Goal: Task Accomplishment & Management: Manage account settings

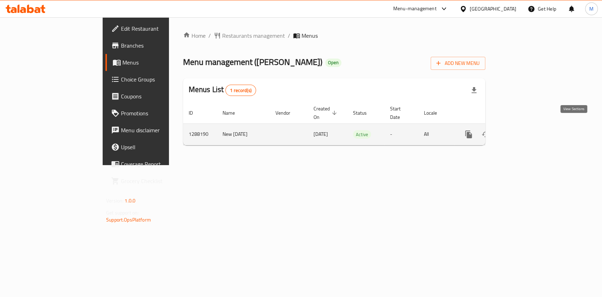
click at [523, 130] on icon "enhanced table" at bounding box center [519, 134] width 8 height 8
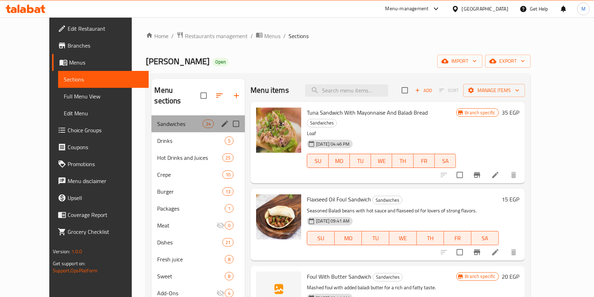
click at [168, 118] on div "Sandwiches 24" at bounding box center [198, 123] width 93 height 17
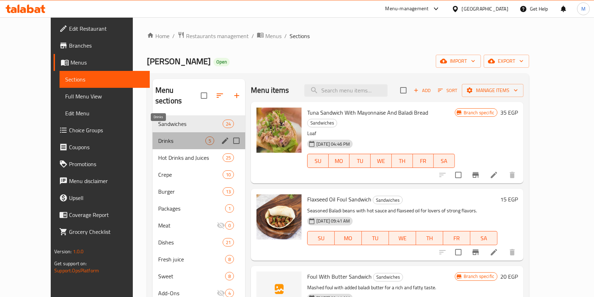
click at [166, 136] on span "Drinks" at bounding box center [181, 140] width 47 height 8
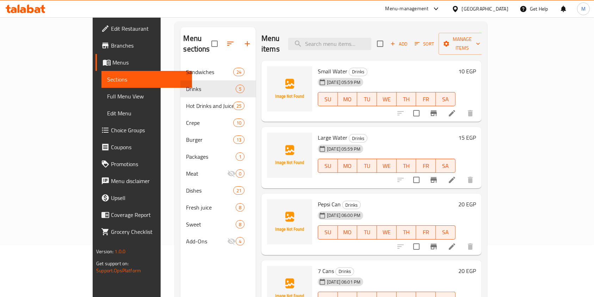
scroll to position [53, 0]
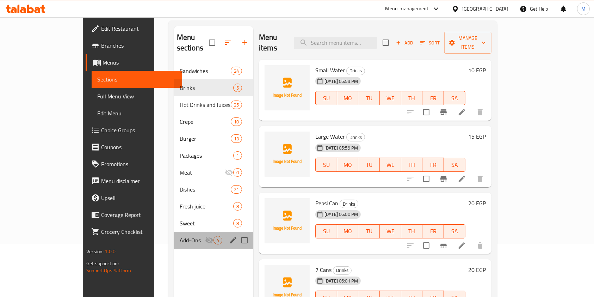
click at [183, 232] on div "Add-Ons 4" at bounding box center [213, 240] width 79 height 17
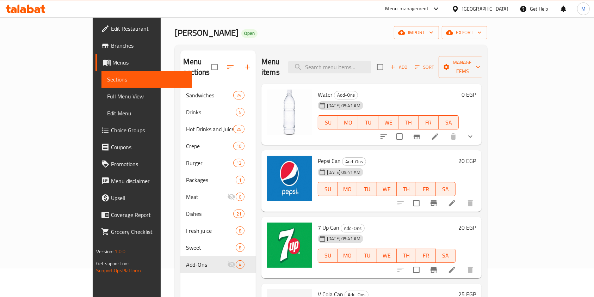
scroll to position [32, 0]
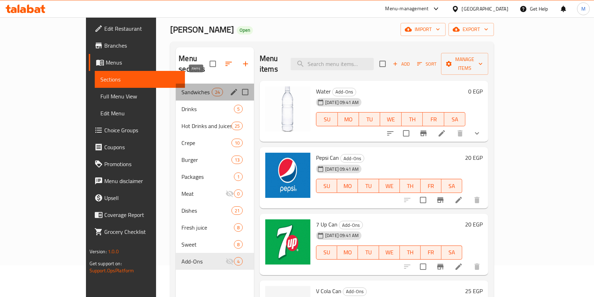
click at [212, 89] on span "24" at bounding box center [217, 92] width 11 height 7
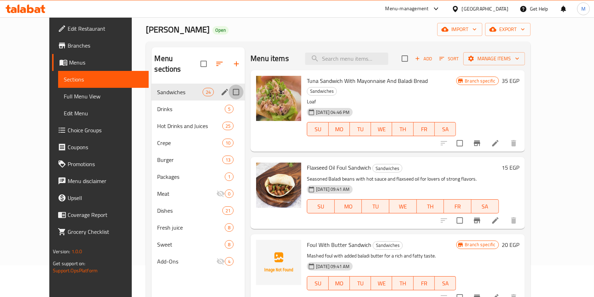
click at [229, 85] on input "Menu sections" at bounding box center [236, 92] width 15 height 15
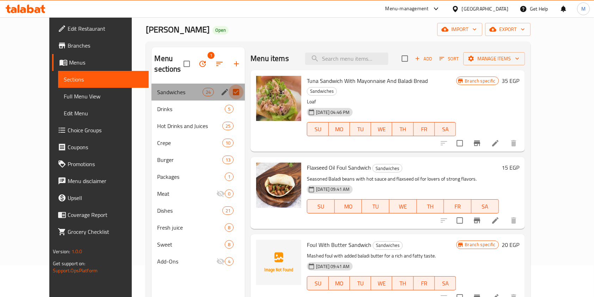
click at [229, 85] on input "Menu sections" at bounding box center [236, 92] width 15 height 15
checkbox input "false"
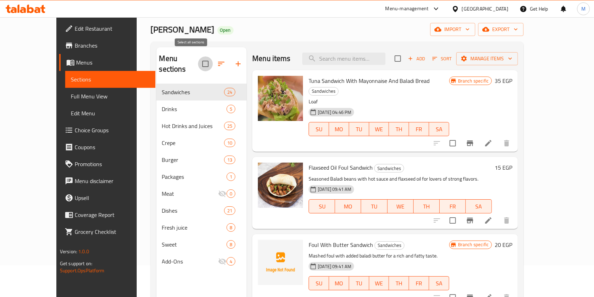
click at [198, 63] on input "checkbox" at bounding box center [205, 63] width 15 height 15
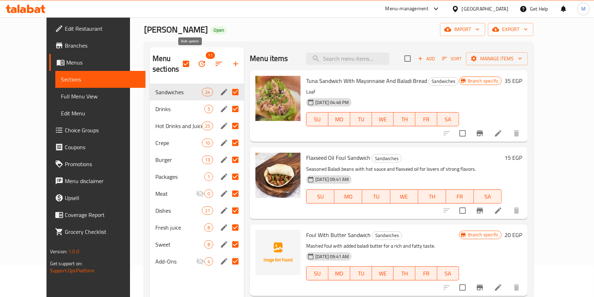
click at [198, 62] on icon "button" at bounding box center [202, 64] width 8 height 8
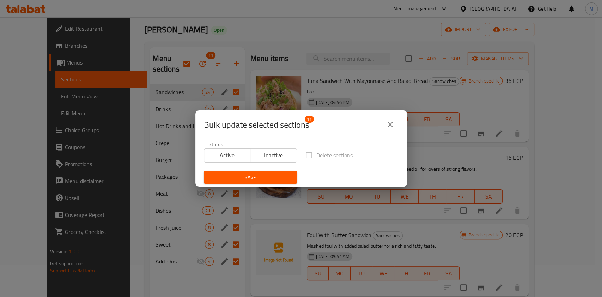
click at [387, 127] on icon "close" at bounding box center [390, 124] width 8 height 8
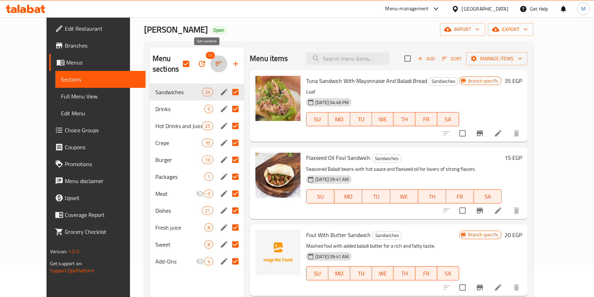
click at [215, 60] on icon "button" at bounding box center [219, 64] width 8 height 8
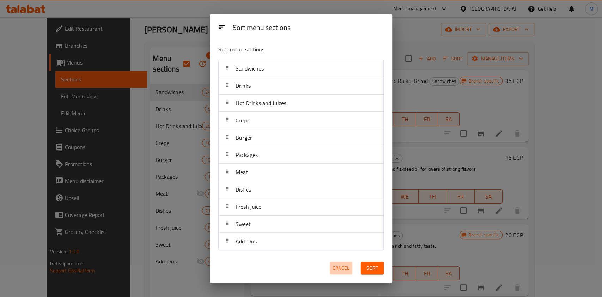
click at [343, 272] on span "Cancel" at bounding box center [340, 268] width 17 height 9
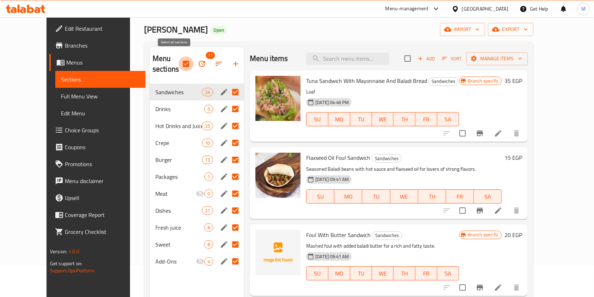
click at [179, 57] on input "checkbox" at bounding box center [186, 63] width 15 height 15
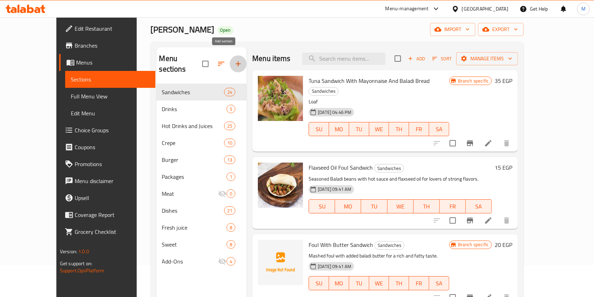
click at [230, 61] on button "button" at bounding box center [238, 63] width 17 height 17
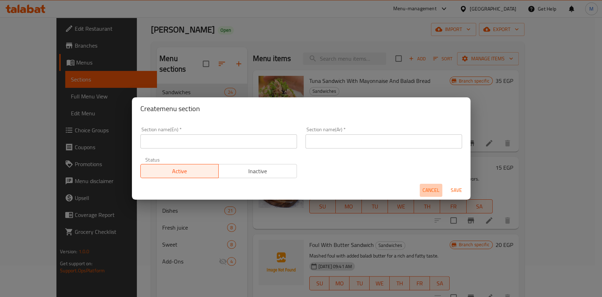
click at [430, 190] on span "Cancel" at bounding box center [430, 190] width 17 height 9
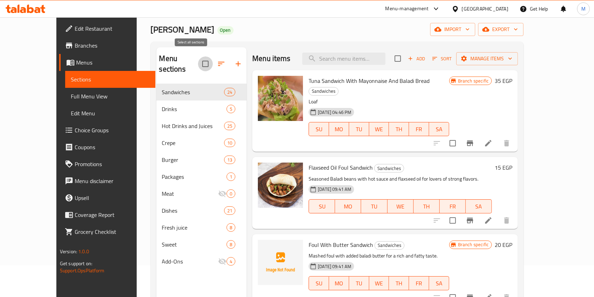
click at [198, 56] on input "checkbox" at bounding box center [205, 63] width 15 height 15
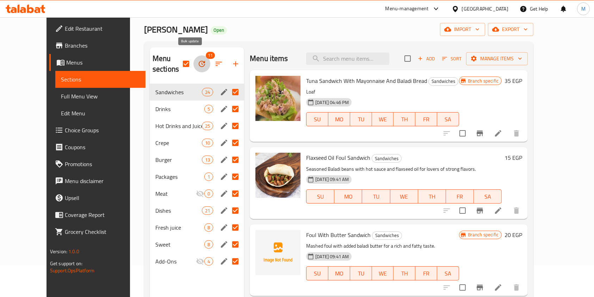
click at [199, 61] on icon "button" at bounding box center [202, 64] width 6 height 6
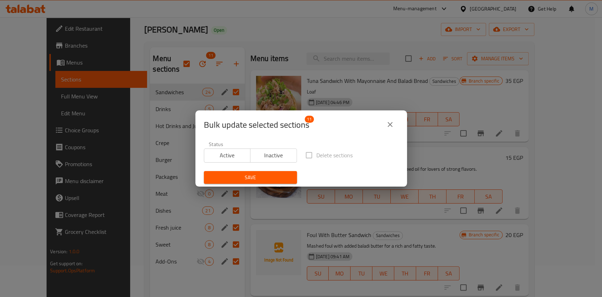
click at [308, 156] on label "Delete sections" at bounding box center [326, 155] width 51 height 15
click at [391, 125] on icon "close" at bounding box center [390, 124] width 8 height 8
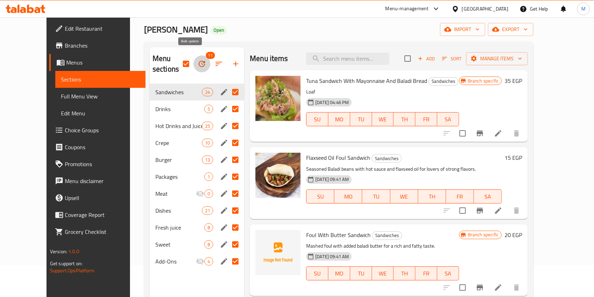
click at [198, 60] on icon "button" at bounding box center [202, 64] width 8 height 8
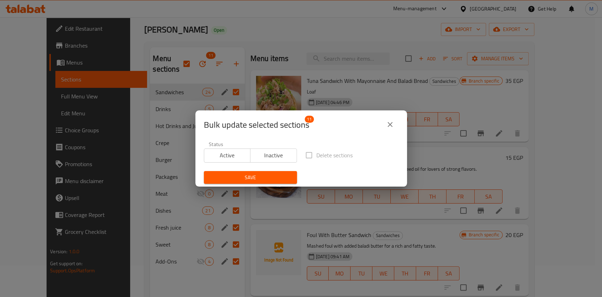
click at [174, 58] on div "Bulk update selected sections 11 Status Active Inactive Delete sections Save" at bounding box center [301, 148] width 602 height 297
click at [392, 125] on icon "close" at bounding box center [390, 124] width 8 height 8
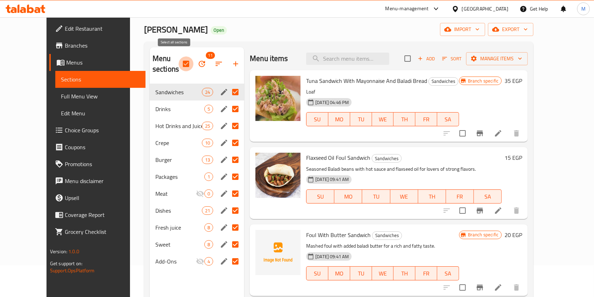
click at [179, 57] on input "checkbox" at bounding box center [186, 63] width 15 height 15
checkbox input "false"
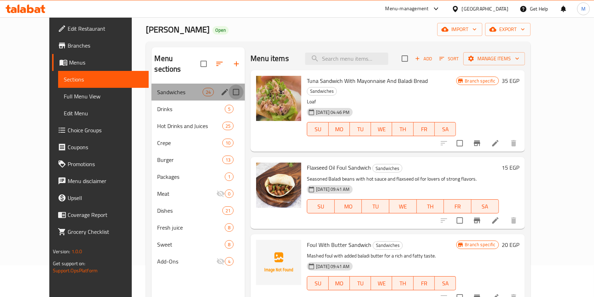
click at [229, 85] on input "Menu sections" at bounding box center [236, 92] width 15 height 15
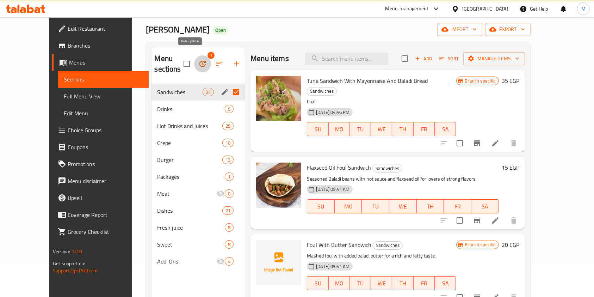
click at [198, 60] on icon "button" at bounding box center [202, 64] width 8 height 8
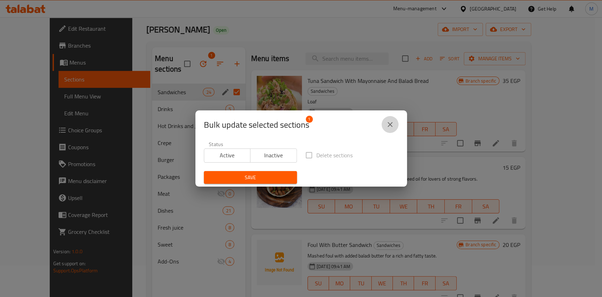
click at [393, 123] on icon "close" at bounding box center [390, 124] width 8 height 8
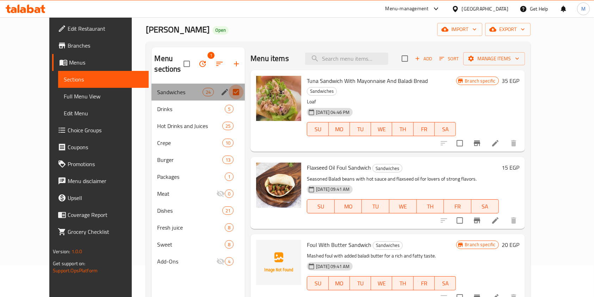
click at [229, 85] on input "Menu sections" at bounding box center [236, 92] width 15 height 15
checkbox input "false"
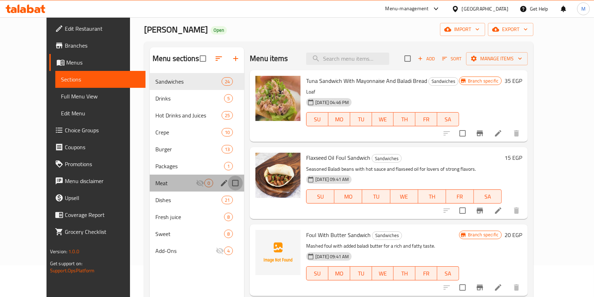
click at [228, 185] on input "Menu sections" at bounding box center [235, 182] width 15 height 15
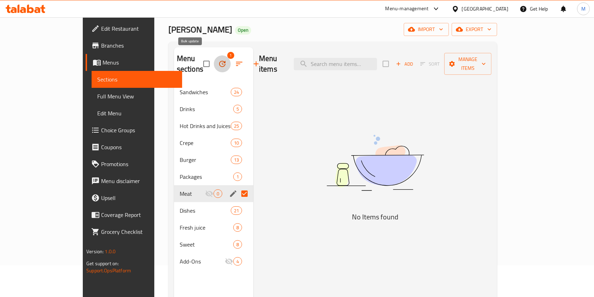
click at [219, 61] on icon "button" at bounding box center [222, 64] width 6 height 6
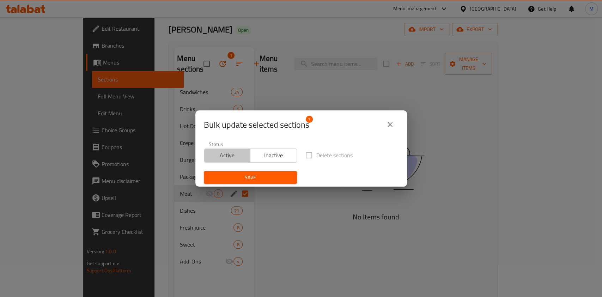
click at [239, 153] on span "Active" at bounding box center [227, 155] width 41 height 10
click at [271, 156] on span "Inactive" at bounding box center [273, 155] width 41 height 10
click at [241, 157] on span "Active" at bounding box center [227, 155] width 41 height 10
click at [274, 155] on span "Inactive" at bounding box center [273, 155] width 41 height 10
drag, startPoint x: 302, startPoint y: 156, endPoint x: 308, endPoint y: 155, distance: 6.9
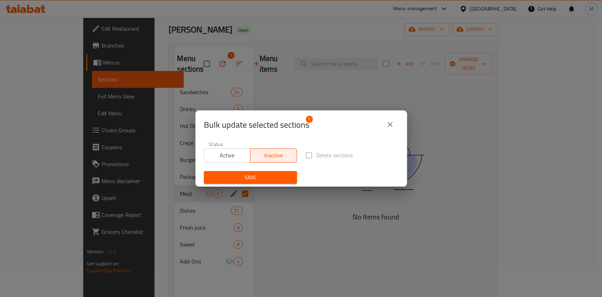
click at [308, 155] on label "Delete sections" at bounding box center [326, 155] width 51 height 15
drag, startPoint x: 308, startPoint y: 155, endPoint x: 246, endPoint y: 158, distance: 62.4
click at [246, 158] on div "Status Active Inactive Delete sections Save" at bounding box center [300, 162] width 203 height 51
click at [246, 158] on button "Active" at bounding box center [227, 155] width 47 height 14
click at [302, 123] on span "Bulk update selected sections" at bounding box center [256, 124] width 105 height 11
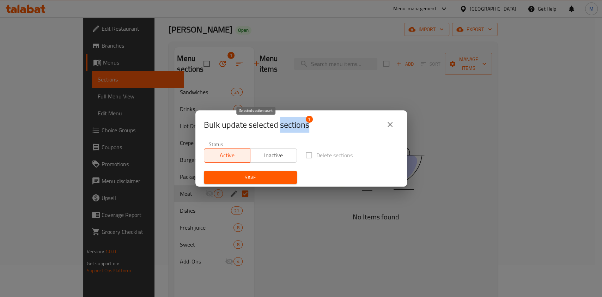
click at [302, 123] on span "Bulk update selected sections" at bounding box center [256, 124] width 105 height 11
drag, startPoint x: 309, startPoint y: 120, endPoint x: 369, endPoint y: 132, distance: 61.1
click at [369, 132] on div "Bulk update selected sections 1" at bounding box center [301, 124] width 195 height 17
click at [387, 124] on icon "close" at bounding box center [390, 124] width 8 height 8
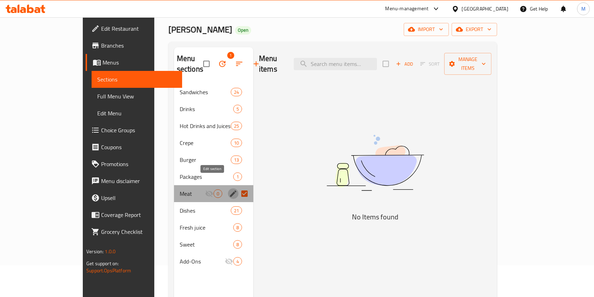
click at [230, 190] on icon "edit" at bounding box center [233, 193] width 6 height 6
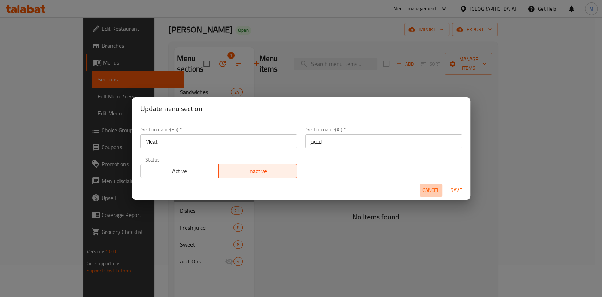
click at [438, 187] on span "Cancel" at bounding box center [430, 190] width 17 height 9
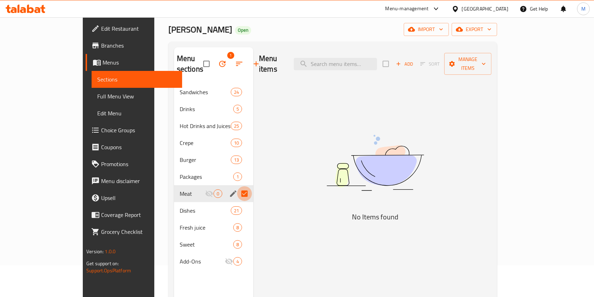
click at [237, 186] on input "Menu sections" at bounding box center [244, 193] width 15 height 15
checkbox input "false"
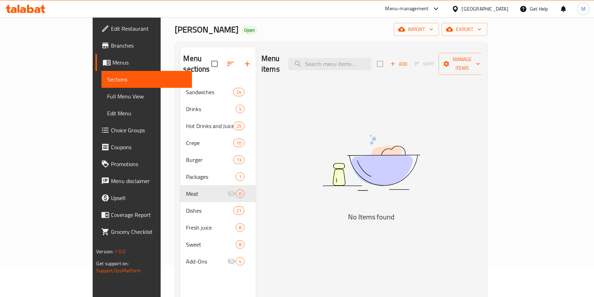
click at [181, 81] on nav "Sandwiches 24 Drinks 5 Hot Drinks and Juices 25 Crepe 10 Burger 13 Packages 1 M…" at bounding box center [217, 177] width 75 height 192
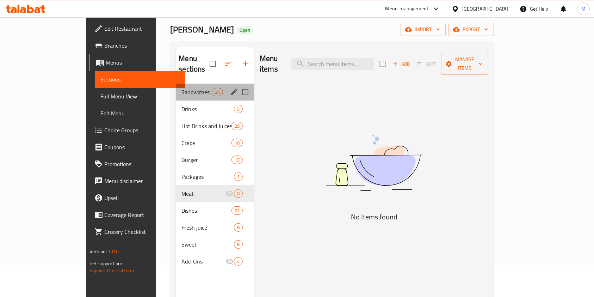
click at [180, 84] on div "Sandwiches 24" at bounding box center [215, 92] width 78 height 17
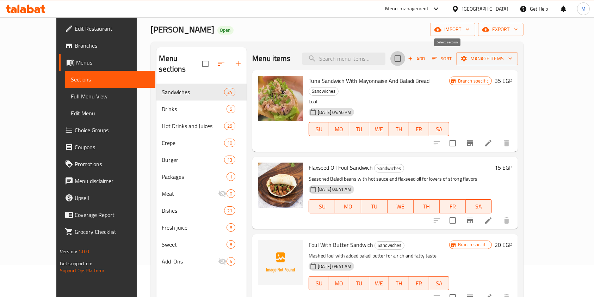
click at [405, 60] on input "checkbox" at bounding box center [397, 58] width 15 height 15
checkbox input "true"
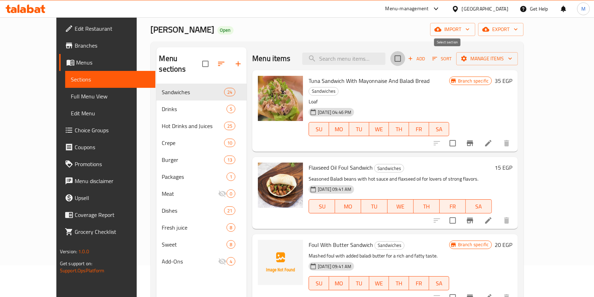
checkbox input "true"
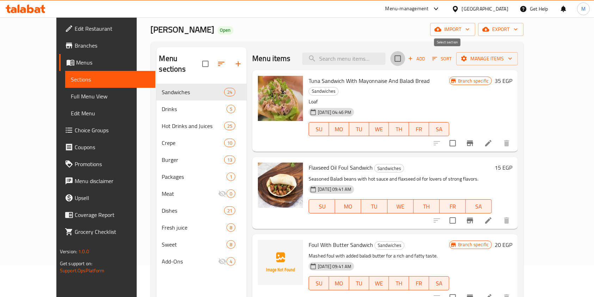
checkbox input "true"
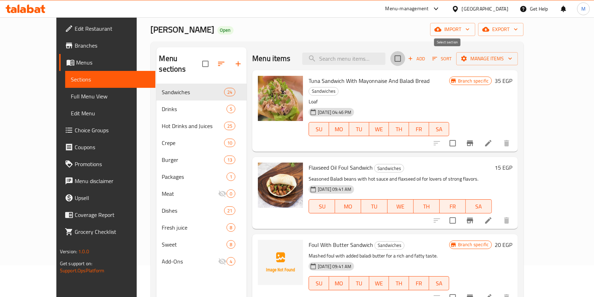
checkbox input "true"
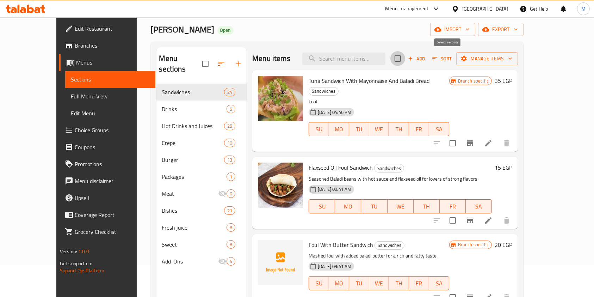
checkbox input "true"
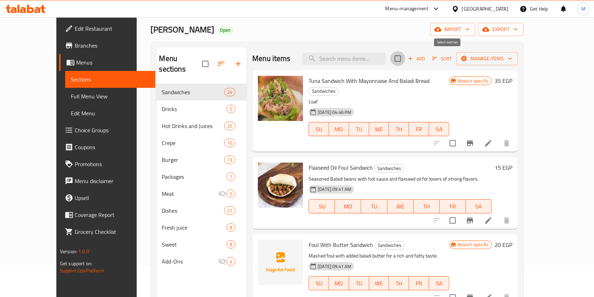
checkbox input "true"
click at [460, 136] on input "checkbox" at bounding box center [452, 143] width 15 height 15
checkbox input "false"
click at [405, 63] on input "checkbox" at bounding box center [397, 58] width 15 height 15
checkbox input "true"
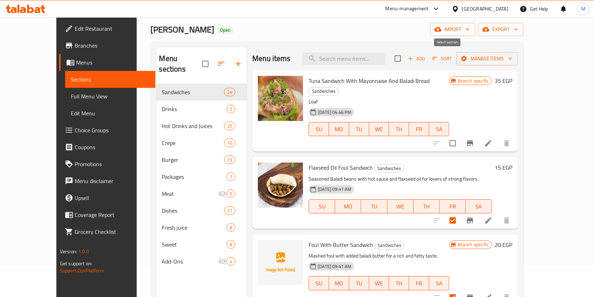
checkbox input "true"
click at [405, 63] on input "checkbox" at bounding box center [397, 58] width 15 height 15
checkbox input "false"
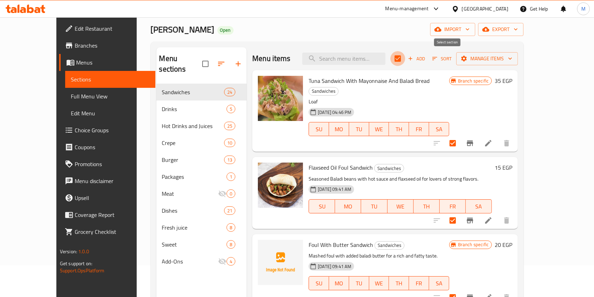
checkbox input "false"
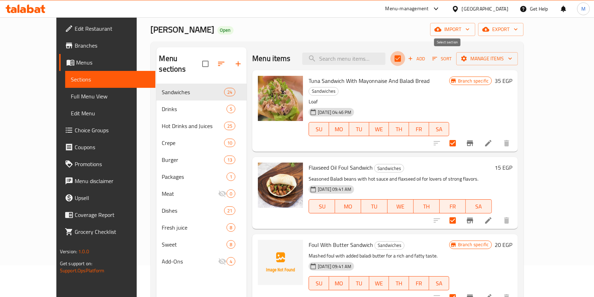
checkbox input "false"
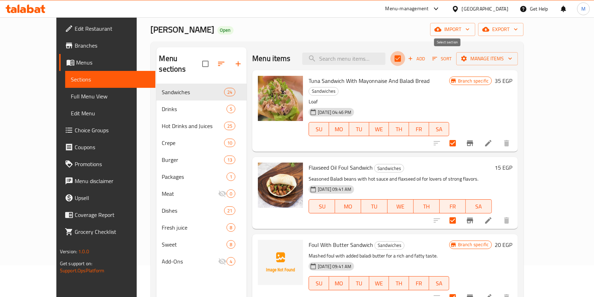
checkbox input "false"
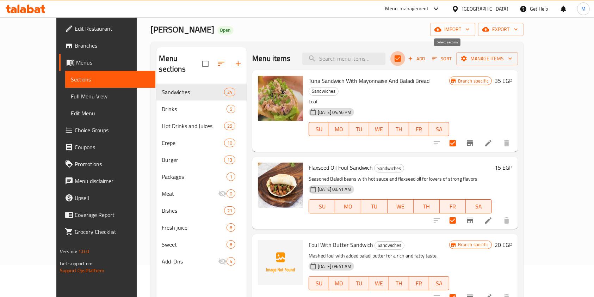
checkbox input "false"
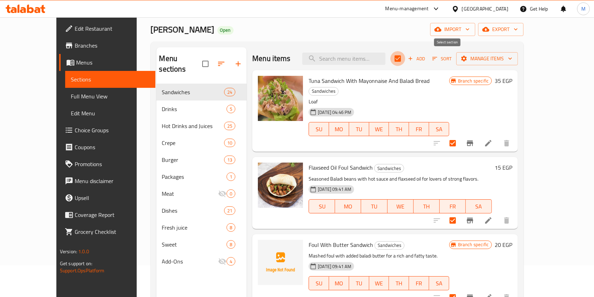
checkbox input "false"
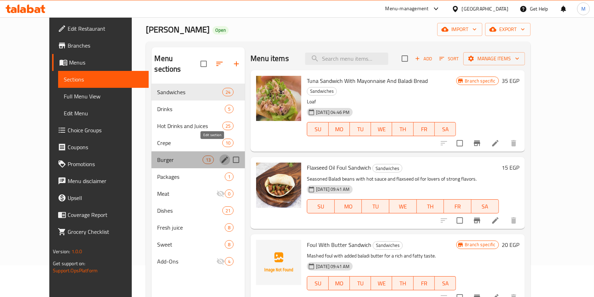
click at [221, 155] on icon "edit" at bounding box center [225, 159] width 8 height 8
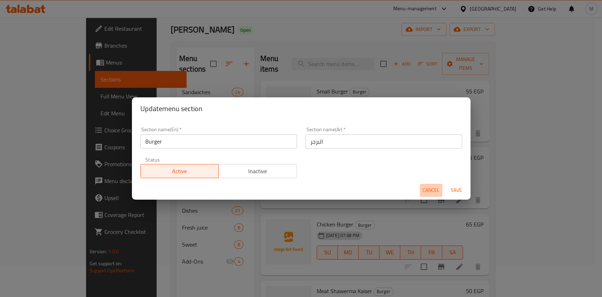
click at [424, 189] on span "Cancel" at bounding box center [430, 190] width 17 height 9
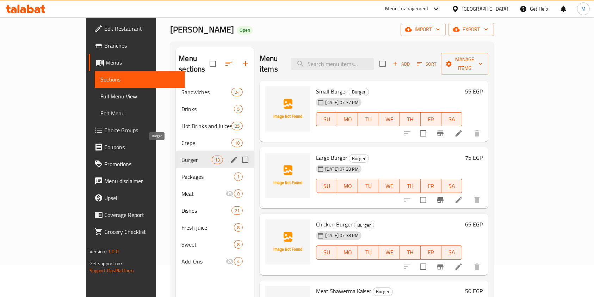
click at [181, 155] on span "Burger" at bounding box center [196, 159] width 30 height 8
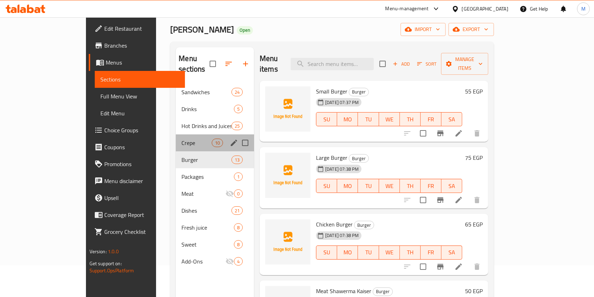
click at [183, 134] on div "Crepe 10" at bounding box center [215, 142] width 78 height 17
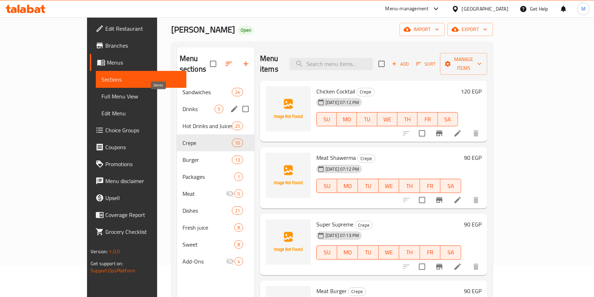
click at [183, 105] on span "Drinks" at bounding box center [199, 109] width 32 height 8
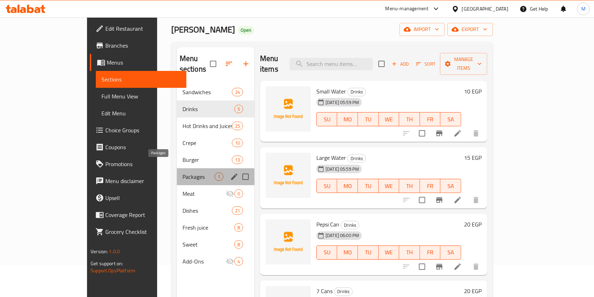
click at [188, 172] on span "Packages" at bounding box center [199, 176] width 32 height 8
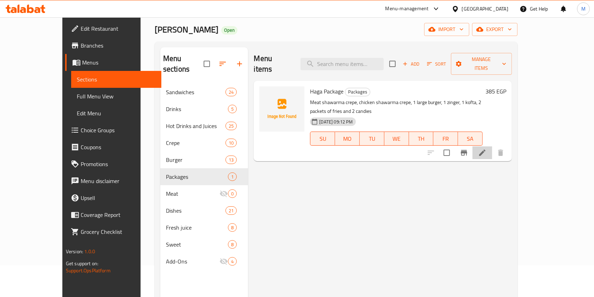
click at [492, 146] on li at bounding box center [483, 152] width 20 height 13
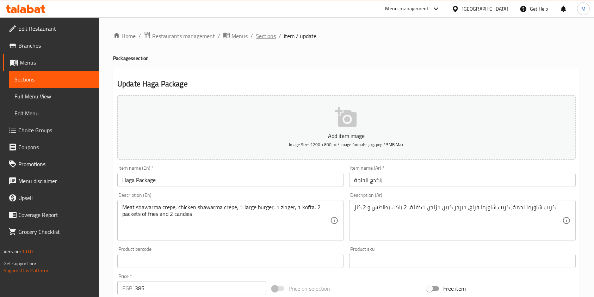
click at [268, 32] on span "Sections" at bounding box center [266, 36] width 20 height 8
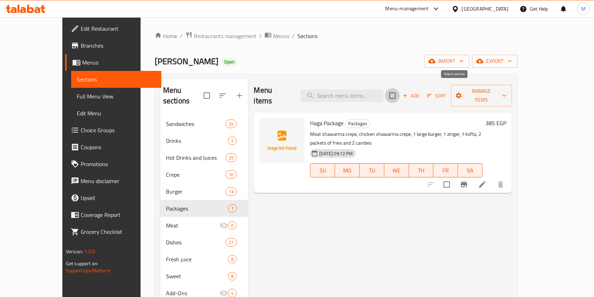
click at [400, 93] on input "checkbox" at bounding box center [392, 95] width 15 height 15
checkbox input "true"
click at [400, 91] on input "checkbox" at bounding box center [392, 95] width 15 height 15
checkbox input "false"
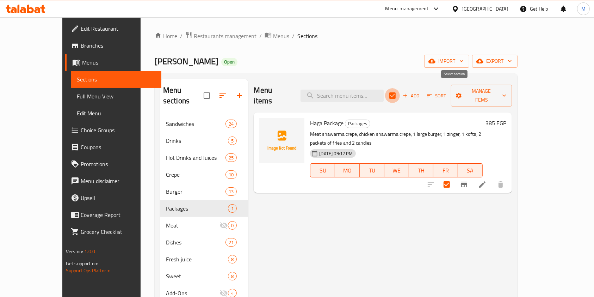
checkbox input "false"
click at [400, 91] on input "checkbox" at bounding box center [392, 95] width 15 height 15
checkbox input "true"
click at [400, 91] on input "checkbox" at bounding box center [392, 95] width 15 height 15
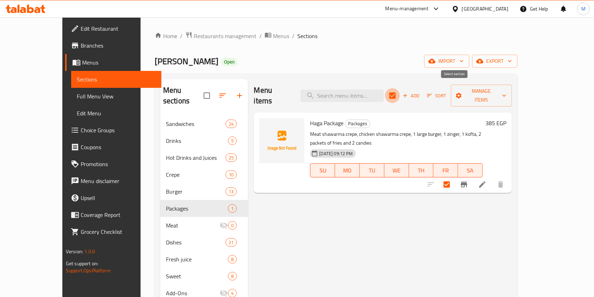
checkbox input "false"
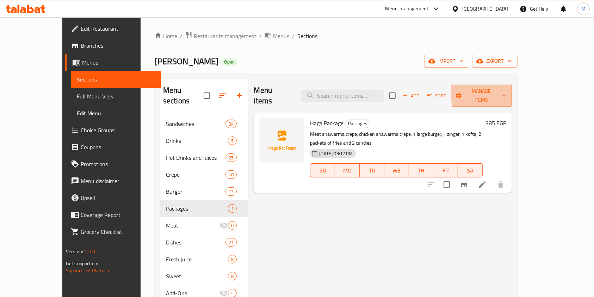
click at [507, 90] on span "Manage items" at bounding box center [482, 96] width 50 height 18
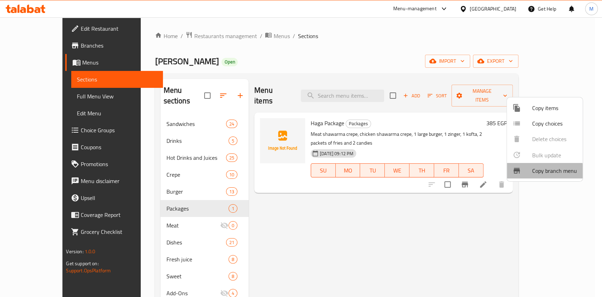
click at [544, 172] on span "Copy branch menu" at bounding box center [554, 170] width 45 height 8
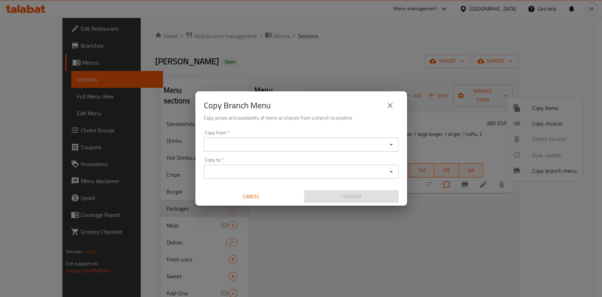
click at [387, 108] on icon "close" at bounding box center [390, 105] width 8 height 8
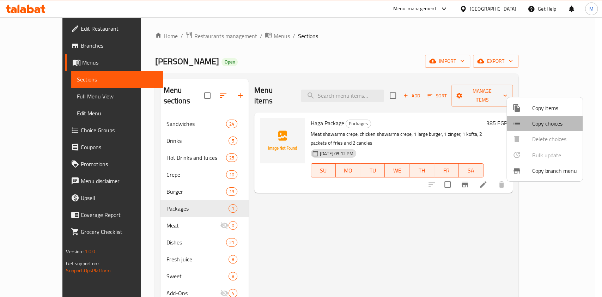
click at [542, 124] on span "Copy choices" at bounding box center [554, 123] width 45 height 8
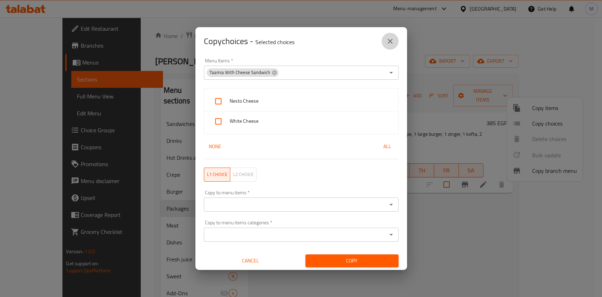
click at [393, 43] on icon "close" at bounding box center [390, 41] width 8 height 8
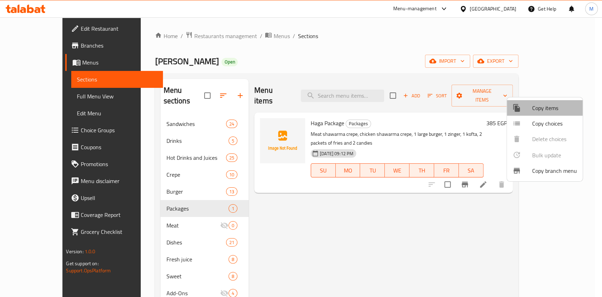
click at [556, 111] on span "Copy items" at bounding box center [554, 108] width 45 height 8
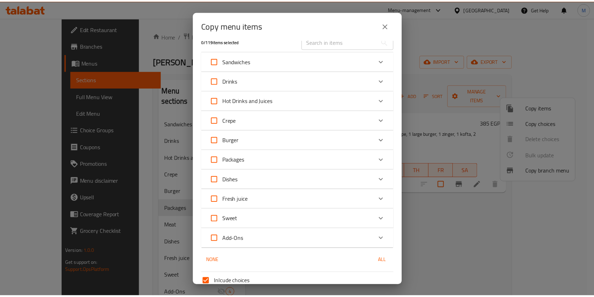
scroll to position [75, 0]
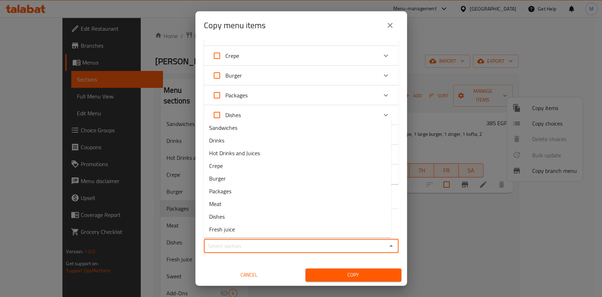
click at [291, 249] on input "Sections   *" at bounding box center [295, 246] width 179 height 10
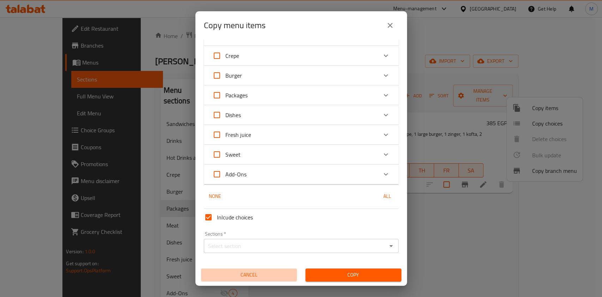
click at [248, 271] on span "Cancel" at bounding box center [249, 274] width 90 height 9
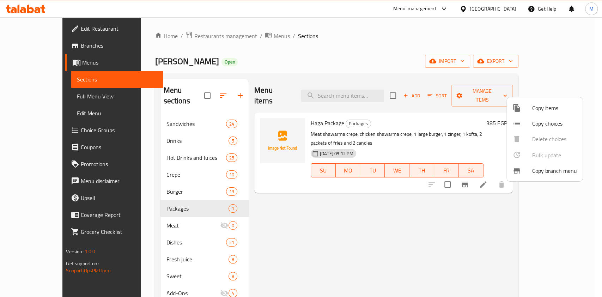
click at [493, 200] on div at bounding box center [301, 148] width 602 height 297
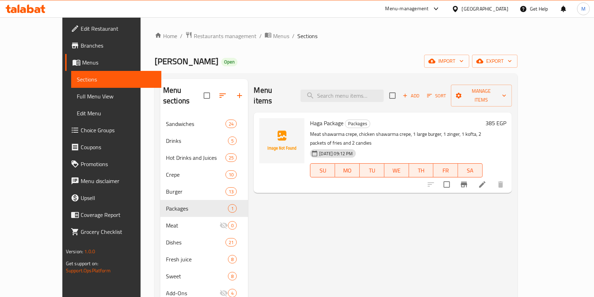
click at [491, 176] on div at bounding box center [466, 184] width 87 height 17
click at [454, 177] on input "checkbox" at bounding box center [446, 184] width 15 height 15
checkbox input "true"
click at [454, 177] on input "checkbox" at bounding box center [446, 184] width 15 height 15
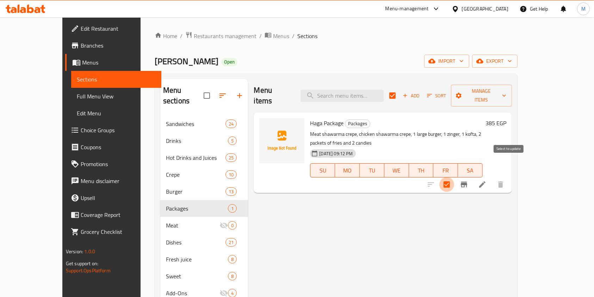
checkbox input "false"
click at [468, 180] on icon "Branch-specific-item" at bounding box center [464, 184] width 8 height 8
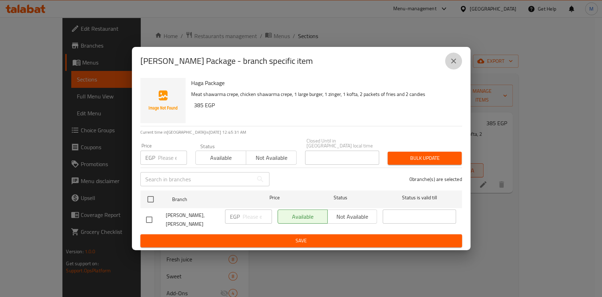
click at [455, 63] on icon "close" at bounding box center [453, 60] width 5 height 5
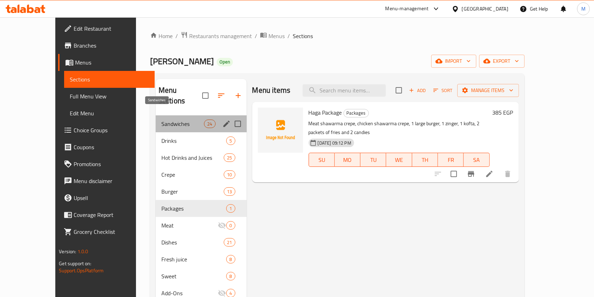
click at [178, 119] on span "Sandwiches" at bounding box center [182, 123] width 43 height 8
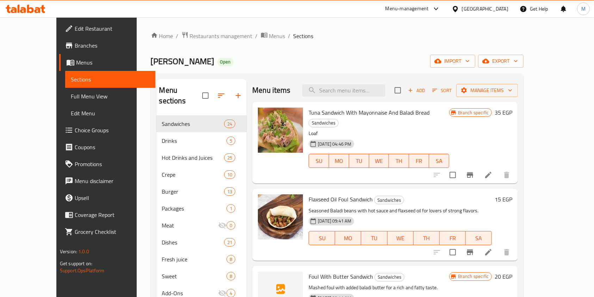
click at [311, 129] on p "Loaf" at bounding box center [379, 133] width 141 height 9
drag, startPoint x: 316, startPoint y: 120, endPoint x: 385, endPoint y: 116, distance: 68.8
click at [385, 116] on div "Tuna Sandwich With Mayonnaise And Baladi Bread Sandwiches Loaf 08-06-2025 04:46…" at bounding box center [379, 143] width 146 height 76
click at [385, 116] on span "Tuna Sandwich With Mayonnaise And Baladi Bread" at bounding box center [369, 112] width 121 height 11
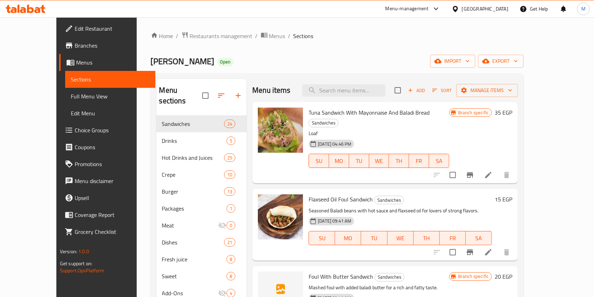
click at [349, 107] on span "Tuna Sandwich With Mayonnaise And Baladi Bread" at bounding box center [369, 112] width 121 height 11
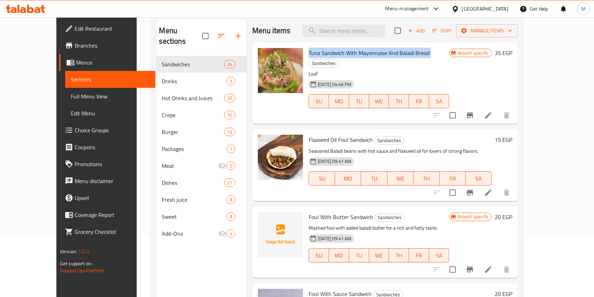
scroll to position [55, 0]
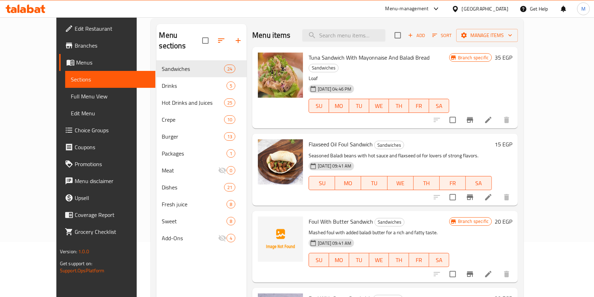
click at [538, 155] on div "Home / Restaurants management / Menus / Sections Hajja Omm Hussein Open import …" at bounding box center [337, 151] width 401 height 378
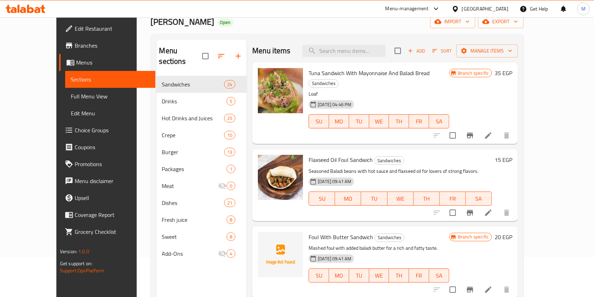
scroll to position [46, 0]
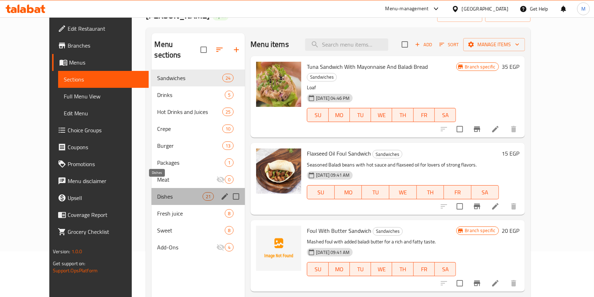
click at [168, 192] on span "Dishes" at bounding box center [179, 196] width 45 height 8
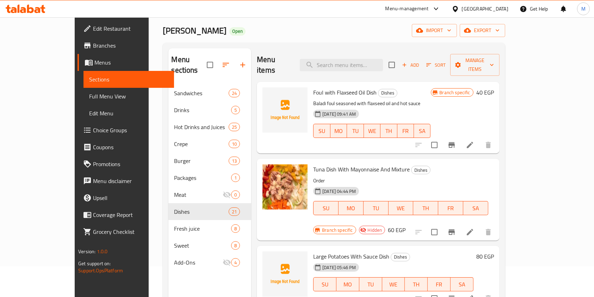
scroll to position [41, 0]
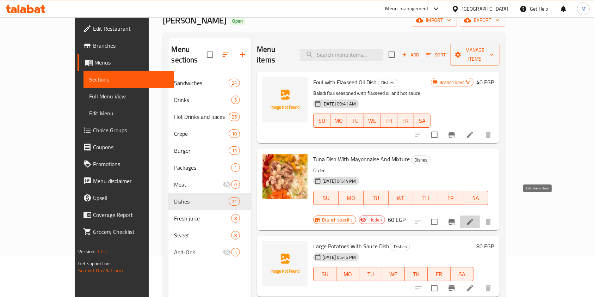
click at [473, 218] on icon at bounding box center [470, 221] width 6 height 6
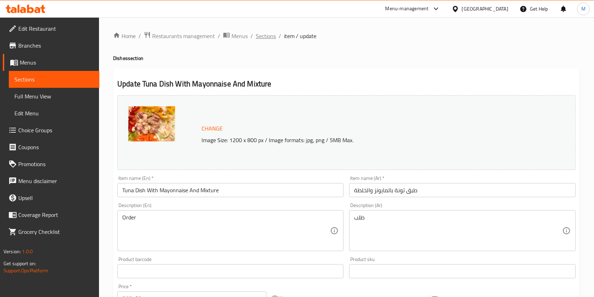
click at [269, 38] on span "Sections" at bounding box center [266, 36] width 20 height 8
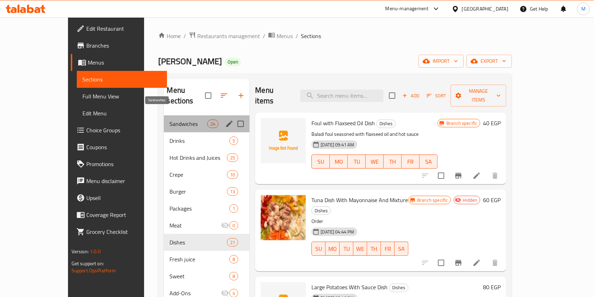
click at [182, 119] on span "Sandwiches" at bounding box center [188, 123] width 38 height 8
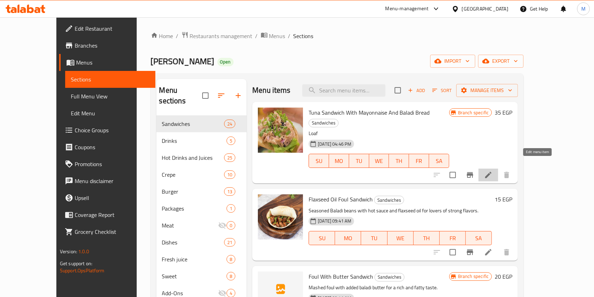
click at [493, 171] on icon at bounding box center [488, 175] width 8 height 8
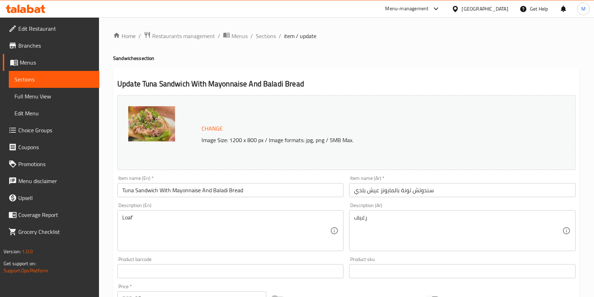
click at [275, 36] on ol "Home / Restaurants management / Menus / Sections / item / update" at bounding box center [346, 35] width 467 height 9
click at [271, 36] on span "Sections" at bounding box center [266, 36] width 20 height 8
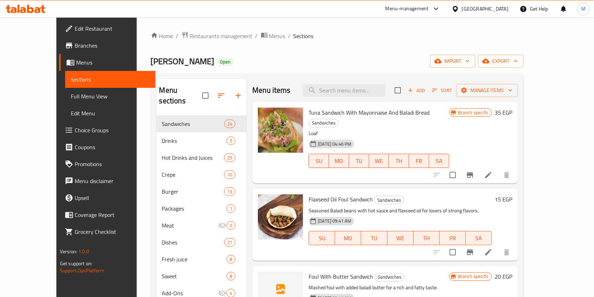
click at [518, 103] on div "Menu items Add Sort Manage items Tuna Sandwich With Mayonnaise And Baladi Bread…" at bounding box center [382, 227] width 271 height 297
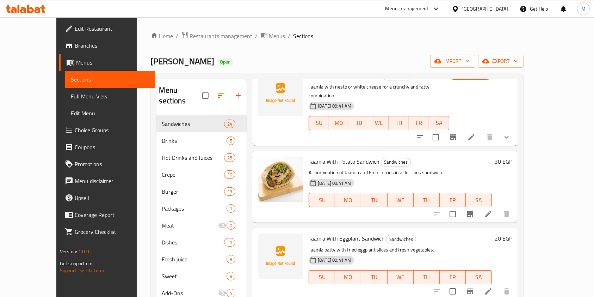
scroll to position [603, 0]
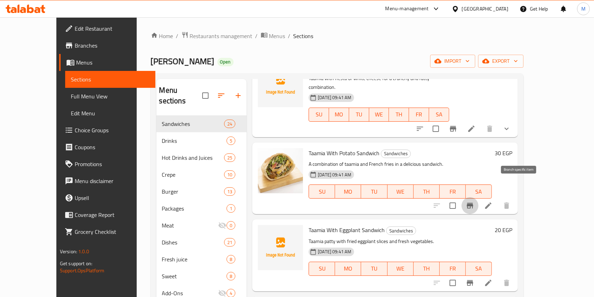
click at [473, 203] on icon "Branch-specific-item" at bounding box center [470, 206] width 6 height 6
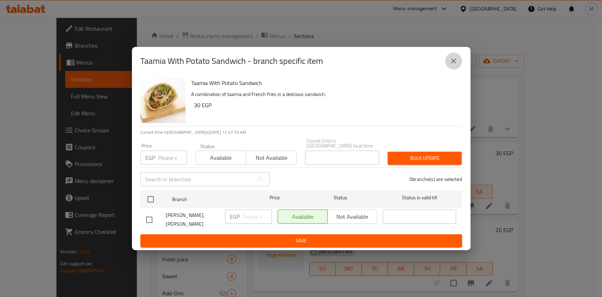
click at [457, 63] on button "close" at bounding box center [453, 61] width 17 height 17
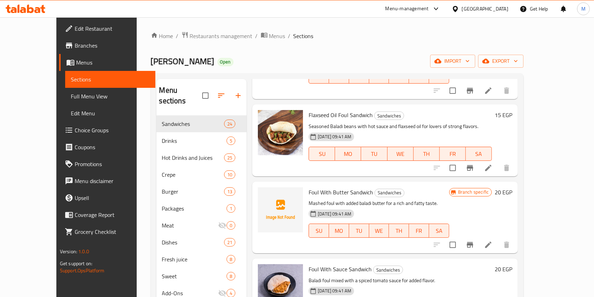
scroll to position [0, 0]
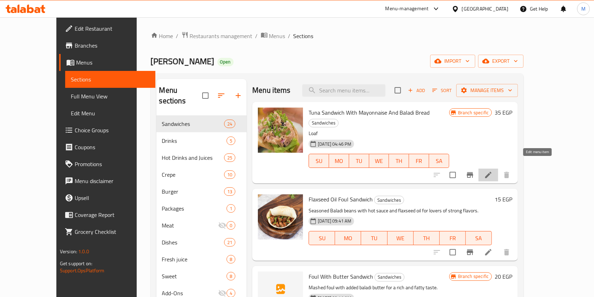
click at [492, 172] on icon at bounding box center [488, 175] width 6 height 6
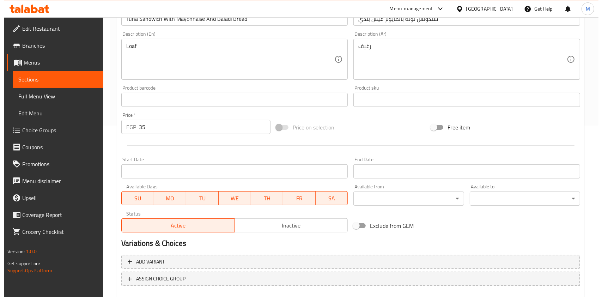
scroll to position [211, 0]
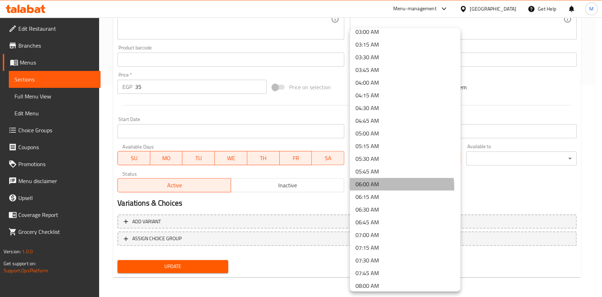
click at [372, 187] on li "06:00 AM" at bounding box center [405, 184] width 110 height 13
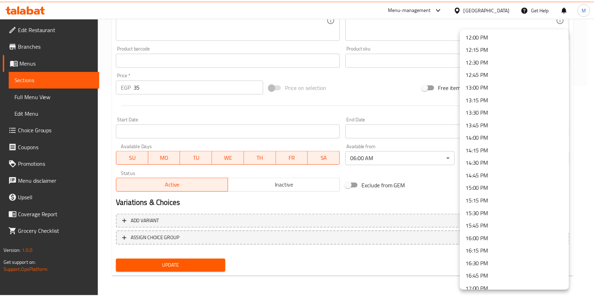
scroll to position [639, 0]
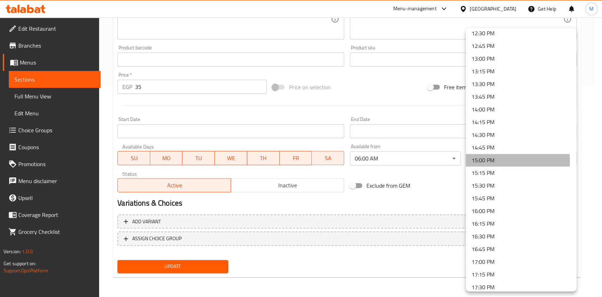
click at [500, 161] on li "15:00 PM" at bounding box center [520, 160] width 110 height 13
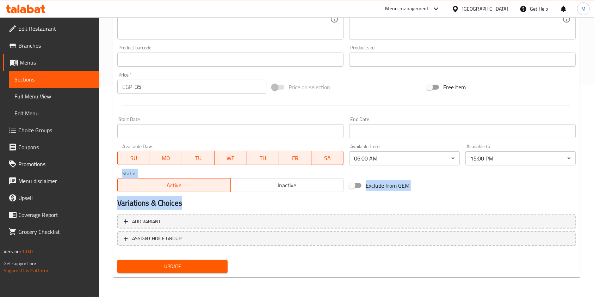
drag, startPoint x: 592, startPoint y: 190, endPoint x: 598, endPoint y: 212, distance: 22.6
click at [589, 188] on div "Home / Restaurants management / Menus / Sections / item / update Sandwiches sec…" at bounding box center [346, 51] width 495 height 491
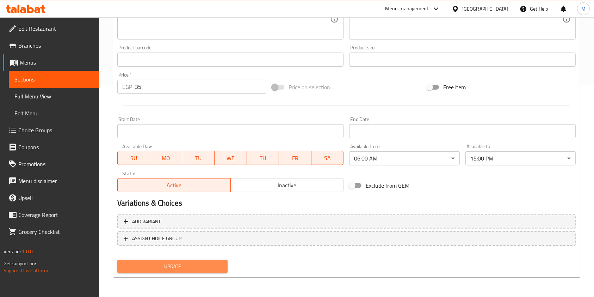
click at [138, 260] on button "Update" at bounding box center [172, 266] width 110 height 13
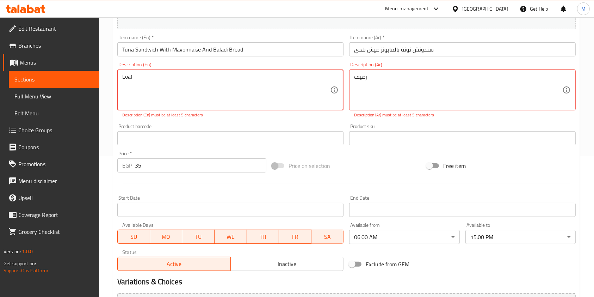
scroll to position [140, 0]
click at [197, 66] on div "Description (En) Loaf Description (En) Description (En) must be at least 5 char…" at bounding box center [230, 90] width 226 height 56
click at [191, 72] on div "Loaf Description (En)" at bounding box center [230, 90] width 226 height 41
click at [183, 76] on textarea "Loaf" at bounding box center [226, 90] width 208 height 33
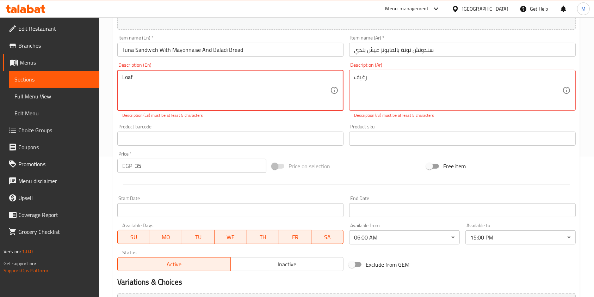
click at [183, 76] on textarea "Loaf" at bounding box center [226, 90] width 208 height 33
type textarea "Loaf"
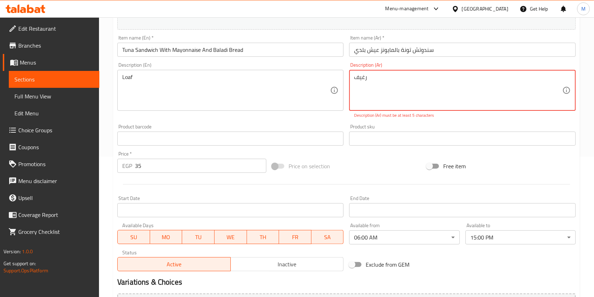
click at [433, 76] on textarea "رغيف" at bounding box center [458, 90] width 208 height 33
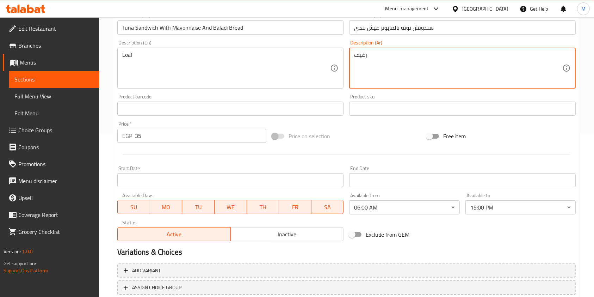
scroll to position [211, 0]
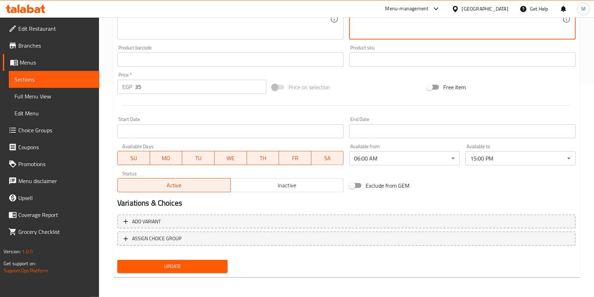
type textarea "رغيف"
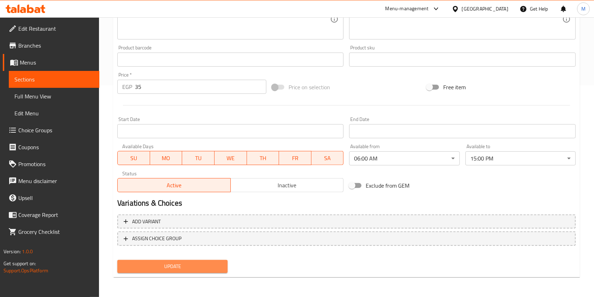
click at [149, 261] on button "Update" at bounding box center [172, 266] width 110 height 13
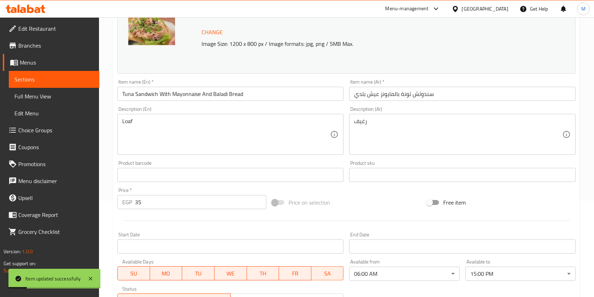
scroll to position [0, 0]
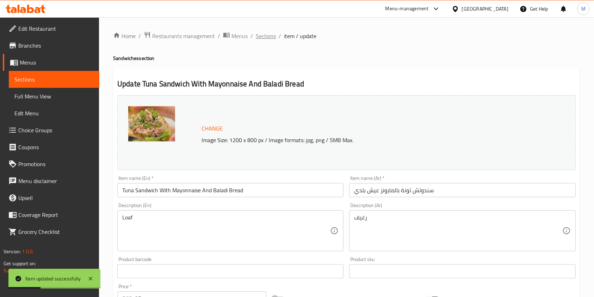
click at [272, 35] on span "Sections" at bounding box center [266, 36] width 20 height 8
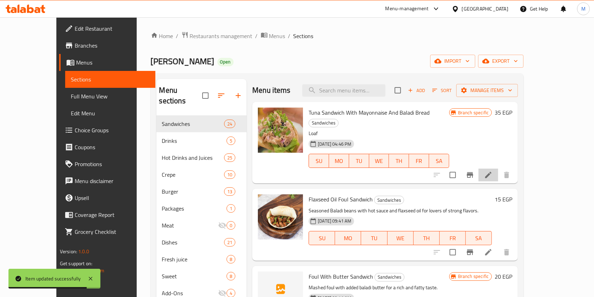
click at [498, 170] on li at bounding box center [489, 174] width 20 height 13
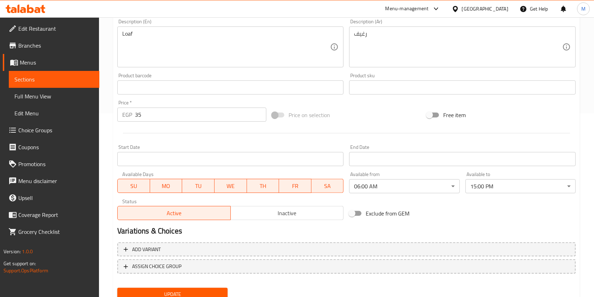
scroll to position [211, 0]
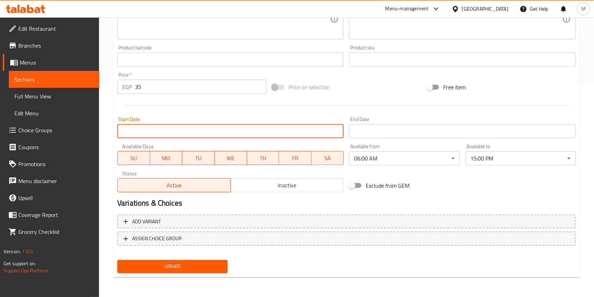
click at [249, 131] on input "Start Date" at bounding box center [230, 131] width 226 height 14
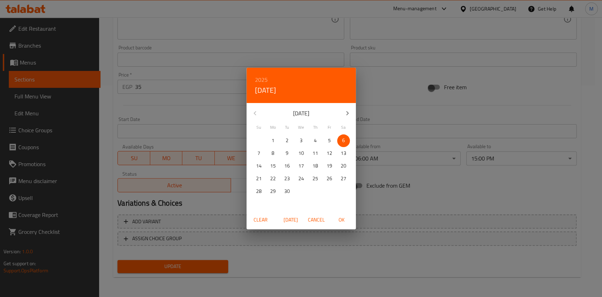
click at [218, 128] on div "2025 Sat, Sep 6 September 2025 Su Mo Tu We Th Fr Sa 31 1 2 3 4 5 6 7 8 9 10 11 …" at bounding box center [301, 148] width 602 height 297
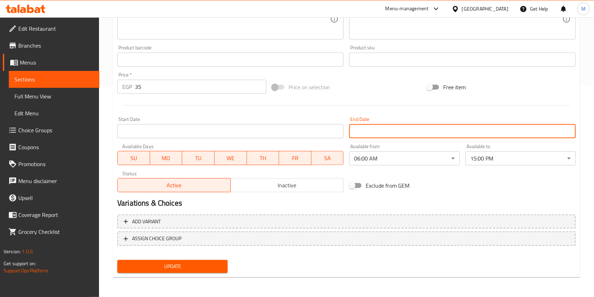
click at [408, 130] on input "Start Date" at bounding box center [462, 131] width 226 height 14
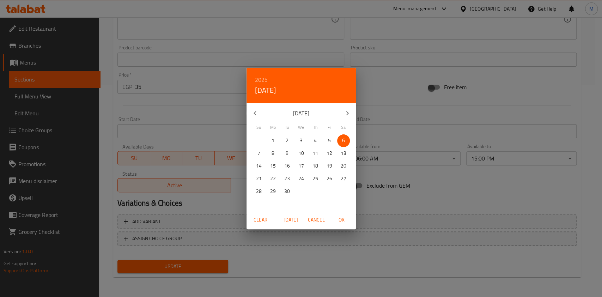
click at [408, 130] on div "2025 Sat, Sep 6 September 2025 Su Mo Tu We Th Fr Sa 31 1 2 3 4 5 6 7 8 9 10 11 …" at bounding box center [301, 148] width 602 height 297
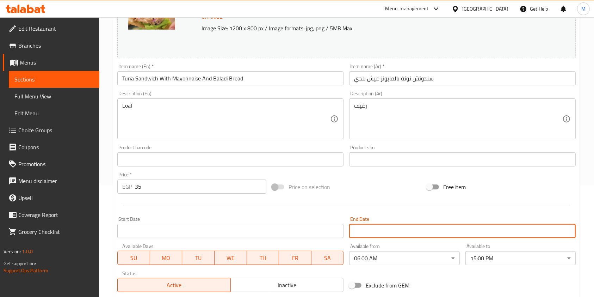
scroll to position [0, 0]
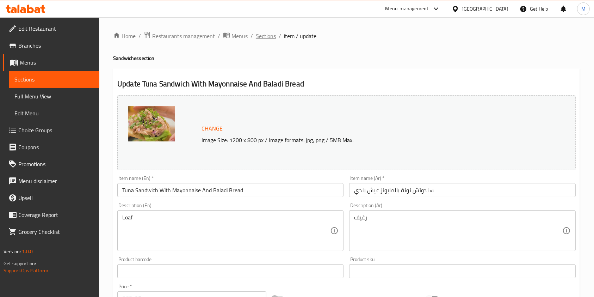
click at [269, 38] on span "Sections" at bounding box center [266, 36] width 20 height 8
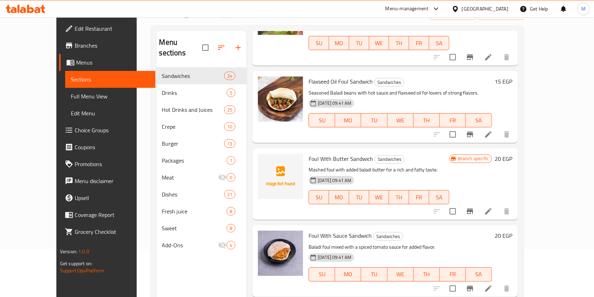
scroll to position [59, 0]
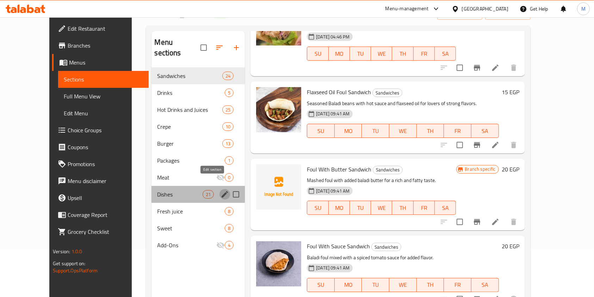
click at [221, 190] on icon "edit" at bounding box center [225, 194] width 8 height 8
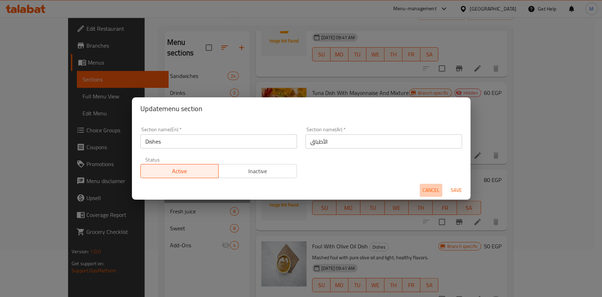
click at [431, 191] on span "Cancel" at bounding box center [430, 190] width 17 height 9
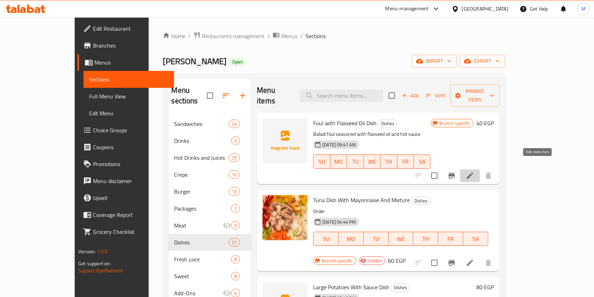
click at [474, 171] on icon at bounding box center [470, 175] width 8 height 8
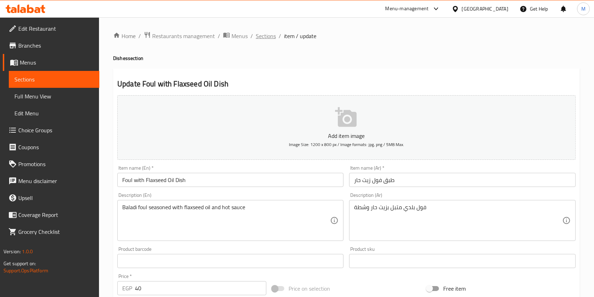
click at [266, 35] on span "Sections" at bounding box center [266, 36] width 20 height 8
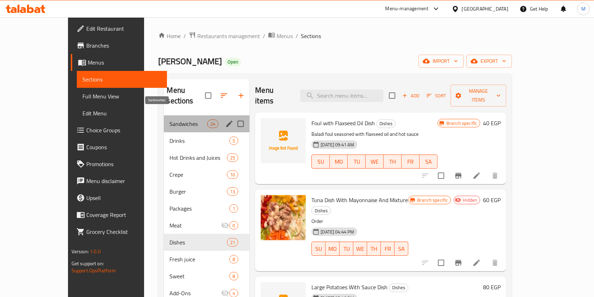
click at [176, 119] on span "Sandwiches" at bounding box center [188, 123] width 38 height 8
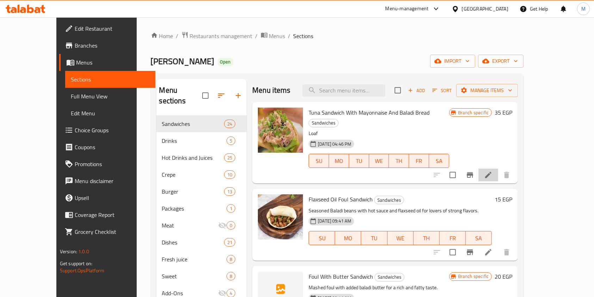
click at [498, 168] on li at bounding box center [489, 174] width 20 height 13
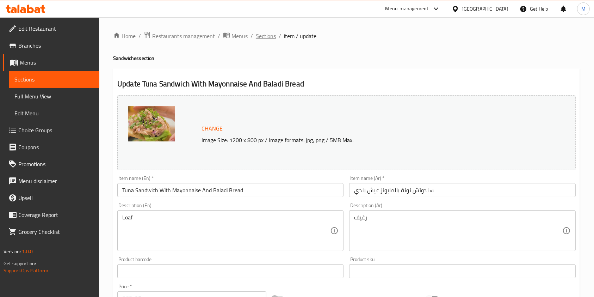
click at [269, 37] on span "Sections" at bounding box center [266, 36] width 20 height 8
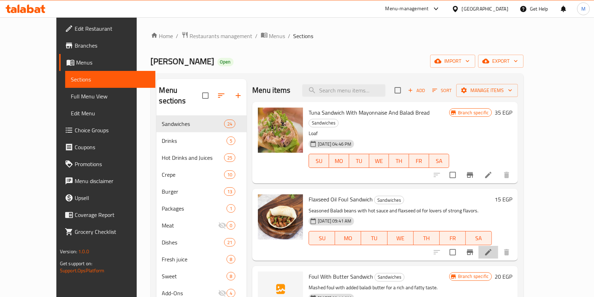
click at [498, 246] on li at bounding box center [489, 252] width 20 height 13
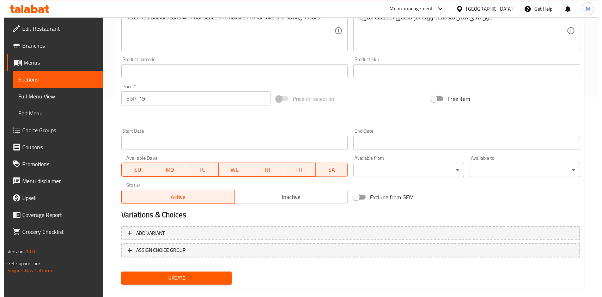
scroll to position [199, 0]
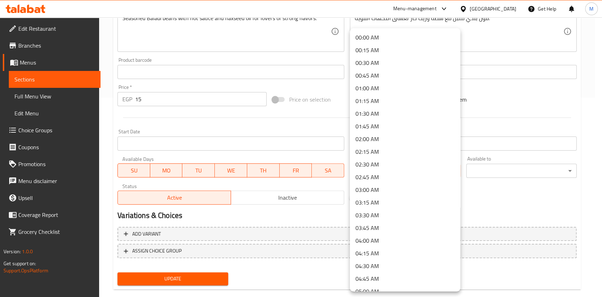
click at [393, 150] on li "06:00 AM" at bounding box center [405, 152] width 110 height 13
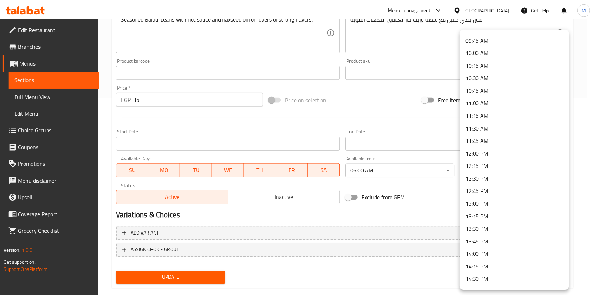
scroll to position [517, 0]
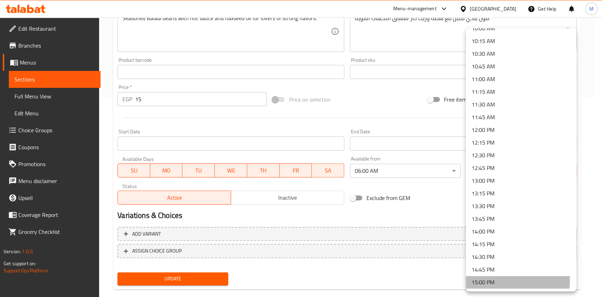
click at [483, 279] on li "15:00 PM" at bounding box center [520, 282] width 110 height 13
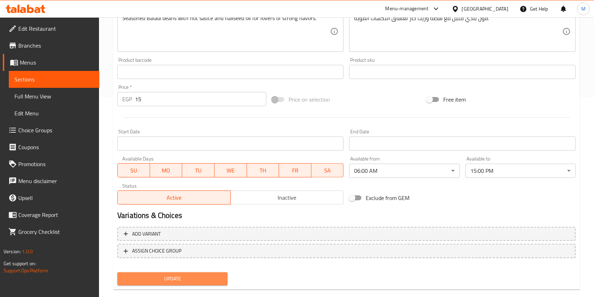
click at [212, 278] on span "Update" at bounding box center [172, 278] width 99 height 9
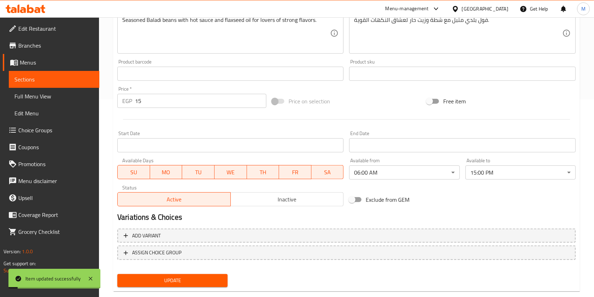
scroll to position [0, 0]
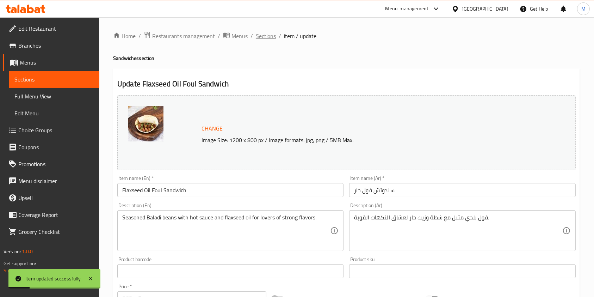
click at [273, 37] on span "Sections" at bounding box center [266, 36] width 20 height 8
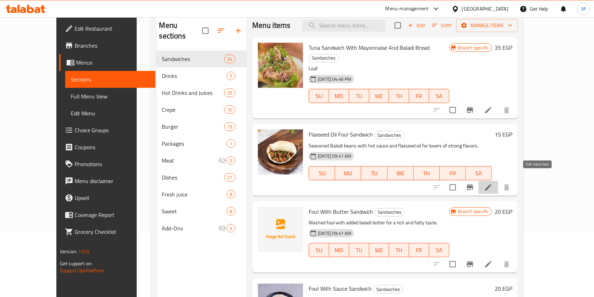
click at [493, 183] on icon at bounding box center [488, 187] width 8 height 8
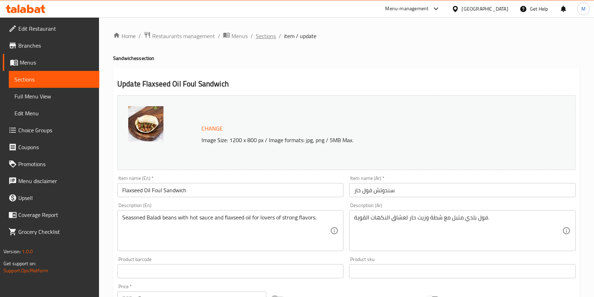
click at [270, 34] on span "Sections" at bounding box center [266, 36] width 20 height 8
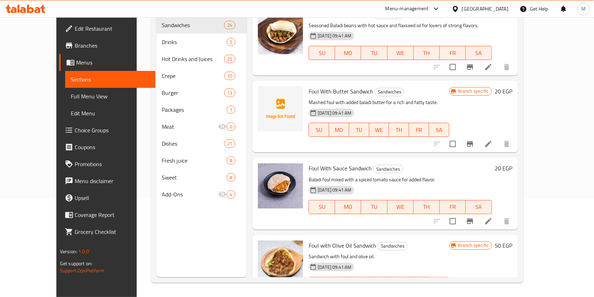
scroll to position [122, 0]
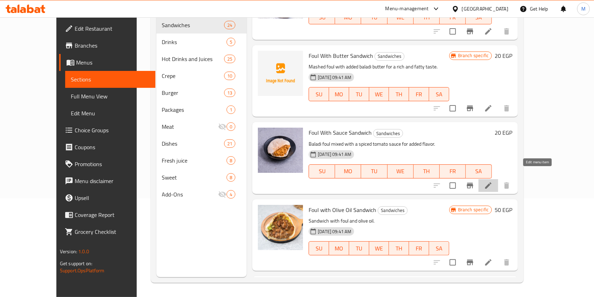
click at [493, 181] on icon at bounding box center [488, 185] width 8 height 8
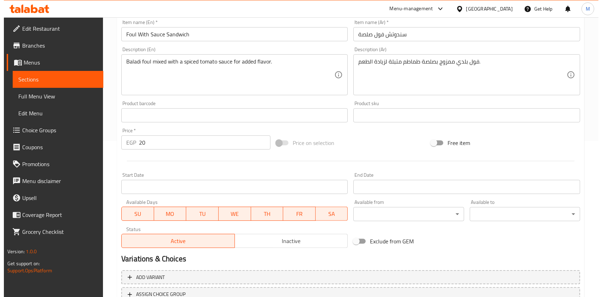
scroll to position [211, 0]
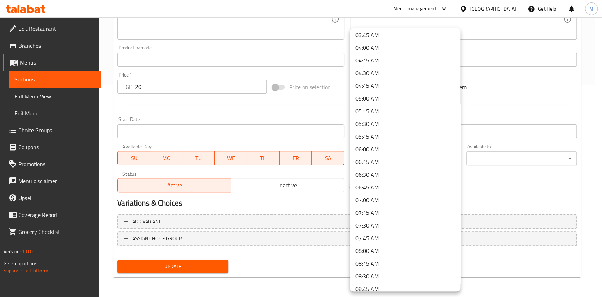
scroll to position [204, 0]
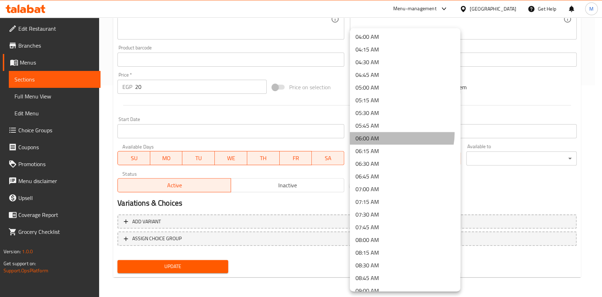
click at [392, 133] on li "06:00 AM" at bounding box center [405, 138] width 110 height 13
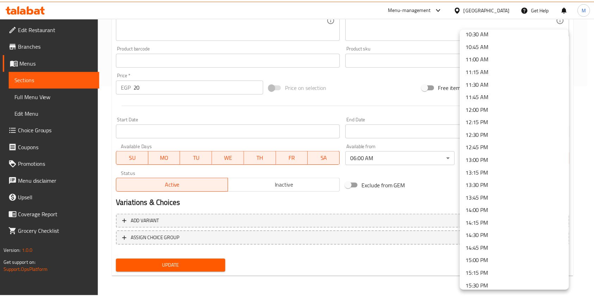
scroll to position [538, 0]
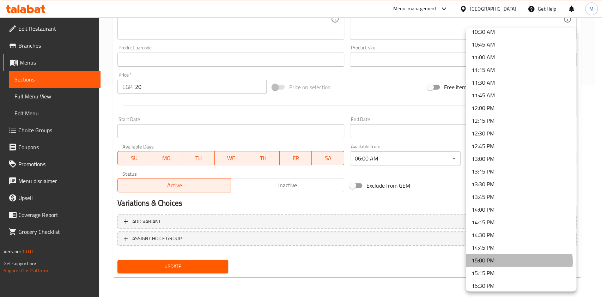
click at [518, 261] on li "15:00 PM" at bounding box center [520, 260] width 110 height 13
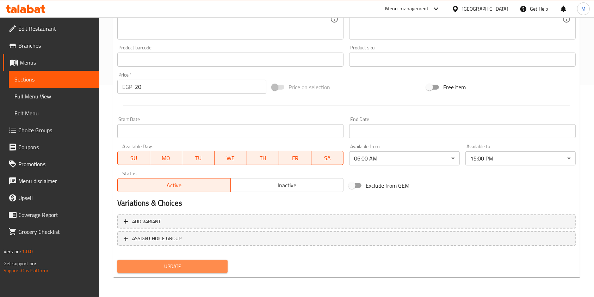
click at [219, 264] on span "Update" at bounding box center [172, 266] width 99 height 9
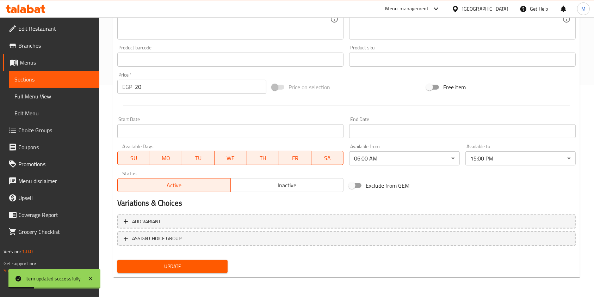
scroll to position [0, 0]
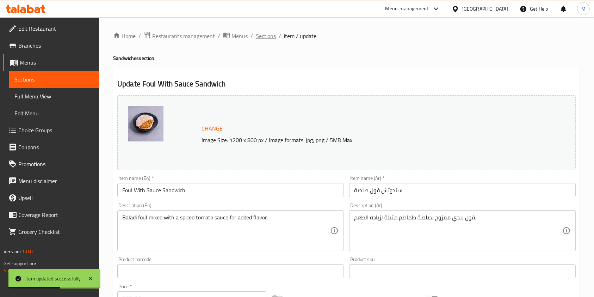
click at [268, 38] on span "Sections" at bounding box center [266, 36] width 20 height 8
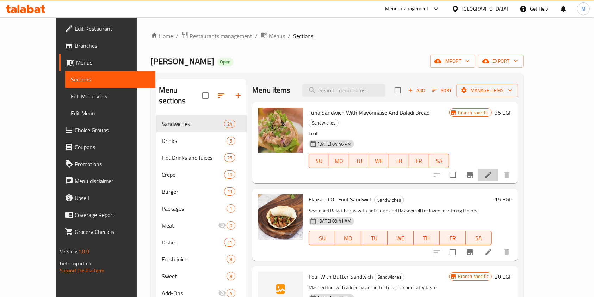
click at [498, 171] on li at bounding box center [489, 174] width 20 height 13
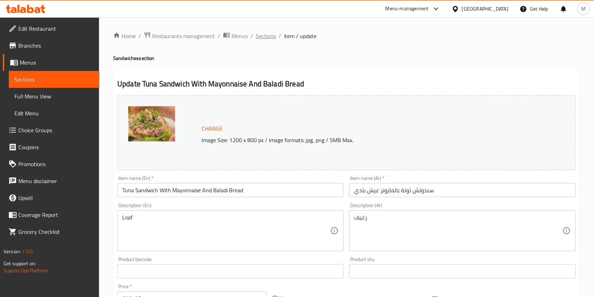
click at [267, 36] on span "Sections" at bounding box center [266, 36] width 20 height 8
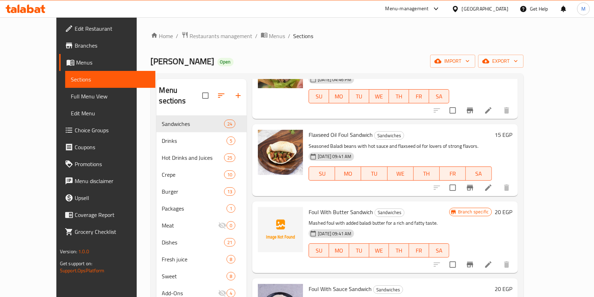
scroll to position [69, 0]
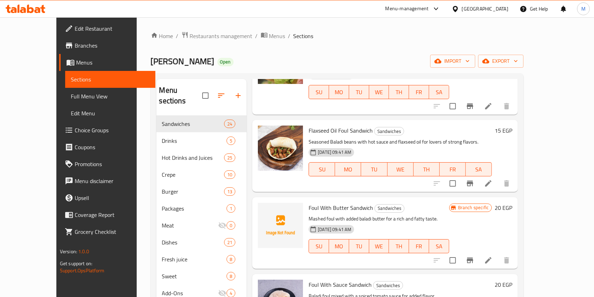
click at [493, 179] on icon at bounding box center [488, 183] width 8 height 8
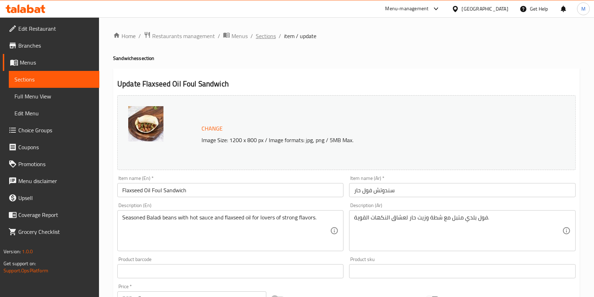
click at [260, 40] on span "Sections" at bounding box center [266, 36] width 20 height 8
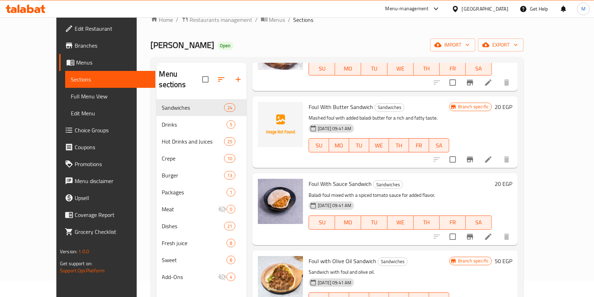
scroll to position [155, 0]
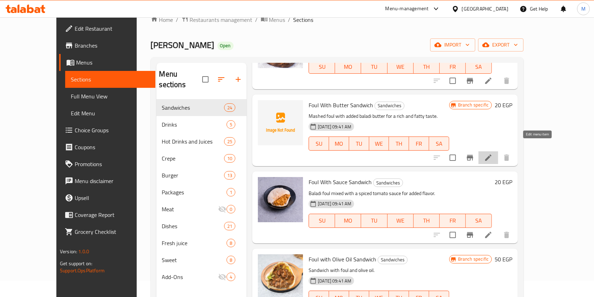
click at [493, 153] on icon at bounding box center [488, 157] width 8 height 8
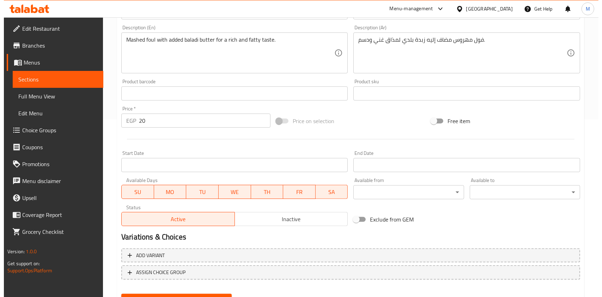
scroll to position [180, 0]
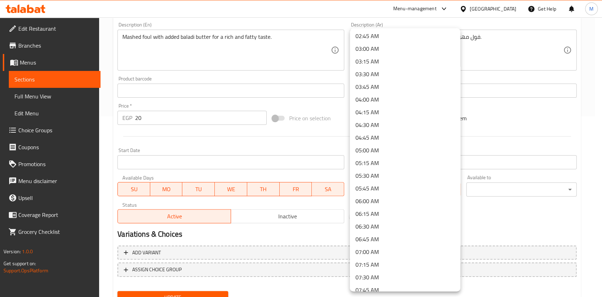
scroll to position [158, 0]
click at [376, 183] on li "06:00 AM" at bounding box center [405, 184] width 110 height 13
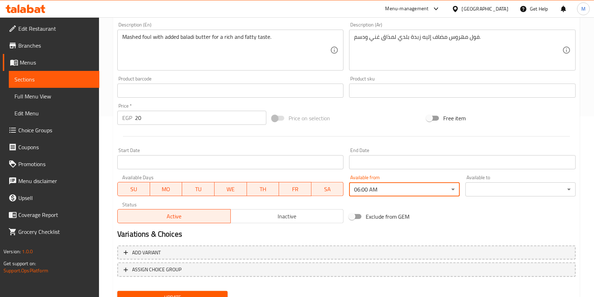
click at [495, 182] on div "Available to ​ ​" at bounding box center [520, 185] width 110 height 21
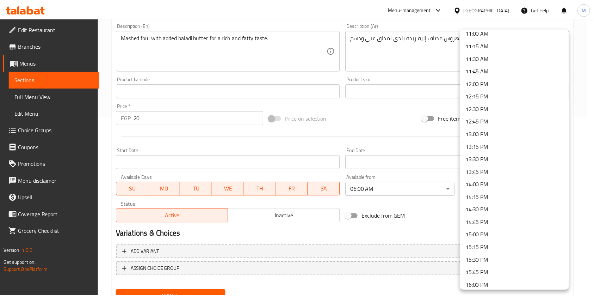
scroll to position [584, 0]
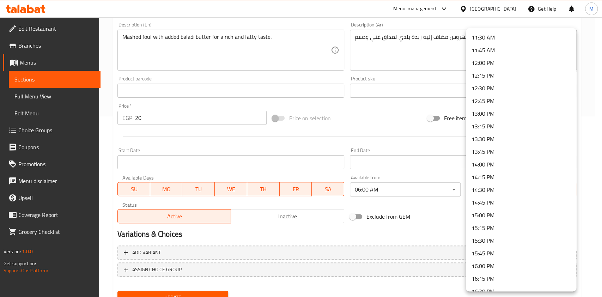
click at [502, 216] on li "15:00 PM" at bounding box center [520, 215] width 110 height 13
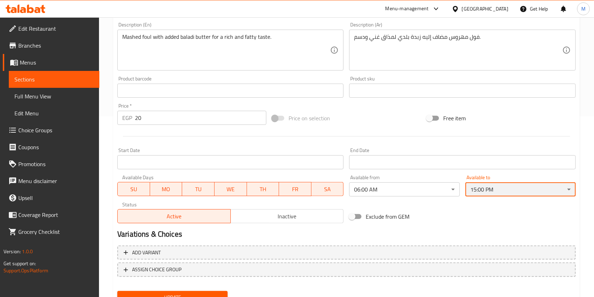
scroll to position [211, 0]
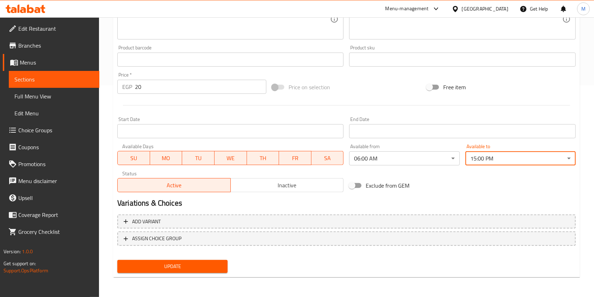
click at [216, 259] on div "Update" at bounding box center [173, 266] width 116 height 19
click at [219, 265] on span "Update" at bounding box center [172, 266] width 99 height 9
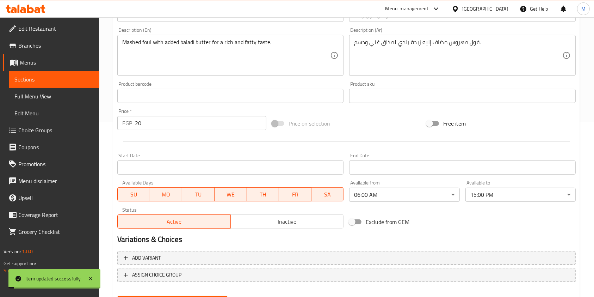
scroll to position [0, 0]
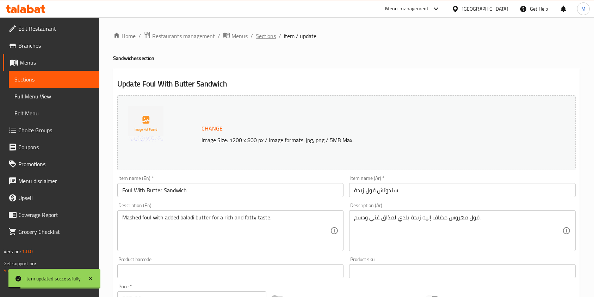
click at [269, 40] on span "Sections" at bounding box center [266, 36] width 20 height 8
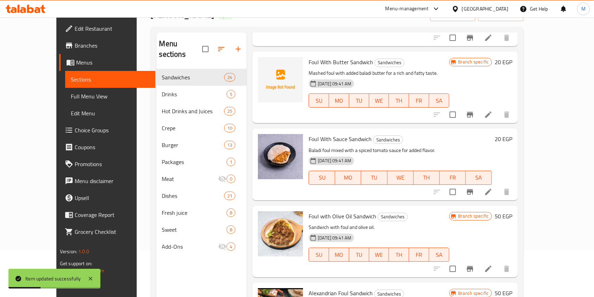
scroll to position [176, 0]
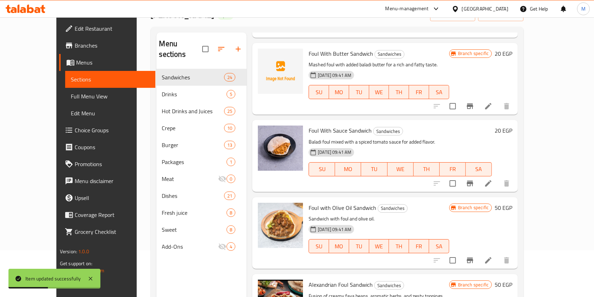
click at [498, 100] on li at bounding box center [489, 106] width 20 height 13
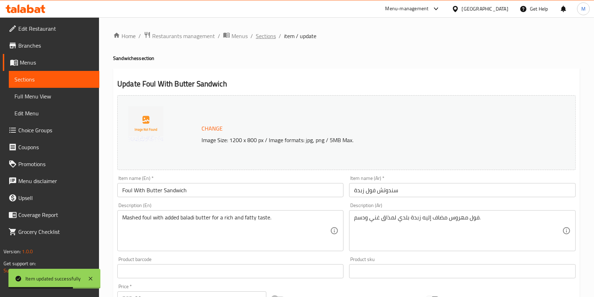
click at [263, 38] on span "Sections" at bounding box center [266, 36] width 20 height 8
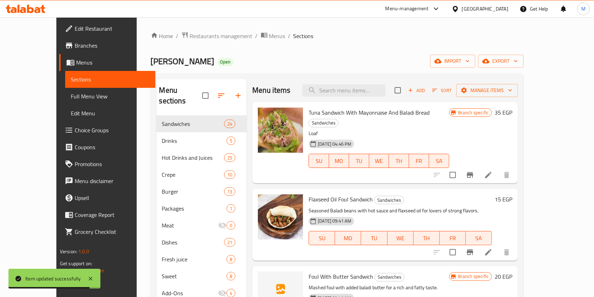
drag, startPoint x: 567, startPoint y: 110, endPoint x: 572, endPoint y: 128, distance: 18.7
click at [518, 128] on div "Menu items Add Sort Manage items Tuna Sandwich With Mayonnaise And Baladi Bread…" at bounding box center [382, 227] width 271 height 297
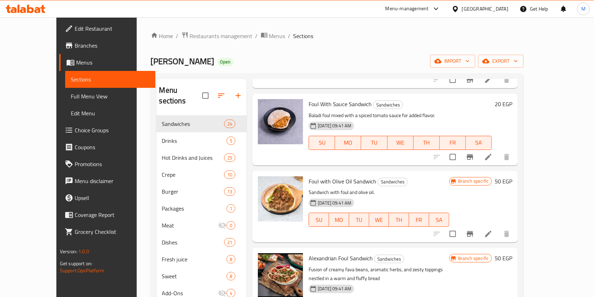
scroll to position [253, 0]
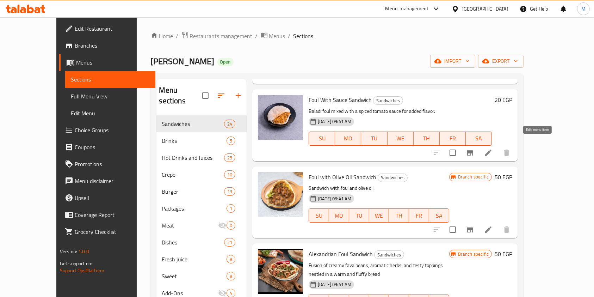
click at [493, 148] on icon at bounding box center [488, 152] width 8 height 8
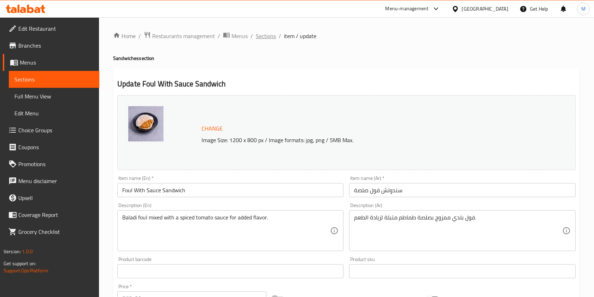
click at [269, 35] on span "Sections" at bounding box center [266, 36] width 20 height 8
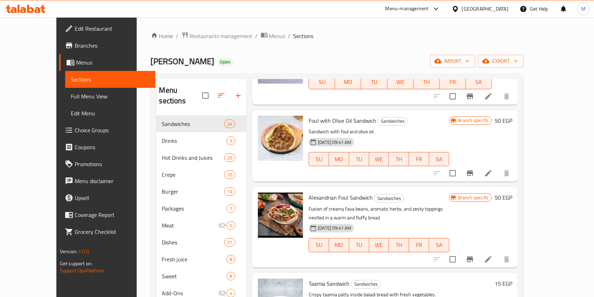
scroll to position [320, 0]
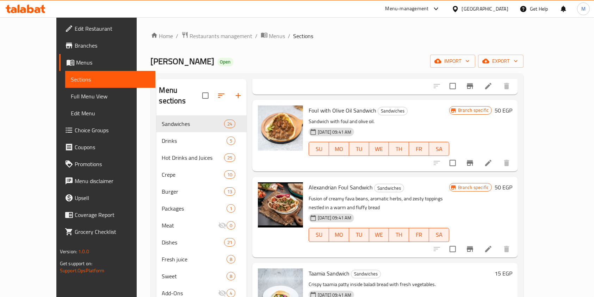
click at [493, 159] on icon at bounding box center [488, 163] width 8 height 8
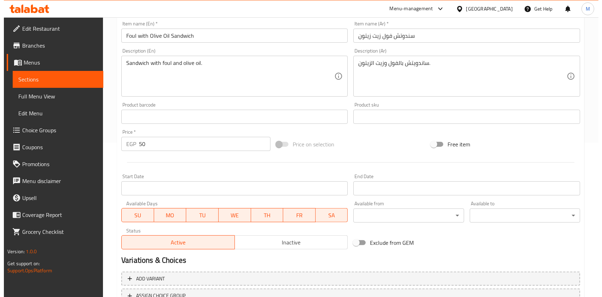
scroll to position [185, 0]
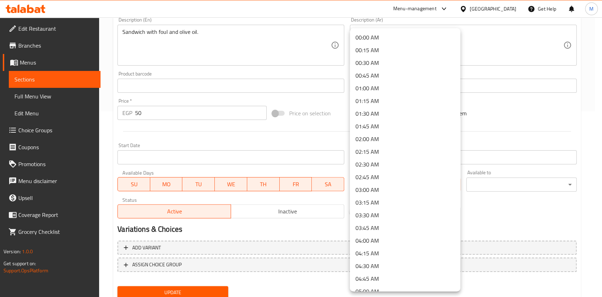
drag, startPoint x: 368, startPoint y: 184, endPoint x: 416, endPoint y: 179, distance: 47.8
click at [368, 164] on li "06:00 AM" at bounding box center [405, 166] width 110 height 13
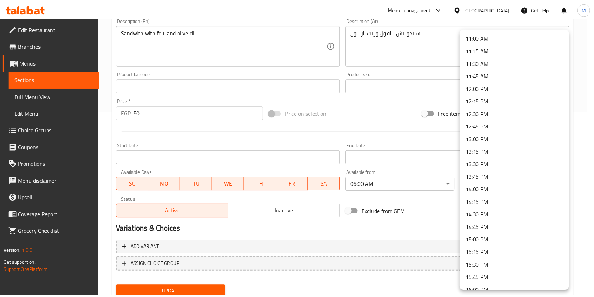
scroll to position [561, 0]
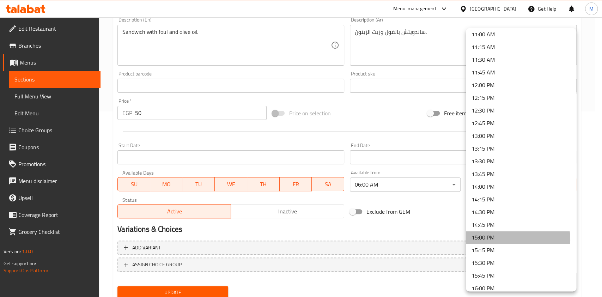
click at [502, 239] on li "15:00 PM" at bounding box center [520, 237] width 110 height 13
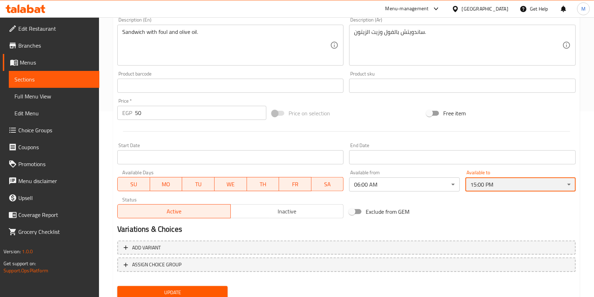
scroll to position [211, 0]
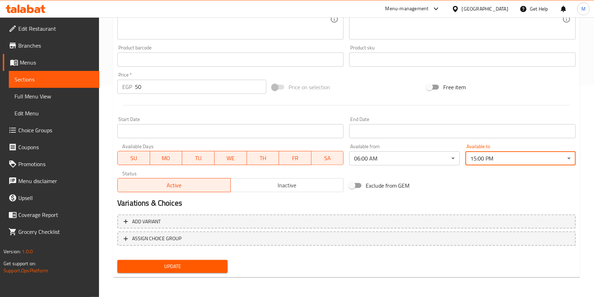
click at [224, 261] on button "Update" at bounding box center [172, 266] width 110 height 13
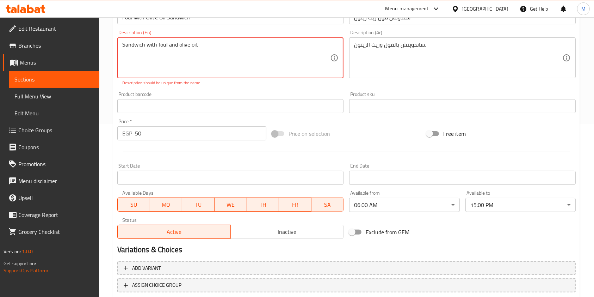
scroll to position [172, 0]
click at [240, 47] on textarea "Sandwich with foul and olive oil." at bounding box center [226, 58] width 208 height 33
type textarea "Sandwich with foul and olive oil."
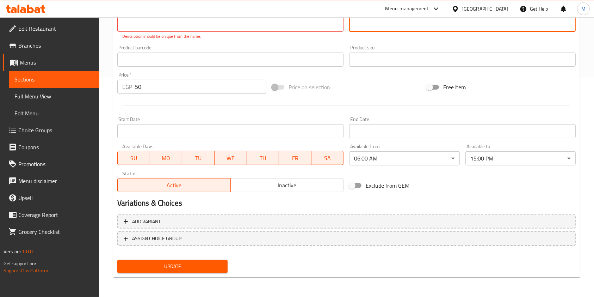
type textarea "ساندويتش بالفول وزيت الزيتون."
drag, startPoint x: 209, startPoint y: 261, endPoint x: 246, endPoint y: 255, distance: 37.5
click at [209, 262] on span "Update" at bounding box center [172, 266] width 99 height 9
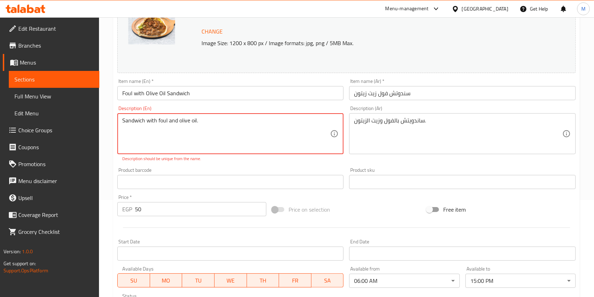
scroll to position [62, 0]
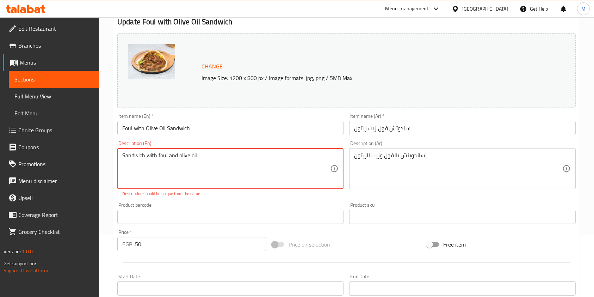
click at [196, 158] on textarea "Sandwich with foul and olive oil." at bounding box center [226, 168] width 208 height 33
click at [212, 156] on textarea "Sandwich with foul and olive oil." at bounding box center [226, 168] width 208 height 33
click at [260, 162] on textarea "Sandwich with foul and olive oil." at bounding box center [226, 168] width 208 height 33
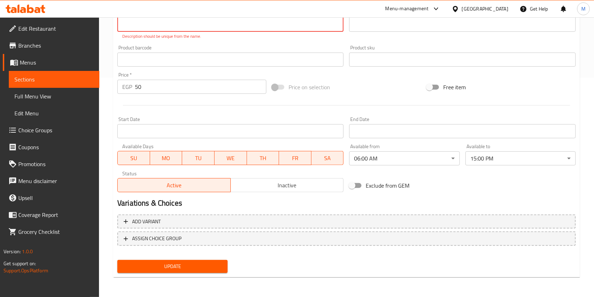
type textarea "Sandwich with foul and olive oil"
drag, startPoint x: 187, startPoint y: 265, endPoint x: 301, endPoint y: 265, distance: 113.5
click at [189, 266] on span "Update" at bounding box center [172, 266] width 99 height 9
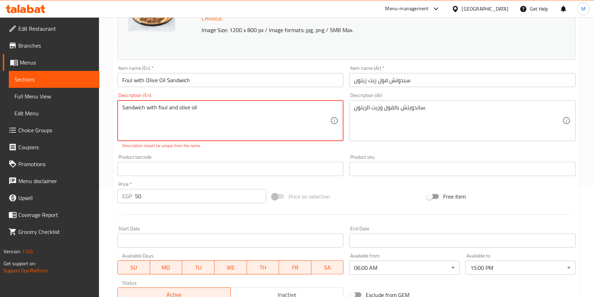
scroll to position [107, 0]
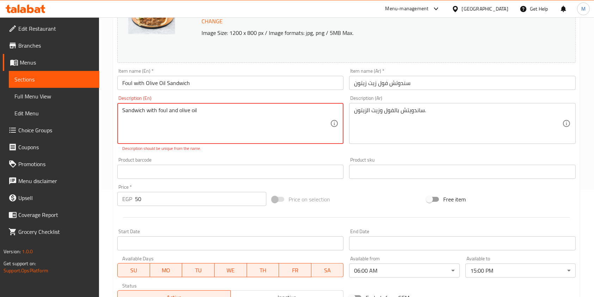
drag, startPoint x: 204, startPoint y: 112, endPoint x: 116, endPoint y: 110, distance: 88.1
click at [116, 110] on div "Description (En) Sandwich with foul and olive oil Description (En) Description …" at bounding box center [231, 124] width 232 height 62
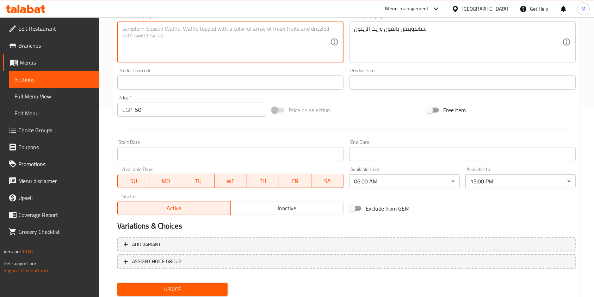
scroll to position [211, 0]
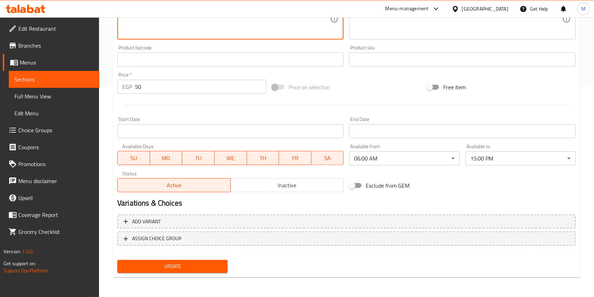
drag, startPoint x: 196, startPoint y: 266, endPoint x: 211, endPoint y: 260, distance: 15.4
click at [197, 266] on span "Update" at bounding box center [172, 266] width 99 height 9
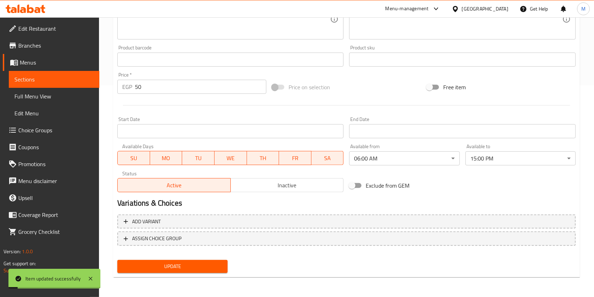
scroll to position [0, 0]
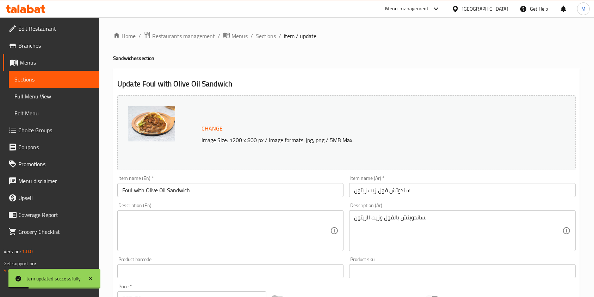
drag, startPoint x: 269, startPoint y: 37, endPoint x: 333, endPoint y: 51, distance: 65.7
click at [269, 37] on span "Sections" at bounding box center [266, 36] width 20 height 8
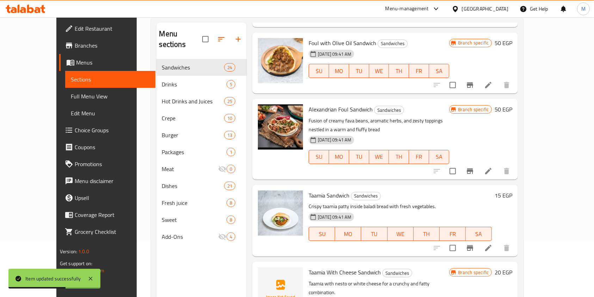
scroll to position [343, 0]
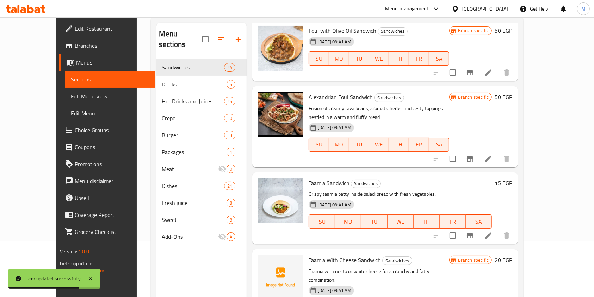
click at [493, 154] on icon at bounding box center [488, 158] width 8 height 8
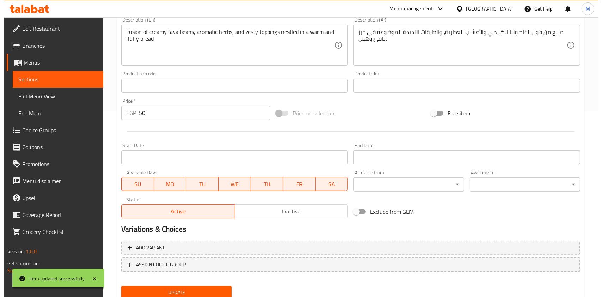
scroll to position [176, 0]
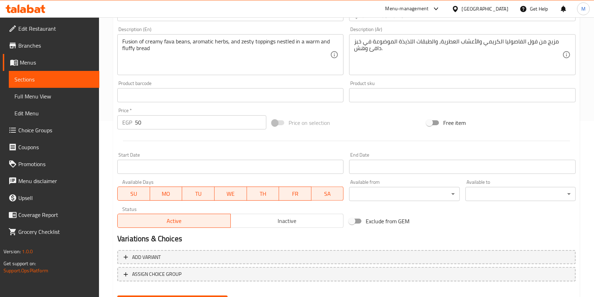
click at [408, 201] on div "Available from ​ ​" at bounding box center [404, 190] width 116 height 27
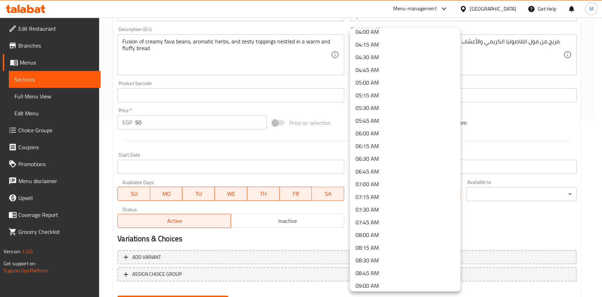
scroll to position [221, 0]
click at [372, 120] on li "06:00 AM" at bounding box center [405, 120] width 110 height 13
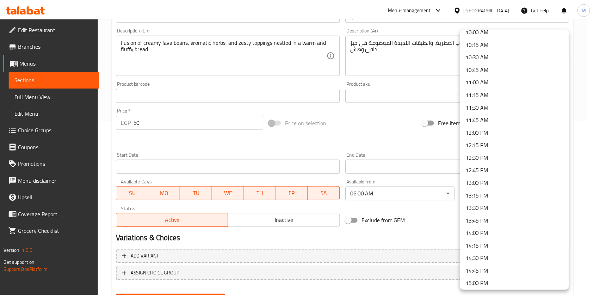
scroll to position [606, 0]
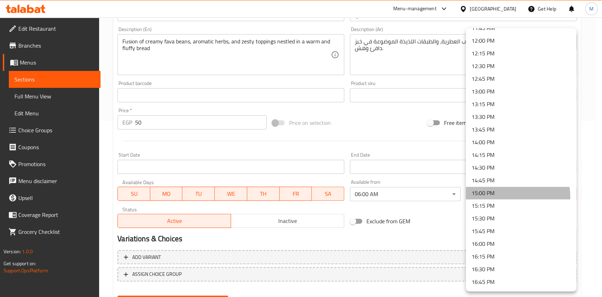
click at [503, 197] on li "15:00 PM" at bounding box center [520, 192] width 110 height 13
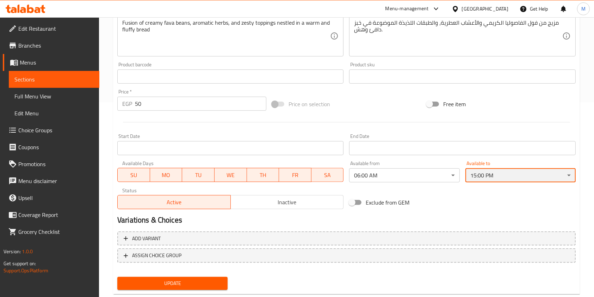
scroll to position [211, 0]
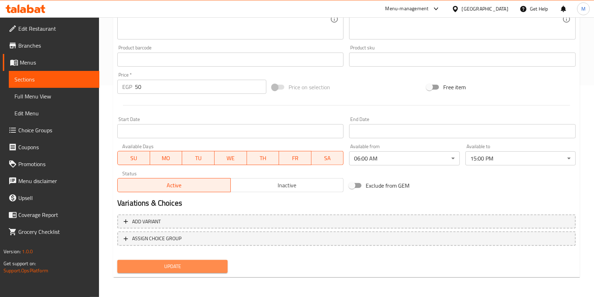
drag, startPoint x: 219, startPoint y: 267, endPoint x: 260, endPoint y: 255, distance: 42.6
click at [219, 267] on span "Update" at bounding box center [172, 266] width 99 height 9
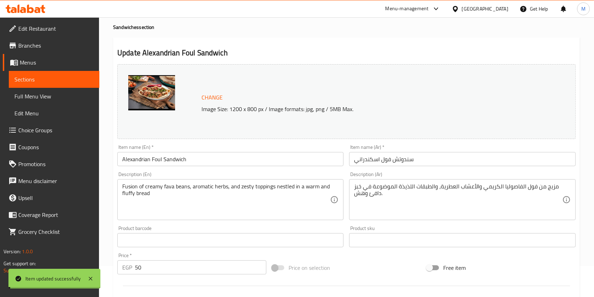
scroll to position [0, 0]
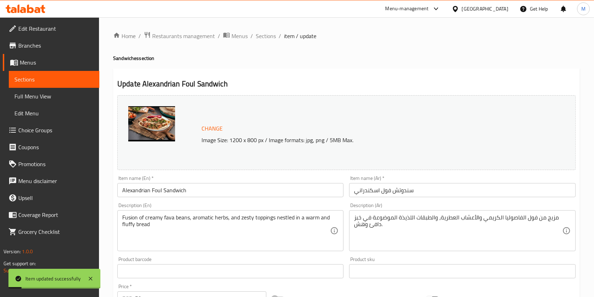
click at [275, 41] on div "Home / Restaurants management / Menus / Sections / item / update Sandwiches sec…" at bounding box center [346, 262] width 467 height 463
drag, startPoint x: 269, startPoint y: 40, endPoint x: 601, endPoint y: 173, distance: 357.7
click at [269, 40] on span "Sections" at bounding box center [266, 36] width 20 height 8
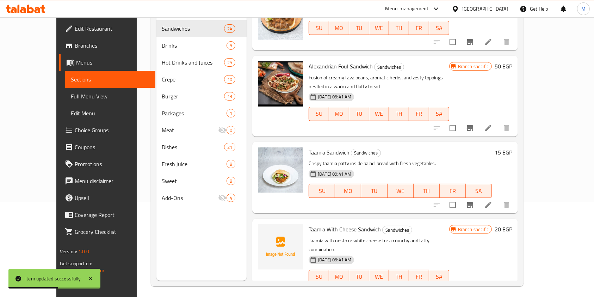
scroll to position [360, 0]
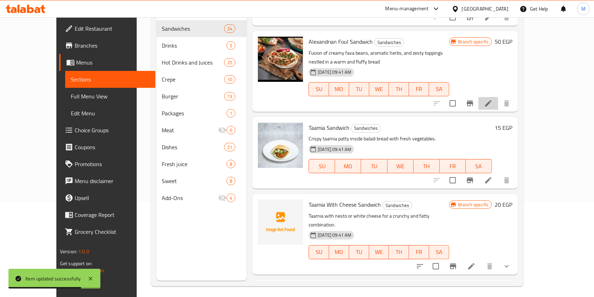
click at [498, 97] on li at bounding box center [489, 103] width 20 height 13
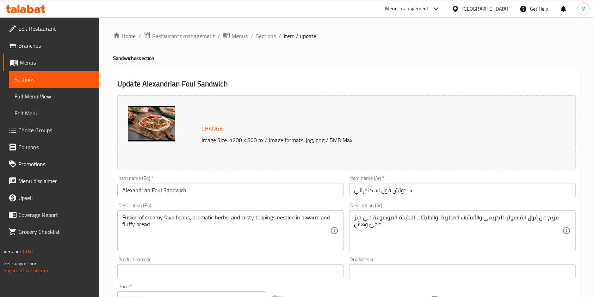
click at [273, 43] on div "Home / Restaurants management / Menus / Sections / item / update Sandwiches sec…" at bounding box center [346, 262] width 467 height 463
click at [273, 40] on span "Sections" at bounding box center [266, 36] width 20 height 8
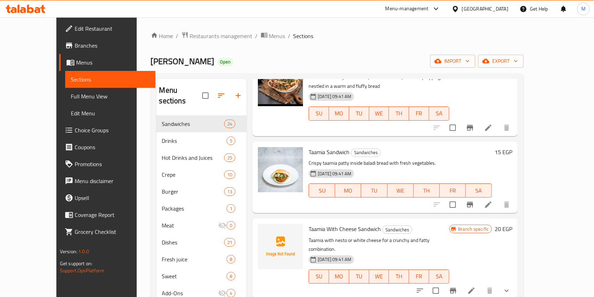
scroll to position [434, 0]
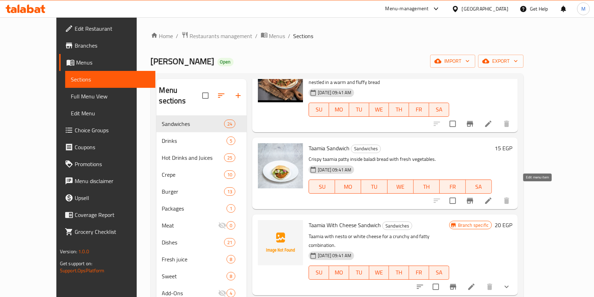
click at [493, 196] on icon at bounding box center [488, 200] width 8 height 8
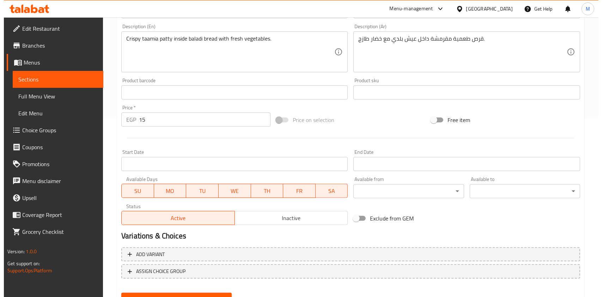
scroll to position [180, 0]
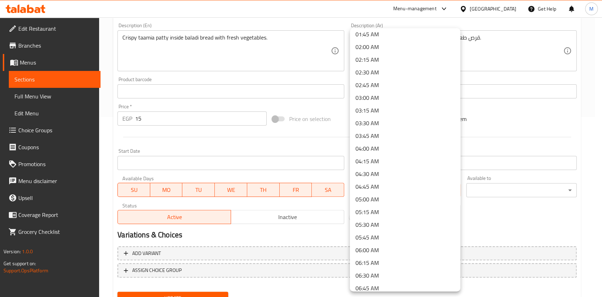
scroll to position [155, 0]
click at [374, 189] on li "06:00 AM" at bounding box center [405, 186] width 110 height 13
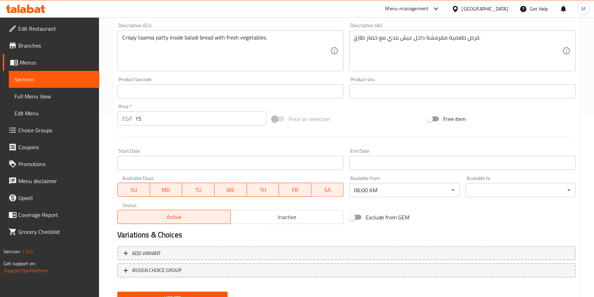
click at [523, 200] on div "Change Image Size: 1200 x 800 px / Image formats: jpg, png / 5MB Max. Item name…" at bounding box center [347, 70] width 464 height 314
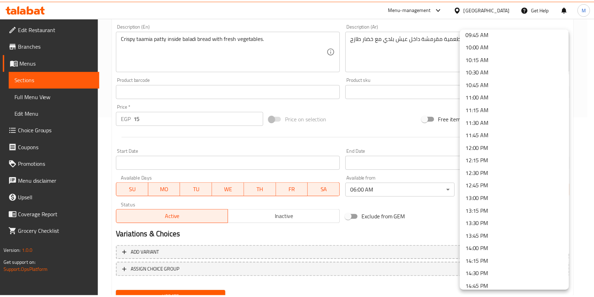
scroll to position [513, 0]
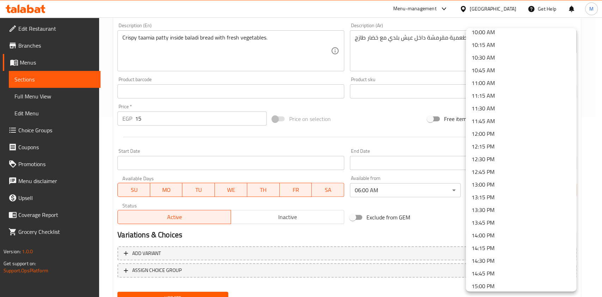
click at [519, 286] on li "15:00 PM" at bounding box center [520, 285] width 110 height 13
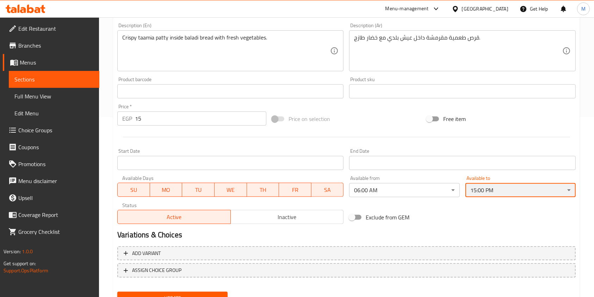
scroll to position [211, 0]
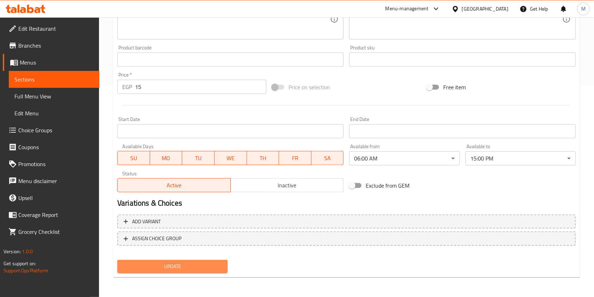
click at [214, 270] on span "Update" at bounding box center [172, 266] width 99 height 9
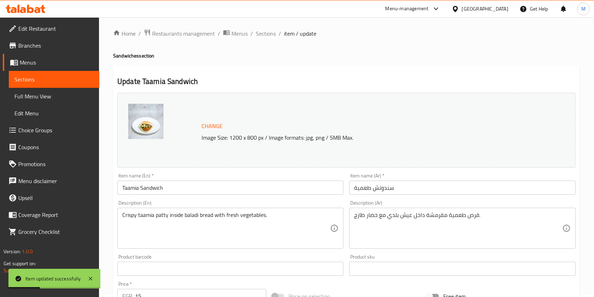
scroll to position [0, 0]
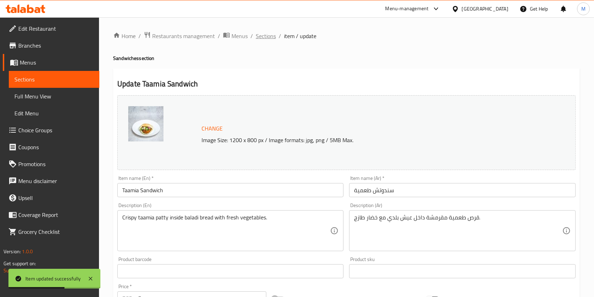
click at [270, 39] on span "Sections" at bounding box center [266, 36] width 20 height 8
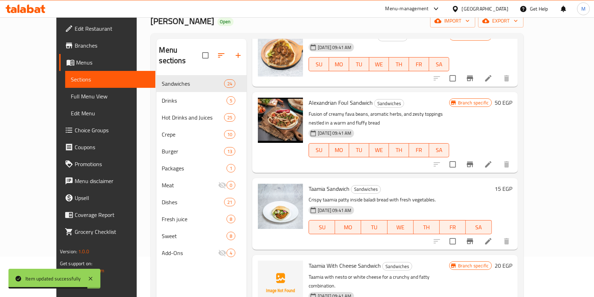
scroll to position [366, 0]
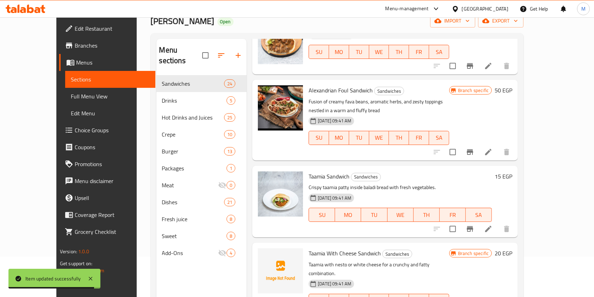
click at [498, 146] on li at bounding box center [489, 152] width 20 height 13
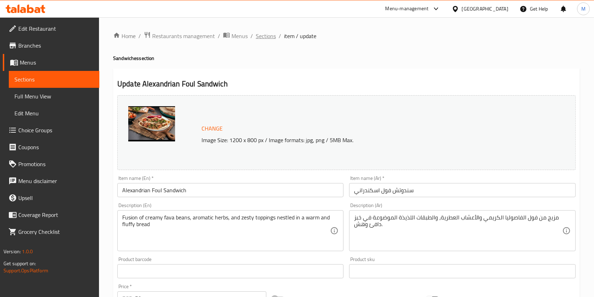
click at [272, 38] on span "Sections" at bounding box center [266, 36] width 20 height 8
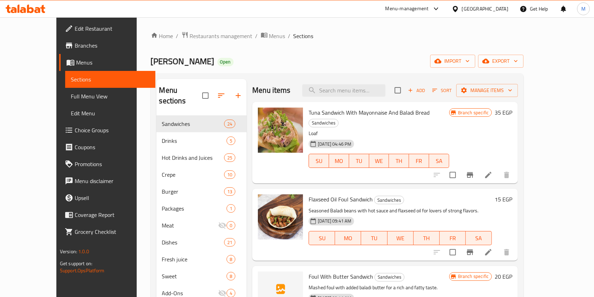
drag, startPoint x: 591, startPoint y: 125, endPoint x: 601, endPoint y: 145, distance: 22.2
click at [594, 151] on html "​ Menu-management Egypt Get Help M Edit Restaurant Branches Menus Sections Full…" at bounding box center [297, 148] width 594 height 297
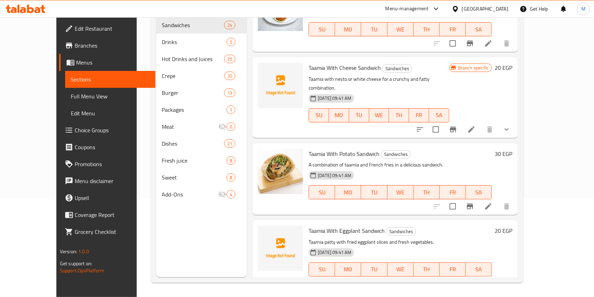
scroll to position [495, 0]
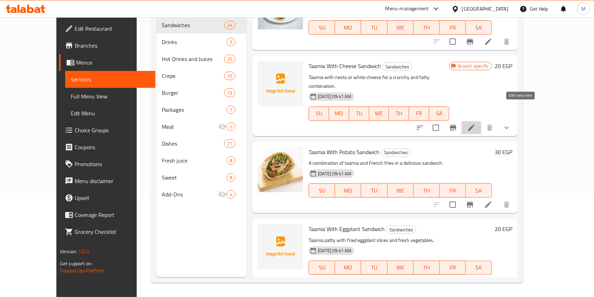
click at [475, 124] on icon at bounding box center [471, 127] width 6 height 6
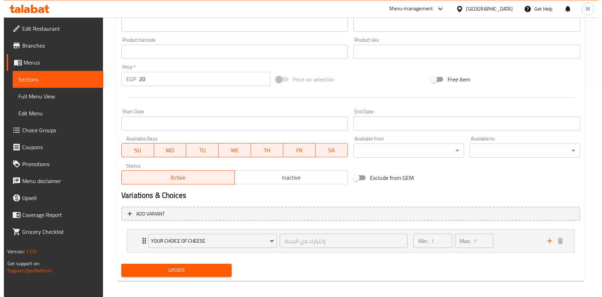
scroll to position [208, 0]
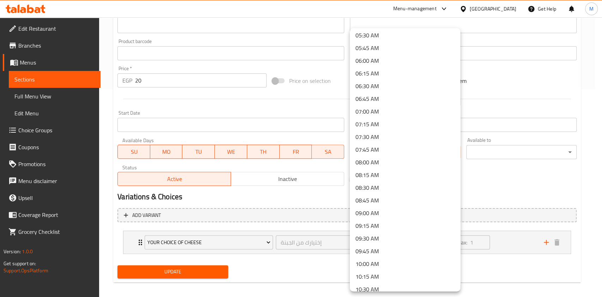
scroll to position [292, 0]
click at [378, 49] on li "06:00 AM" at bounding box center [405, 49] width 110 height 13
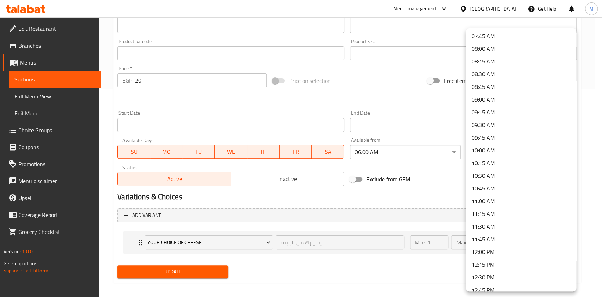
scroll to position [396, 0]
drag, startPoint x: 578, startPoint y: 147, endPoint x: 576, endPoint y: 150, distance: 3.8
click at [578, 148] on div at bounding box center [301, 148] width 602 height 297
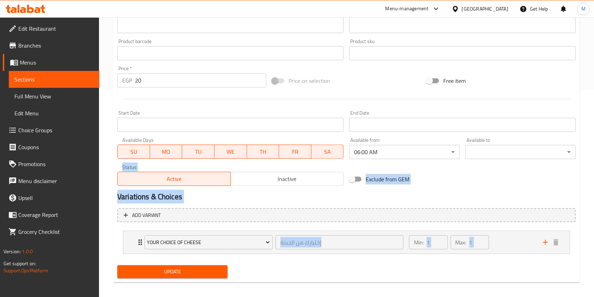
drag, startPoint x: 573, startPoint y: 154, endPoint x: 573, endPoint y: 166, distance: 11.6
click at [573, 166] on div "Add item image Image Size: 1200 x 800 px / Image formats: jpg, png / 5MB Max. I…" at bounding box center [347, 37] width 464 height 304
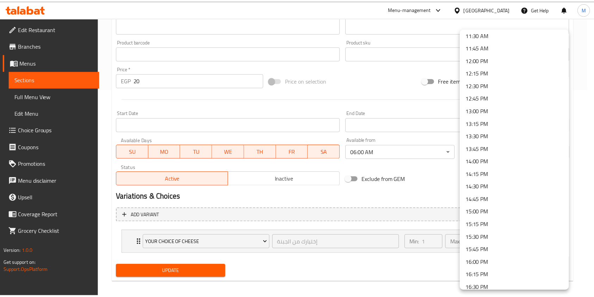
scroll to position [590, 0]
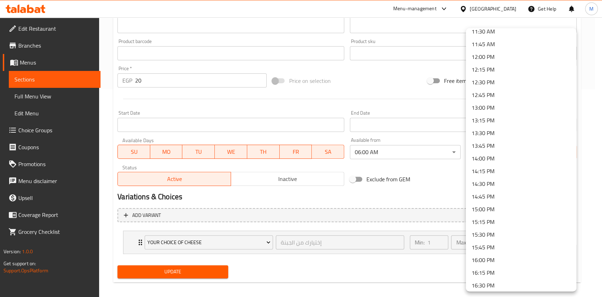
drag, startPoint x: 513, startPoint y: 201, endPoint x: 515, endPoint y: 206, distance: 5.7
click at [515, 206] on ul "00:00 AM 00:15 AM 00:30 AM 00:45 AM 01:00 AM 01:15 AM 01:30 AM 01:45 AM 02:00 A…" at bounding box center [523, 57] width 117 height 1236
click at [515, 206] on li "15:00 PM" at bounding box center [520, 209] width 110 height 13
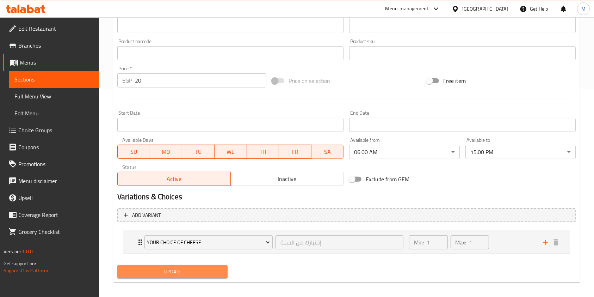
click at [222, 269] on span "Update" at bounding box center [172, 271] width 99 height 9
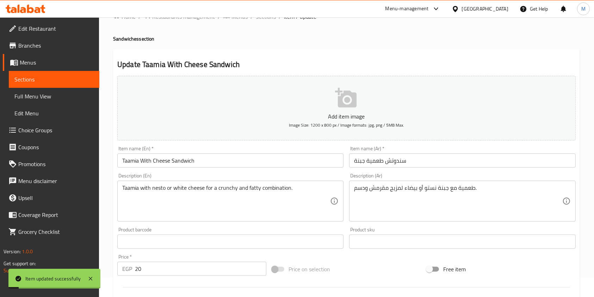
scroll to position [0, 0]
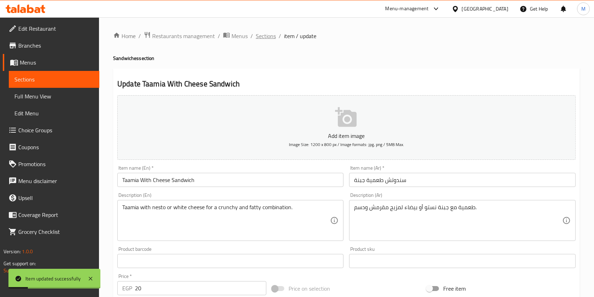
click at [273, 37] on span "Sections" at bounding box center [266, 36] width 20 height 8
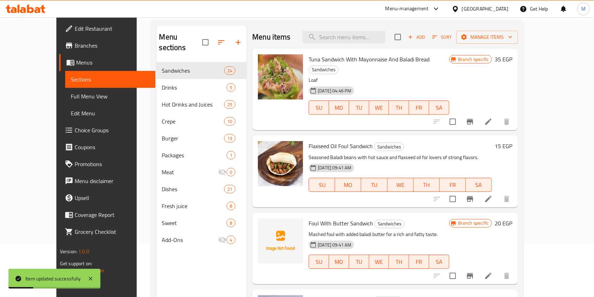
scroll to position [78, 0]
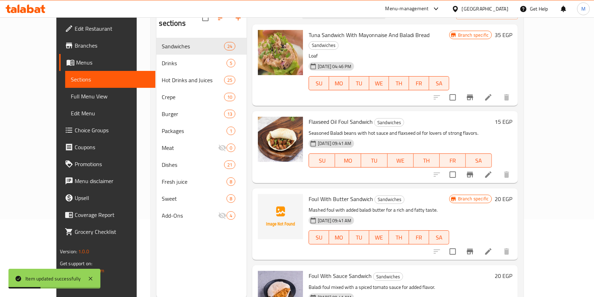
drag, startPoint x: 575, startPoint y: 40, endPoint x: 575, endPoint y: 51, distance: 10.9
click at [524, 47] on div "Menu sections Sandwiches 24 Drinks 5 Hot Drinks and Juices 25 Crepe 10 Burger 1…" at bounding box center [337, 150] width 373 height 308
click at [524, 51] on div "Menu sections Sandwiches 24 Drinks 5 Hot Drinks and Juices 25 Crepe 10 Burger 1…" at bounding box center [337, 150] width 373 height 308
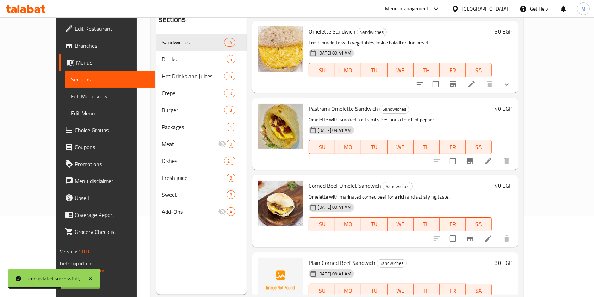
scroll to position [99, 0]
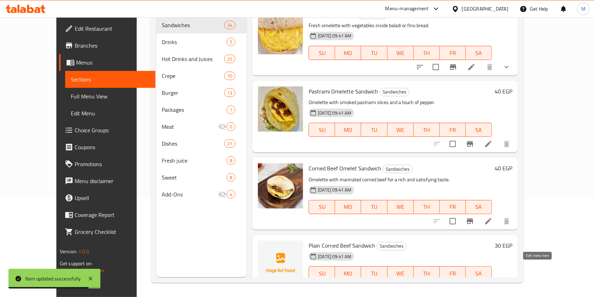
click at [492, 284] on icon at bounding box center [488, 287] width 6 height 6
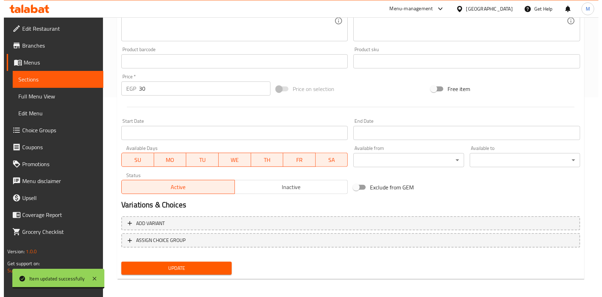
scroll to position [201, 0]
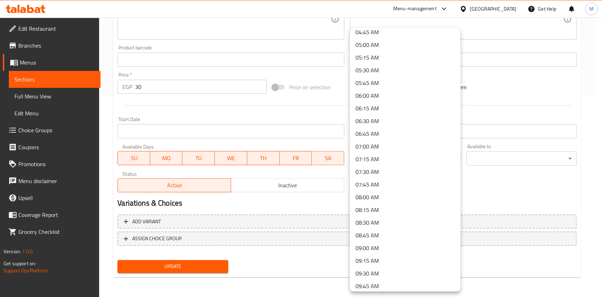
scroll to position [251, 0]
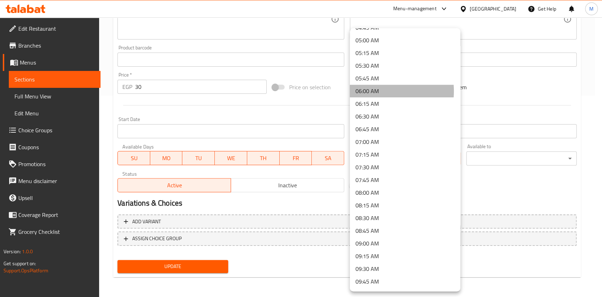
click at [374, 91] on li "06:00 AM" at bounding box center [405, 91] width 110 height 13
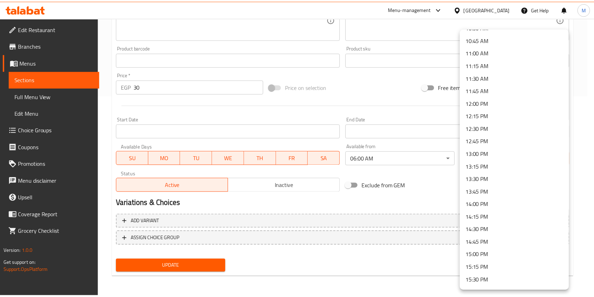
scroll to position [554, 0]
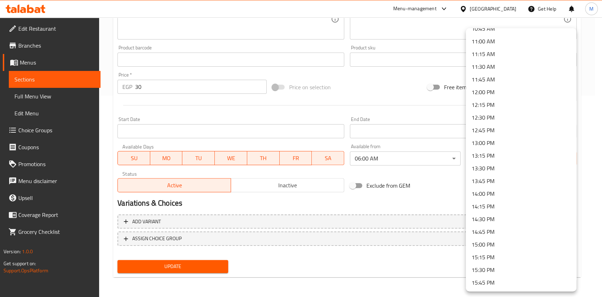
click at [494, 246] on li "15:00 PM" at bounding box center [520, 244] width 110 height 13
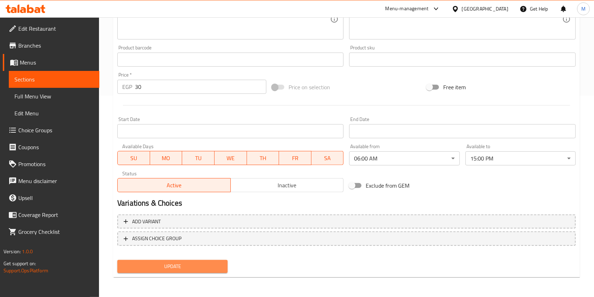
drag, startPoint x: 191, startPoint y: 261, endPoint x: 456, endPoint y: 257, distance: 265.0
click at [193, 263] on button "Update" at bounding box center [172, 266] width 110 height 13
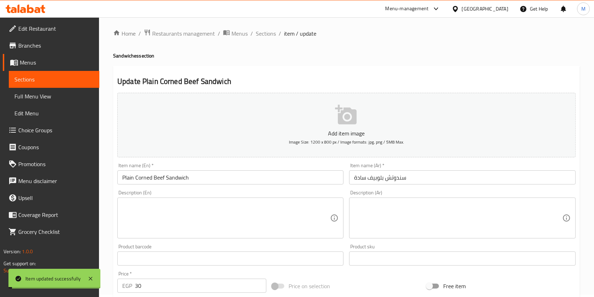
scroll to position [0, 0]
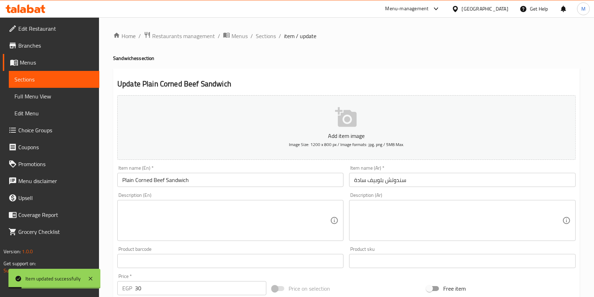
drag, startPoint x: 270, startPoint y: 36, endPoint x: 601, endPoint y: 82, distance: 334.5
click at [270, 36] on span "Sections" at bounding box center [266, 36] width 20 height 8
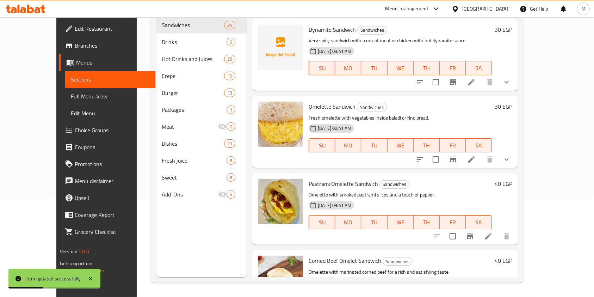
scroll to position [1556, 0]
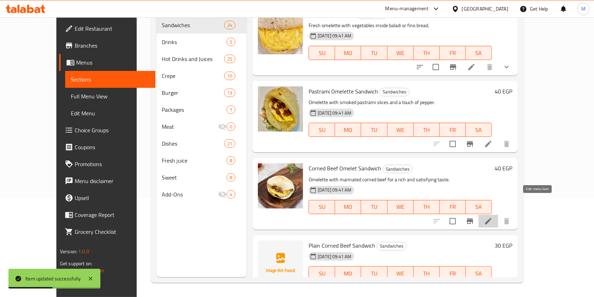
click at [493, 217] on icon at bounding box center [488, 221] width 8 height 8
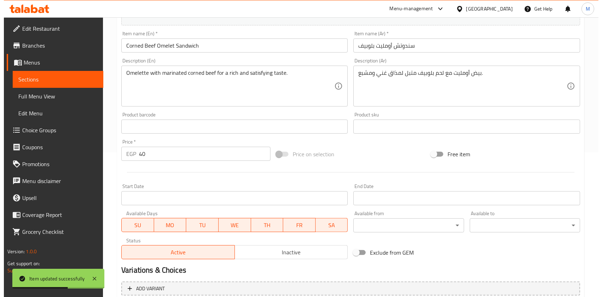
scroll to position [211, 0]
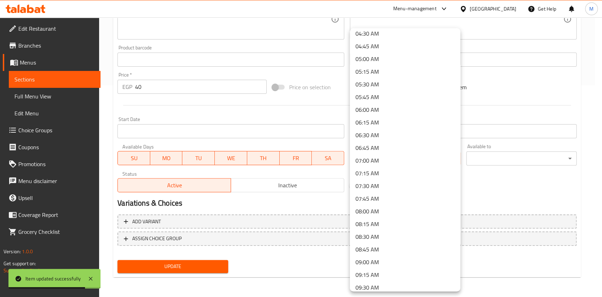
scroll to position [270, 0]
click at [374, 75] on li "06:00 AM" at bounding box center [405, 72] width 110 height 13
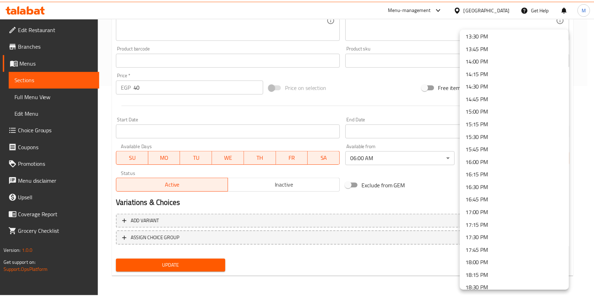
scroll to position [691, 0]
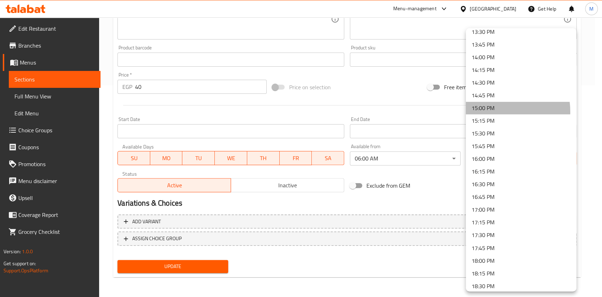
click at [484, 112] on li "15:00 PM" at bounding box center [520, 107] width 110 height 13
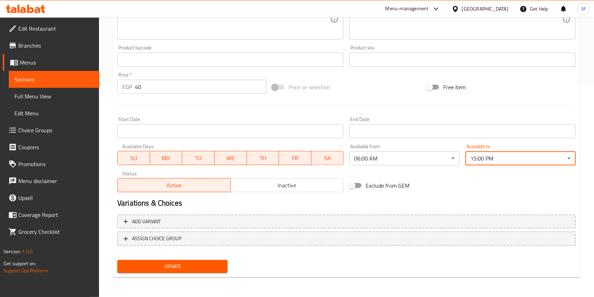
click at [199, 264] on span "Update" at bounding box center [172, 266] width 99 height 9
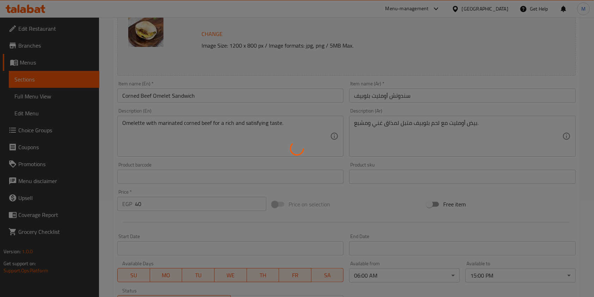
scroll to position [0, 0]
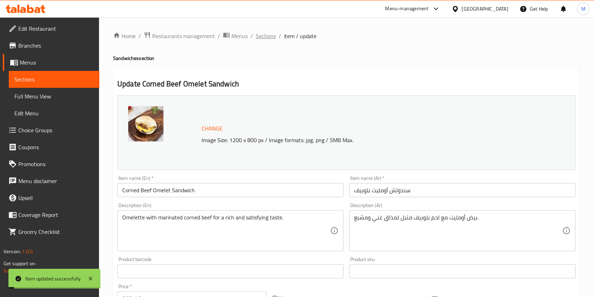
click at [272, 38] on span "Sections" at bounding box center [266, 36] width 20 height 8
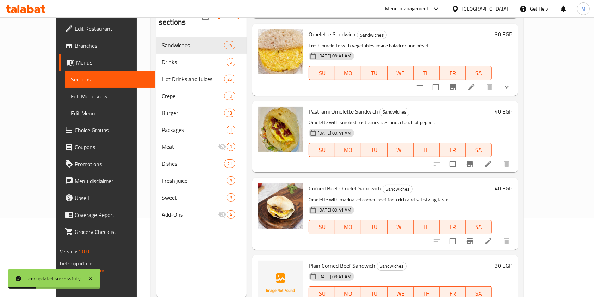
scroll to position [99, 0]
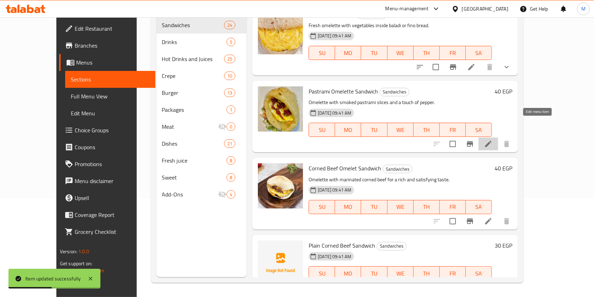
click at [493, 140] on icon at bounding box center [488, 144] width 8 height 8
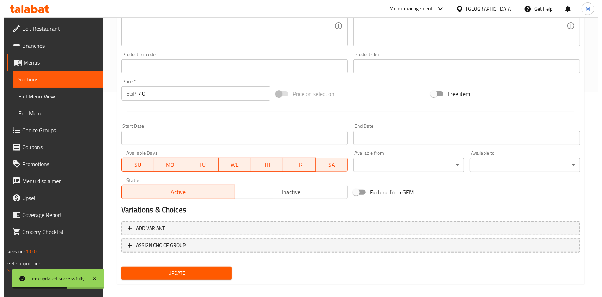
scroll to position [211, 0]
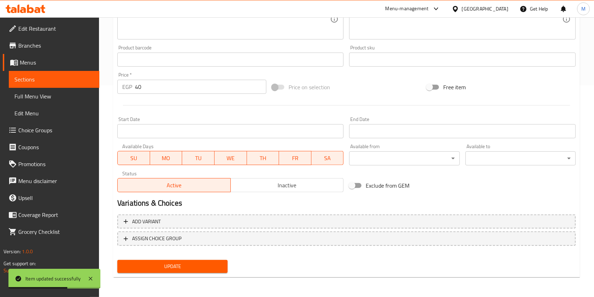
click at [384, 151] on div "Available from ​ ​" at bounding box center [404, 154] width 110 height 21
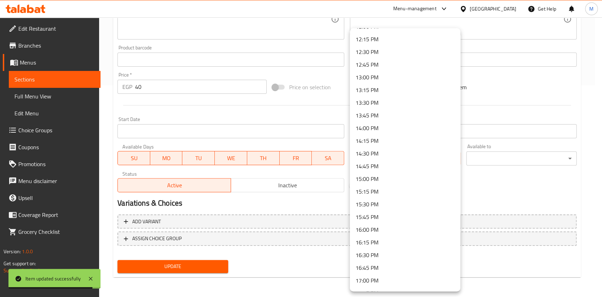
scroll to position [621, 0]
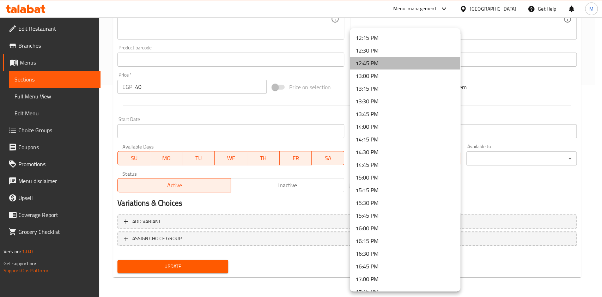
click at [452, 65] on li "12:45 PM" at bounding box center [405, 63] width 110 height 13
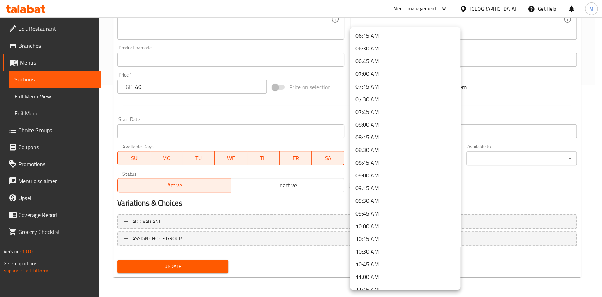
scroll to position [87, 0]
click at [385, 252] on li "06:00 AM" at bounding box center [405, 253] width 110 height 13
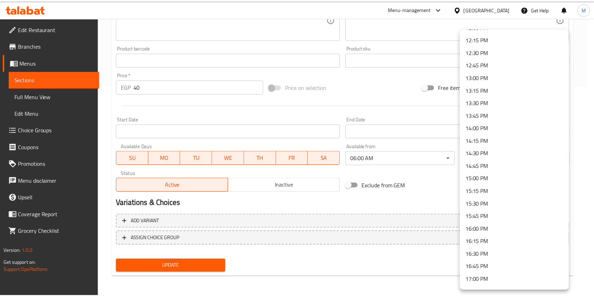
scroll to position [621, 0]
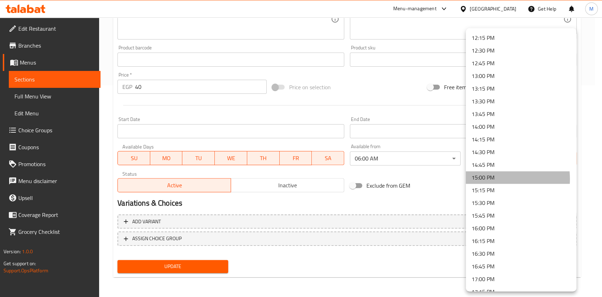
click at [485, 178] on li "15:00 PM" at bounding box center [520, 177] width 110 height 13
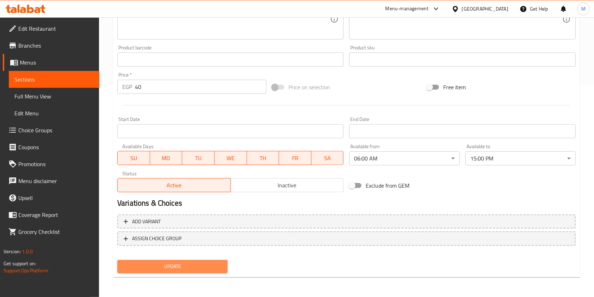
click at [204, 266] on span "Update" at bounding box center [172, 266] width 99 height 9
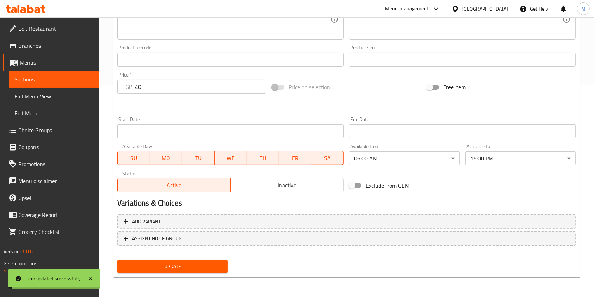
scroll to position [0, 0]
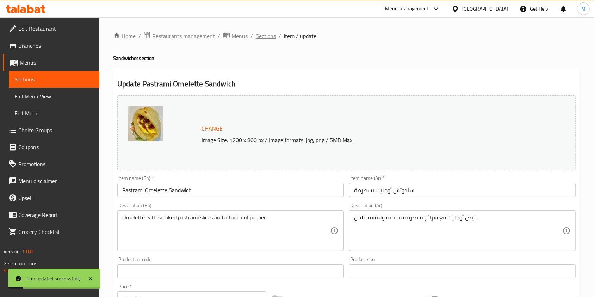
click at [273, 38] on span "Sections" at bounding box center [266, 36] width 20 height 8
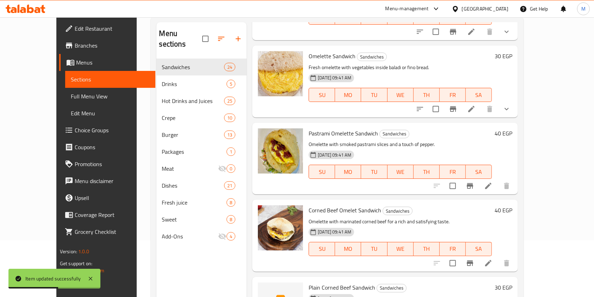
scroll to position [43, 0]
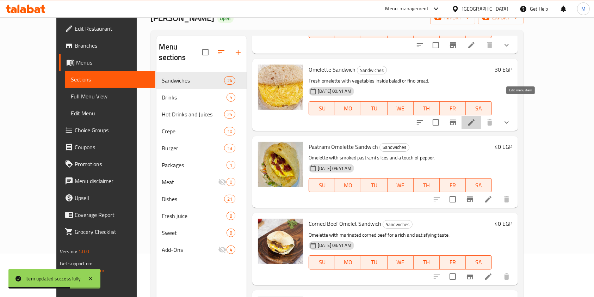
click at [476, 118] on icon at bounding box center [471, 122] width 8 height 8
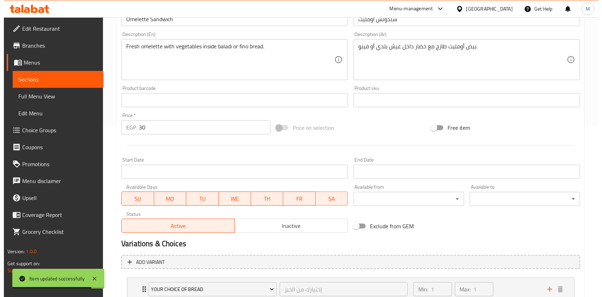
scroll to position [188, 0]
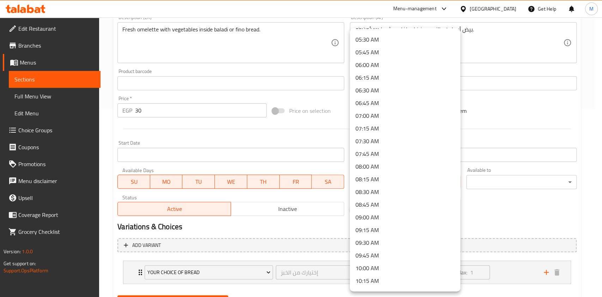
click at [373, 69] on li "06:00 AM" at bounding box center [405, 64] width 110 height 13
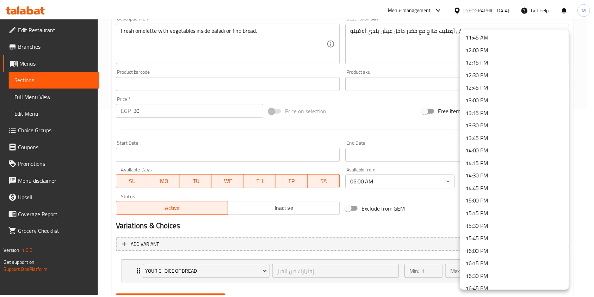
scroll to position [604, 0]
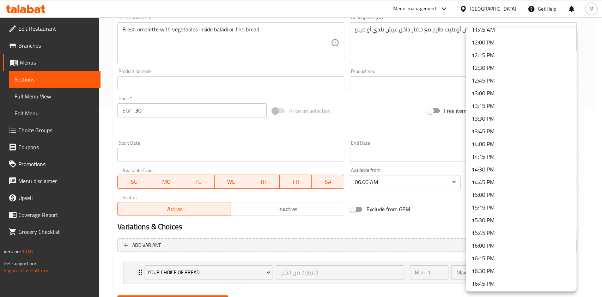
drag, startPoint x: 518, startPoint y: 199, endPoint x: 522, endPoint y: 199, distance: 4.2
click at [518, 199] on li "15:00 PM" at bounding box center [520, 194] width 110 height 13
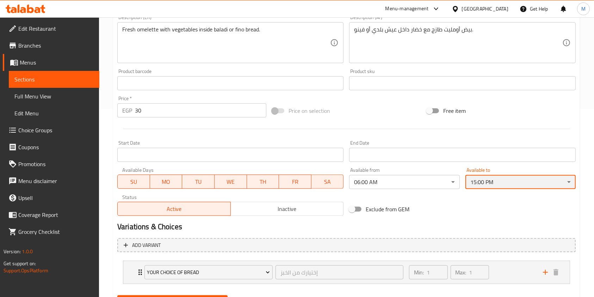
scroll to position [223, 0]
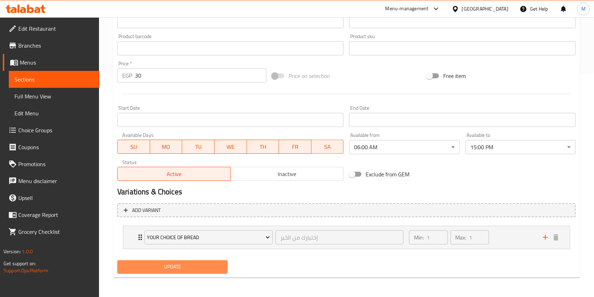
drag, startPoint x: 175, startPoint y: 266, endPoint x: 316, endPoint y: 247, distance: 142.7
click at [177, 267] on span "Update" at bounding box center [172, 266] width 99 height 9
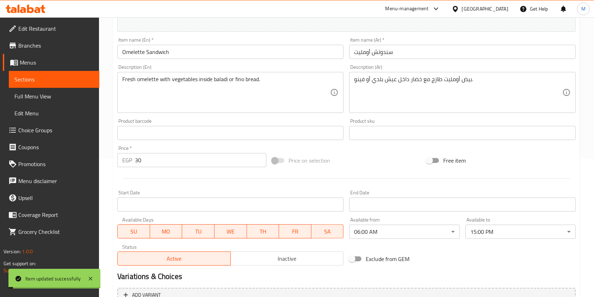
scroll to position [0, 0]
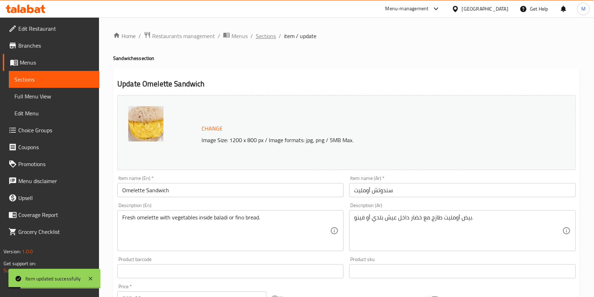
click at [271, 36] on span "Sections" at bounding box center [266, 36] width 20 height 8
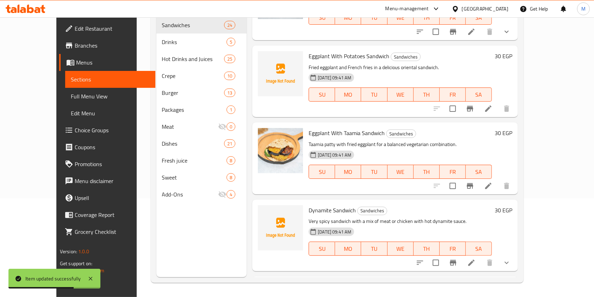
scroll to position [1281, 0]
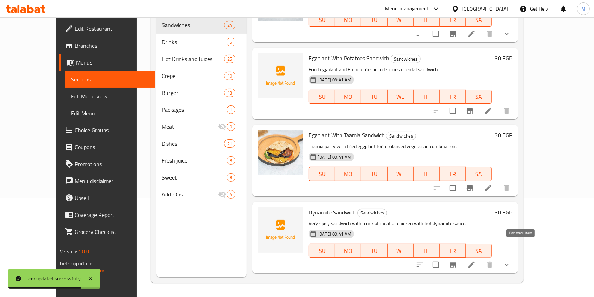
click at [476, 260] on icon at bounding box center [471, 264] width 8 height 8
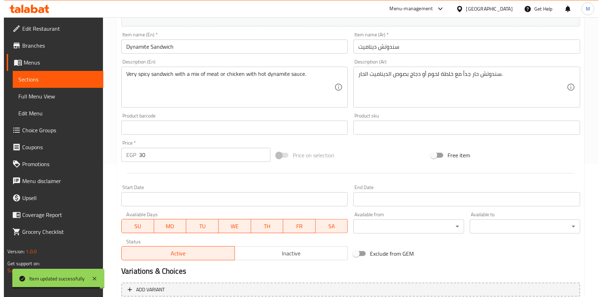
scroll to position [213, 0]
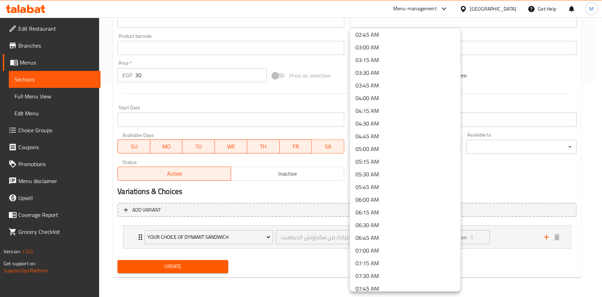
scroll to position [144, 0]
click at [383, 196] on li "06:00 AM" at bounding box center [405, 198] width 110 height 13
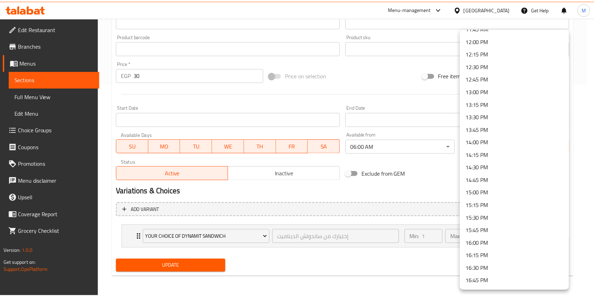
scroll to position [609, 0]
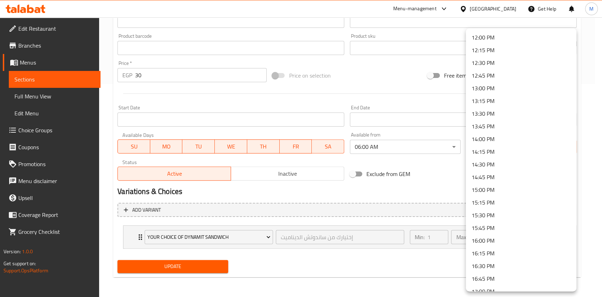
click at [492, 193] on li "15:00 PM" at bounding box center [520, 189] width 110 height 13
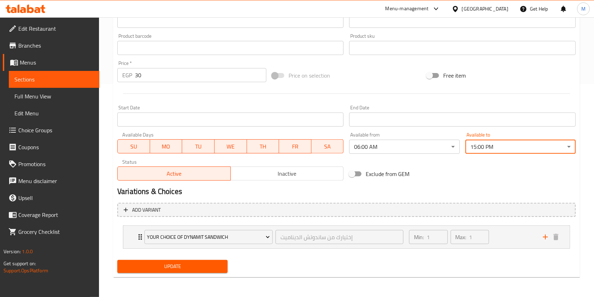
drag, startPoint x: 166, startPoint y: 269, endPoint x: 201, endPoint y: 260, distance: 36.5
click at [166, 269] on span "Update" at bounding box center [172, 266] width 99 height 9
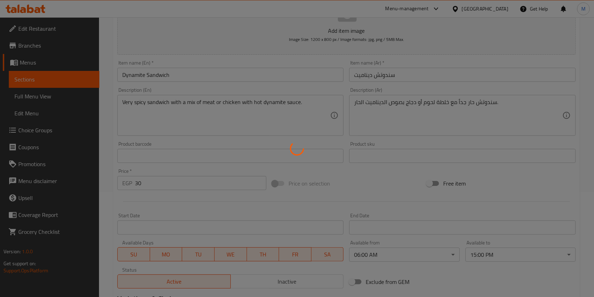
scroll to position [5, 0]
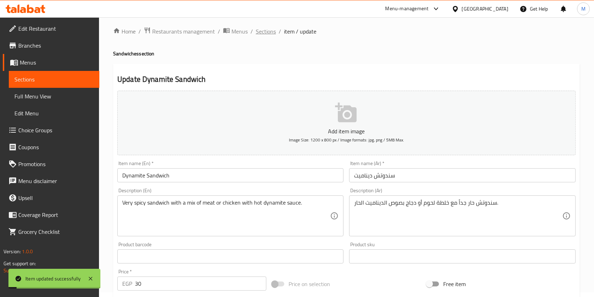
click at [275, 33] on span "Sections" at bounding box center [266, 31] width 20 height 8
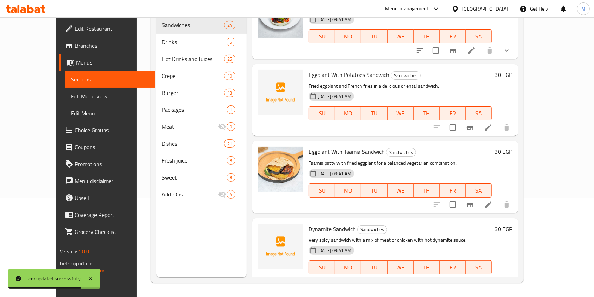
scroll to position [1260, 0]
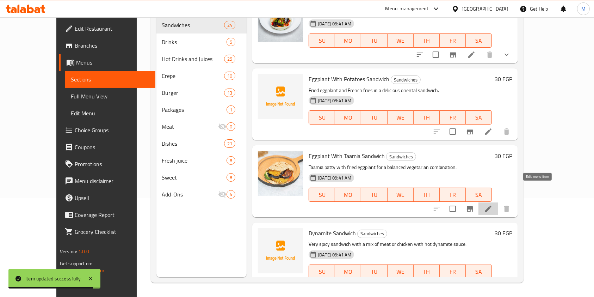
click at [492, 205] on icon at bounding box center [488, 208] width 6 height 6
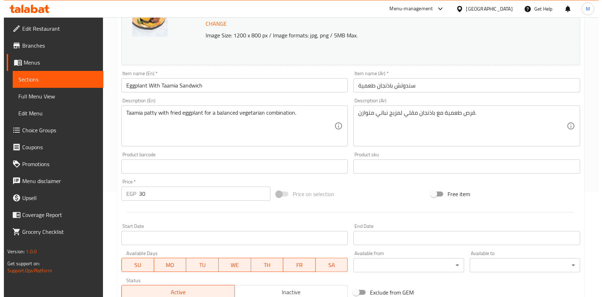
scroll to position [211, 0]
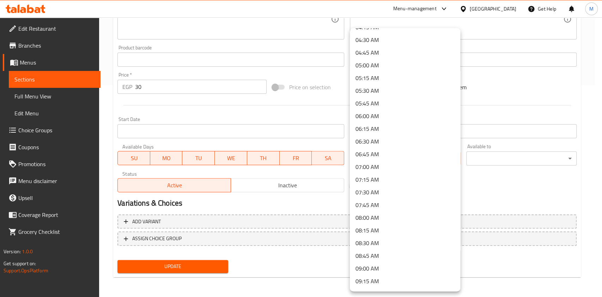
scroll to position [228, 0]
click at [382, 112] on li "06:00 AM" at bounding box center [405, 114] width 110 height 13
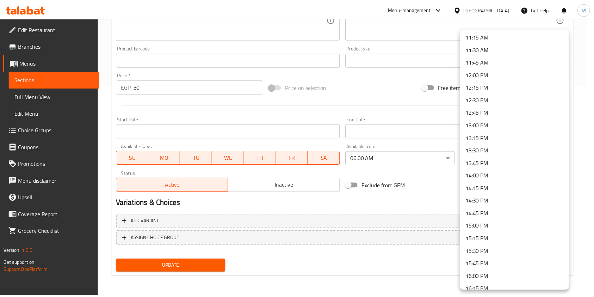
scroll to position [574, 0]
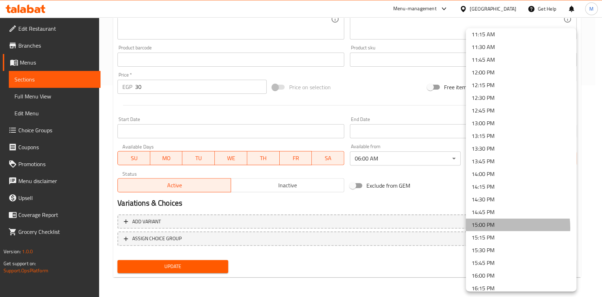
click at [499, 227] on li "15:00 PM" at bounding box center [520, 224] width 110 height 13
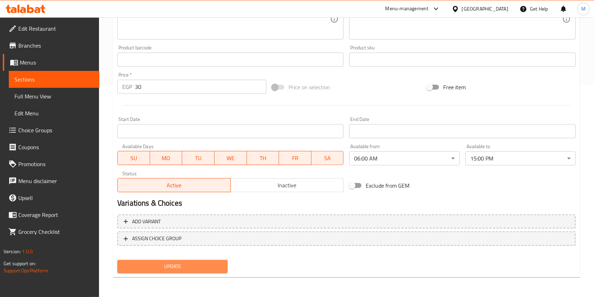
click at [202, 265] on span "Update" at bounding box center [172, 266] width 99 height 9
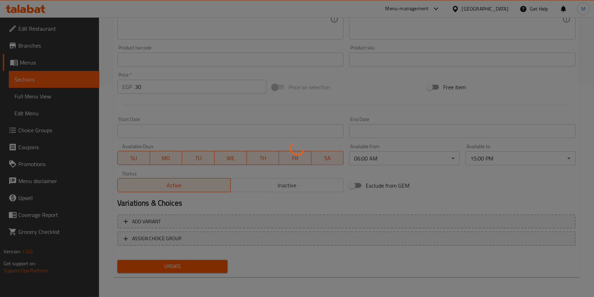
scroll to position [0, 0]
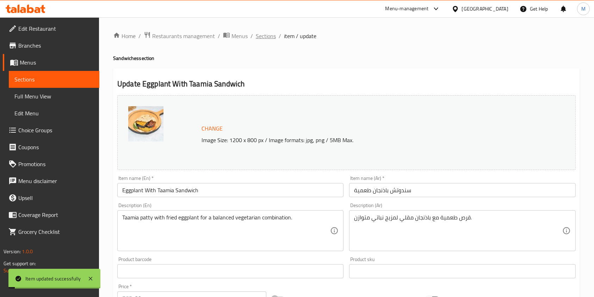
click at [271, 39] on span "Sections" at bounding box center [266, 36] width 20 height 8
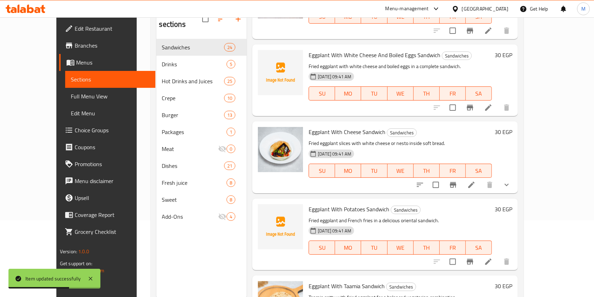
scroll to position [1140, 0]
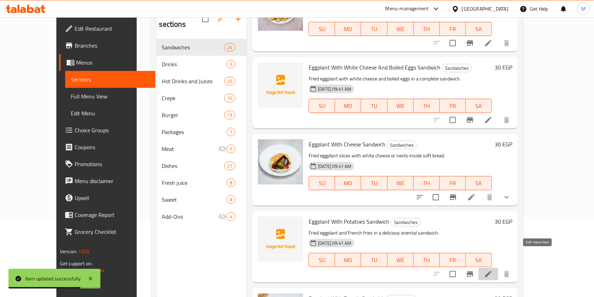
click at [493, 270] on icon at bounding box center [488, 274] width 8 height 8
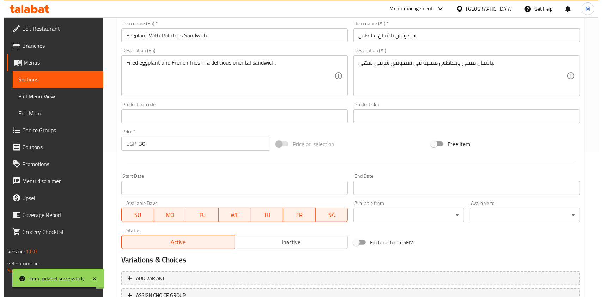
scroll to position [201, 0]
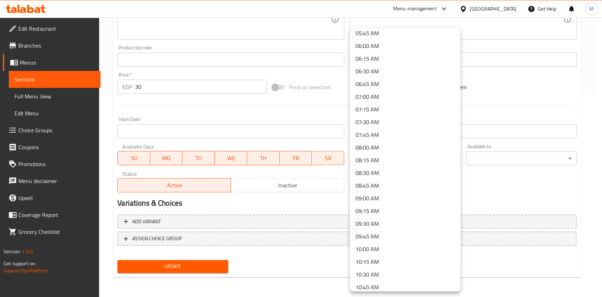
scroll to position [296, 0]
click at [380, 47] on li "06:00 AM" at bounding box center [405, 46] width 110 height 13
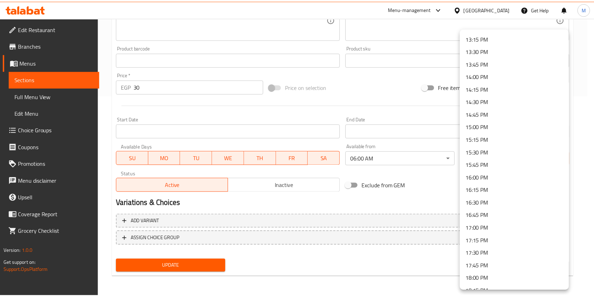
scroll to position [670, 0]
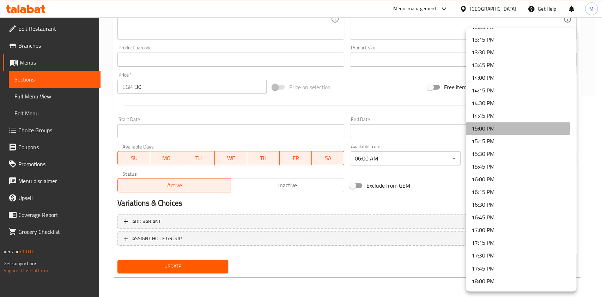
click at [485, 127] on li "15:00 PM" at bounding box center [520, 128] width 110 height 13
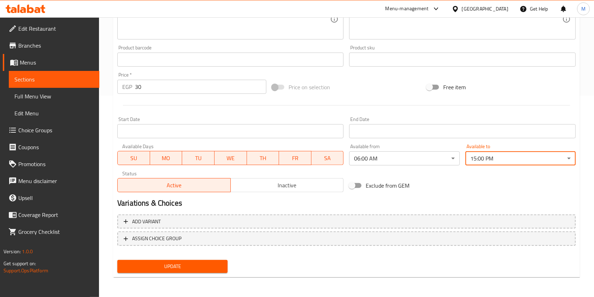
click at [158, 263] on button "Update" at bounding box center [172, 266] width 110 height 13
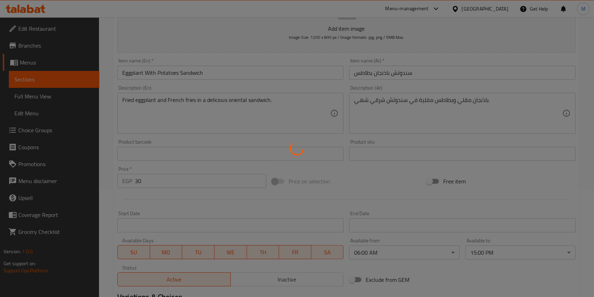
scroll to position [0, 0]
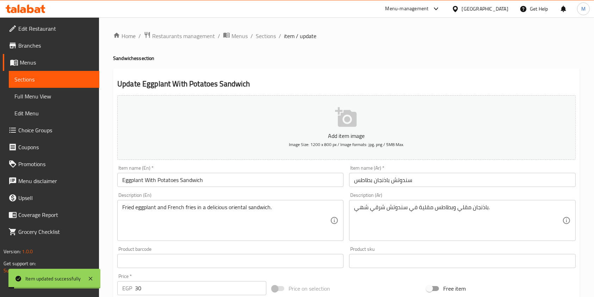
drag, startPoint x: 275, startPoint y: 34, endPoint x: 287, endPoint y: 41, distance: 14.3
click at [275, 34] on span "Sections" at bounding box center [266, 36] width 20 height 8
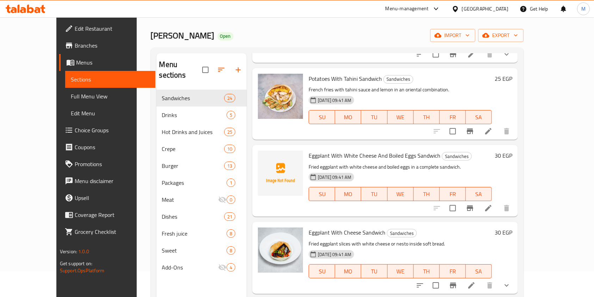
scroll to position [1128, 0]
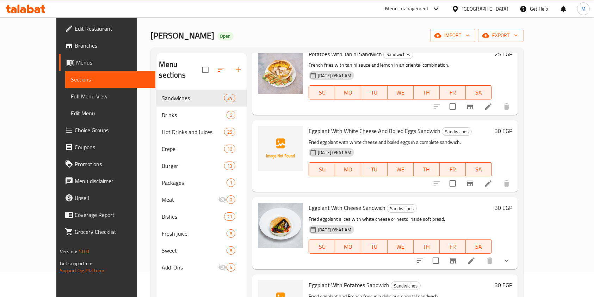
click at [481, 254] on li at bounding box center [472, 260] width 20 height 13
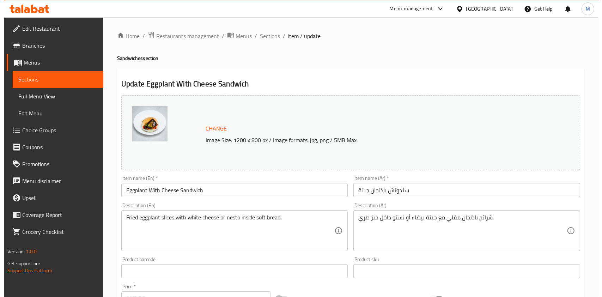
scroll to position [223, 0]
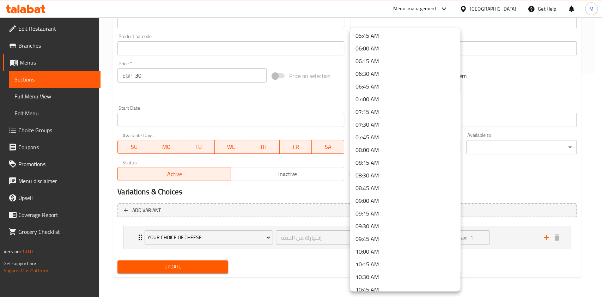
scroll to position [304, 0]
click at [381, 37] on li "06:00 AM" at bounding box center [405, 37] width 110 height 13
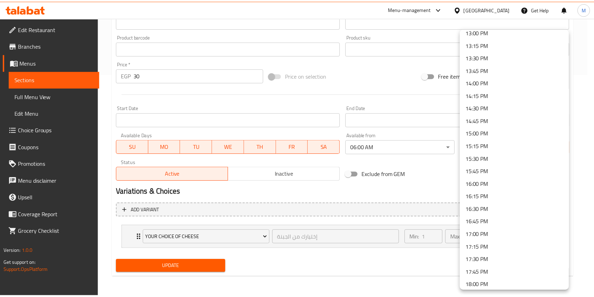
scroll to position [673, 0]
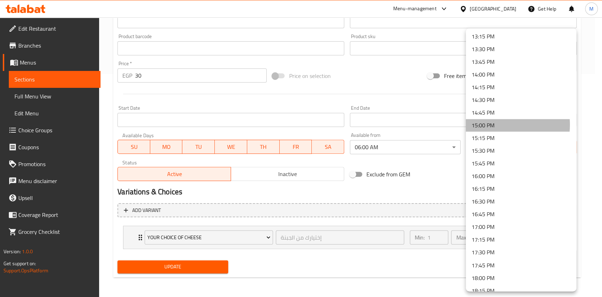
click at [491, 124] on li "15:00 PM" at bounding box center [520, 125] width 110 height 13
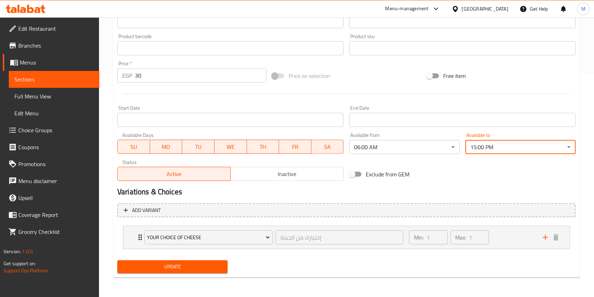
click at [197, 269] on span "Update" at bounding box center [172, 266] width 99 height 9
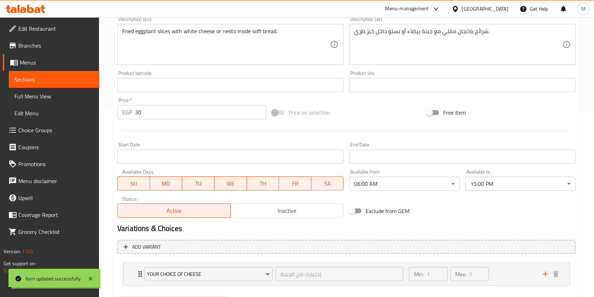
scroll to position [0, 0]
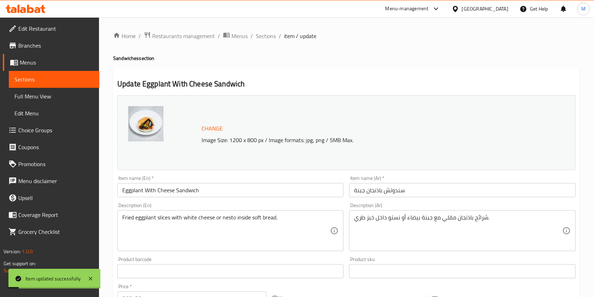
drag, startPoint x: 268, startPoint y: 34, endPoint x: 583, endPoint y: 115, distance: 325.2
click at [268, 34] on span "Sections" at bounding box center [266, 36] width 20 height 8
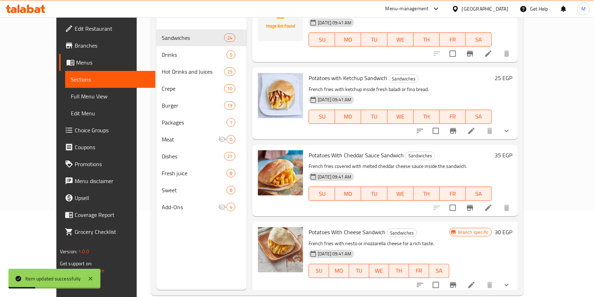
scroll to position [814, 0]
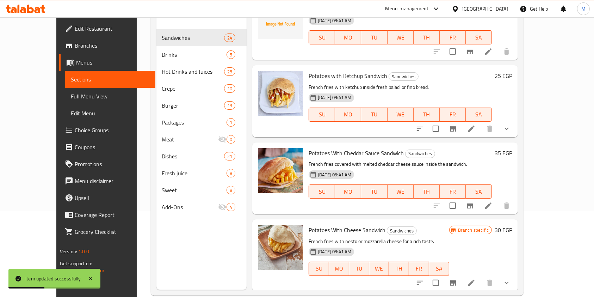
click at [476, 124] on icon at bounding box center [471, 128] width 8 height 8
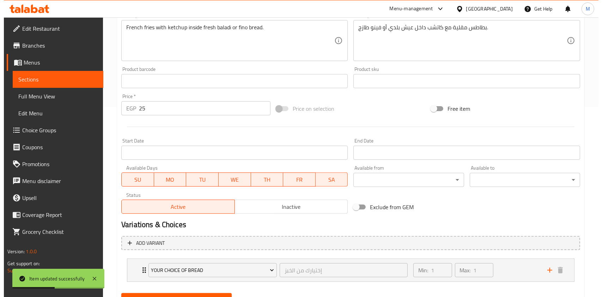
scroll to position [202, 0]
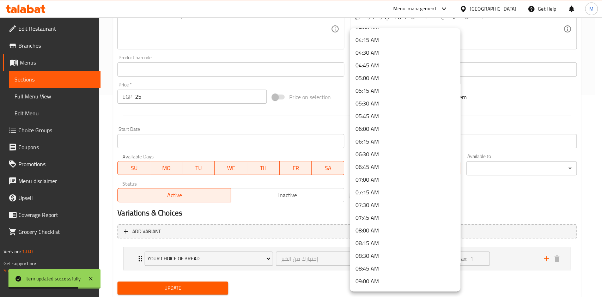
scroll to position [240, 0]
click at [378, 102] on li "06:00 AM" at bounding box center [405, 101] width 110 height 13
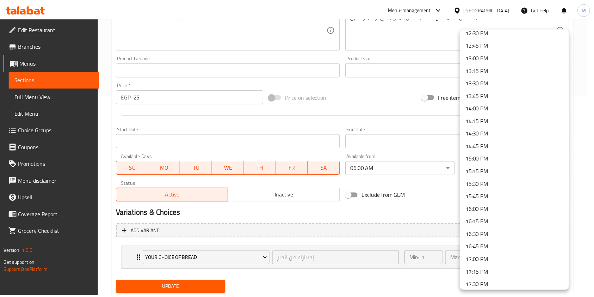
scroll to position [643, 0]
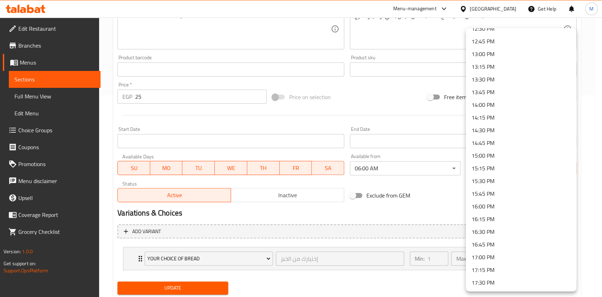
click at [498, 155] on li "15:00 PM" at bounding box center [520, 155] width 110 height 13
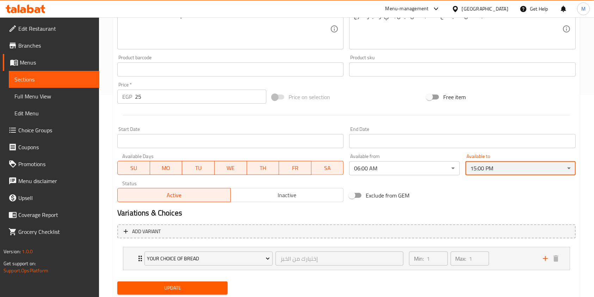
scroll to position [223, 0]
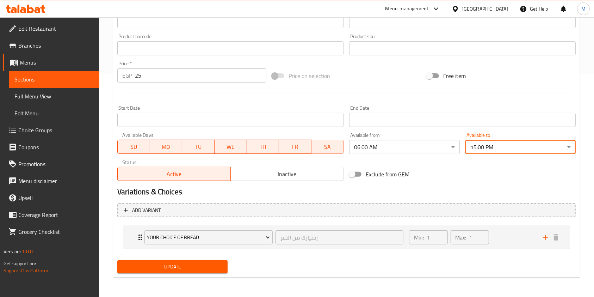
click at [192, 263] on span "Update" at bounding box center [172, 266] width 99 height 9
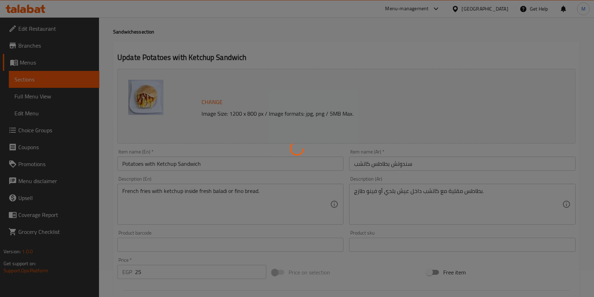
scroll to position [0, 0]
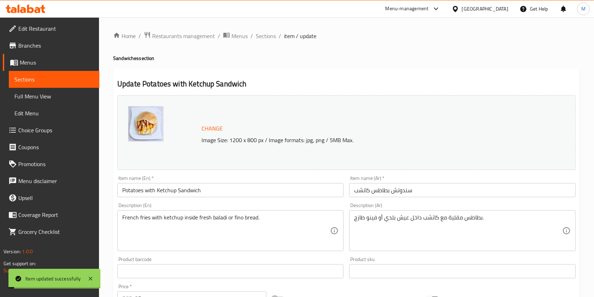
drag, startPoint x: 270, startPoint y: 41, endPoint x: 284, endPoint y: 41, distance: 14.1
click at [270, 40] on span "Sections" at bounding box center [266, 36] width 20 height 8
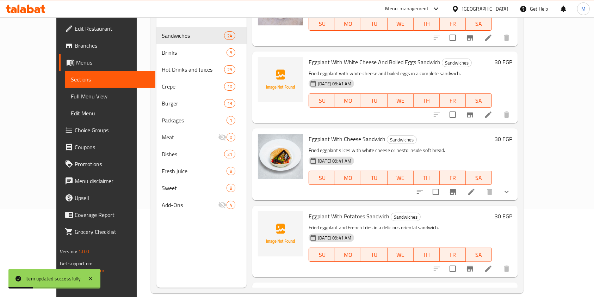
scroll to position [1138, 0]
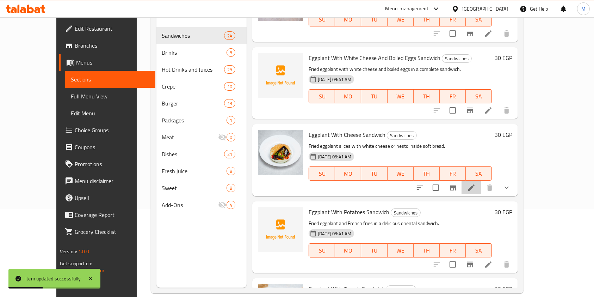
click at [481, 181] on li at bounding box center [472, 187] width 20 height 13
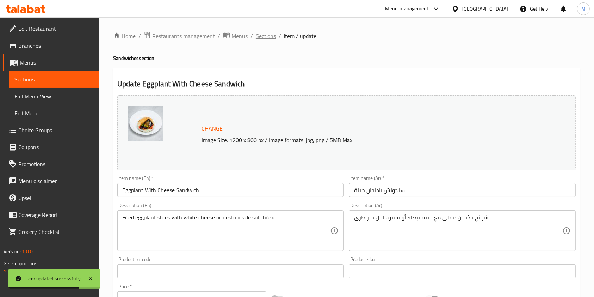
click at [275, 40] on span "Sections" at bounding box center [266, 36] width 20 height 8
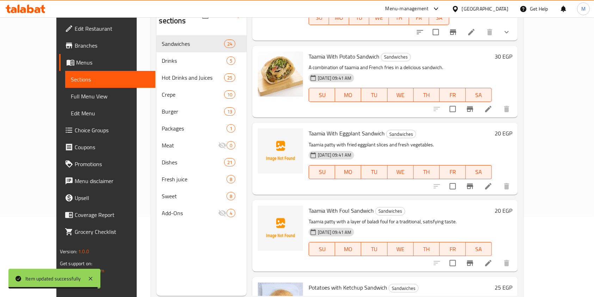
scroll to position [82, 0]
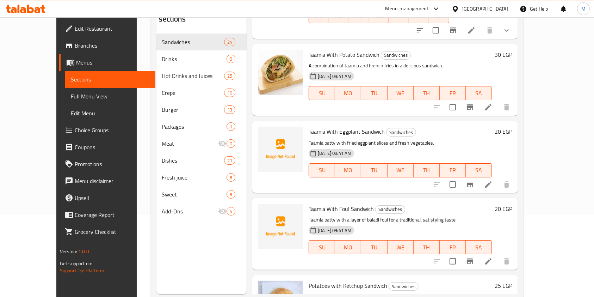
click at [492, 181] on icon at bounding box center [488, 184] width 6 height 6
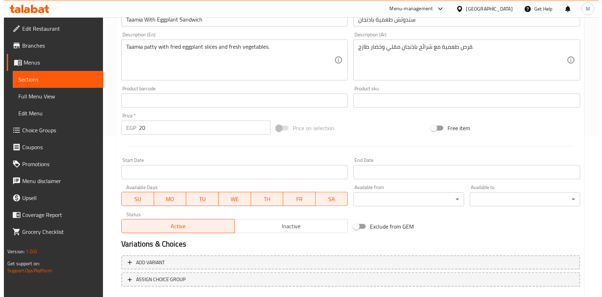
scroll to position [161, 0]
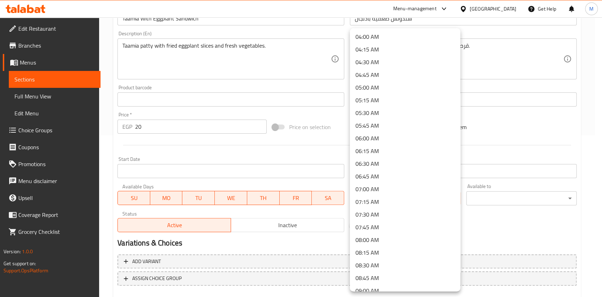
scroll to position [209, 0]
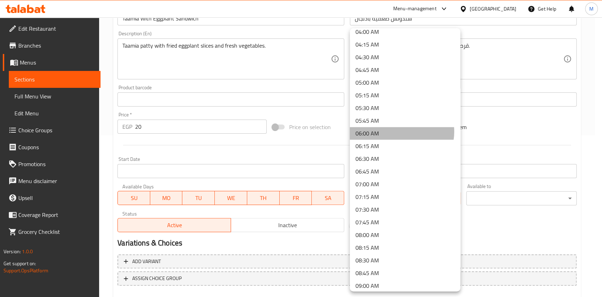
click at [400, 131] on li "06:00 AM" at bounding box center [405, 133] width 110 height 13
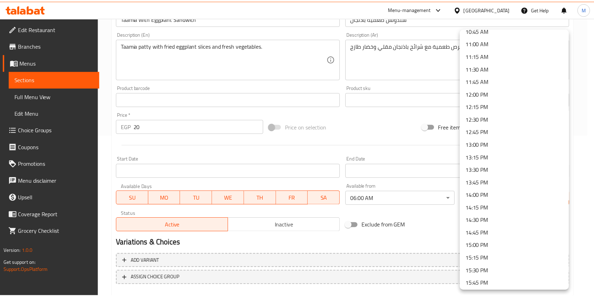
scroll to position [565, 0]
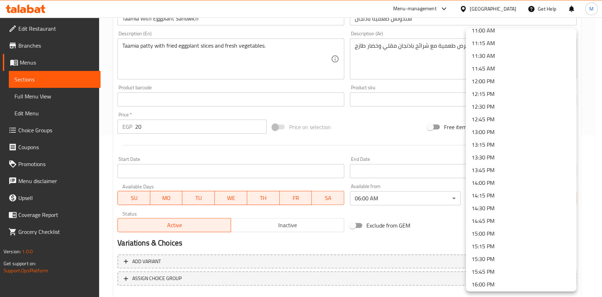
click at [494, 232] on li "15:00 PM" at bounding box center [520, 233] width 110 height 13
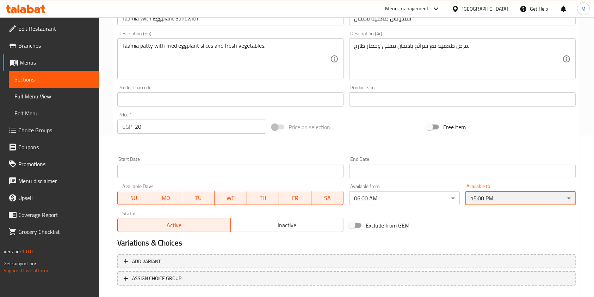
scroll to position [201, 0]
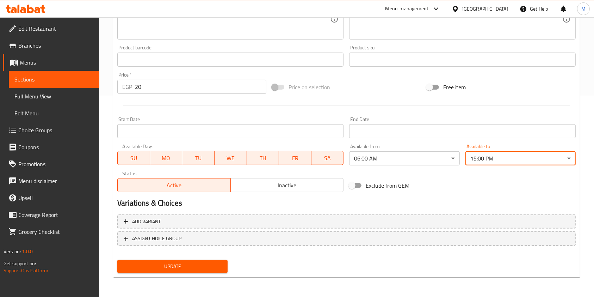
drag, startPoint x: 189, startPoint y: 266, endPoint x: 264, endPoint y: 259, distance: 75.4
click at [193, 269] on span "Update" at bounding box center [172, 266] width 99 height 9
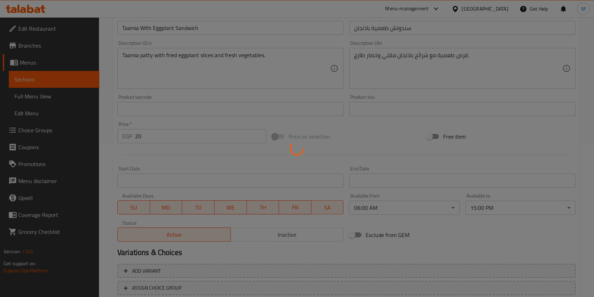
scroll to position [0, 0]
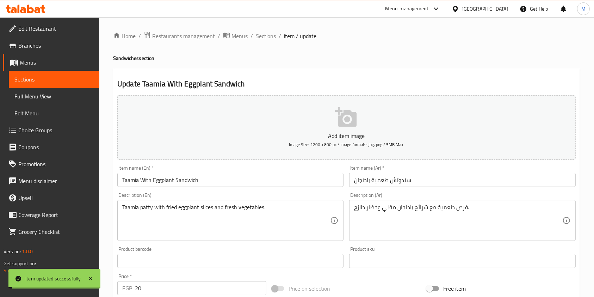
drag, startPoint x: 264, startPoint y: 36, endPoint x: 335, endPoint y: 44, distance: 71.9
click at [264, 36] on span "Sections" at bounding box center [266, 36] width 20 height 8
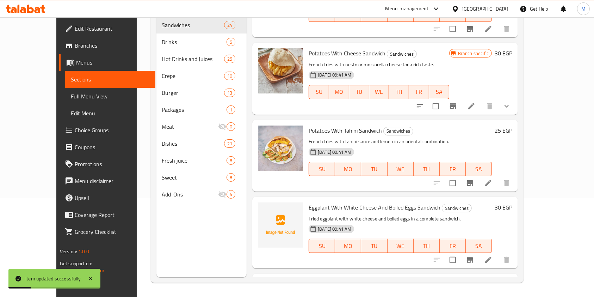
scroll to position [1013, 0]
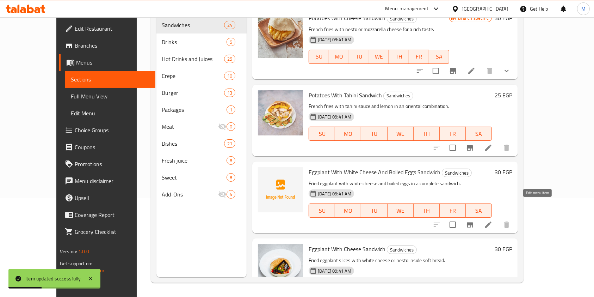
click at [492, 221] on icon at bounding box center [488, 224] width 6 height 6
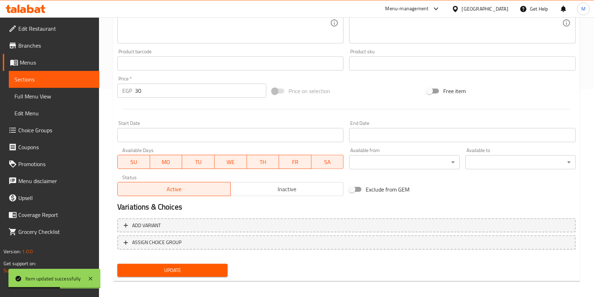
drag, startPoint x: 417, startPoint y: 154, endPoint x: 428, endPoint y: 164, distance: 14.8
click at [418, 158] on div "Available from ​ ​" at bounding box center [404, 158] width 110 height 21
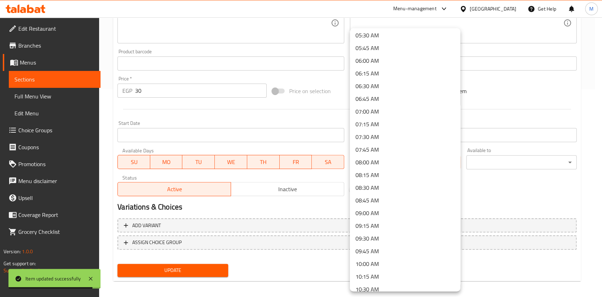
click at [379, 62] on li "06:00 AM" at bounding box center [405, 60] width 110 height 13
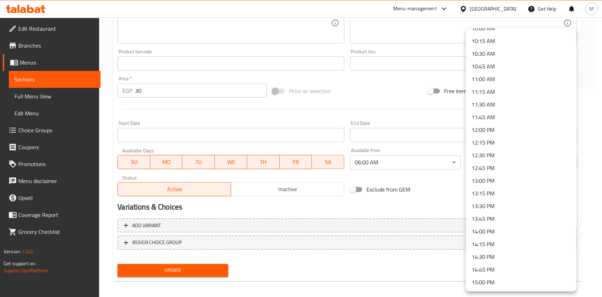
click at [503, 285] on li "15:00 PM" at bounding box center [520, 282] width 110 height 13
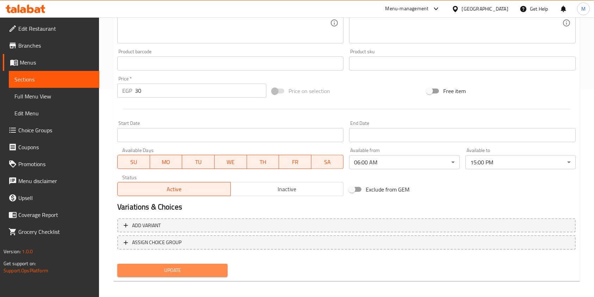
click at [208, 269] on span "Update" at bounding box center [172, 270] width 99 height 9
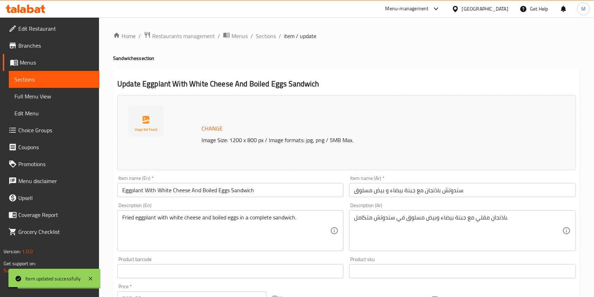
drag, startPoint x: 267, startPoint y: 38, endPoint x: 601, endPoint y: 109, distance: 341.3
click at [267, 38] on span "Sections" at bounding box center [266, 36] width 20 height 8
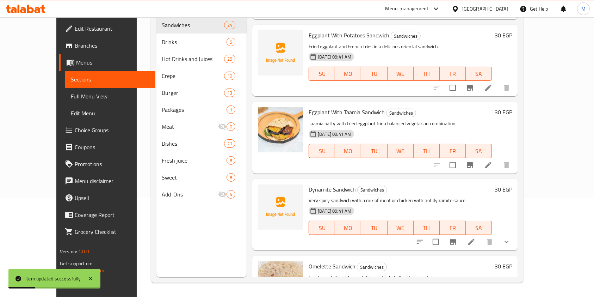
scroll to position [1377, 0]
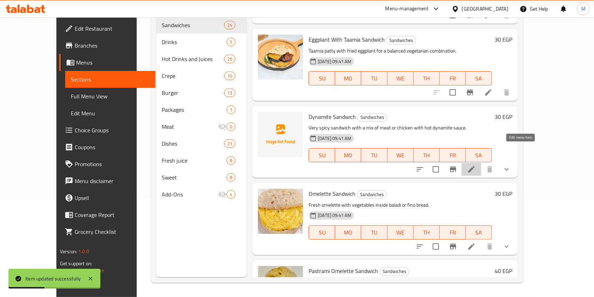
click at [476, 165] on icon at bounding box center [471, 169] width 8 height 8
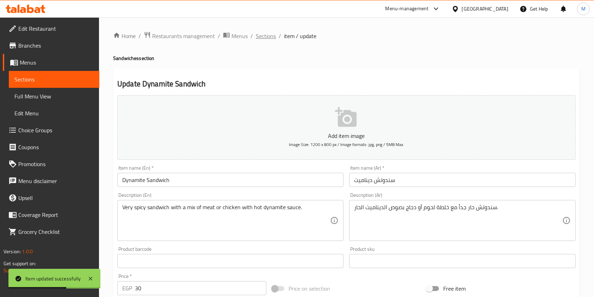
click at [268, 37] on span "Sections" at bounding box center [266, 36] width 20 height 8
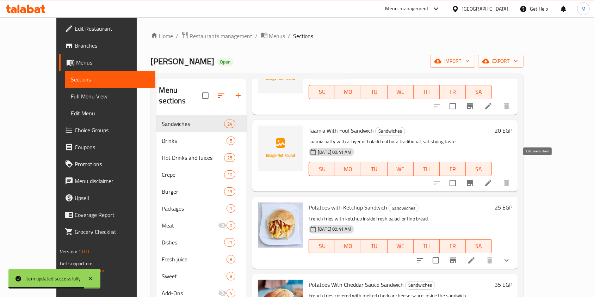
click at [492, 180] on icon at bounding box center [488, 183] width 6 height 6
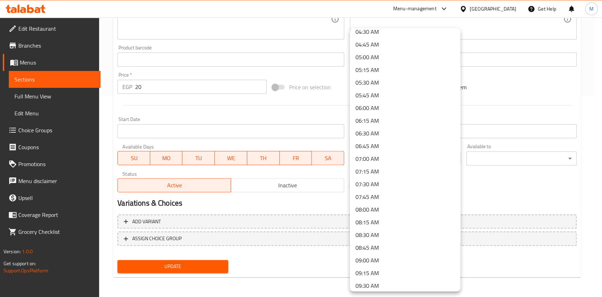
click at [383, 112] on li "06:00 AM" at bounding box center [405, 107] width 110 height 13
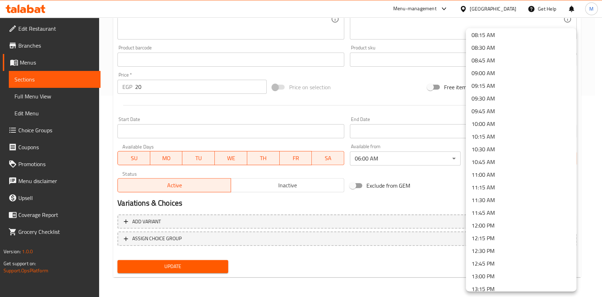
scroll to position [457, 0]
drag, startPoint x: 568, startPoint y: 71, endPoint x: 576, endPoint y: 162, distance: 91.3
click at [576, 162] on div "00:00 AM 00:15 AM 00:30 AM 00:45 AM 01:00 AM 01:15 AM 01:30 AM 01:45 AM 02:00 A…" at bounding box center [301, 148] width 602 height 297
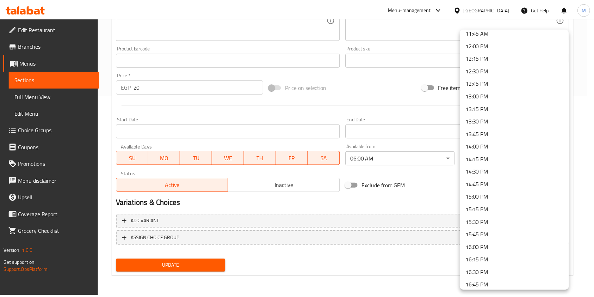
scroll to position [631, 0]
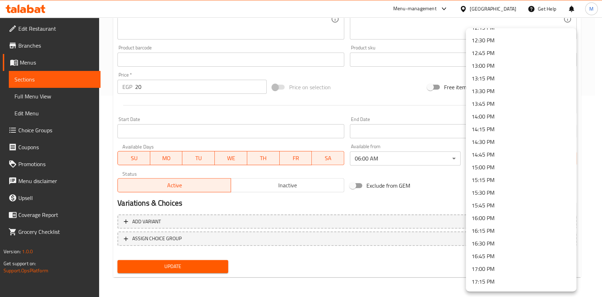
click at [502, 166] on li "15:00 PM" at bounding box center [520, 167] width 110 height 13
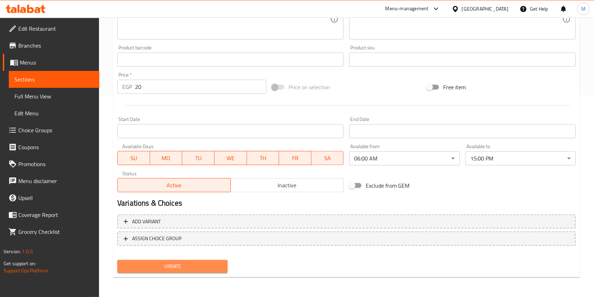
drag, startPoint x: 197, startPoint y: 266, endPoint x: 407, endPoint y: 251, distance: 210.6
click at [197, 267] on span "Update" at bounding box center [172, 266] width 99 height 9
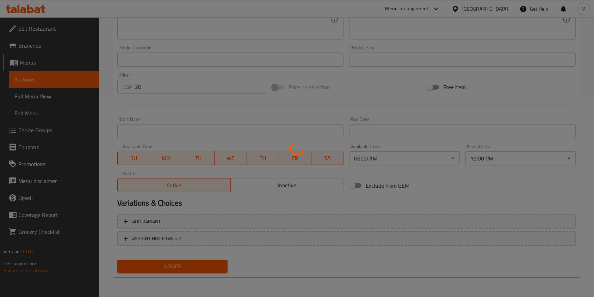
scroll to position [0, 0]
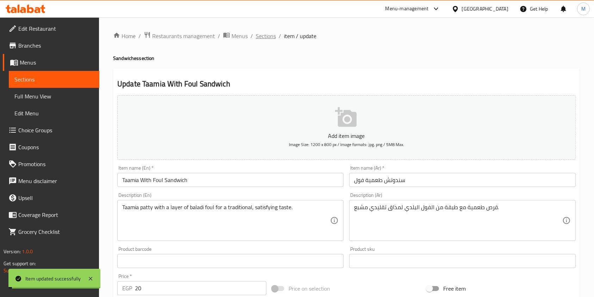
click at [256, 40] on span "Sections" at bounding box center [266, 36] width 20 height 8
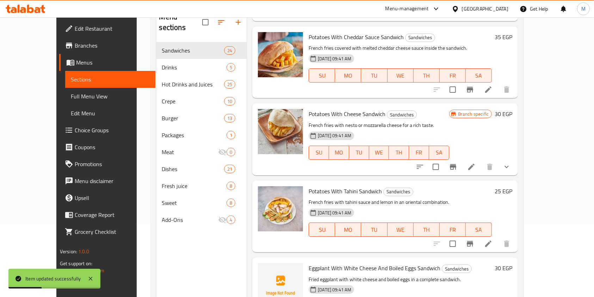
scroll to position [956, 0]
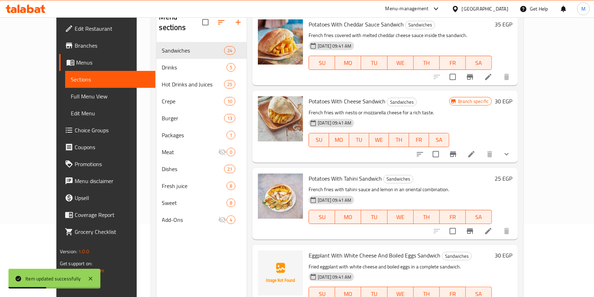
click at [481, 148] on li at bounding box center [472, 154] width 20 height 13
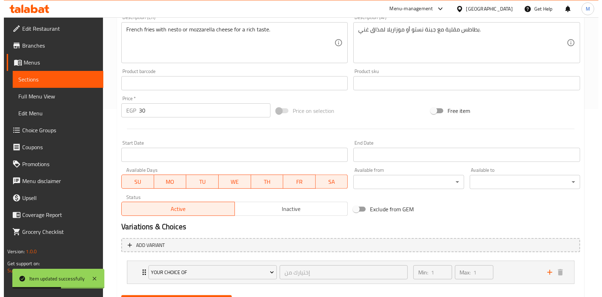
scroll to position [190, 0]
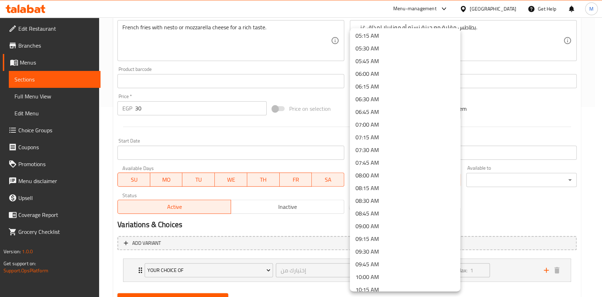
scroll to position [272, 0]
click at [371, 68] on li "06:00 AM" at bounding box center [405, 70] width 110 height 13
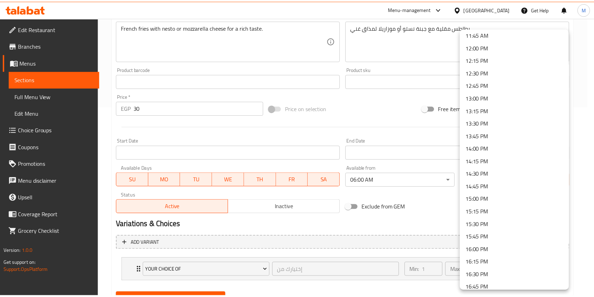
scroll to position [604, 0]
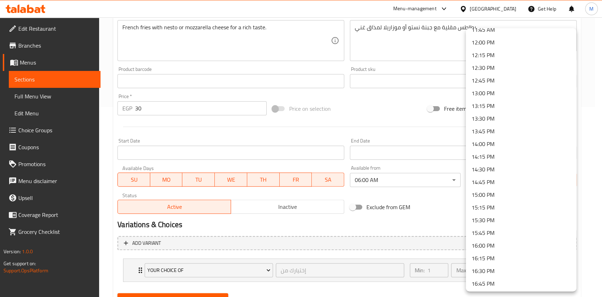
click at [507, 196] on li "15:00 PM" at bounding box center [520, 194] width 110 height 13
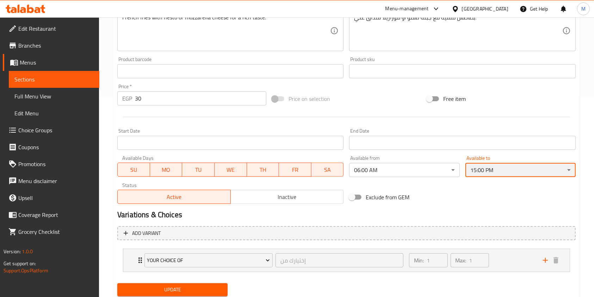
scroll to position [223, 0]
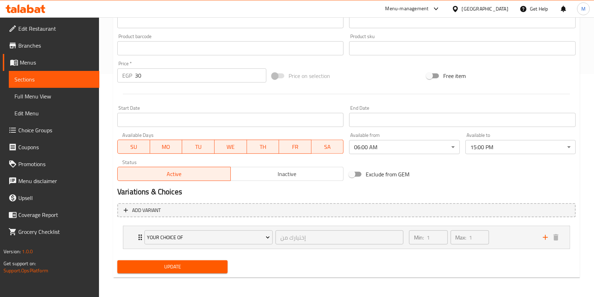
drag, startPoint x: 219, startPoint y: 259, endPoint x: 262, endPoint y: 263, distance: 43.2
click at [218, 259] on div "Update" at bounding box center [173, 266] width 116 height 19
drag, startPoint x: 218, startPoint y: 265, endPoint x: 444, endPoint y: 258, distance: 225.3
click at [220, 266] on span "Update" at bounding box center [172, 266] width 99 height 9
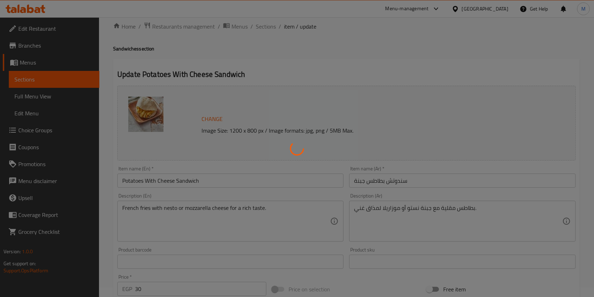
scroll to position [0, 0]
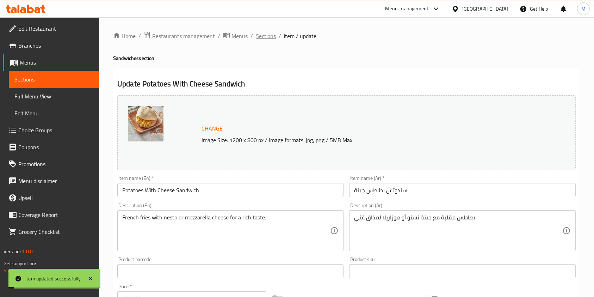
click at [273, 40] on span "Sections" at bounding box center [266, 36] width 20 height 8
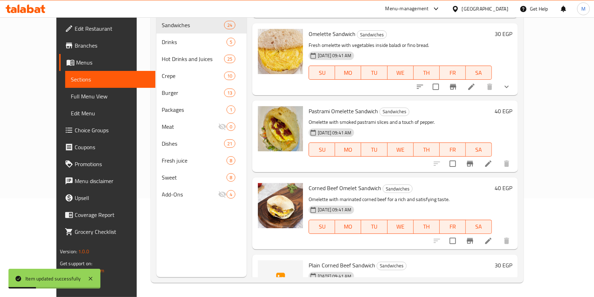
scroll to position [1556, 0]
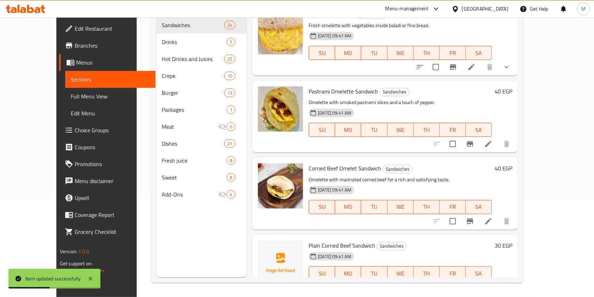
click at [493, 283] on icon at bounding box center [488, 287] width 8 height 8
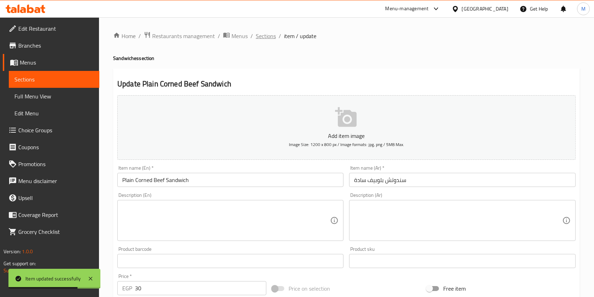
click at [260, 36] on span "Sections" at bounding box center [266, 36] width 20 height 8
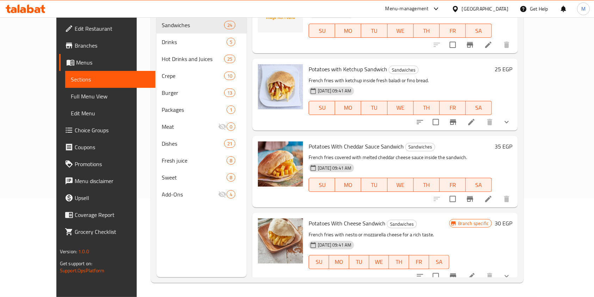
scroll to position [806, 0]
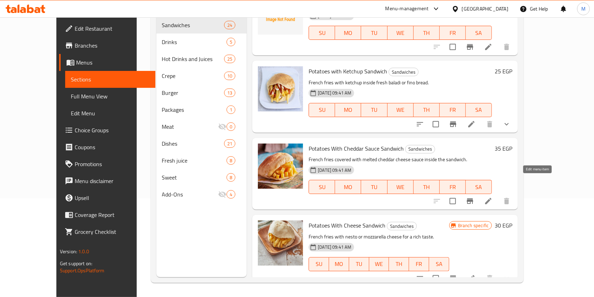
click at [493, 197] on icon at bounding box center [488, 201] width 8 height 8
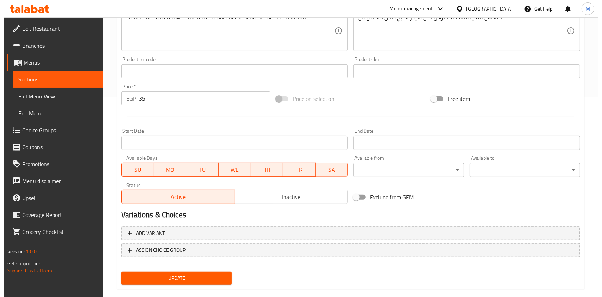
scroll to position [209, 0]
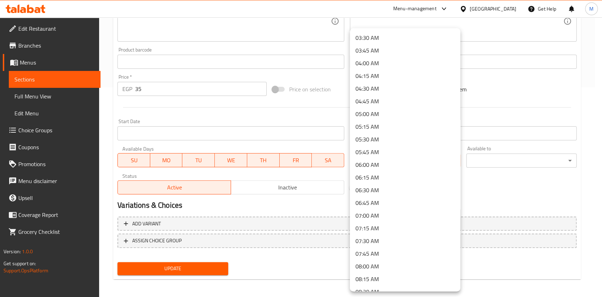
scroll to position [188, 0]
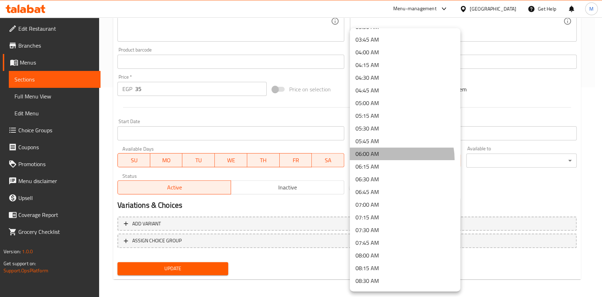
click at [383, 159] on li "06:00 AM" at bounding box center [405, 153] width 110 height 13
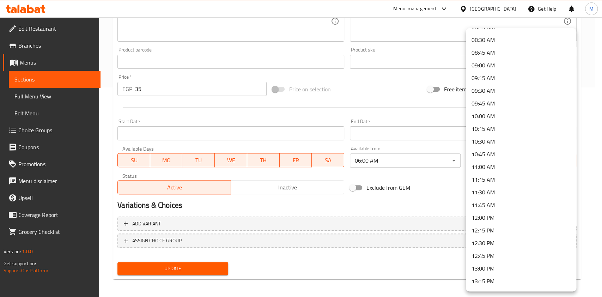
scroll to position [443, 0]
drag, startPoint x: 575, startPoint y: 166, endPoint x: 575, endPoint y: 175, distance: 8.8
click at [575, 175] on div "00:00 AM 00:15 AM 00:30 AM 00:45 AM 01:00 AM 01:15 AM 01:30 AM 01:45 AM 02:00 A…" at bounding box center [520, 159] width 110 height 263
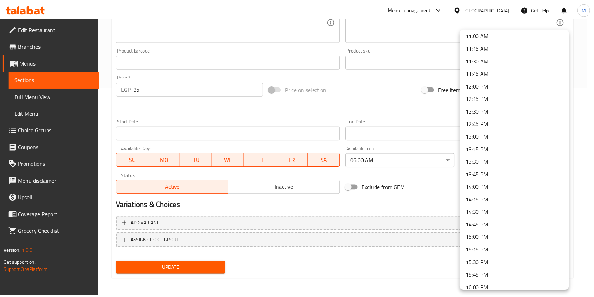
scroll to position [581, 0]
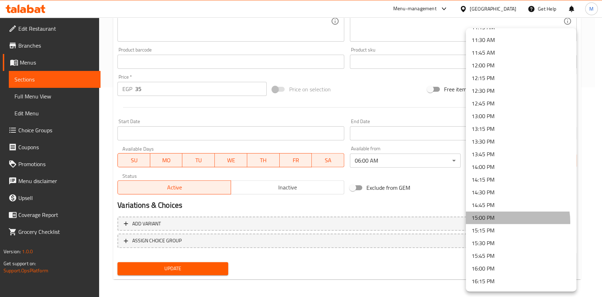
click at [499, 221] on li "15:00 PM" at bounding box center [520, 217] width 110 height 13
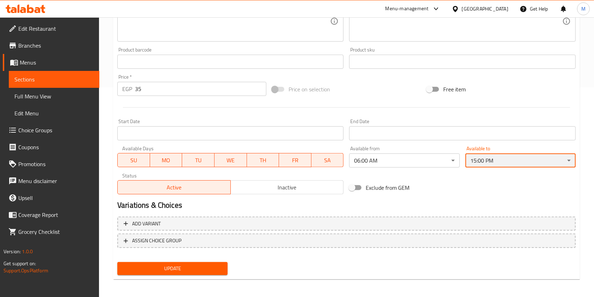
scroll to position [211, 0]
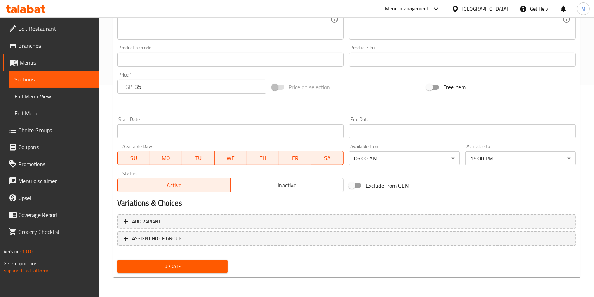
click at [190, 259] on div "Update" at bounding box center [173, 266] width 116 height 19
click at [193, 262] on span "Update" at bounding box center [172, 266] width 99 height 9
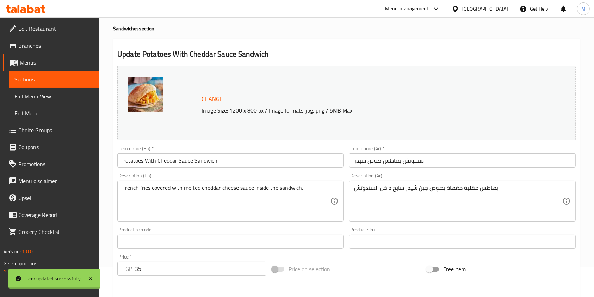
scroll to position [0, 0]
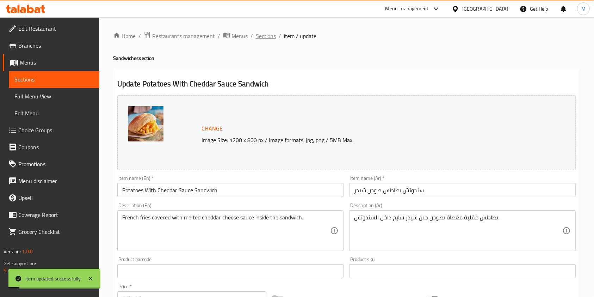
click at [273, 36] on span "Sections" at bounding box center [266, 36] width 20 height 8
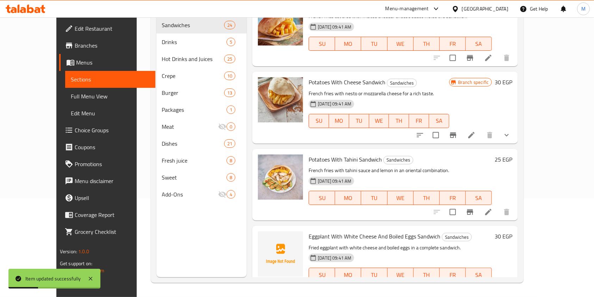
scroll to position [951, 0]
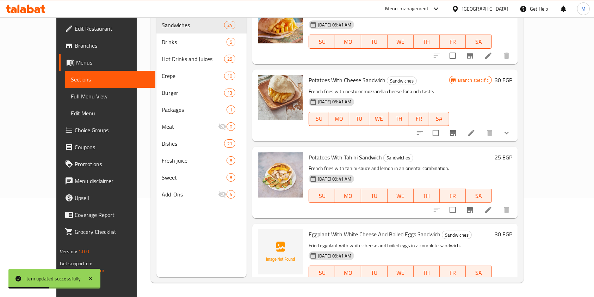
click at [481, 127] on li at bounding box center [472, 133] width 20 height 13
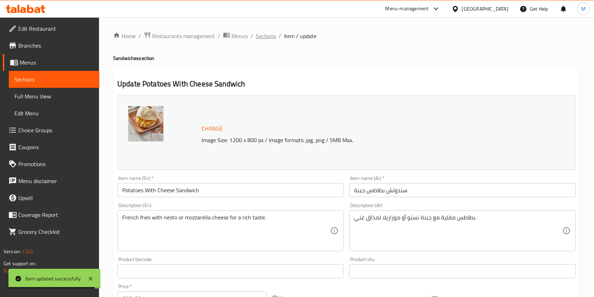
click at [271, 40] on span "Sections" at bounding box center [266, 36] width 20 height 8
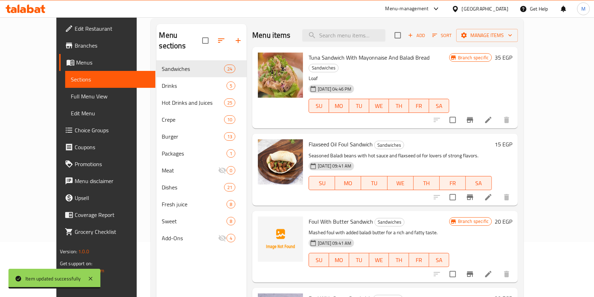
scroll to position [99, 0]
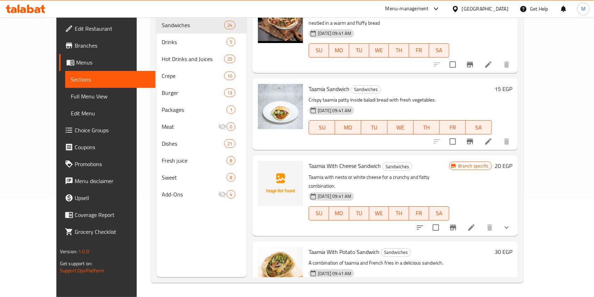
click at [493, 137] on icon at bounding box center [488, 141] width 8 height 8
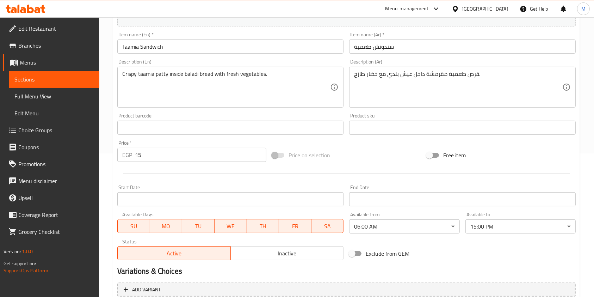
scroll to position [157, 0]
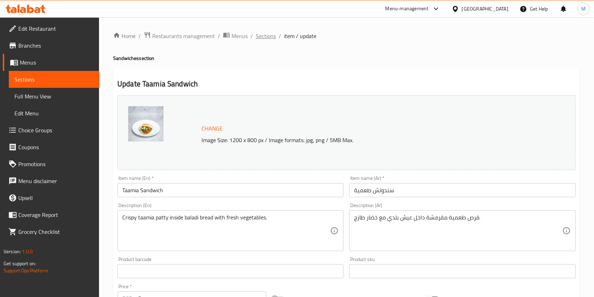
click at [261, 34] on span "Sections" at bounding box center [266, 36] width 20 height 8
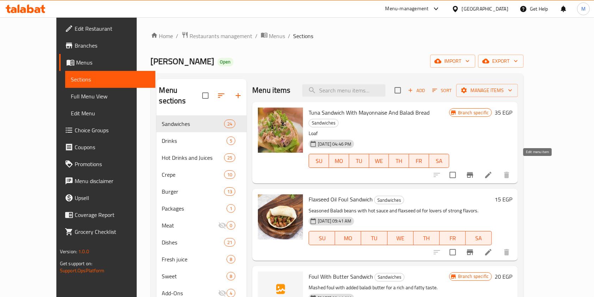
click at [493, 171] on icon at bounding box center [488, 175] width 8 height 8
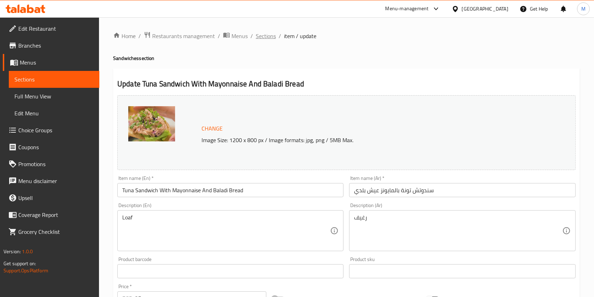
click at [271, 35] on span "Sections" at bounding box center [266, 36] width 20 height 8
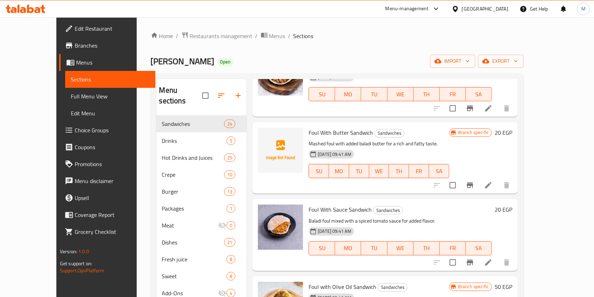
click at [498, 102] on li at bounding box center [489, 108] width 20 height 13
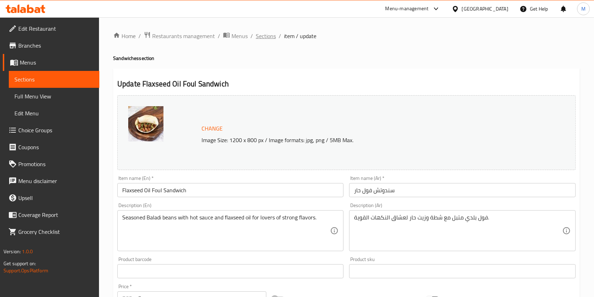
click at [262, 36] on span "Sections" at bounding box center [266, 36] width 20 height 8
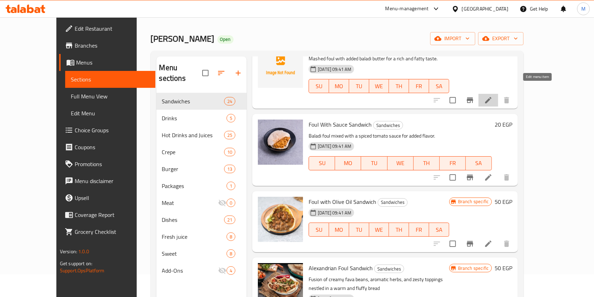
click at [493, 96] on icon at bounding box center [488, 100] width 8 height 8
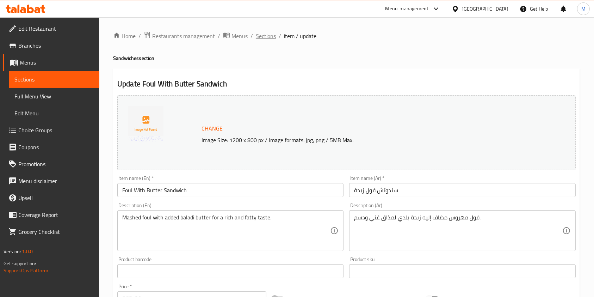
click at [271, 37] on span "Sections" at bounding box center [266, 36] width 20 height 8
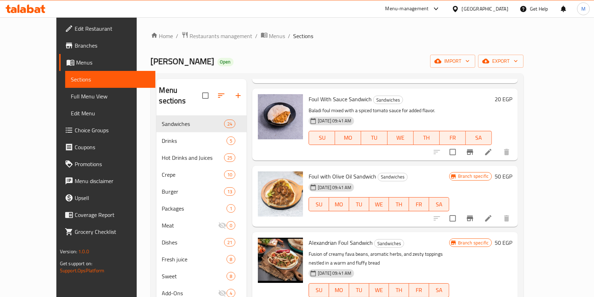
click at [498, 146] on li at bounding box center [489, 152] width 20 height 13
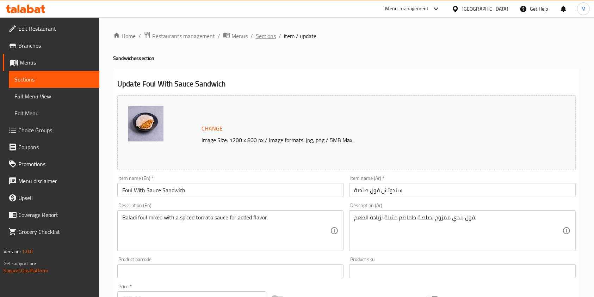
click at [270, 35] on span "Sections" at bounding box center [266, 36] width 20 height 8
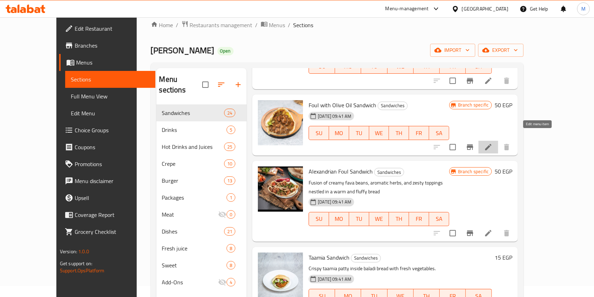
click at [493, 143] on icon at bounding box center [488, 147] width 8 height 8
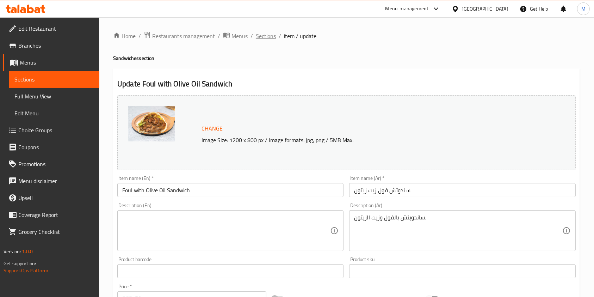
click at [269, 39] on span "Sections" at bounding box center [266, 36] width 20 height 8
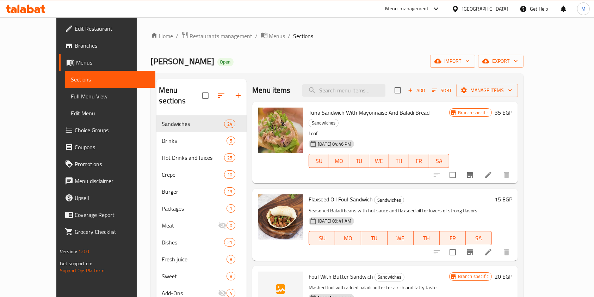
drag, startPoint x: 582, startPoint y: 105, endPoint x: 582, endPoint y: 116, distance: 11.3
click at [538, 125] on div "Home / Restaurants management / Menus / Sections Hajja Omm Hussein Open import …" at bounding box center [337, 206] width 401 height 378
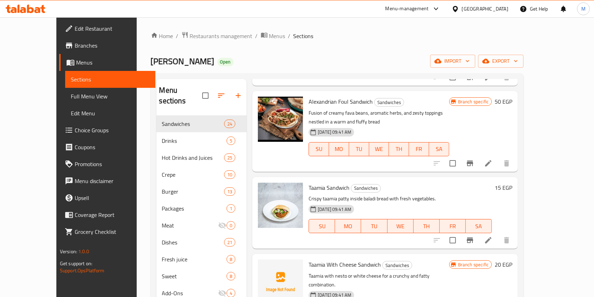
click at [498, 157] on li at bounding box center [489, 163] width 20 height 13
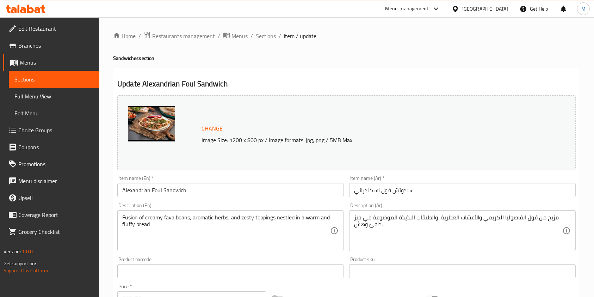
drag, startPoint x: 268, startPoint y: 40, endPoint x: 347, endPoint y: 42, distance: 79.7
click at [268, 40] on span "Sections" at bounding box center [266, 36] width 20 height 8
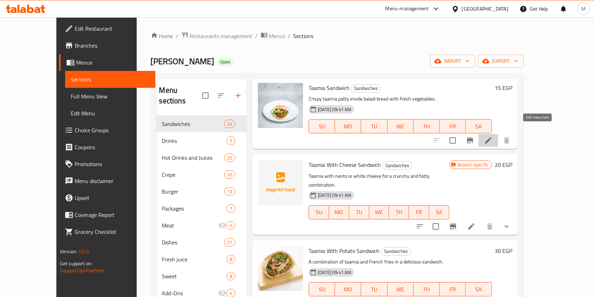
click at [493, 136] on icon at bounding box center [488, 140] width 8 height 8
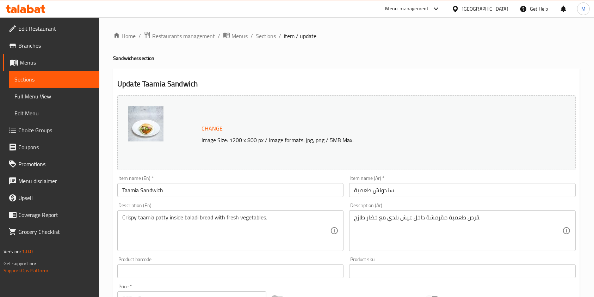
click at [273, 35] on span "Sections" at bounding box center [266, 36] width 20 height 8
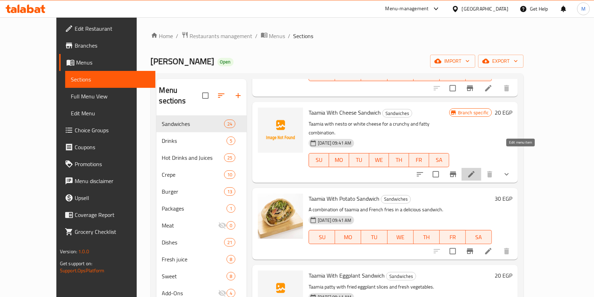
click at [476, 170] on icon at bounding box center [471, 174] width 8 height 8
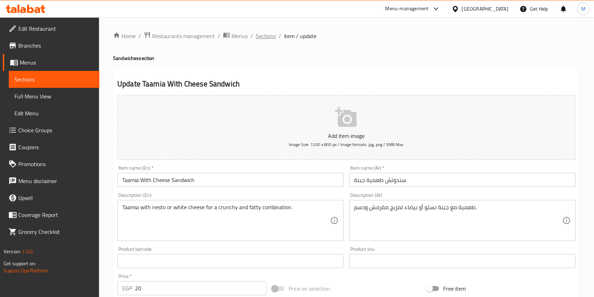
click at [272, 32] on span "Sections" at bounding box center [266, 36] width 20 height 8
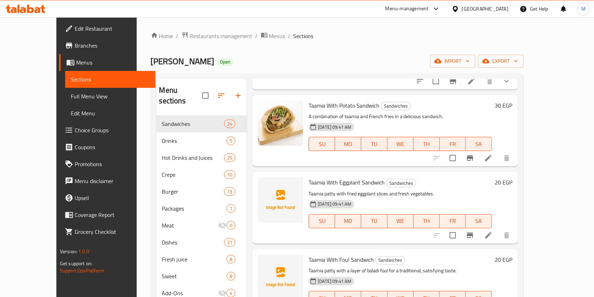
scroll to position [642, 0]
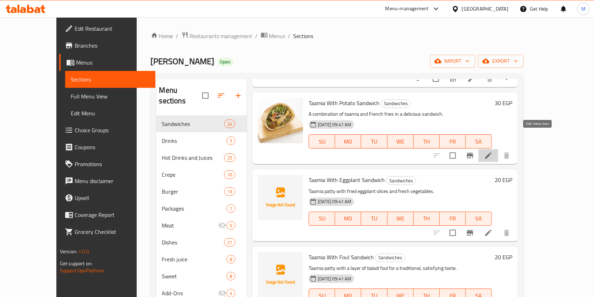
click at [493, 151] on icon at bounding box center [488, 155] width 8 height 8
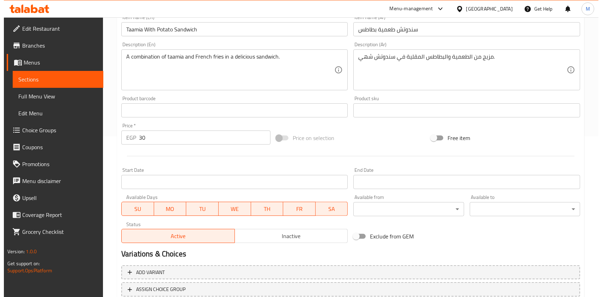
scroll to position [164, 0]
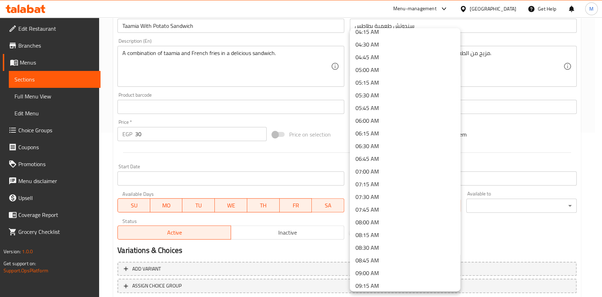
scroll to position [224, 0]
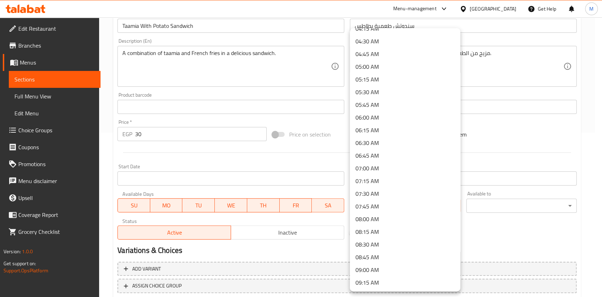
click at [377, 117] on li "06:00 AM" at bounding box center [405, 117] width 110 height 13
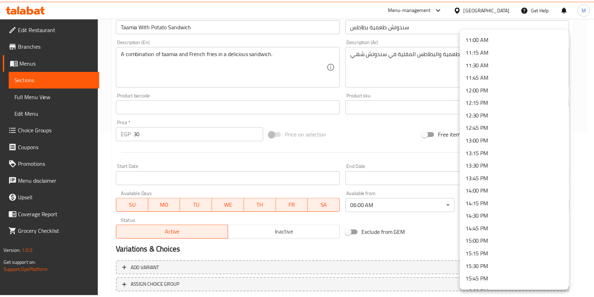
scroll to position [558, 0]
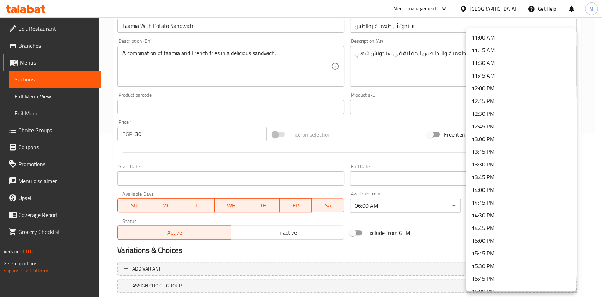
click at [510, 242] on li "15:00 PM" at bounding box center [520, 240] width 110 height 13
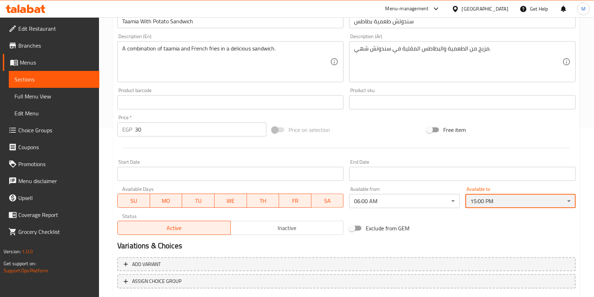
scroll to position [211, 0]
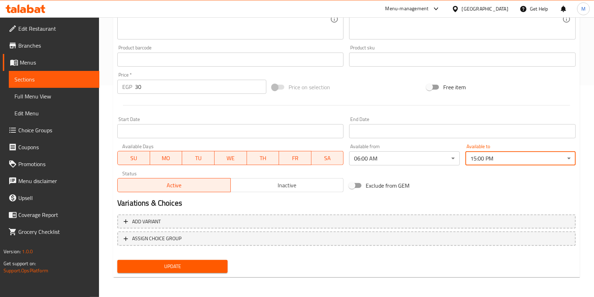
click at [206, 264] on span "Update" at bounding box center [172, 266] width 99 height 9
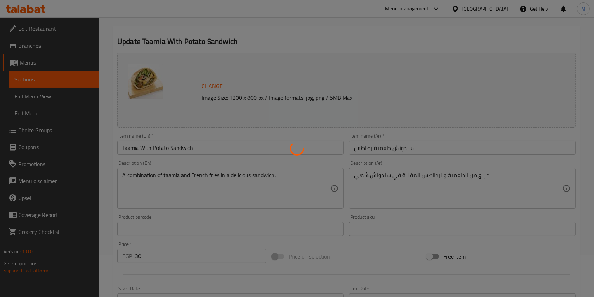
scroll to position [0, 0]
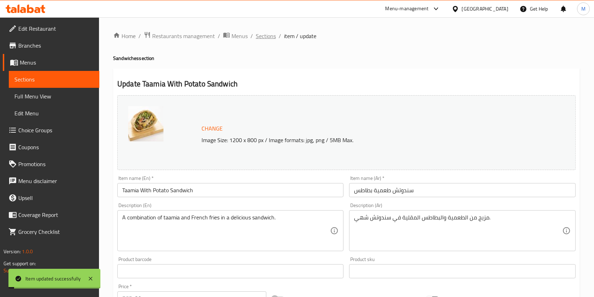
click at [267, 36] on span "Sections" at bounding box center [266, 36] width 20 height 8
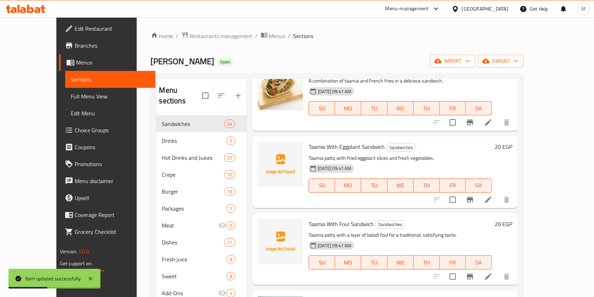
scroll to position [688, 0]
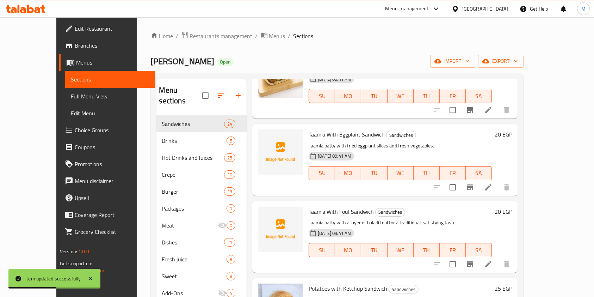
click at [498, 181] on li at bounding box center [489, 187] width 20 height 13
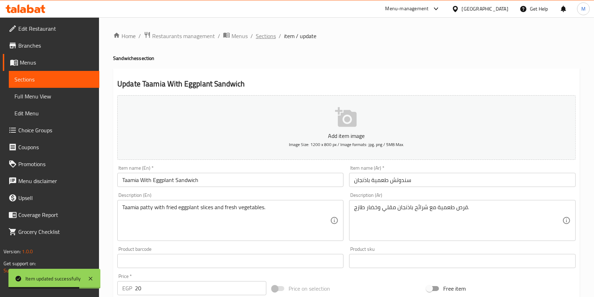
click at [267, 35] on span "Sections" at bounding box center [266, 36] width 20 height 8
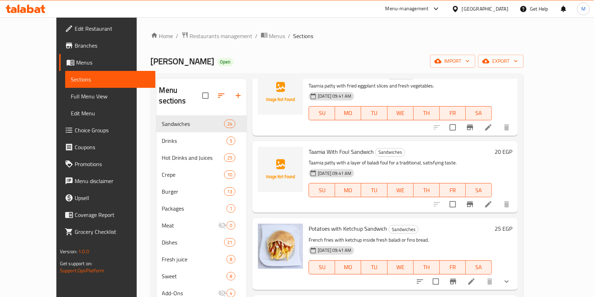
scroll to position [764, 0]
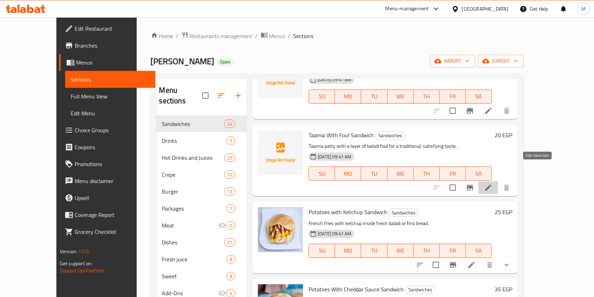
click at [493, 183] on icon at bounding box center [488, 187] width 8 height 8
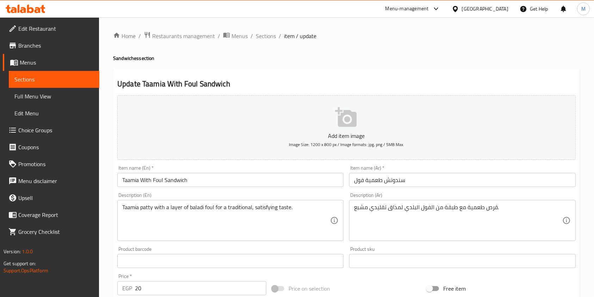
drag, startPoint x: 263, startPoint y: 37, endPoint x: 321, endPoint y: 72, distance: 67.8
click at [264, 37] on span "Sections" at bounding box center [266, 36] width 20 height 8
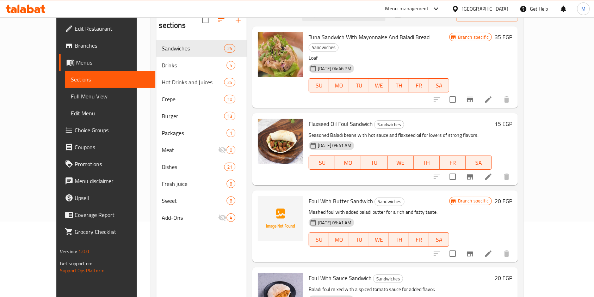
scroll to position [99, 0]
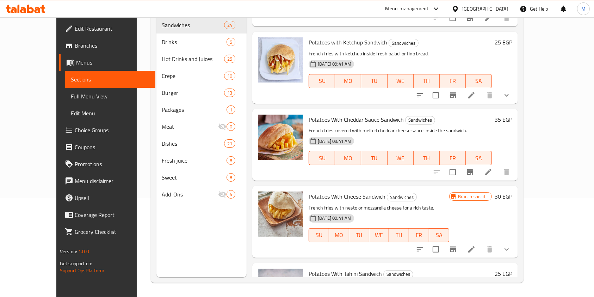
scroll to position [839, 0]
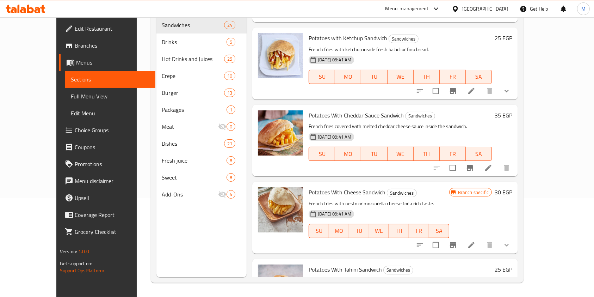
click at [481, 85] on li at bounding box center [472, 91] width 20 height 13
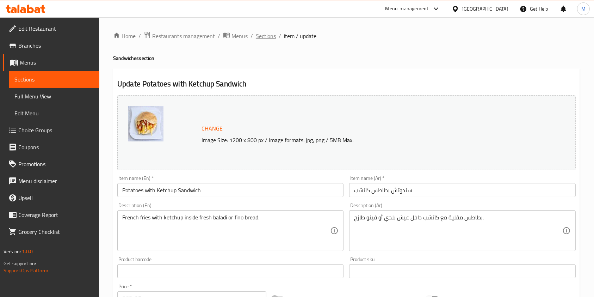
click at [274, 38] on span "Sections" at bounding box center [266, 36] width 20 height 8
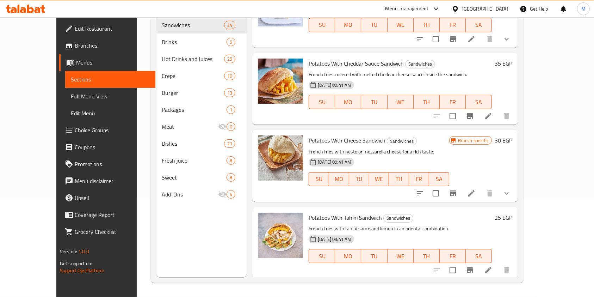
scroll to position [893, 0]
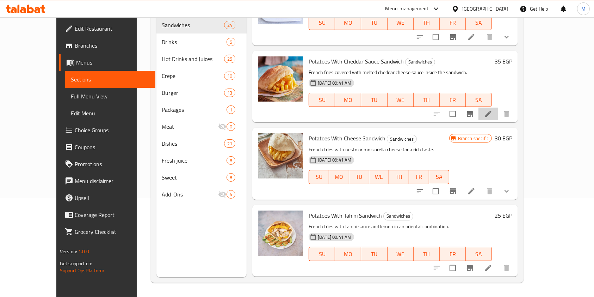
click at [498, 107] on li at bounding box center [489, 113] width 20 height 13
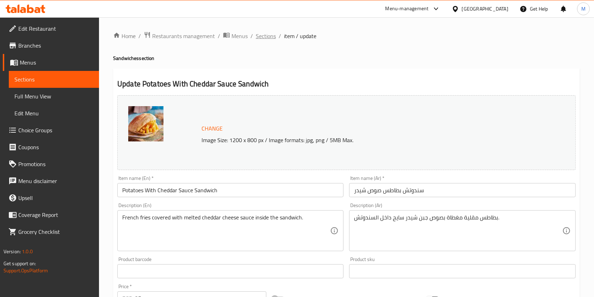
click at [273, 36] on span "Sections" at bounding box center [266, 36] width 20 height 8
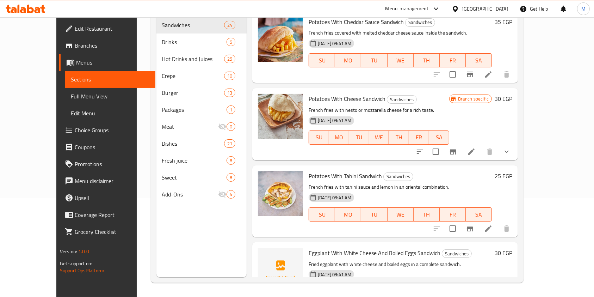
scroll to position [937, 0]
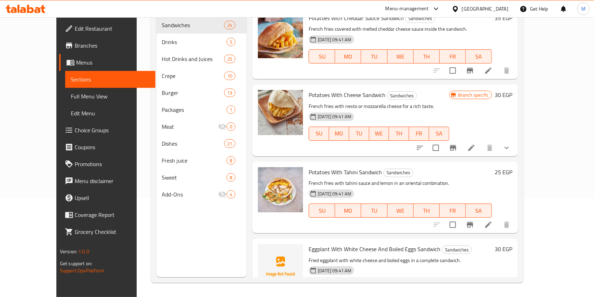
click at [476, 143] on icon at bounding box center [471, 147] width 8 height 8
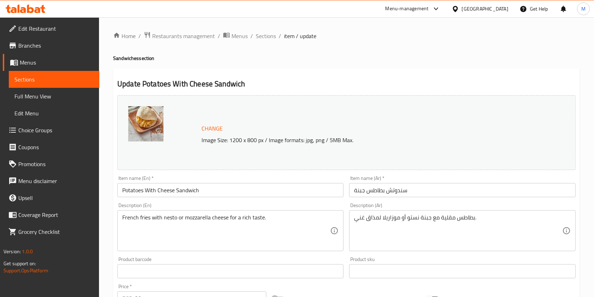
click at [267, 43] on div "Home / Restaurants management / Menus / Sections / item / update Sandwiches sec…" at bounding box center [346, 268] width 467 height 474
click at [271, 41] on div "Home / Restaurants management / Menus / Sections / item / update Sandwiches sec…" at bounding box center [346, 268] width 467 height 474
click at [263, 39] on span "Sections" at bounding box center [266, 36] width 20 height 8
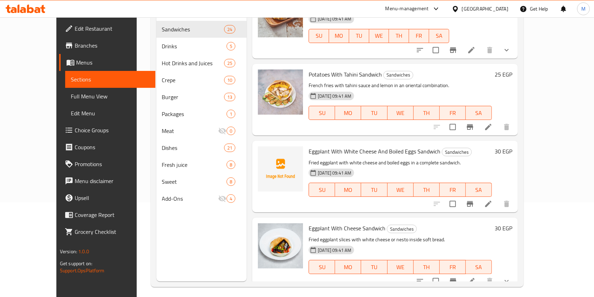
scroll to position [1045, 0]
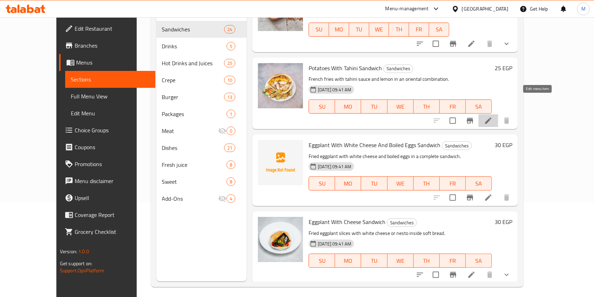
click at [492, 117] on icon at bounding box center [488, 120] width 6 height 6
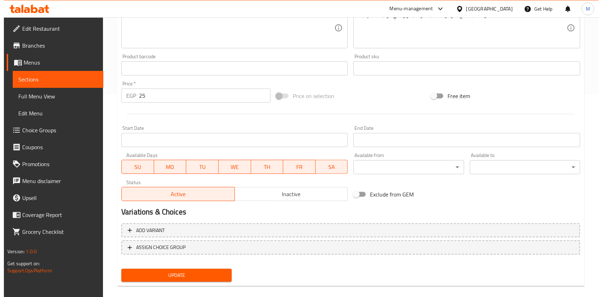
scroll to position [211, 0]
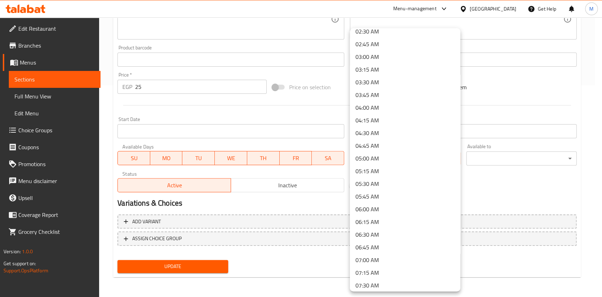
scroll to position [141, 0]
click at [377, 202] on li "06:00 AM" at bounding box center [405, 201] width 110 height 13
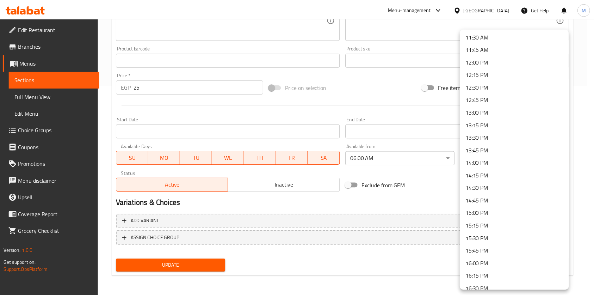
scroll to position [594, 0]
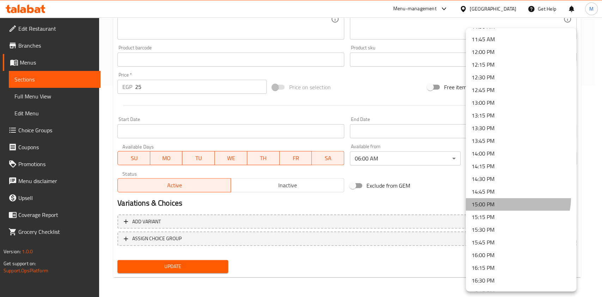
click at [516, 199] on li "15:00 PM" at bounding box center [520, 204] width 110 height 13
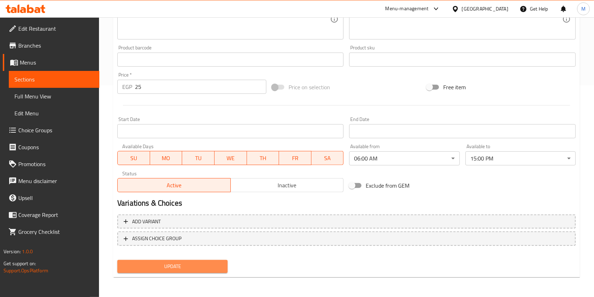
click at [183, 269] on span "Update" at bounding box center [172, 266] width 99 height 9
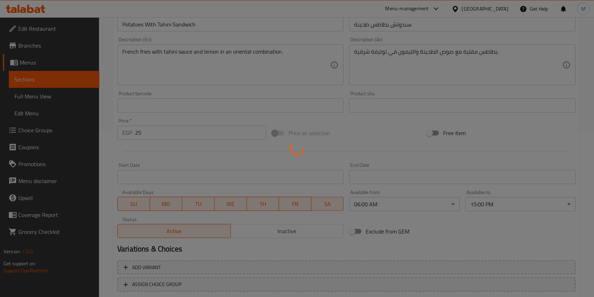
scroll to position [0, 0]
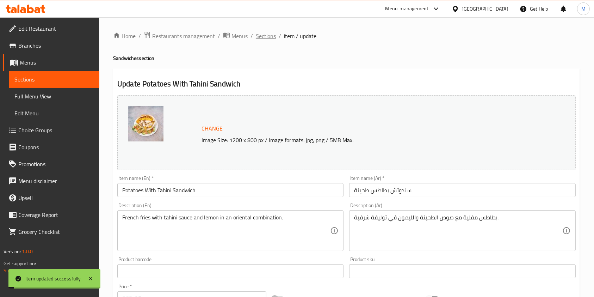
click at [273, 39] on span "Sections" at bounding box center [266, 36] width 20 height 8
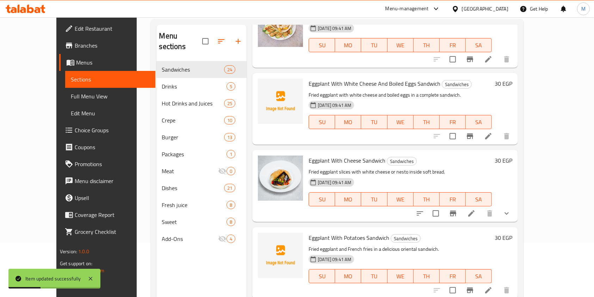
scroll to position [1148, 0]
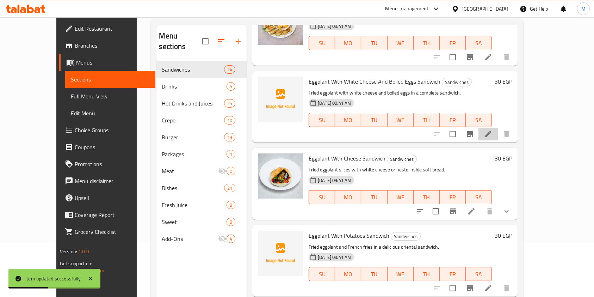
click at [498, 128] on li at bounding box center [489, 134] width 20 height 13
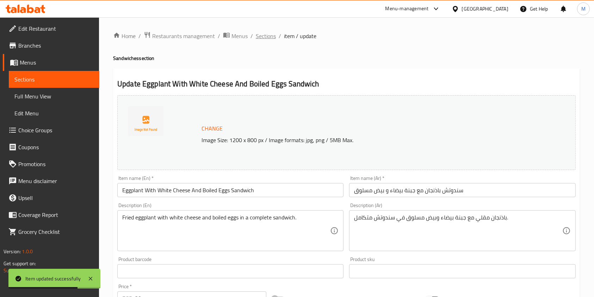
click at [271, 38] on span "Sections" at bounding box center [266, 36] width 20 height 8
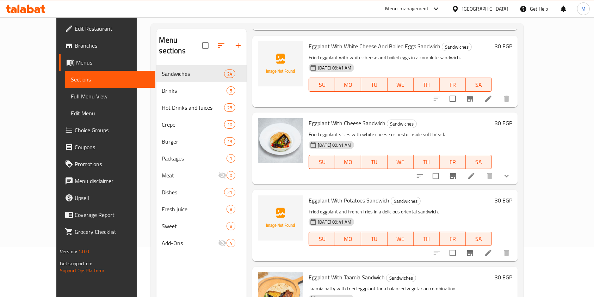
scroll to position [1190, 0]
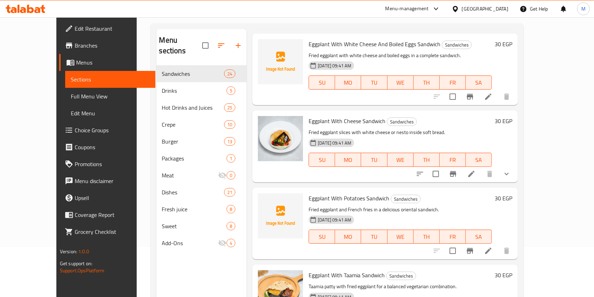
click at [515, 165] on div at bounding box center [464, 173] width 104 height 17
click at [481, 167] on li at bounding box center [472, 173] width 20 height 13
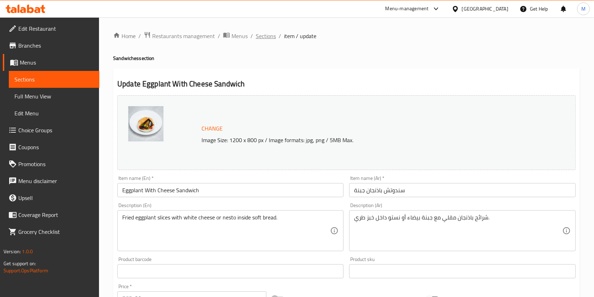
click at [261, 36] on span "Sections" at bounding box center [266, 36] width 20 height 8
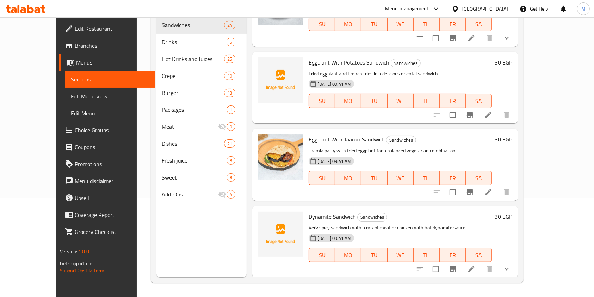
scroll to position [1281, 0]
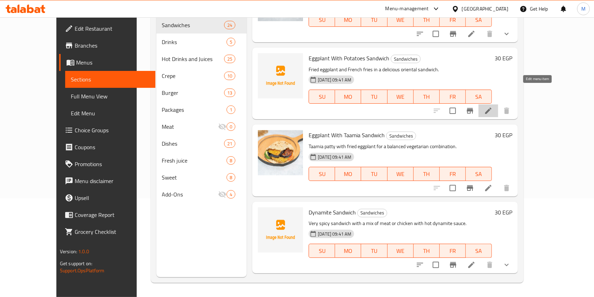
click at [493, 106] on icon at bounding box center [488, 110] width 8 height 8
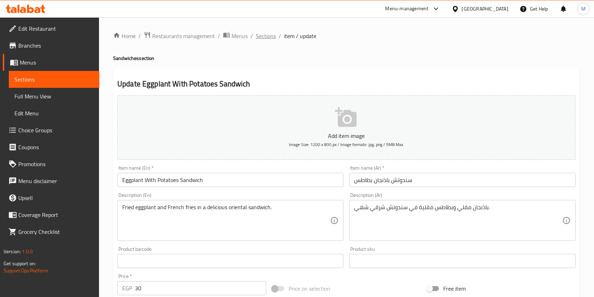
click at [261, 35] on span "Sections" at bounding box center [266, 36] width 20 height 8
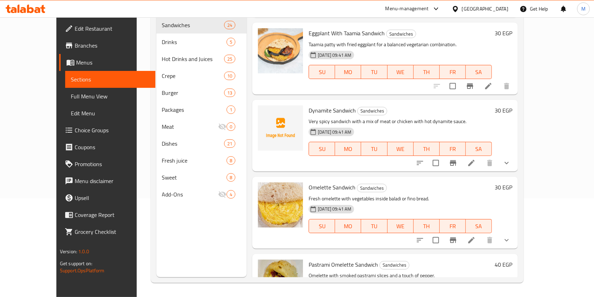
scroll to position [1395, 0]
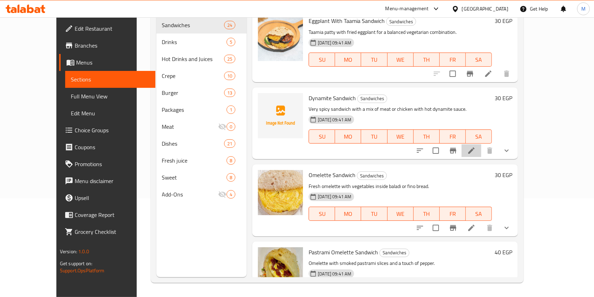
click at [481, 144] on li at bounding box center [472, 150] width 20 height 13
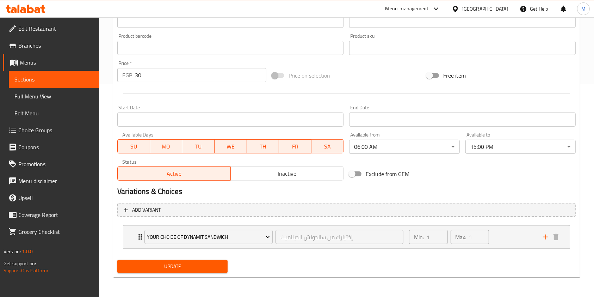
scroll to position [13, 0]
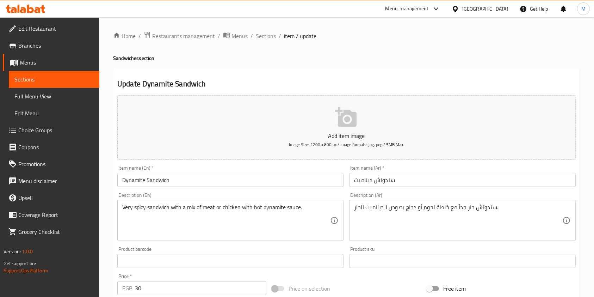
click at [276, 41] on ol "Home / Restaurants management / Menus / Sections / item / update" at bounding box center [346, 35] width 467 height 9
click at [270, 37] on span "Sections" at bounding box center [266, 36] width 20 height 8
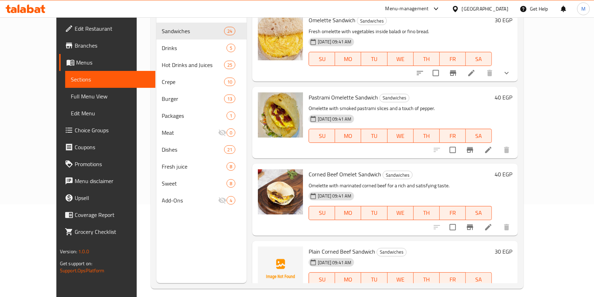
scroll to position [1449, 0]
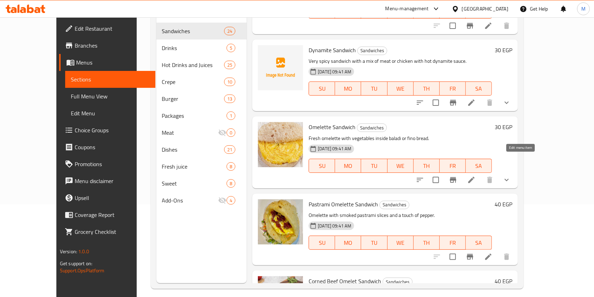
click at [475, 177] on icon at bounding box center [471, 180] width 6 height 6
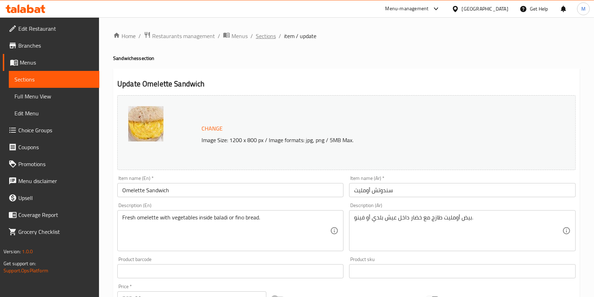
click at [273, 39] on span "Sections" at bounding box center [266, 36] width 20 height 8
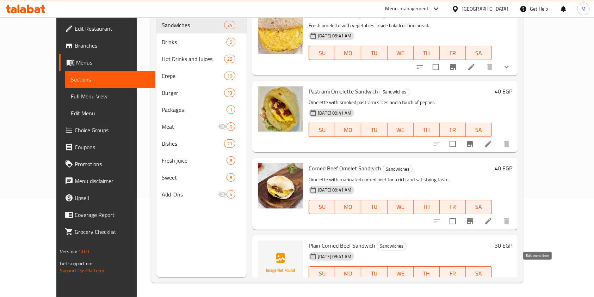
click at [493, 283] on icon at bounding box center [488, 287] width 8 height 8
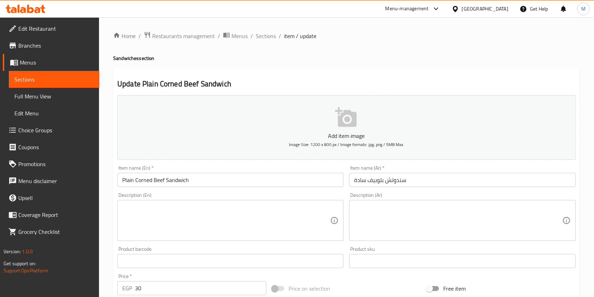
click at [275, 37] on ol "Home / Restaurants management / Menus / Sections / item / update" at bounding box center [346, 35] width 467 height 9
click at [274, 37] on span "Sections" at bounding box center [266, 36] width 20 height 8
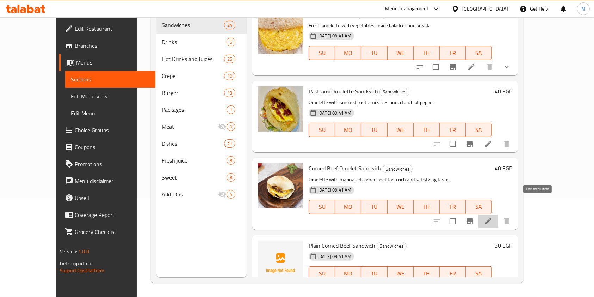
click at [492, 218] on icon at bounding box center [488, 221] width 6 height 6
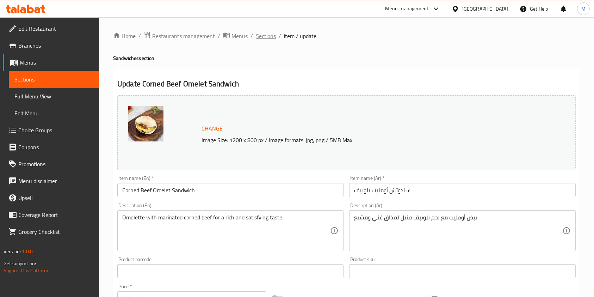
click at [268, 36] on span "Sections" at bounding box center [266, 36] width 20 height 8
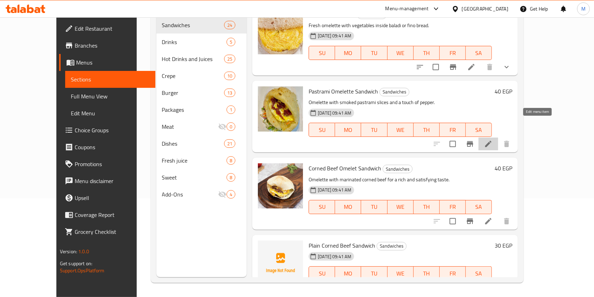
click at [493, 140] on icon at bounding box center [488, 144] width 8 height 8
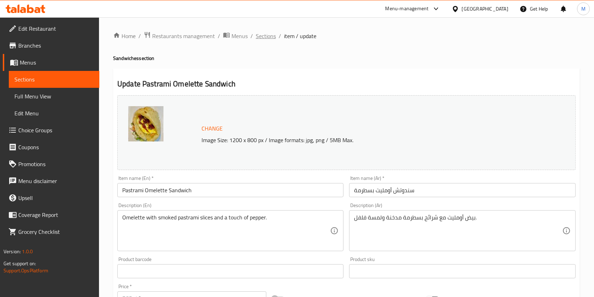
click at [273, 38] on span "Sections" at bounding box center [266, 36] width 20 height 8
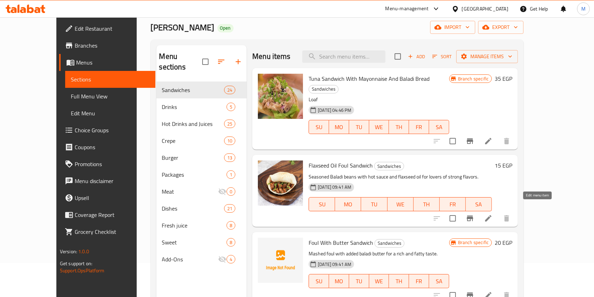
click at [492, 215] on icon at bounding box center [488, 218] width 6 height 6
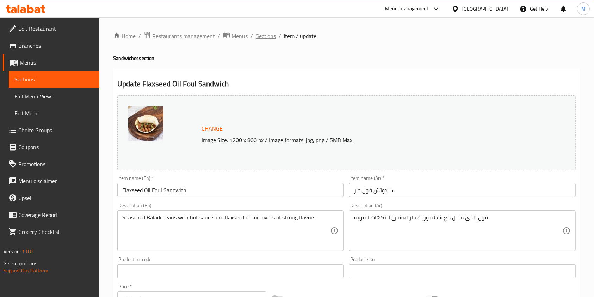
click at [264, 32] on span "Sections" at bounding box center [266, 36] width 20 height 8
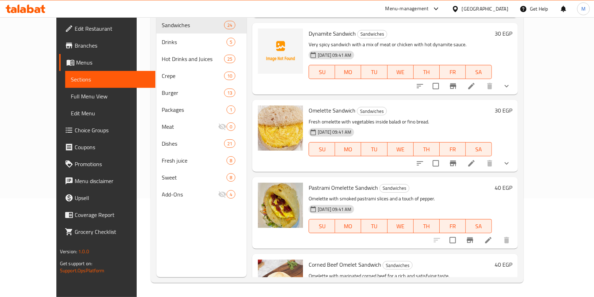
click at [481, 157] on li at bounding box center [472, 163] width 20 height 13
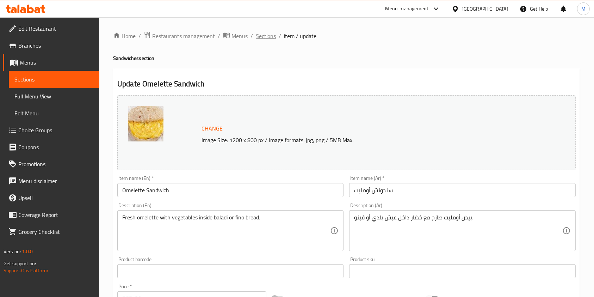
click at [258, 35] on span "Sections" at bounding box center [266, 36] width 20 height 8
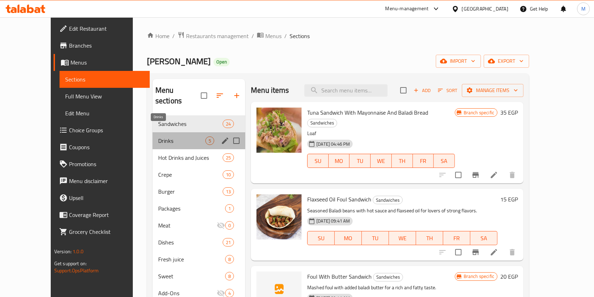
click at [179, 136] on span "Drinks" at bounding box center [181, 140] width 47 height 8
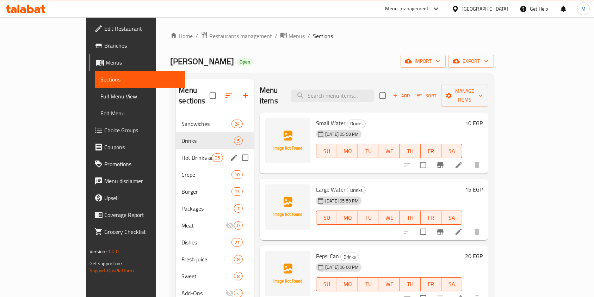
click at [184, 149] on div "Hot Drinks and Juices 25" at bounding box center [215, 157] width 78 height 17
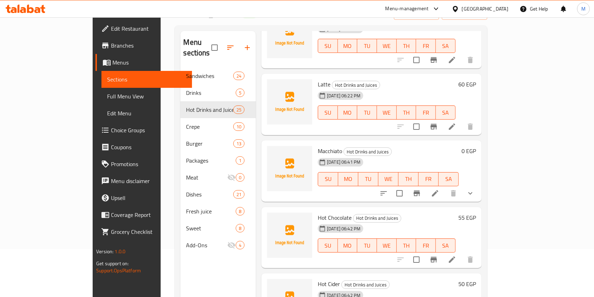
scroll to position [61, 0]
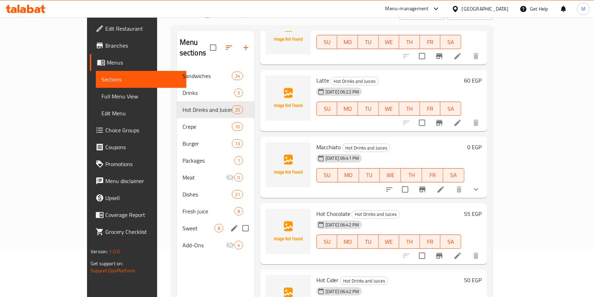
click at [183, 224] on span "Sweet" at bounding box center [199, 228] width 32 height 8
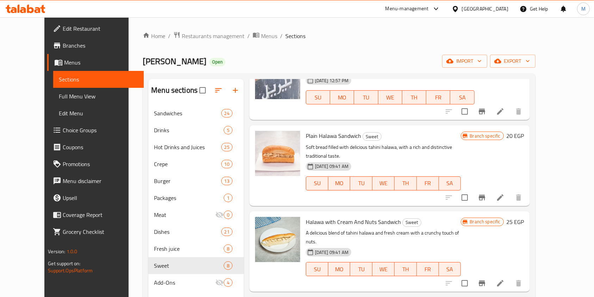
scroll to position [217, 0]
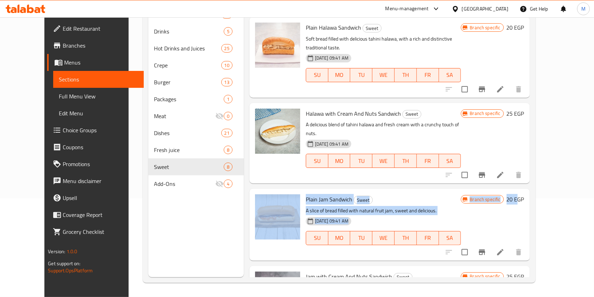
drag, startPoint x: 562, startPoint y: 152, endPoint x: 557, endPoint y: 191, distance: 40.1
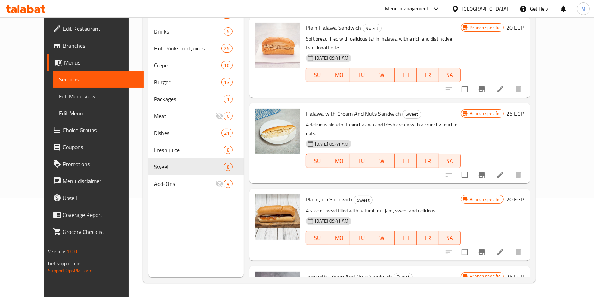
click at [527, 191] on div "Plain Jam Sandwich Sweet A slice of bread filled with natural fruit jam, sweet …" at bounding box center [415, 224] width 224 height 66
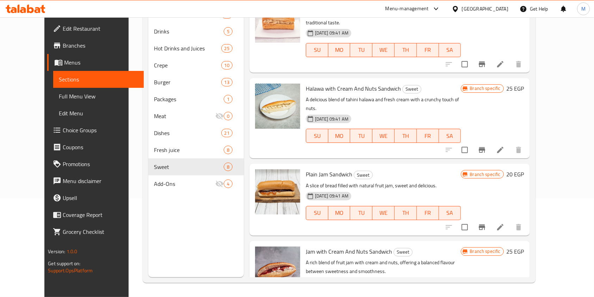
scroll to position [240, 0]
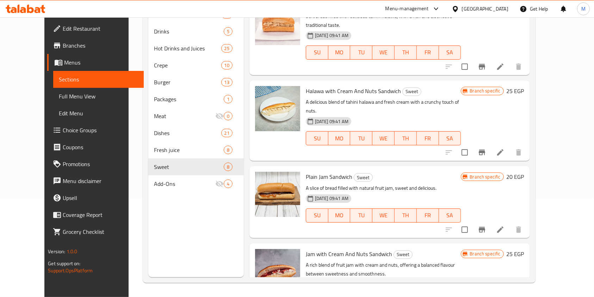
drag, startPoint x: 577, startPoint y: 187, endPoint x: 579, endPoint y: 168, distance: 18.8
click at [536, 168] on div "Menu sections Sandwiches 24 Drinks 5 Hot Drinks and Juices 25 Crepe 10 Burger 1…" at bounding box center [339, 129] width 393 height 308
drag, startPoint x: 575, startPoint y: 183, endPoint x: 570, endPoint y: 173, distance: 10.6
click at [536, 163] on div "Menu sections Sandwiches 24 Drinks 5 Hot Drinks and Juices 25 Crepe 10 Burger 1…" at bounding box center [339, 129] width 393 height 308
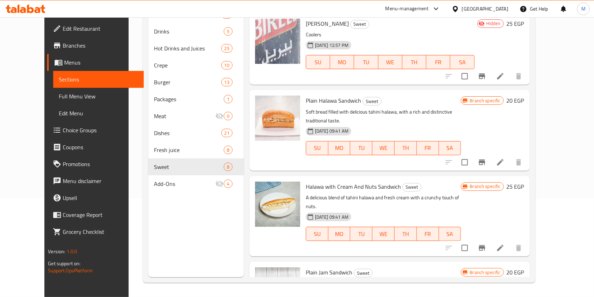
scroll to position [135, 0]
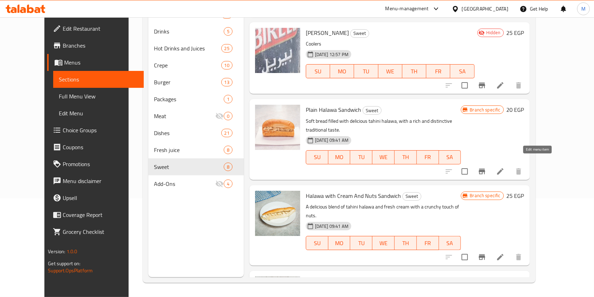
click at [505, 167] on icon at bounding box center [500, 171] width 8 height 8
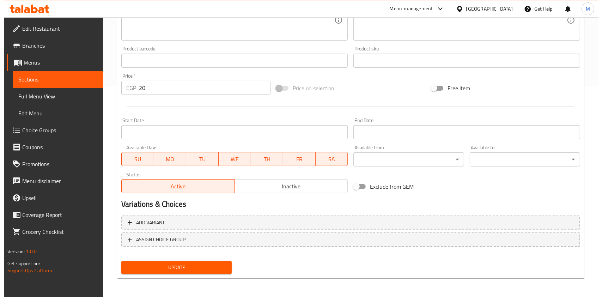
scroll to position [211, 0]
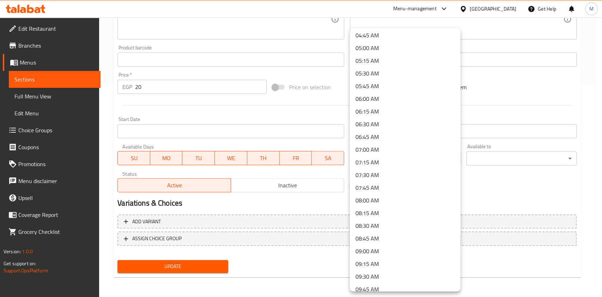
scroll to position [245, 0]
click at [375, 98] on li "06:00 AM" at bounding box center [405, 97] width 110 height 13
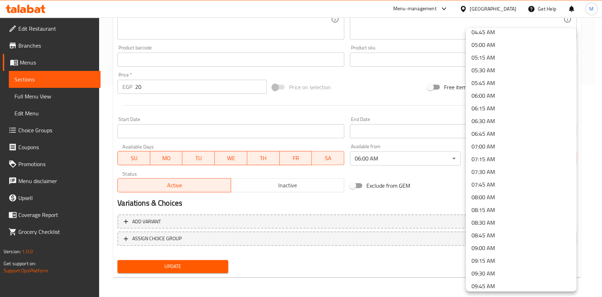
scroll to position [265, 0]
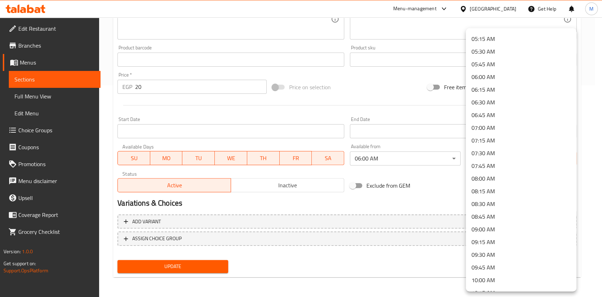
drag, startPoint x: 579, startPoint y: 124, endPoint x: 577, endPoint y: 140, distance: 15.6
click at [578, 140] on div at bounding box center [301, 148] width 602 height 297
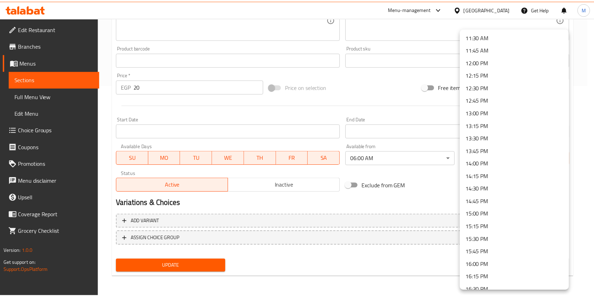
scroll to position [589, 0]
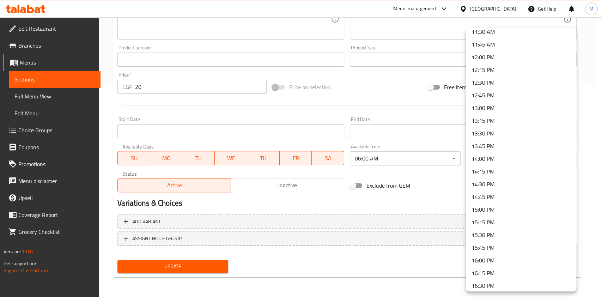
click at [500, 211] on li "15:00 PM" at bounding box center [520, 209] width 110 height 13
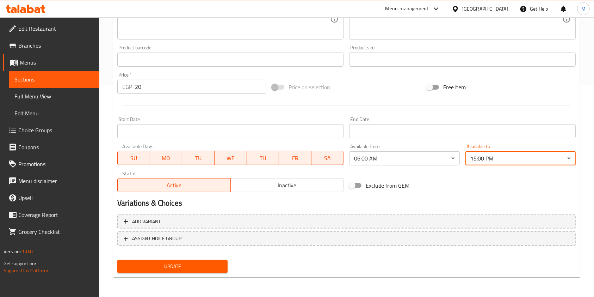
click at [220, 265] on span "Update" at bounding box center [172, 266] width 99 height 9
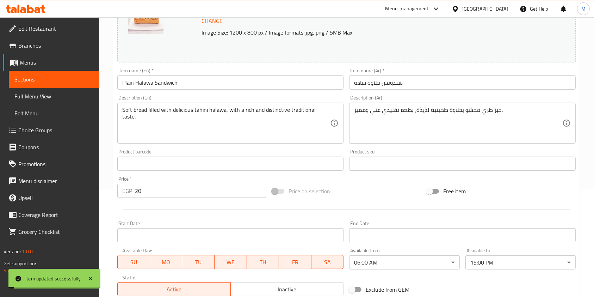
scroll to position [0, 0]
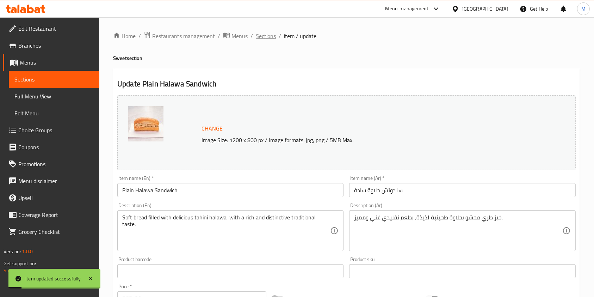
click at [273, 36] on span "Sections" at bounding box center [266, 36] width 20 height 8
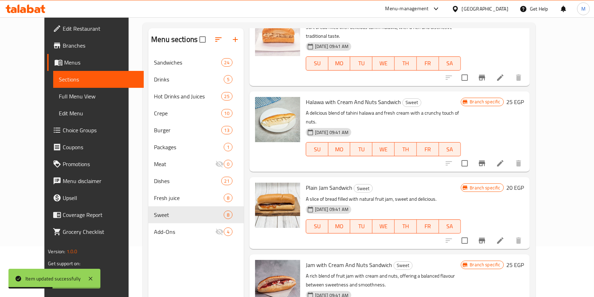
scroll to position [285, 0]
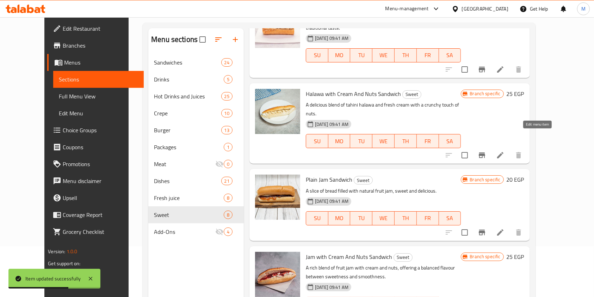
click at [505, 151] on icon at bounding box center [500, 155] width 8 height 8
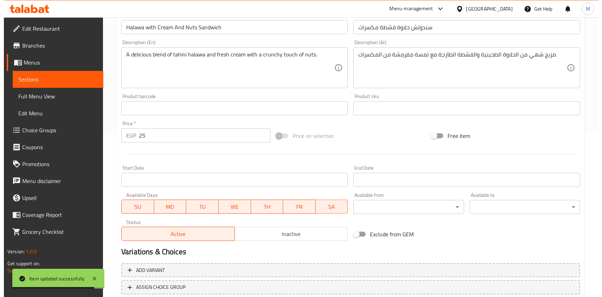
scroll to position [184, 0]
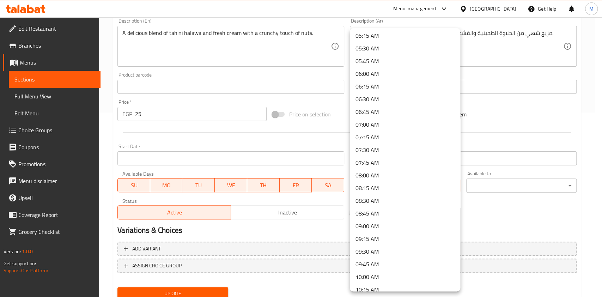
scroll to position [270, 0]
click at [370, 70] on li "06:00 AM" at bounding box center [405, 72] width 110 height 13
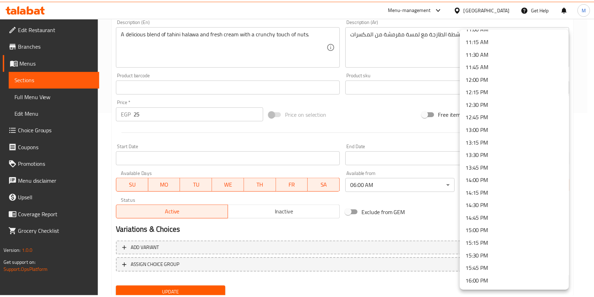
scroll to position [588, 0]
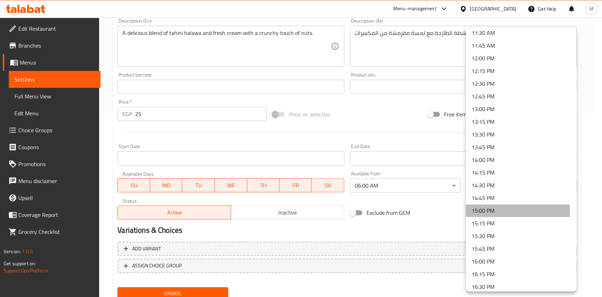
click at [507, 211] on li "15:00 PM" at bounding box center [520, 210] width 110 height 13
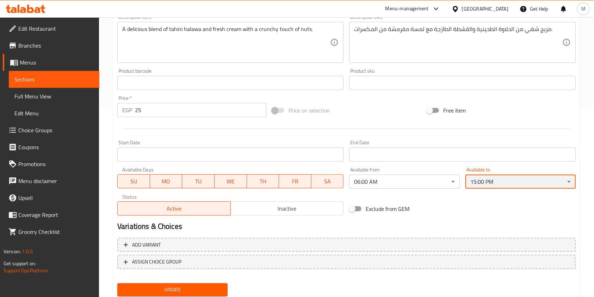
scroll to position [211, 0]
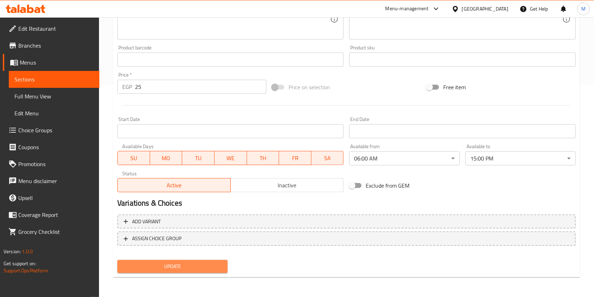
click at [219, 265] on span "Update" at bounding box center [172, 266] width 99 height 9
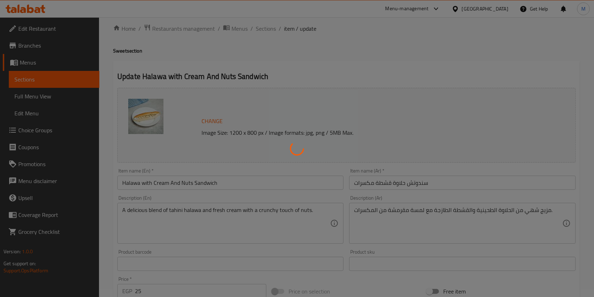
scroll to position [0, 0]
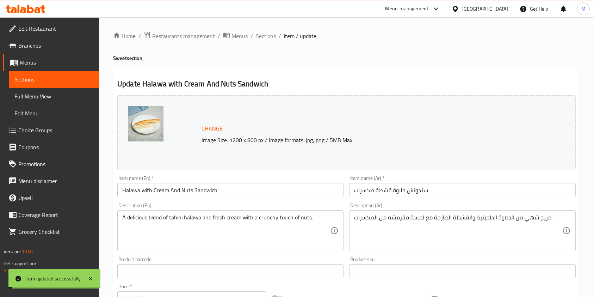
drag, startPoint x: 263, startPoint y: 38, endPoint x: 319, endPoint y: 48, distance: 57.2
click at [263, 38] on span "Sections" at bounding box center [266, 36] width 20 height 8
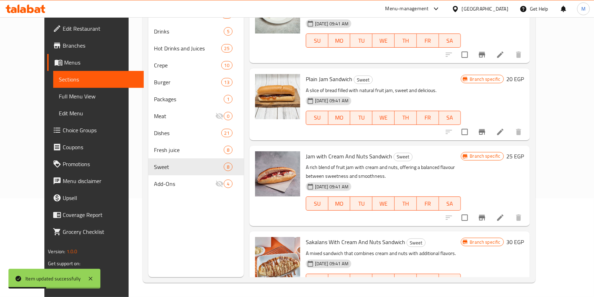
scroll to position [345, 0]
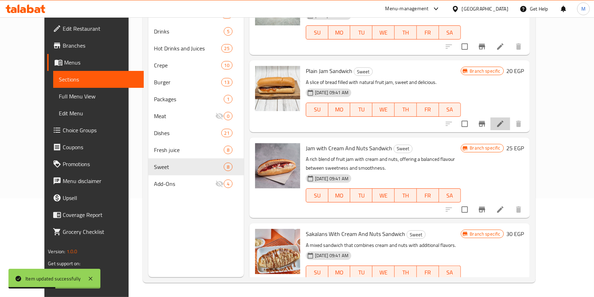
click at [510, 117] on li at bounding box center [501, 123] width 20 height 13
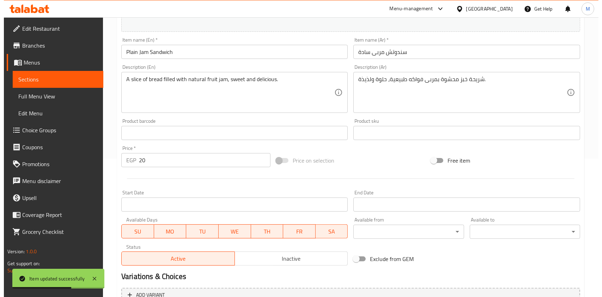
scroll to position [161, 0]
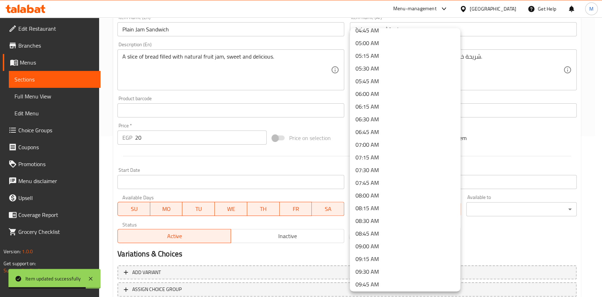
scroll to position [298, 0]
click at [378, 46] on li "06:00 AM" at bounding box center [405, 43] width 110 height 13
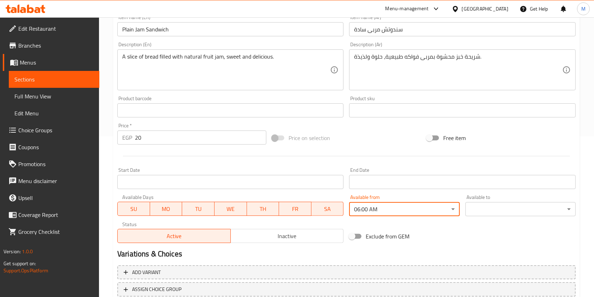
click at [503, 202] on div "Available to ​ ​" at bounding box center [520, 205] width 110 height 21
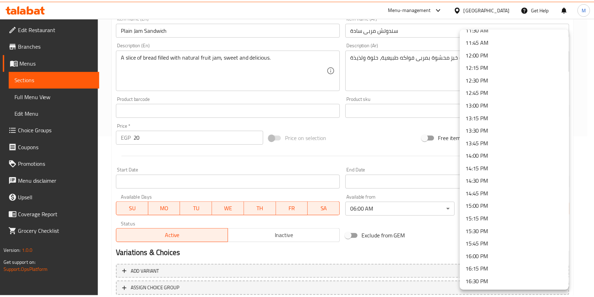
scroll to position [598, 0]
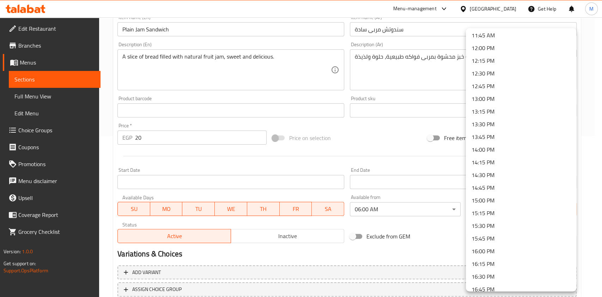
click at [532, 199] on li "15:00 PM" at bounding box center [520, 200] width 110 height 13
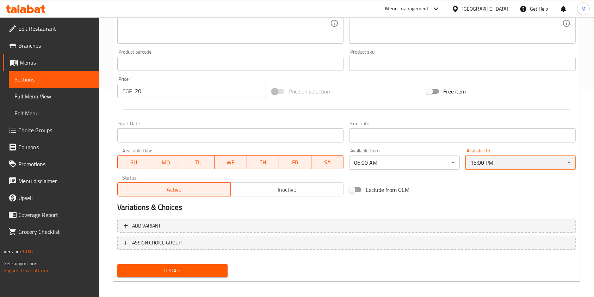
scroll to position [211, 0]
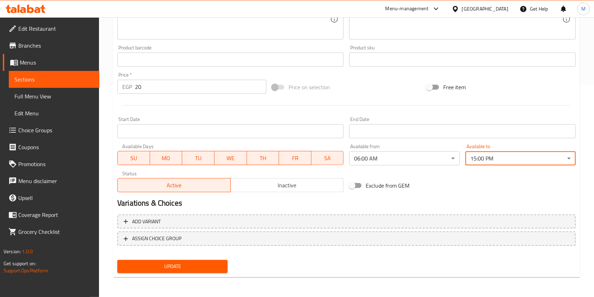
click at [215, 267] on span "Update" at bounding box center [172, 266] width 99 height 9
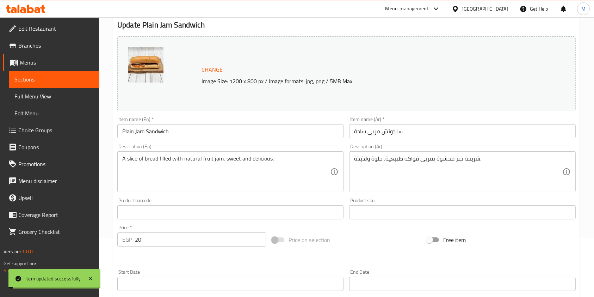
scroll to position [0, 0]
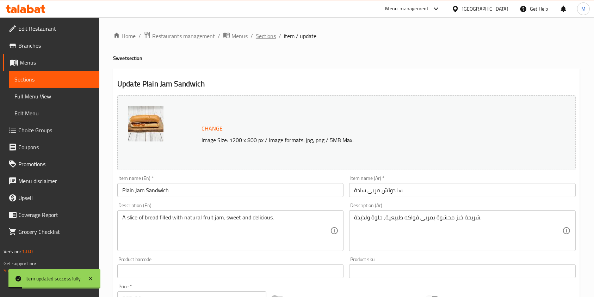
click at [261, 40] on span "Sections" at bounding box center [266, 36] width 20 height 8
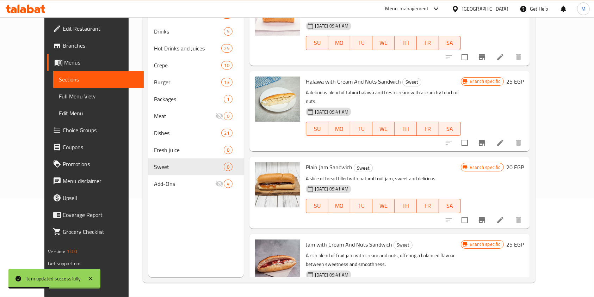
scroll to position [345, 0]
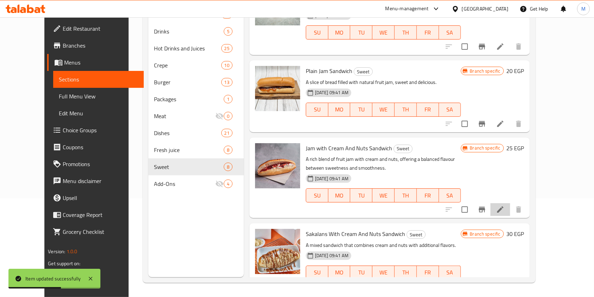
click at [510, 203] on li at bounding box center [501, 209] width 20 height 13
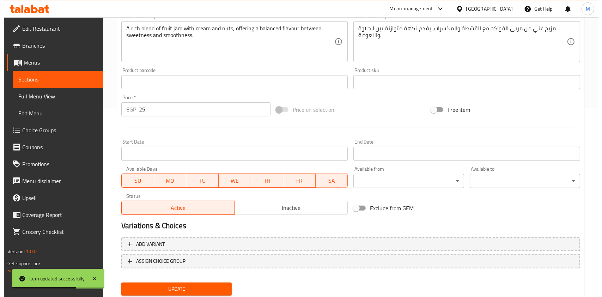
scroll to position [211, 0]
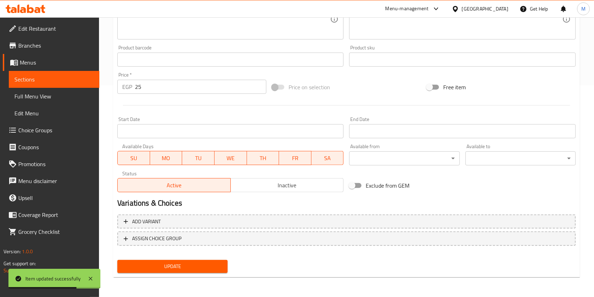
drag, startPoint x: 378, startPoint y: 150, endPoint x: 383, endPoint y: 160, distance: 10.4
click at [379, 151] on div "Available from ​ ​" at bounding box center [404, 154] width 110 height 21
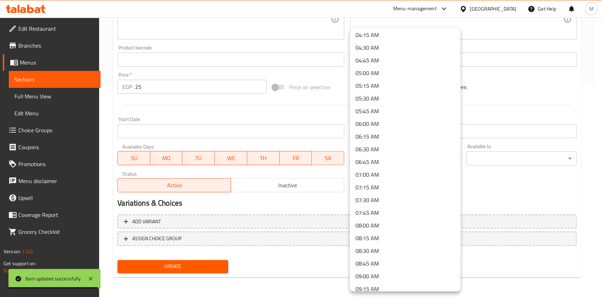
scroll to position [235, 0]
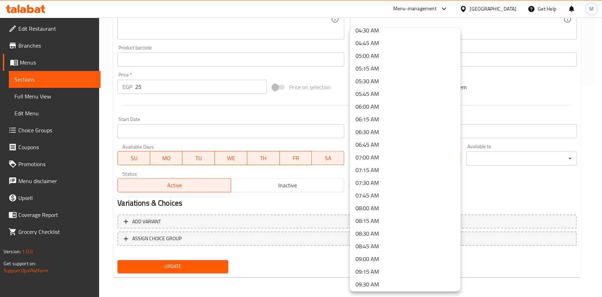
click at [376, 109] on li "06:00 AM" at bounding box center [405, 106] width 110 height 13
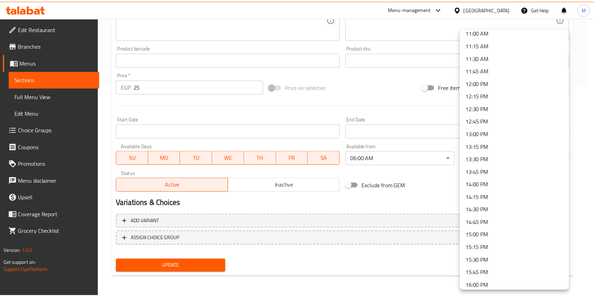
scroll to position [565, 0]
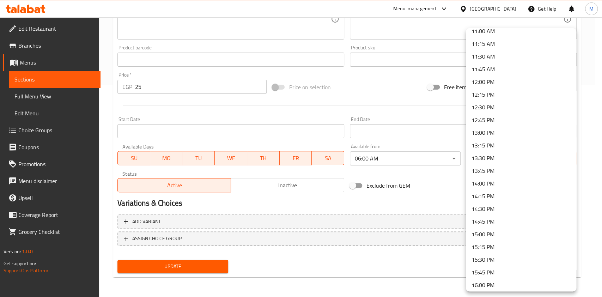
click at [491, 236] on li "15:00 PM" at bounding box center [520, 234] width 110 height 13
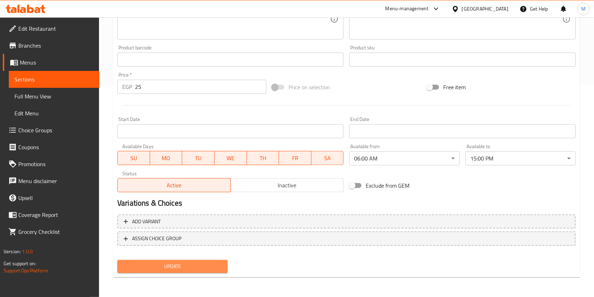
click at [193, 262] on span "Update" at bounding box center [172, 266] width 99 height 9
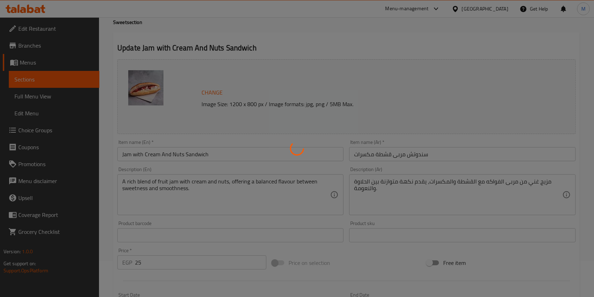
scroll to position [0, 0]
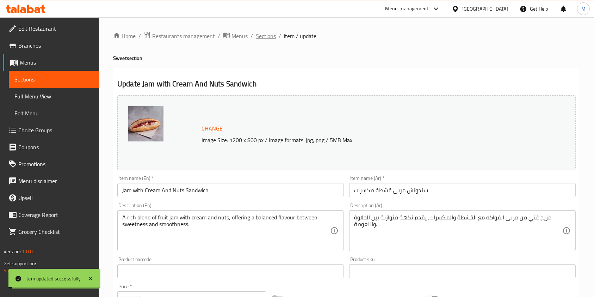
click at [263, 37] on span "Sections" at bounding box center [266, 36] width 20 height 8
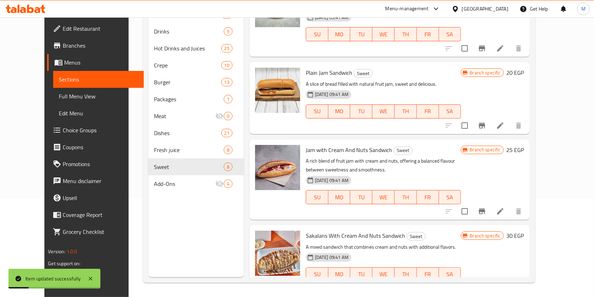
scroll to position [345, 0]
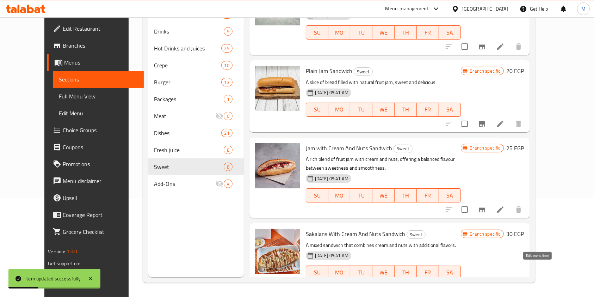
click at [505, 282] on icon at bounding box center [500, 286] width 8 height 8
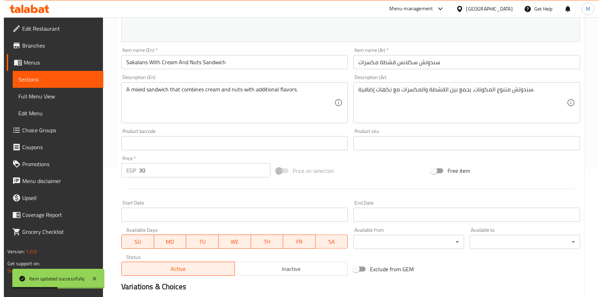
scroll to position [211, 0]
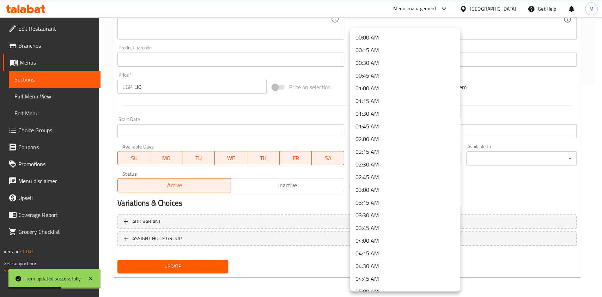
click at [374, 92] on li "06:00 AM" at bounding box center [405, 89] width 110 height 13
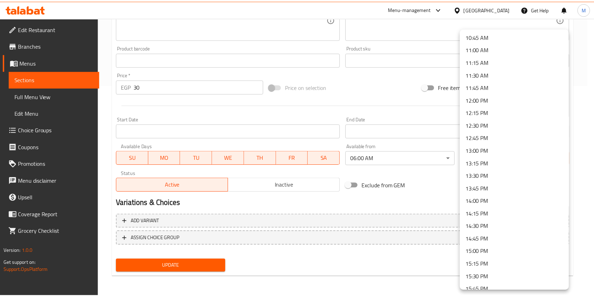
scroll to position [550, 0]
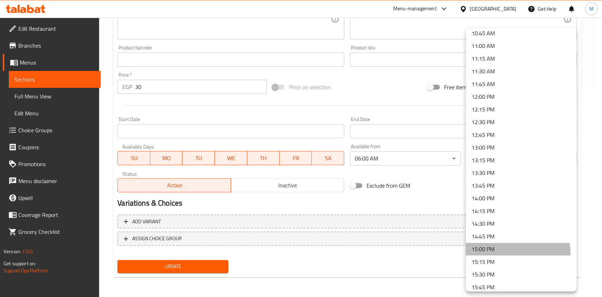
click at [494, 255] on li "15:00 PM" at bounding box center [520, 248] width 110 height 13
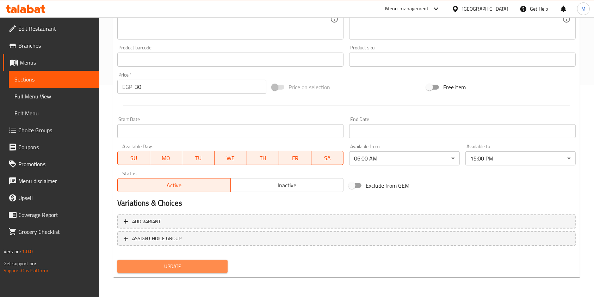
click at [195, 265] on span "Update" at bounding box center [172, 266] width 99 height 9
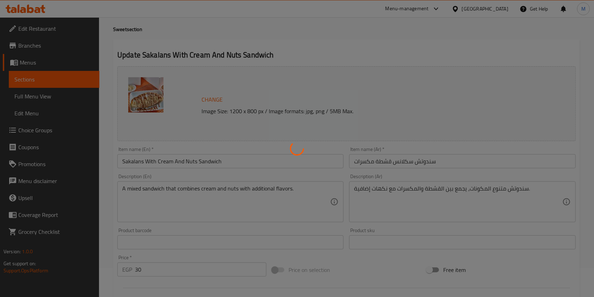
scroll to position [0, 0]
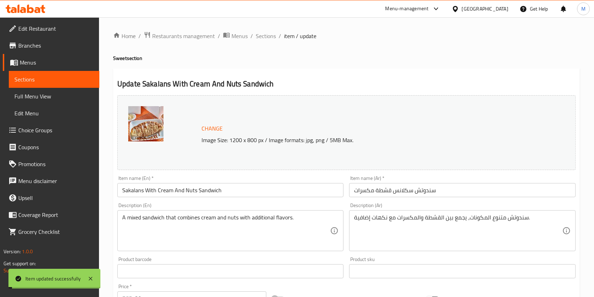
click at [258, 33] on span "Sections" at bounding box center [266, 36] width 20 height 8
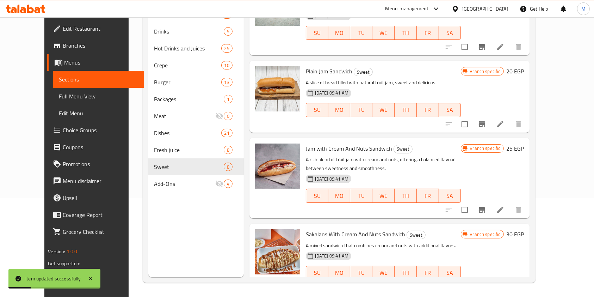
scroll to position [345, 0]
click at [510, 280] on li at bounding box center [501, 286] width 20 height 13
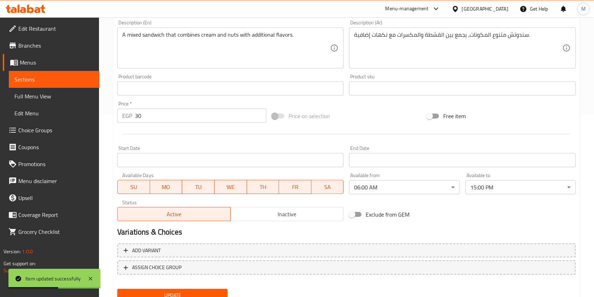
scroll to position [5, 0]
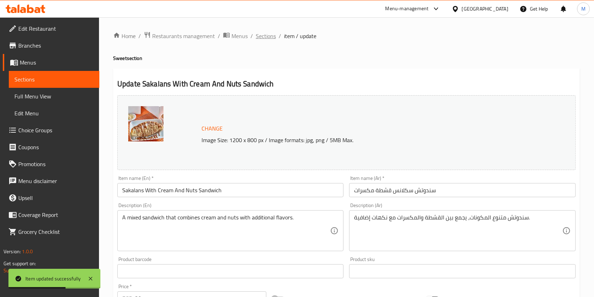
click at [258, 37] on span "Sections" at bounding box center [266, 36] width 20 height 8
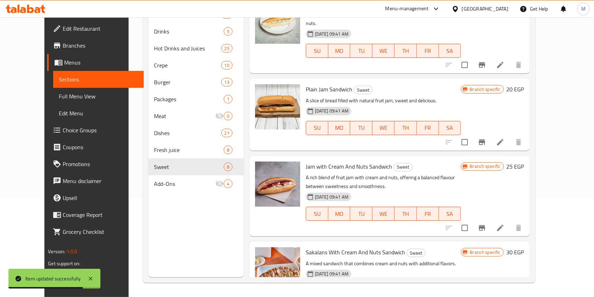
scroll to position [345, 0]
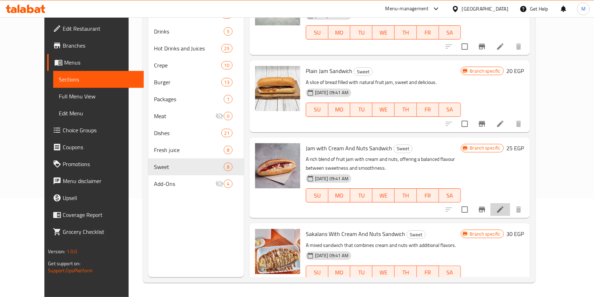
click at [510, 203] on li at bounding box center [501, 209] width 20 height 13
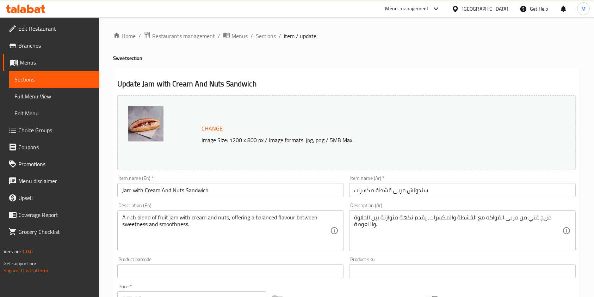
click at [272, 41] on div "Home / Restaurants management / Menus / Sections / item / update Sweet section …" at bounding box center [346, 262] width 467 height 463
click at [272, 38] on span "Sections" at bounding box center [266, 36] width 20 height 8
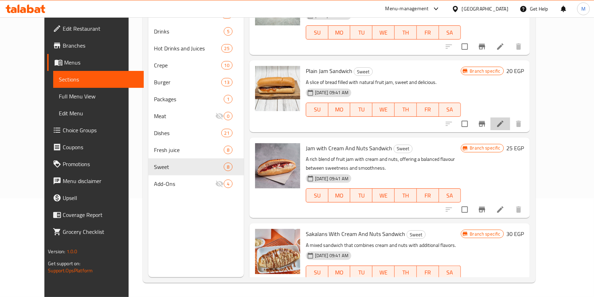
click at [510, 117] on li at bounding box center [501, 123] width 20 height 13
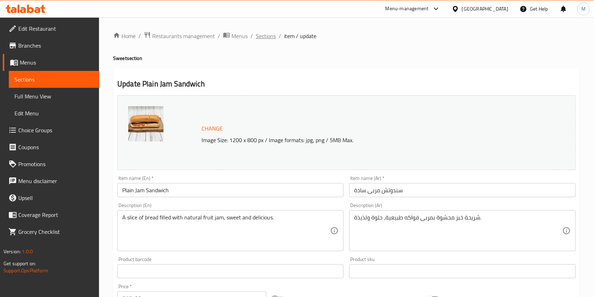
click at [256, 38] on span "Sections" at bounding box center [266, 36] width 20 height 8
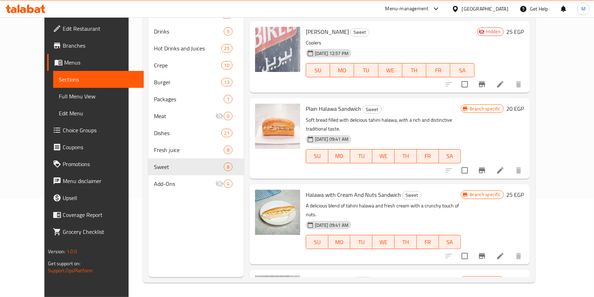
click at [510, 249] on li at bounding box center [501, 255] width 20 height 13
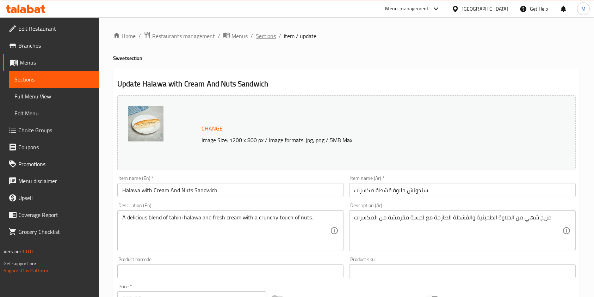
click at [271, 33] on span "Sections" at bounding box center [266, 36] width 20 height 8
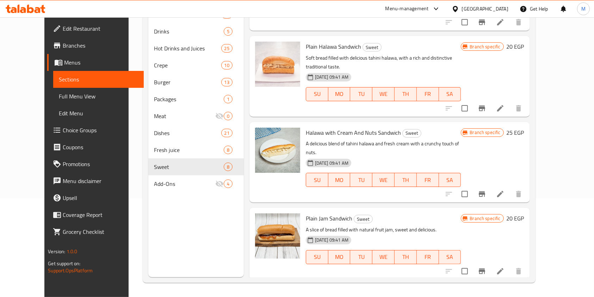
click at [510, 102] on li at bounding box center [501, 108] width 20 height 13
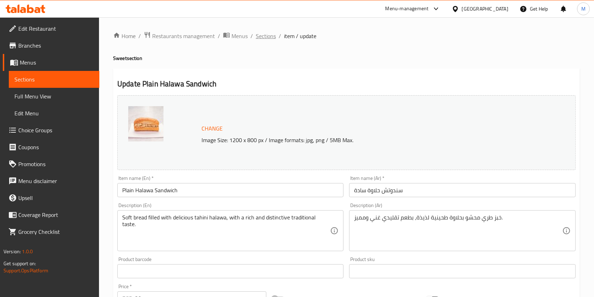
drag, startPoint x: 266, startPoint y: 43, endPoint x: 268, endPoint y: 40, distance: 3.8
click at [267, 42] on div "Home / Restaurants management / Menus / Sections / item / update Sweet section …" at bounding box center [346, 262] width 467 height 463
click at [270, 37] on span "Sections" at bounding box center [266, 36] width 20 height 8
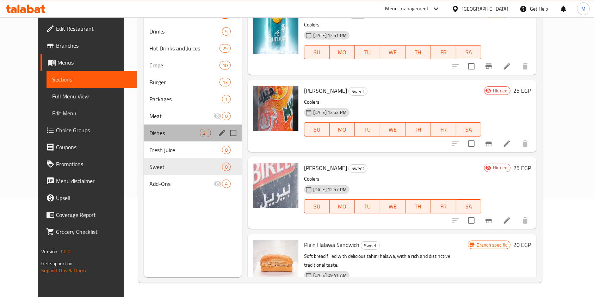
click at [154, 124] on div "Dishes 21" at bounding box center [193, 132] width 98 height 17
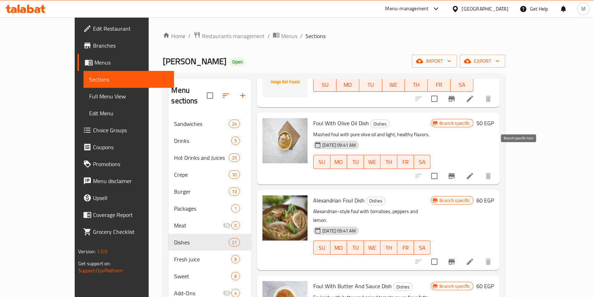
click at [460, 167] on button "Branch-specific-item" at bounding box center [451, 175] width 17 height 17
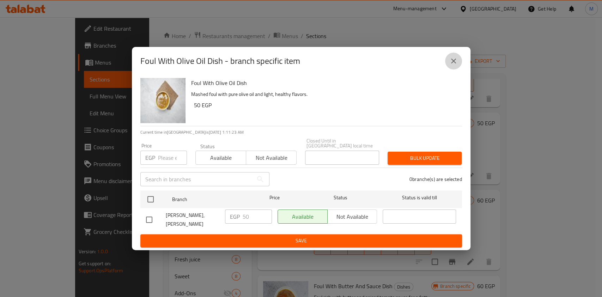
click at [450, 69] on button "close" at bounding box center [453, 61] width 17 height 17
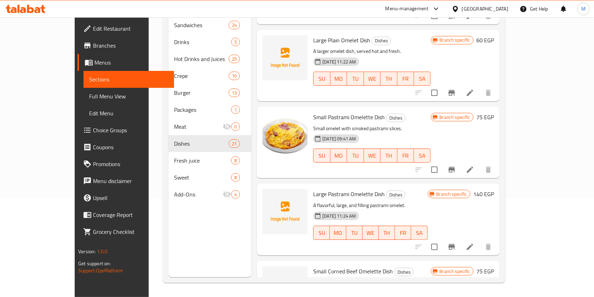
scroll to position [1316, 0]
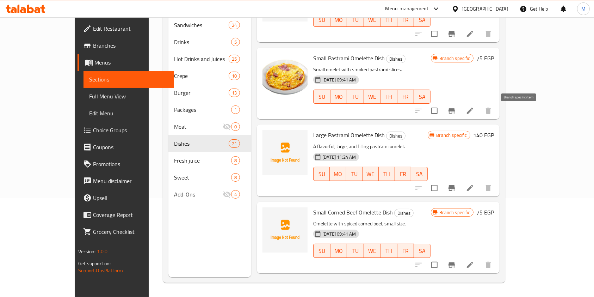
click at [456, 184] on icon "Branch-specific-item" at bounding box center [452, 188] width 8 height 8
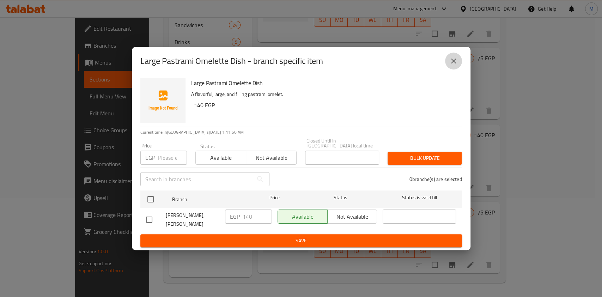
click at [460, 65] on button "close" at bounding box center [453, 61] width 17 height 17
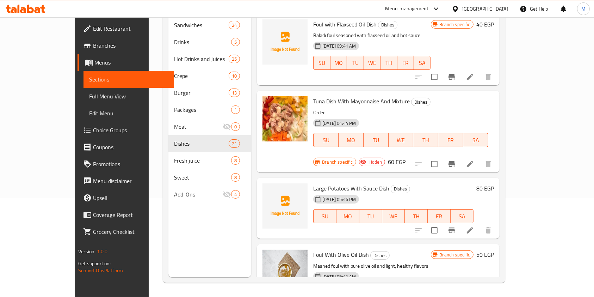
scroll to position [0, 0]
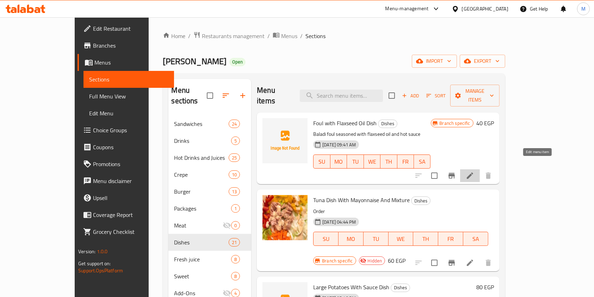
click at [474, 171] on icon at bounding box center [470, 175] width 8 height 8
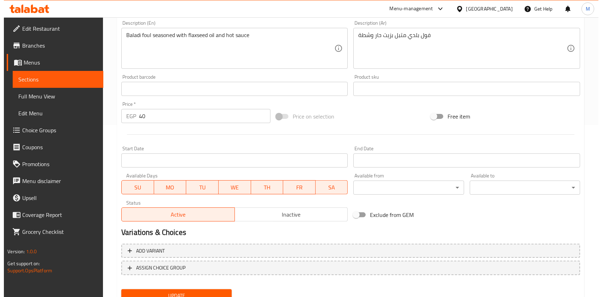
scroll to position [197, 0]
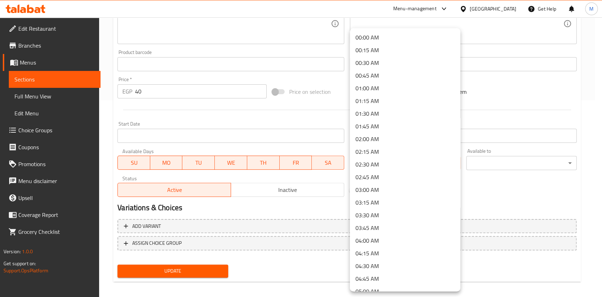
click at [460, 83] on div "00:00 AM 00:15 AM 00:30 AM 00:45 AM 01:00 AM 01:15 AM 01:30 AM 01:45 AM 02:00 A…" at bounding box center [405, 159] width 110 height 263
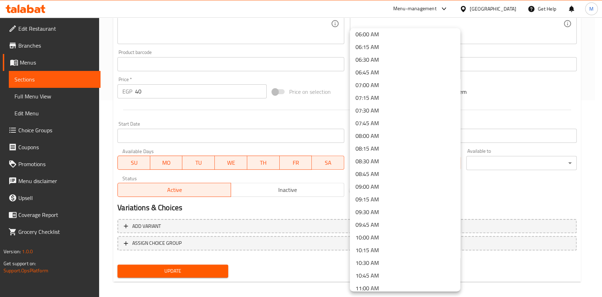
click at [370, 38] on li "06:00 AM" at bounding box center [405, 34] width 110 height 13
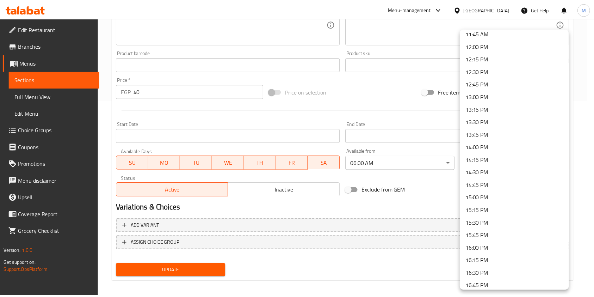
scroll to position [623, 0]
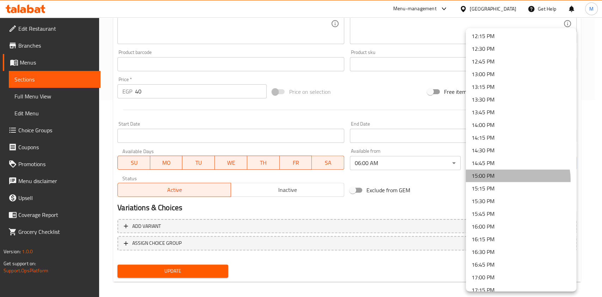
drag, startPoint x: 511, startPoint y: 179, endPoint x: 540, endPoint y: 194, distance: 32.6
click at [511, 180] on li "15:00 PM" at bounding box center [520, 175] width 110 height 13
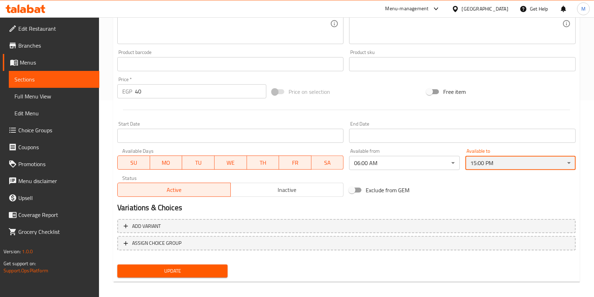
scroll to position [201, 0]
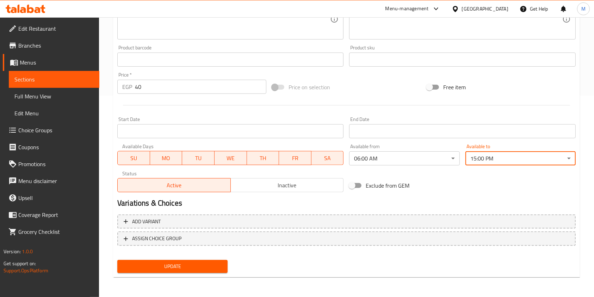
drag, startPoint x: 169, startPoint y: 266, endPoint x: 203, endPoint y: 261, distance: 34.5
click at [169, 265] on span "Update" at bounding box center [172, 266] width 99 height 9
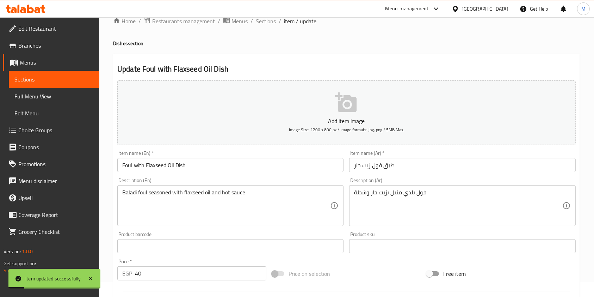
scroll to position [0, 0]
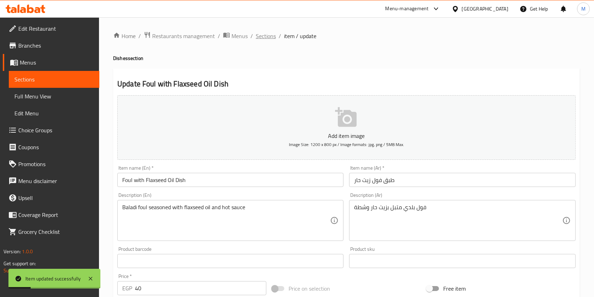
click at [265, 39] on span "Sections" at bounding box center [266, 36] width 20 height 8
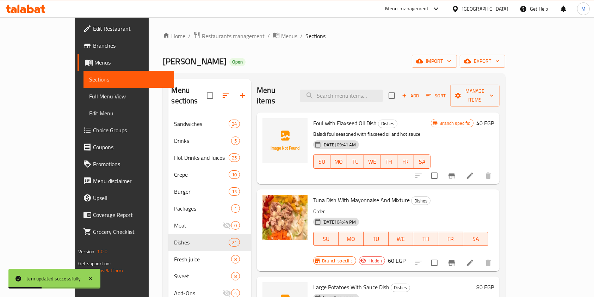
click at [497, 254] on div at bounding box center [453, 262] width 87 height 17
click at [480, 256] on li at bounding box center [470, 262] width 20 height 13
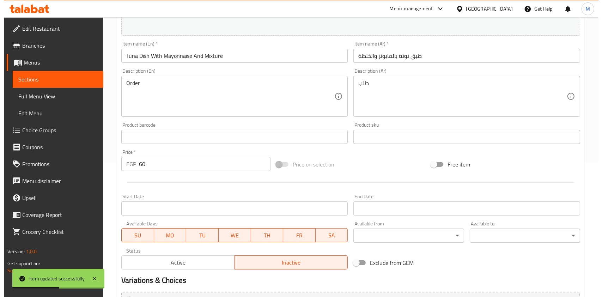
scroll to position [136, 0]
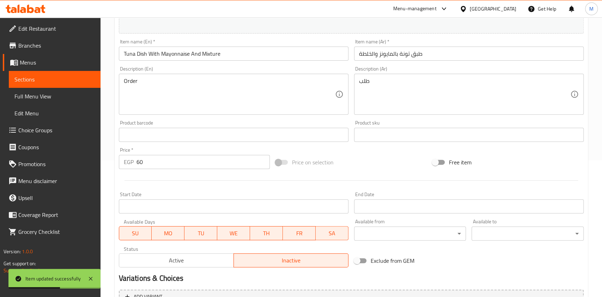
click at [439, 160] on body "Item updated successfully ​ Menu-management [GEOGRAPHIC_DATA] Get Help M Edit R…" at bounding box center [301, 20] width 602 height 279
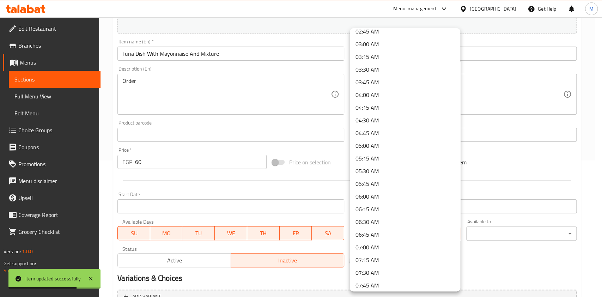
scroll to position [169, 0]
click at [375, 169] on li "06:00 AM" at bounding box center [405, 172] width 110 height 13
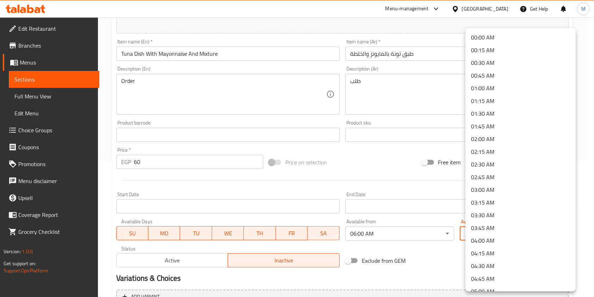
click at [495, 160] on body "​ Menu-management [GEOGRAPHIC_DATA] Get Help M Edit Restaurant Branches Menus S…" at bounding box center [297, 20] width 594 height 279
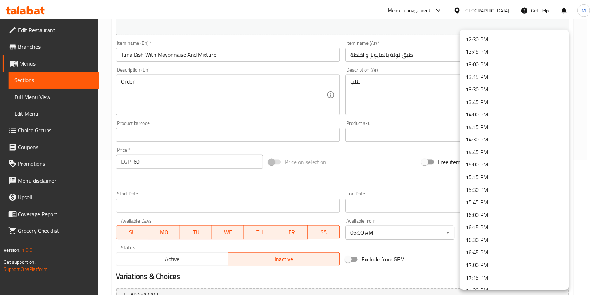
scroll to position [639, 0]
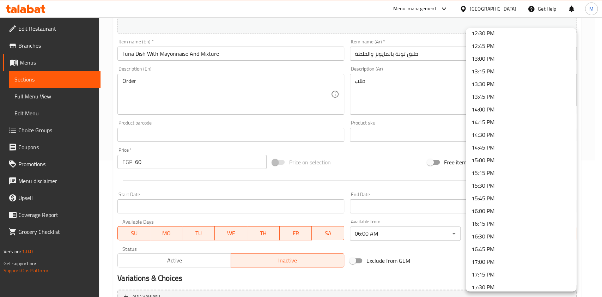
click at [496, 158] on li "15:00 PM" at bounding box center [520, 160] width 110 height 13
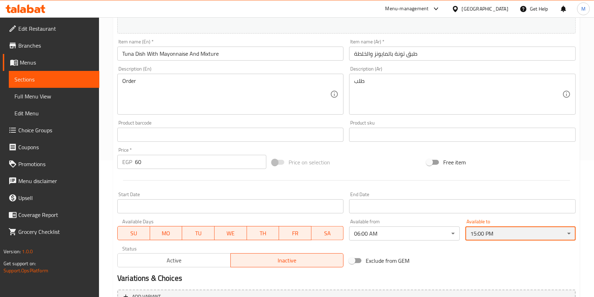
scroll to position [211, 0]
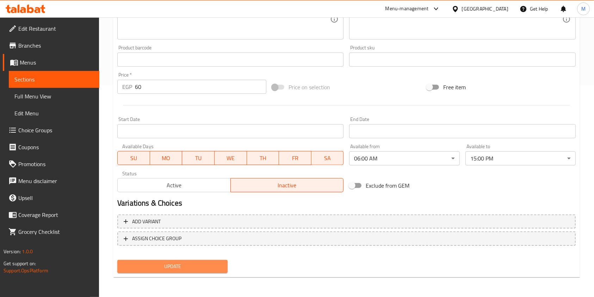
drag, startPoint x: 215, startPoint y: 266, endPoint x: 393, endPoint y: 253, distance: 178.4
click at [216, 267] on span "Update" at bounding box center [172, 266] width 99 height 9
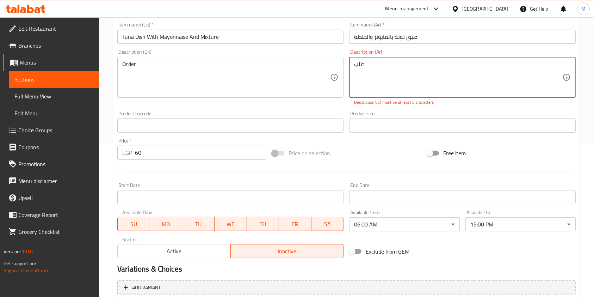
scroll to position [152, 0]
click at [431, 88] on textarea "طلب" at bounding box center [458, 78] width 208 height 33
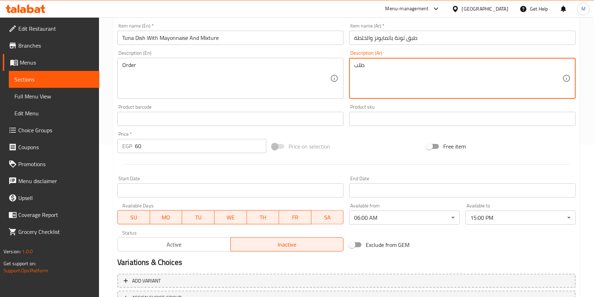
scroll to position [211, 0]
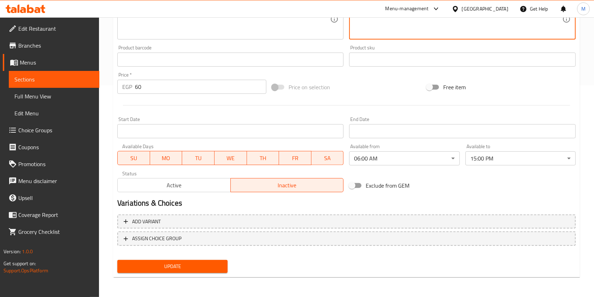
type textarea "طلب"
click at [204, 263] on span "Update" at bounding box center [172, 266] width 99 height 9
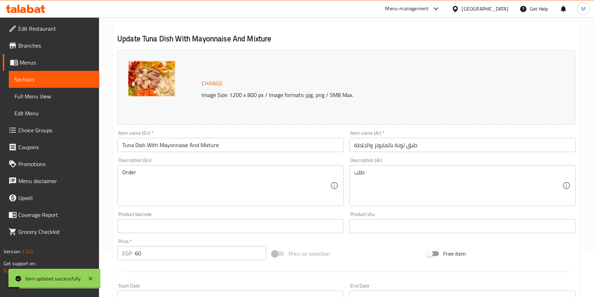
scroll to position [0, 0]
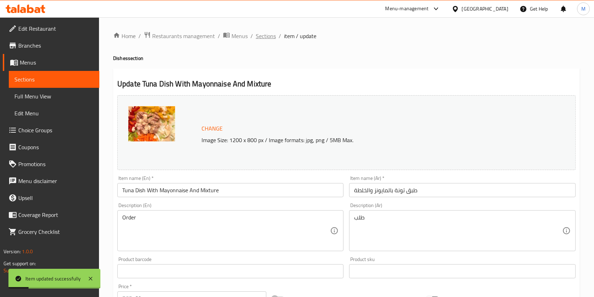
click at [268, 35] on span "Sections" at bounding box center [266, 36] width 20 height 8
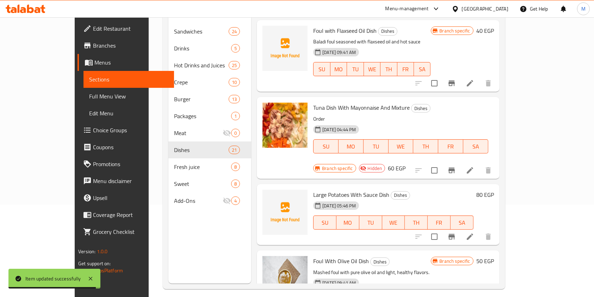
scroll to position [99, 0]
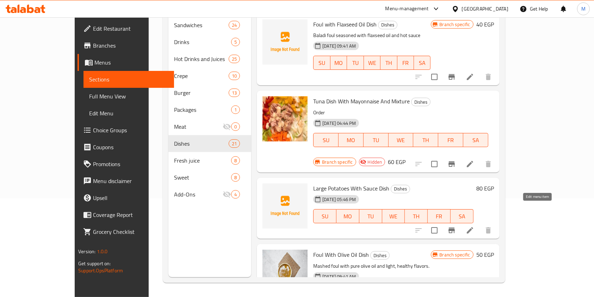
click at [474, 226] on icon at bounding box center [470, 230] width 8 height 8
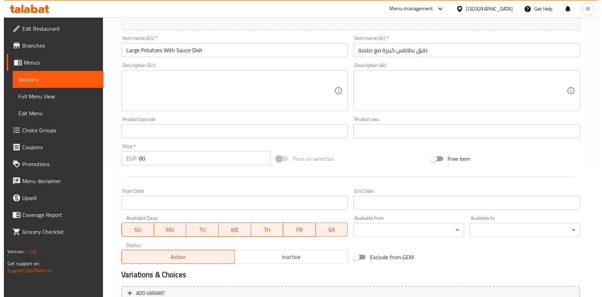
scroll to position [173, 0]
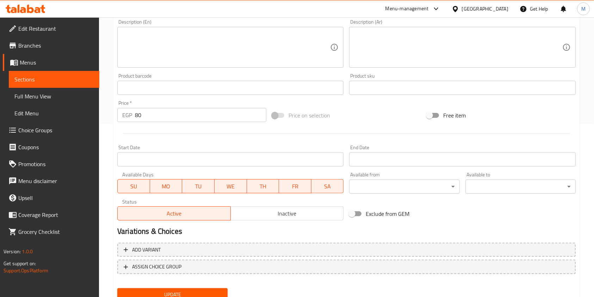
click at [408, 178] on div "Available from ​ ​" at bounding box center [404, 182] width 110 height 21
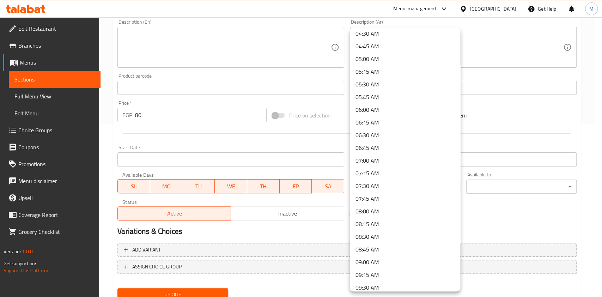
scroll to position [235, 0]
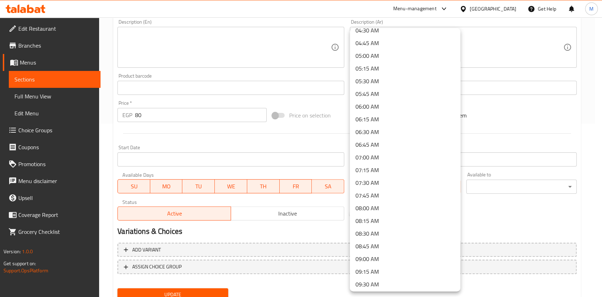
click at [392, 105] on li "06:00 AM" at bounding box center [405, 106] width 110 height 13
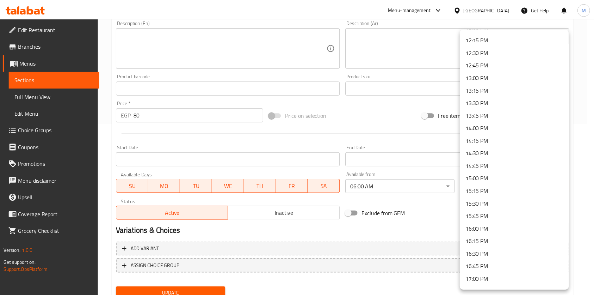
scroll to position [623, 0]
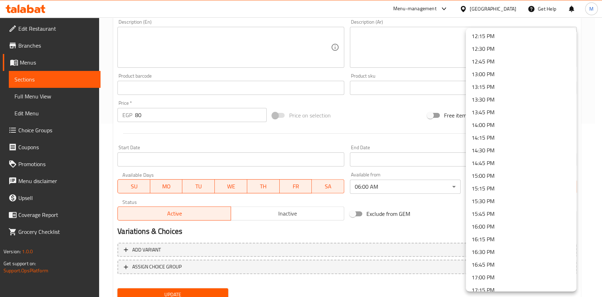
click at [489, 175] on li "15:00 PM" at bounding box center [520, 175] width 110 height 13
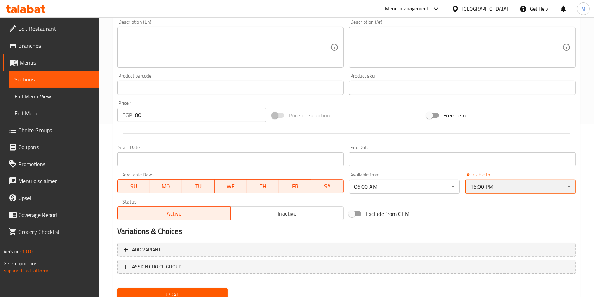
scroll to position [201, 0]
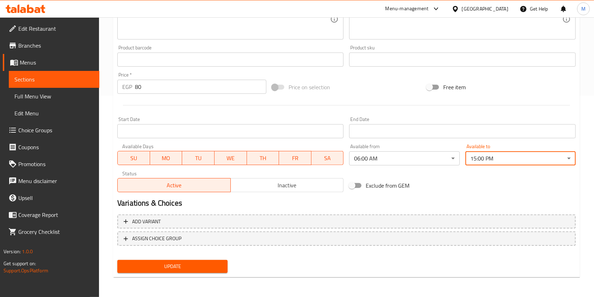
click at [218, 261] on button "Update" at bounding box center [172, 266] width 110 height 13
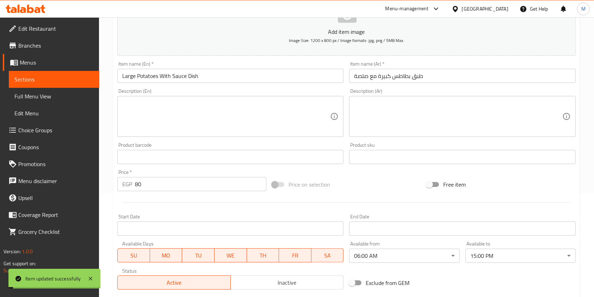
scroll to position [0, 0]
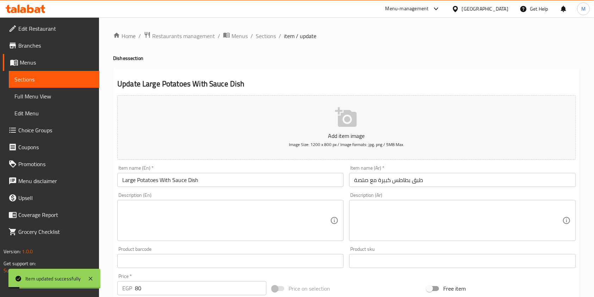
click at [275, 35] on ol "Home / Restaurants management / Menus / Sections / item / update" at bounding box center [346, 35] width 467 height 9
click at [272, 37] on span "Sections" at bounding box center [266, 36] width 20 height 8
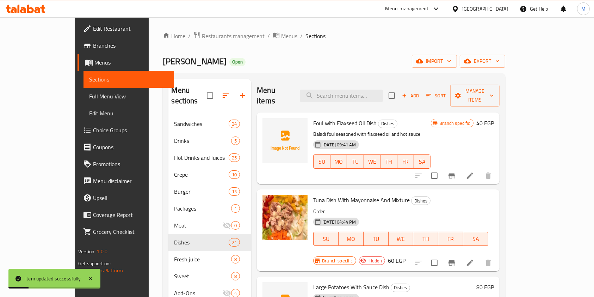
scroll to position [99, 0]
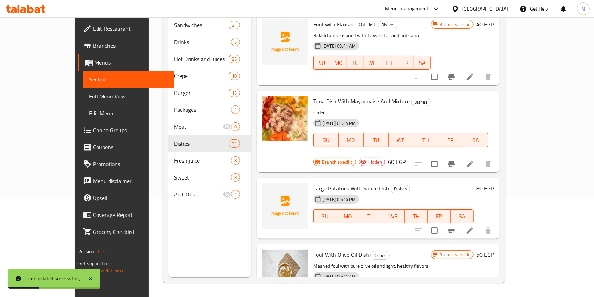
drag, startPoint x: 577, startPoint y: 40, endPoint x: 577, endPoint y: 45, distance: 5.6
click at [505, 45] on div "Menu sections Sandwiches 24 Drinks 5 Hot Drinks and Juices 25 Crepe 10 Burger 1…" at bounding box center [334, 129] width 342 height 308
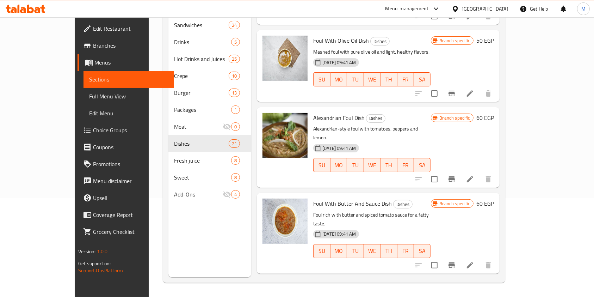
scroll to position [216, 0]
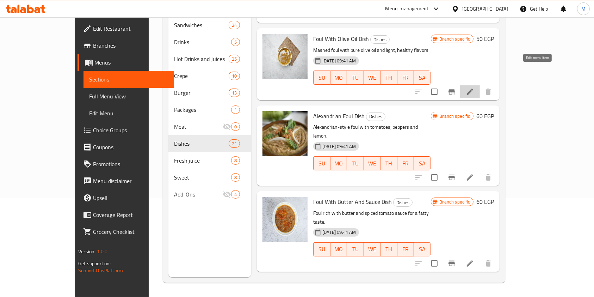
click at [474, 87] on icon at bounding box center [470, 91] width 8 height 8
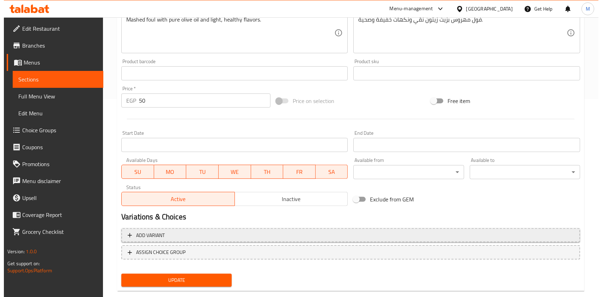
scroll to position [201, 0]
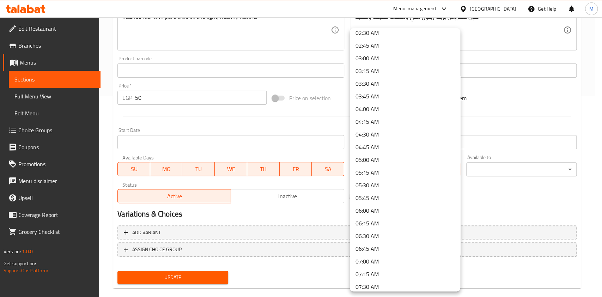
scroll to position [150, 0]
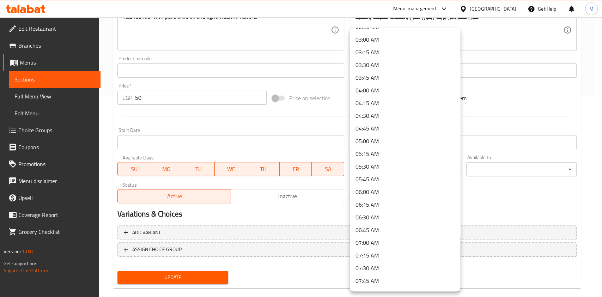
click at [366, 196] on li "06:00 AM" at bounding box center [405, 191] width 110 height 13
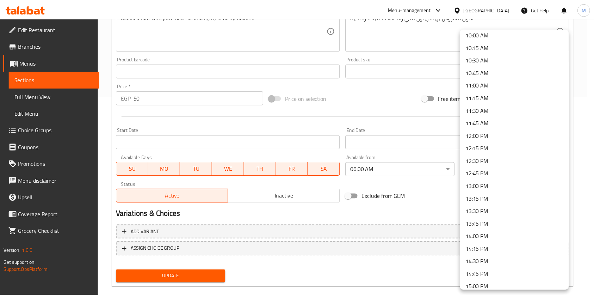
scroll to position [525, 0]
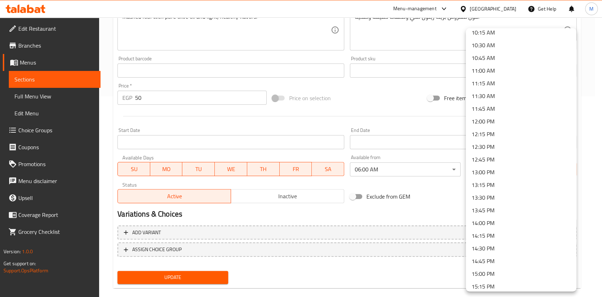
click at [491, 273] on li "15:00 PM" at bounding box center [520, 273] width 110 height 13
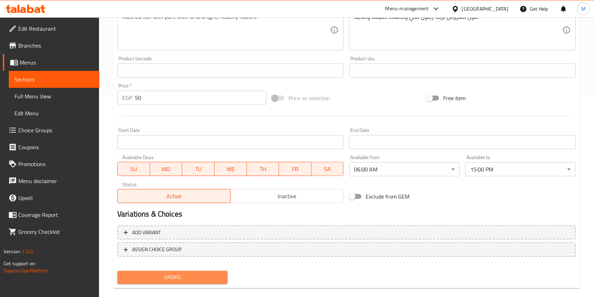
click at [208, 272] on button "Update" at bounding box center [172, 277] width 110 height 13
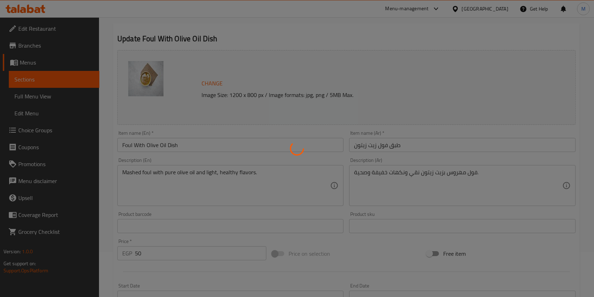
scroll to position [0, 0]
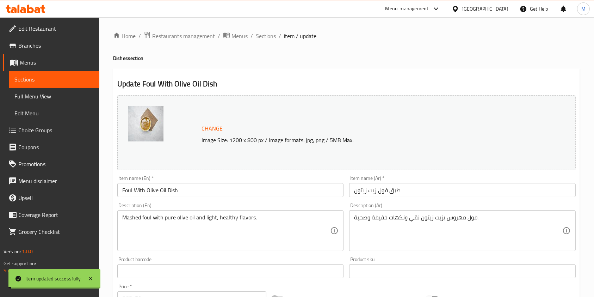
drag, startPoint x: 260, startPoint y: 36, endPoint x: 601, endPoint y: 119, distance: 350.7
click at [260, 36] on span "Sections" at bounding box center [266, 36] width 20 height 8
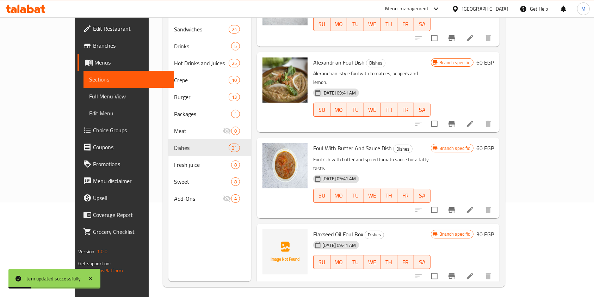
scroll to position [281, 0]
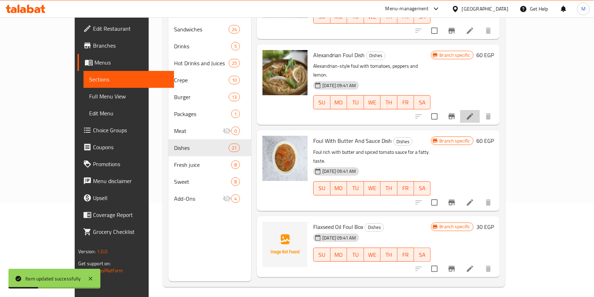
click at [480, 110] on li at bounding box center [470, 116] width 20 height 13
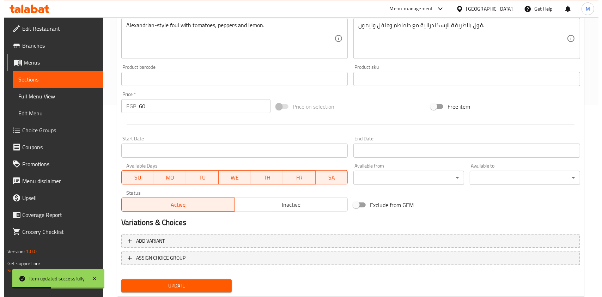
scroll to position [198, 0]
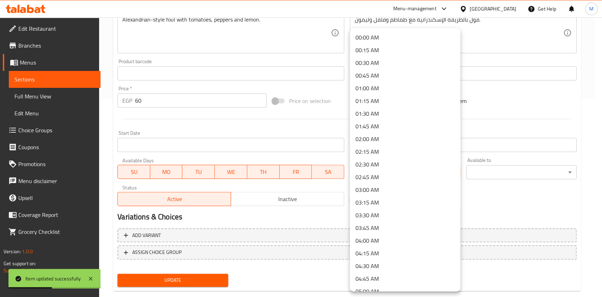
click at [367, 182] on li "06:00 AM" at bounding box center [405, 184] width 110 height 13
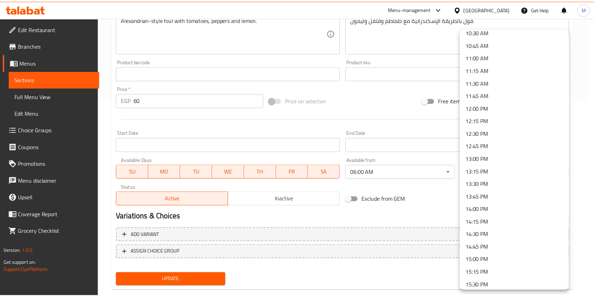
scroll to position [584, 0]
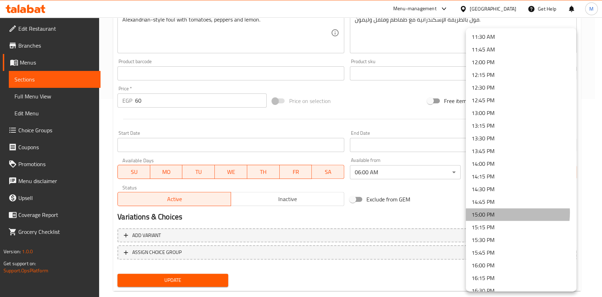
click at [498, 212] on li "15:00 PM" at bounding box center [520, 214] width 110 height 13
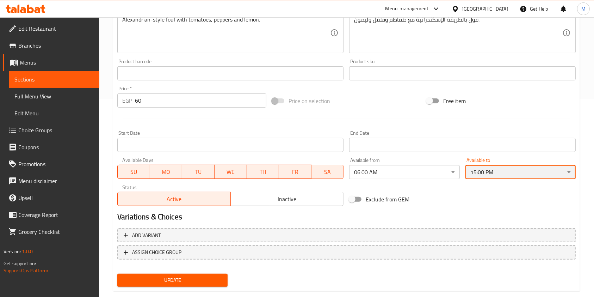
scroll to position [211, 0]
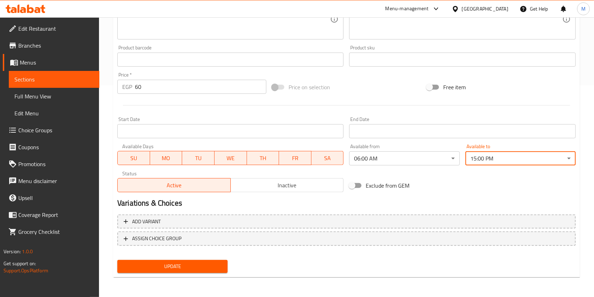
click at [206, 266] on span "Update" at bounding box center [172, 266] width 99 height 9
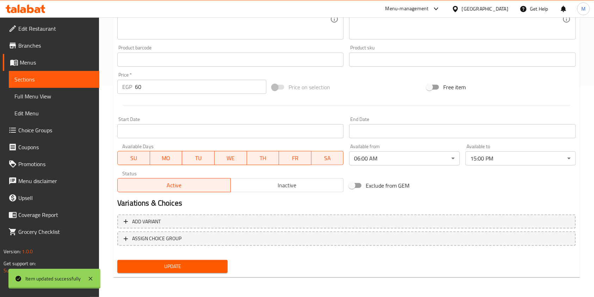
scroll to position [0, 0]
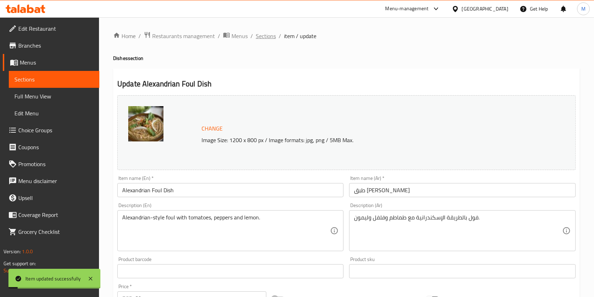
click at [267, 35] on span "Sections" at bounding box center [266, 36] width 20 height 8
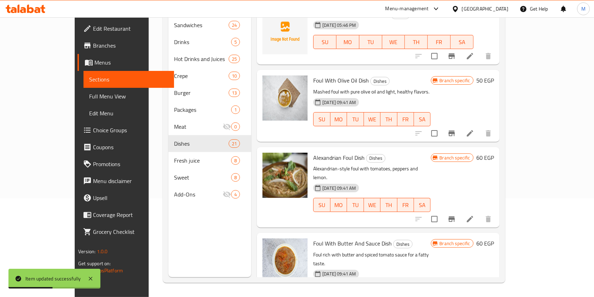
scroll to position [152, 0]
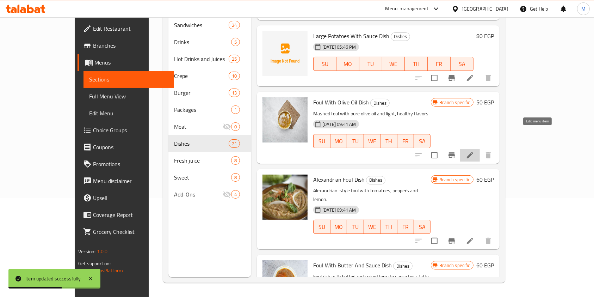
click at [474, 151] on icon at bounding box center [470, 155] width 8 height 8
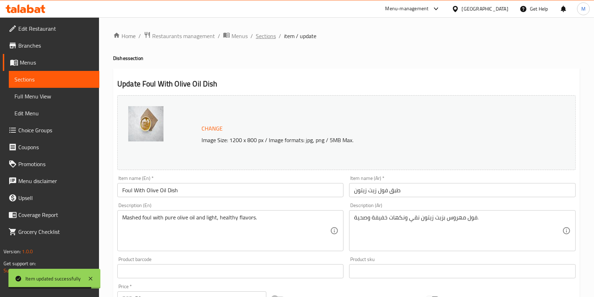
click at [264, 33] on span "Sections" at bounding box center [266, 36] width 20 height 8
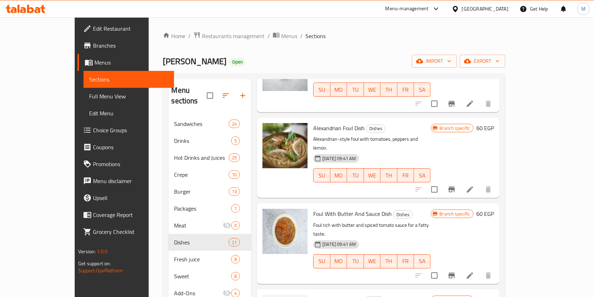
scroll to position [306, 0]
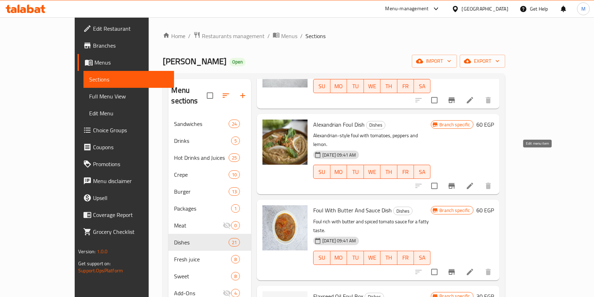
click at [473, 183] on icon at bounding box center [470, 186] width 6 height 6
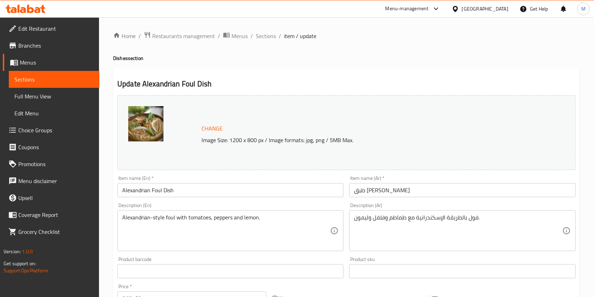
drag, startPoint x: 269, startPoint y: 36, endPoint x: 279, endPoint y: 52, distance: 19.1
click at [269, 37] on span "Sections" at bounding box center [266, 36] width 20 height 8
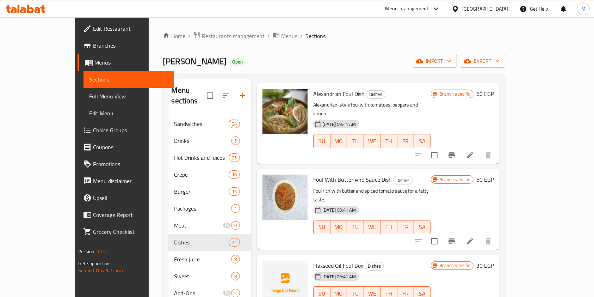
scroll to position [326, 0]
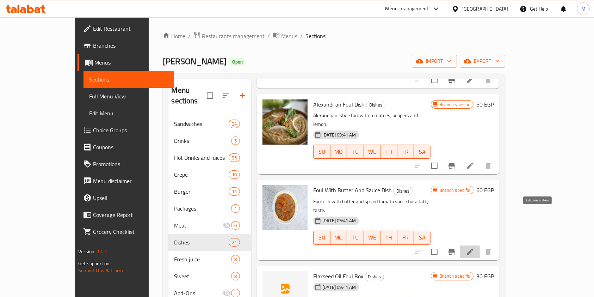
click at [473, 248] on icon at bounding box center [470, 251] width 6 height 6
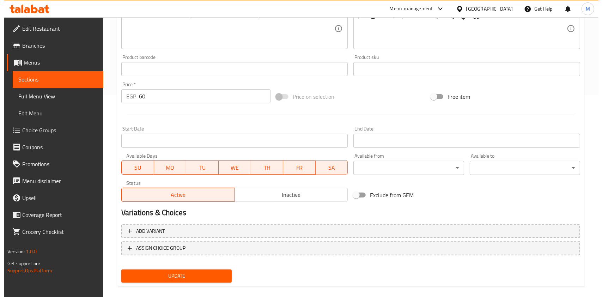
scroll to position [201, 0]
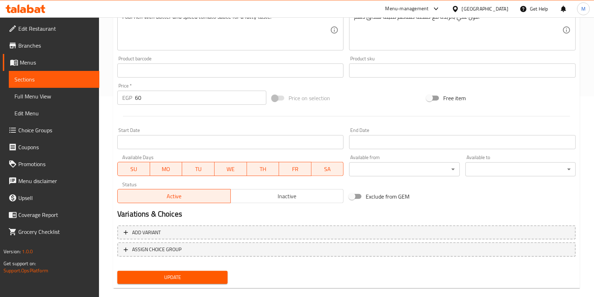
click at [420, 161] on div "Available from ​ ​" at bounding box center [404, 165] width 110 height 21
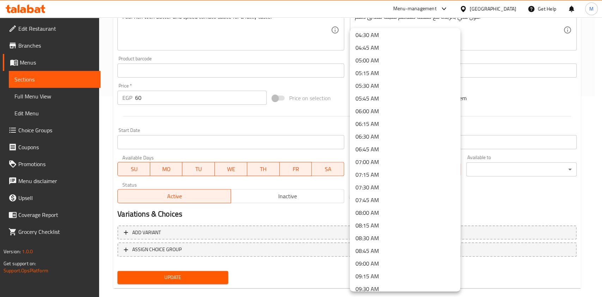
scroll to position [235, 0]
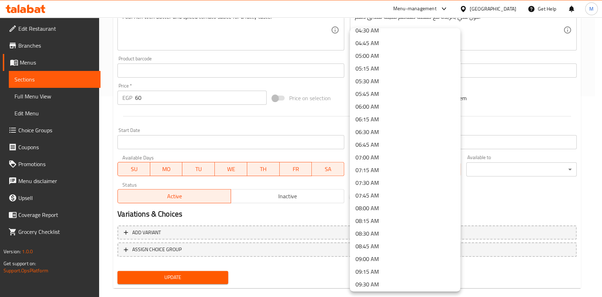
click at [390, 108] on li "06:00 AM" at bounding box center [405, 106] width 110 height 13
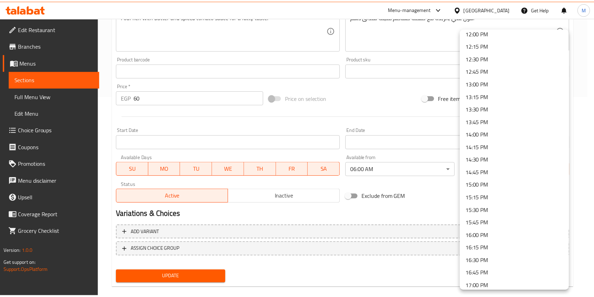
scroll to position [615, 0]
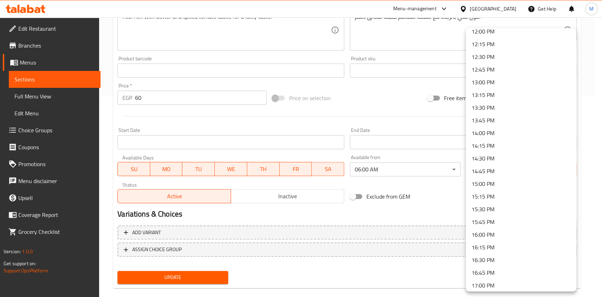
click at [513, 185] on li "15:00 PM" at bounding box center [520, 183] width 110 height 13
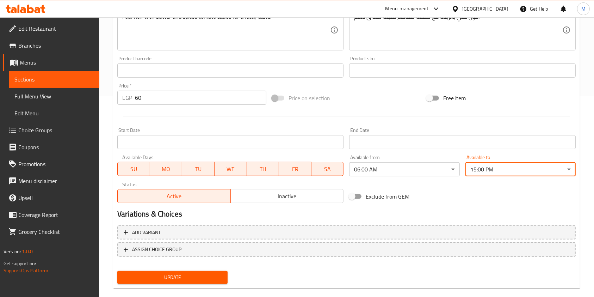
click at [189, 273] on span "Update" at bounding box center [172, 277] width 99 height 9
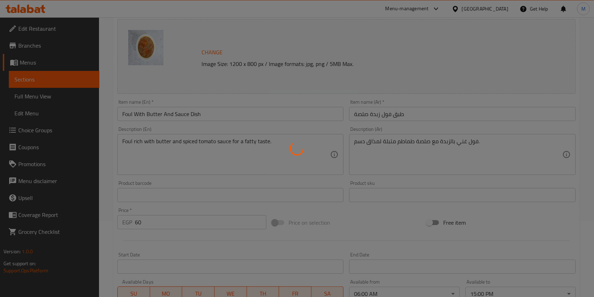
scroll to position [0, 0]
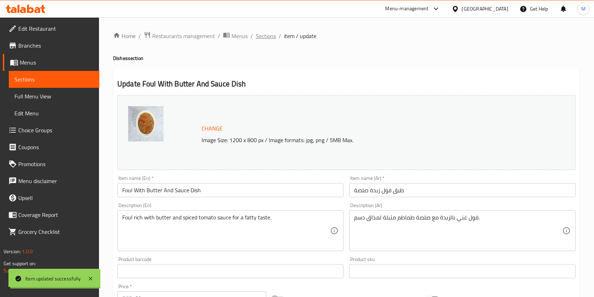
click at [267, 40] on span "Sections" at bounding box center [266, 36] width 20 height 8
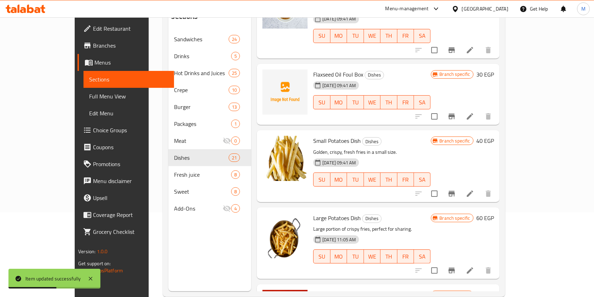
scroll to position [405, 0]
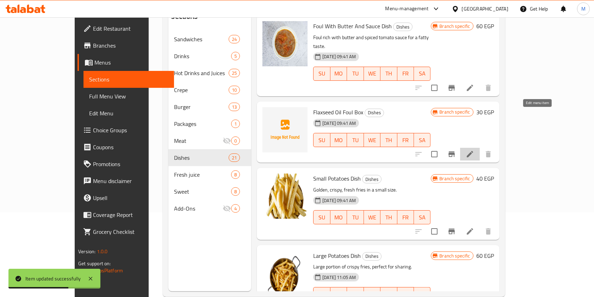
click at [474, 150] on icon at bounding box center [470, 154] width 8 height 8
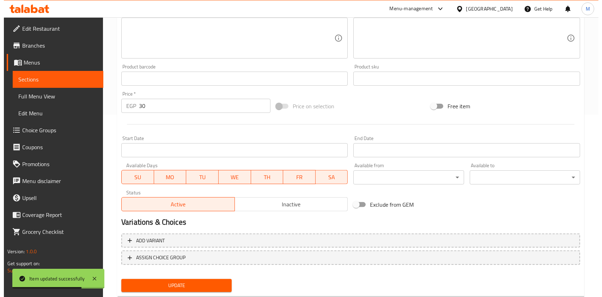
scroll to position [188, 0]
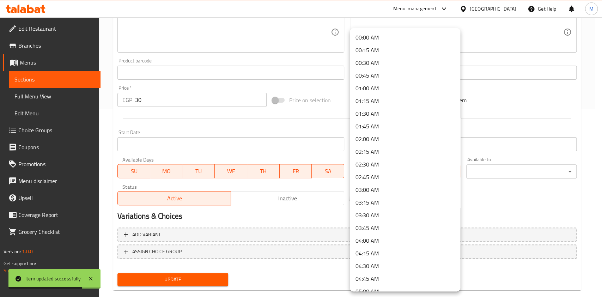
drag, startPoint x: 406, startPoint y: 167, endPoint x: 427, endPoint y: 156, distance: 24.0
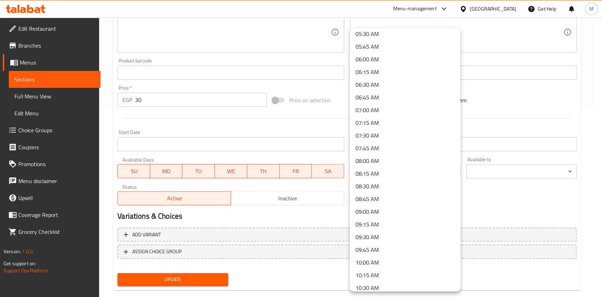
click at [372, 60] on li "06:00 AM" at bounding box center [405, 59] width 110 height 13
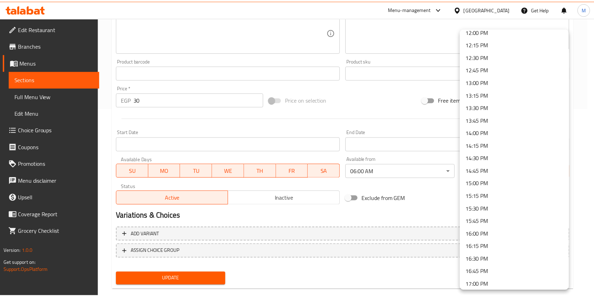
scroll to position [637, 0]
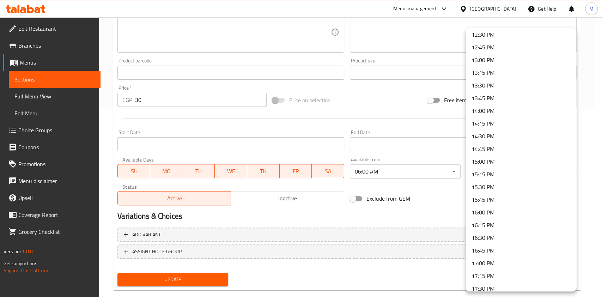
click at [489, 163] on li "15:00 PM" at bounding box center [520, 161] width 110 height 13
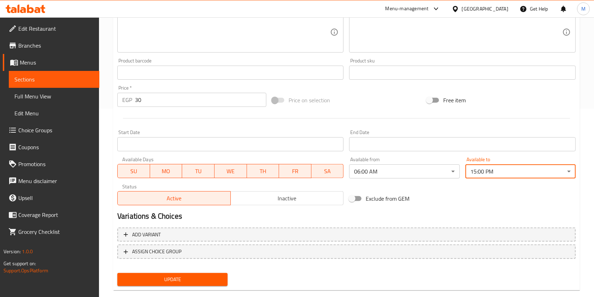
click at [200, 282] on span "Update" at bounding box center [172, 279] width 99 height 9
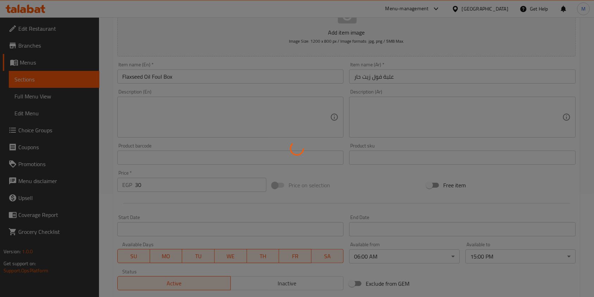
scroll to position [0, 0]
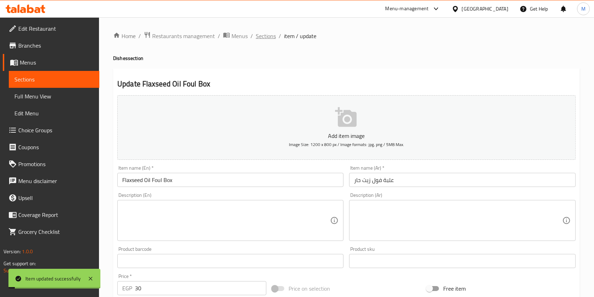
click at [261, 35] on span "Sections" at bounding box center [266, 36] width 20 height 8
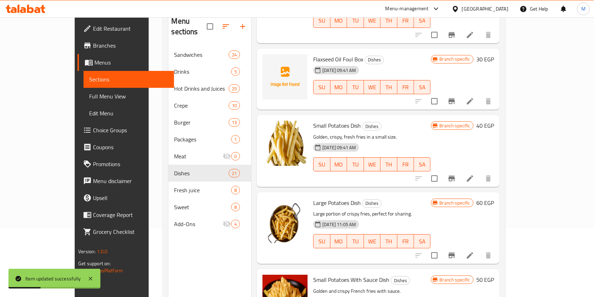
scroll to position [481, 0]
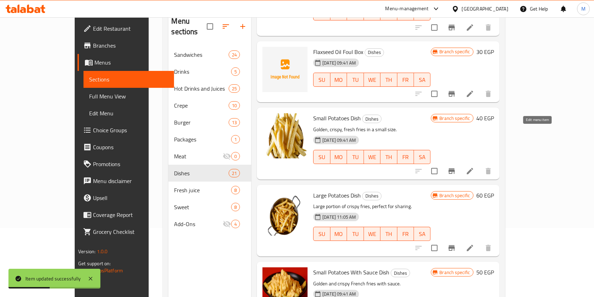
click at [474, 167] on icon at bounding box center [470, 171] width 8 height 8
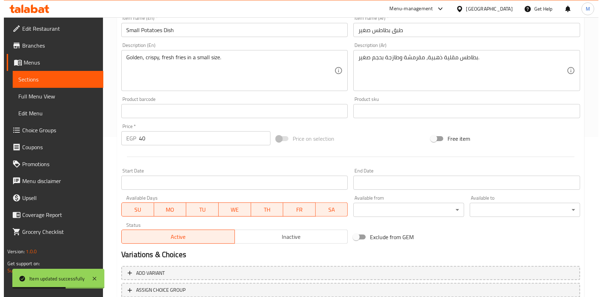
scroll to position [164, 0]
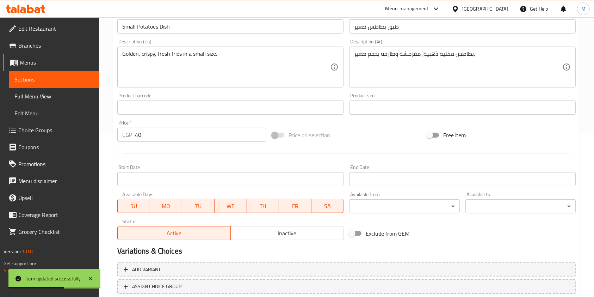
drag, startPoint x: 394, startPoint y: 184, endPoint x: 400, endPoint y: 201, distance: 18.5
click at [395, 187] on div "End Date End Date" at bounding box center [462, 175] width 232 height 27
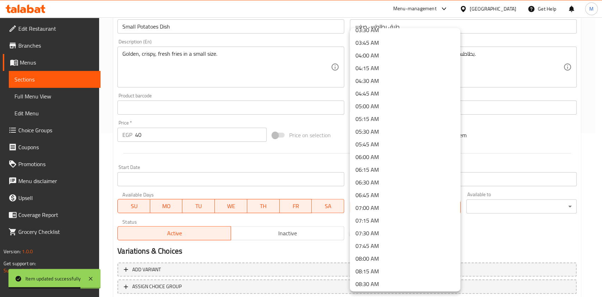
scroll to position [195, 0]
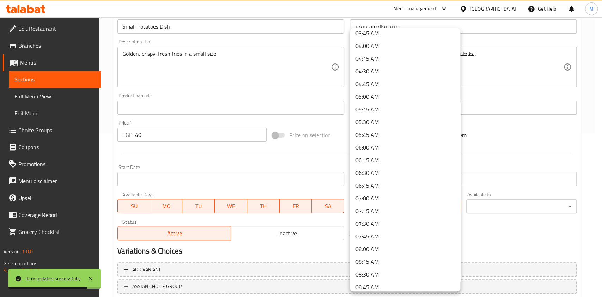
click at [376, 148] on li "06:00 AM" at bounding box center [405, 147] width 110 height 13
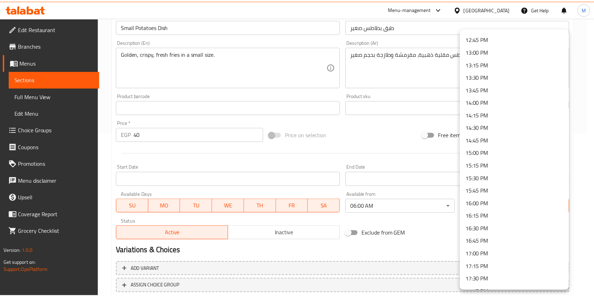
scroll to position [654, 0]
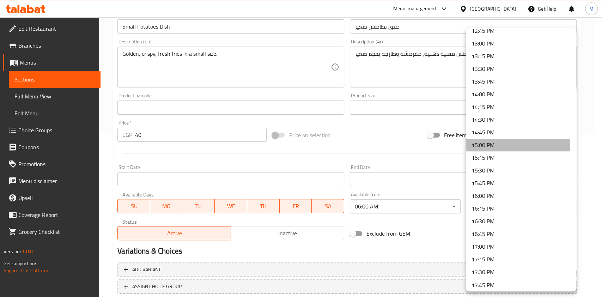
click at [507, 143] on li "15:00 PM" at bounding box center [520, 144] width 110 height 13
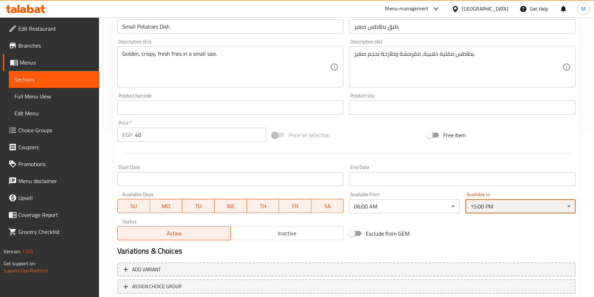
scroll to position [211, 0]
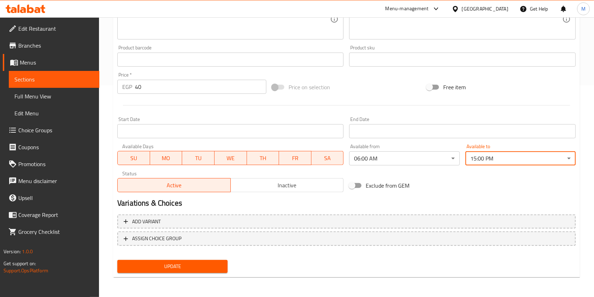
click at [209, 264] on span "Update" at bounding box center [172, 266] width 99 height 9
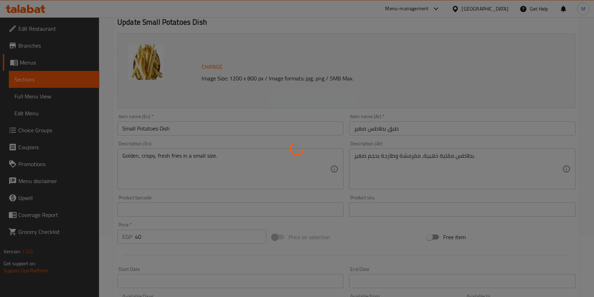
scroll to position [0, 0]
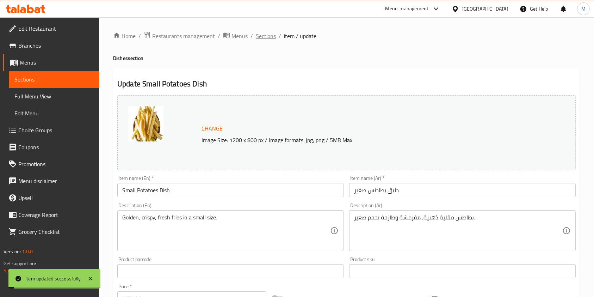
click at [266, 39] on span "Sections" at bounding box center [266, 36] width 20 height 8
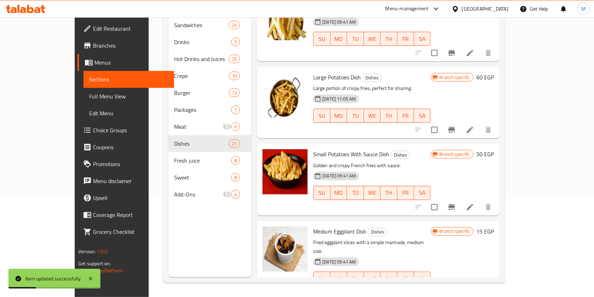
scroll to position [577, 0]
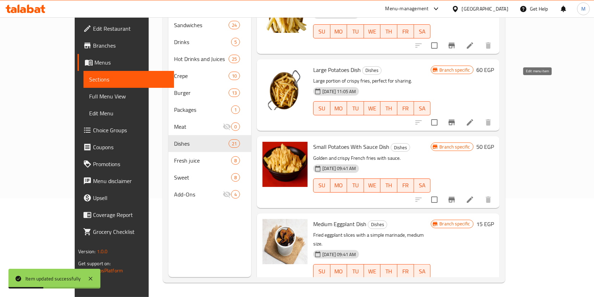
click at [474, 118] on icon at bounding box center [470, 122] width 8 height 8
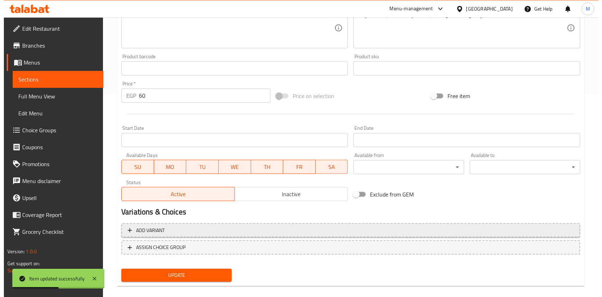
scroll to position [207, 0]
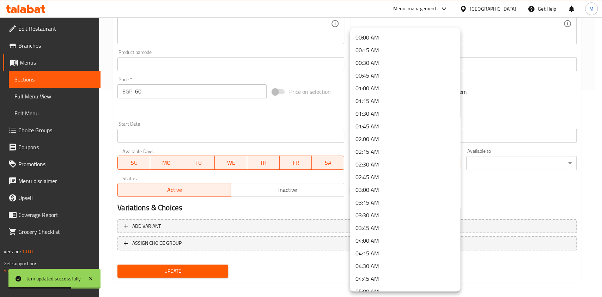
click at [459, 88] on div "00:00 AM 00:15 AM 00:30 AM 00:45 AM 01:00 AM 01:15 AM 01:30 AM 01:45 AM 02:00 A…" at bounding box center [301, 148] width 602 height 297
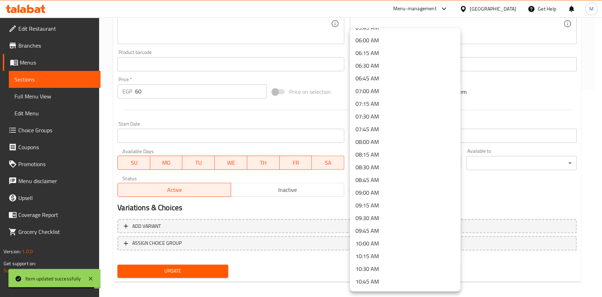
click at [380, 45] on li "06:00 AM" at bounding box center [405, 40] width 110 height 13
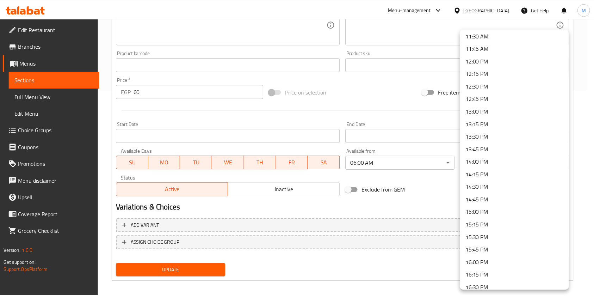
scroll to position [591, 0]
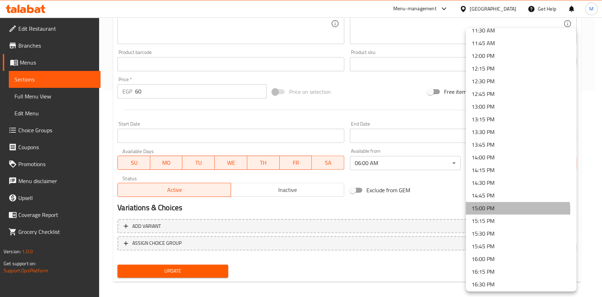
click at [495, 210] on li "15:00 PM" at bounding box center [520, 208] width 110 height 13
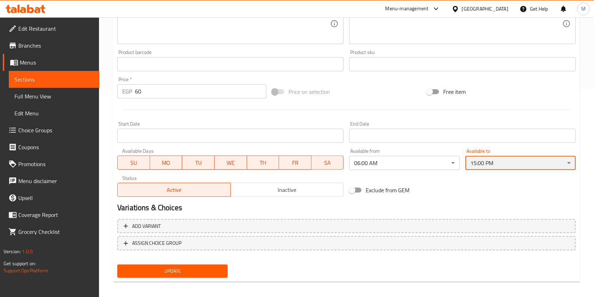
scroll to position [211, 0]
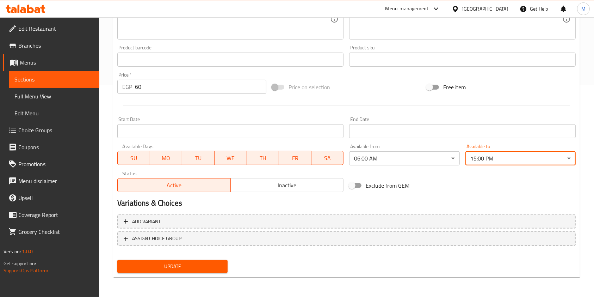
click at [180, 262] on span "Update" at bounding box center [172, 266] width 99 height 9
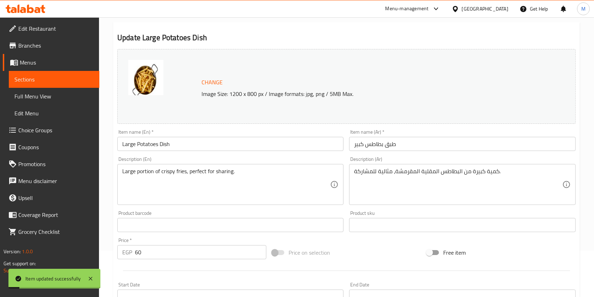
scroll to position [0, 0]
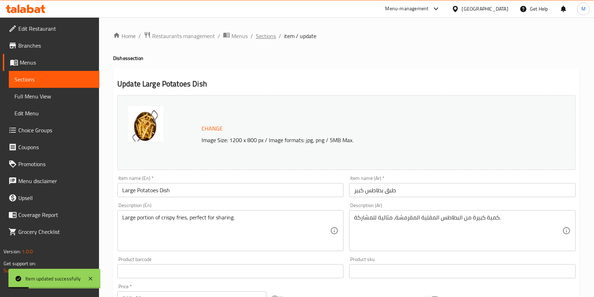
click at [261, 35] on span "Sections" at bounding box center [266, 36] width 20 height 8
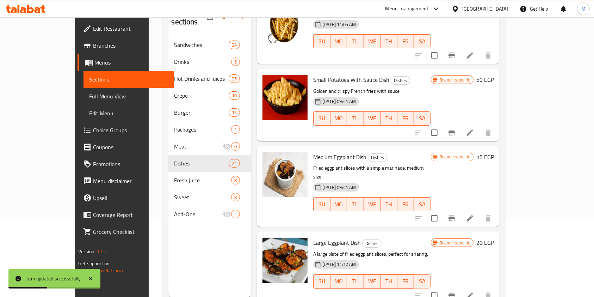
scroll to position [680, 0]
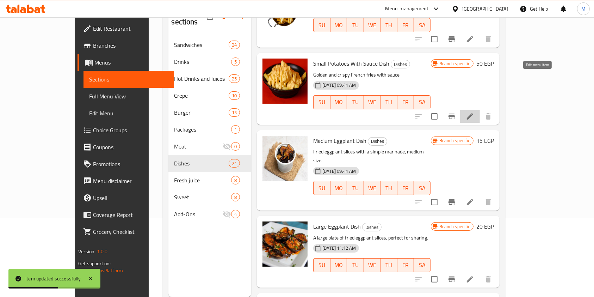
click at [473, 113] on icon at bounding box center [470, 116] width 6 height 6
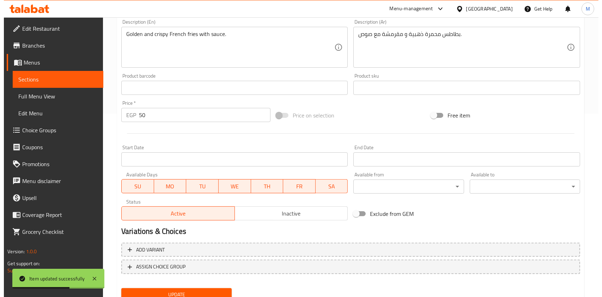
scroll to position [211, 0]
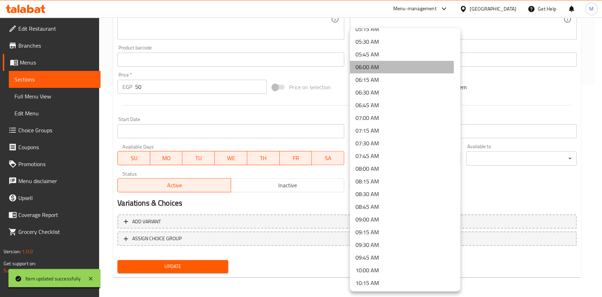
click at [377, 67] on li "06:00 AM" at bounding box center [405, 67] width 110 height 13
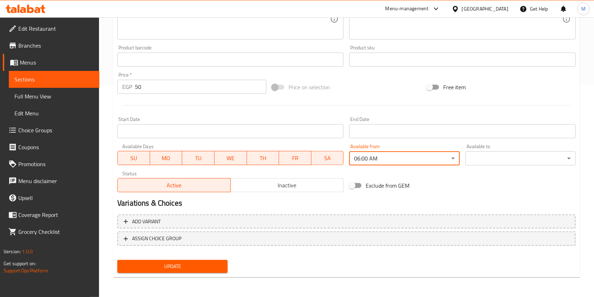
click at [498, 165] on div "Available to ​ ​" at bounding box center [521, 154] width 116 height 27
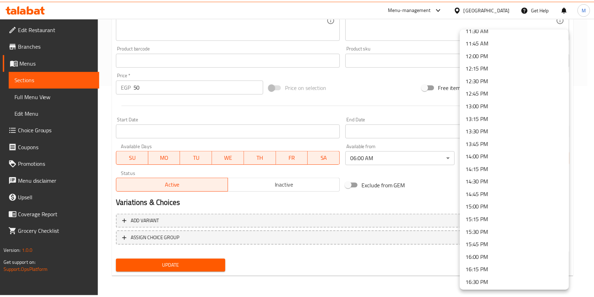
scroll to position [599, 0]
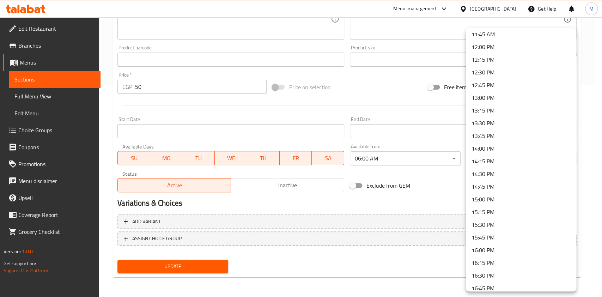
click at [489, 197] on li "15:00 PM" at bounding box center [520, 199] width 110 height 13
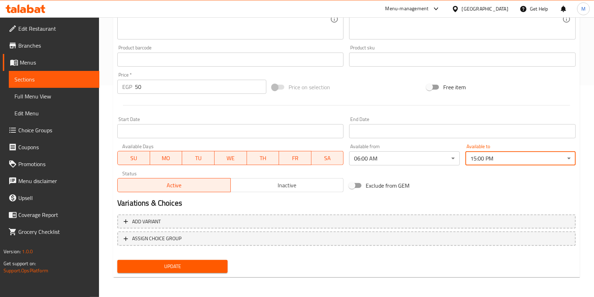
click at [220, 260] on button "Update" at bounding box center [172, 266] width 110 height 13
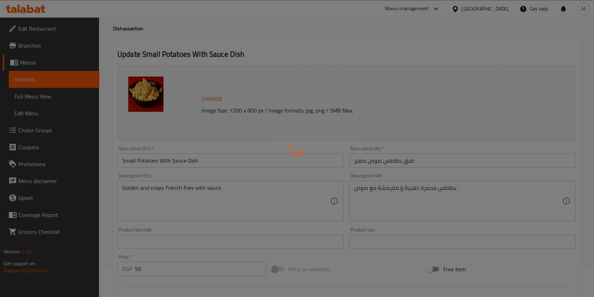
scroll to position [0, 0]
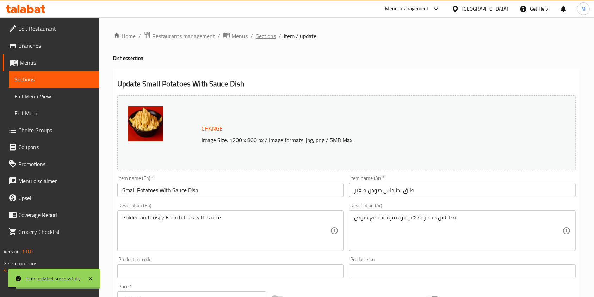
click at [275, 38] on span "Sections" at bounding box center [266, 36] width 20 height 8
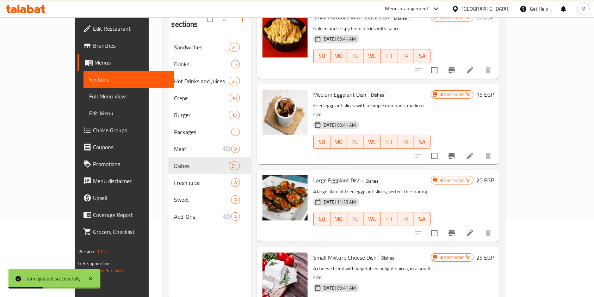
scroll to position [730, 0]
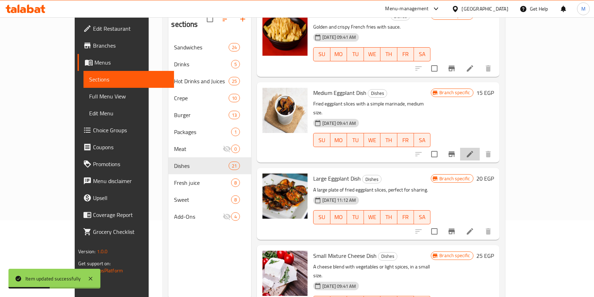
click at [480, 148] on li at bounding box center [470, 154] width 20 height 13
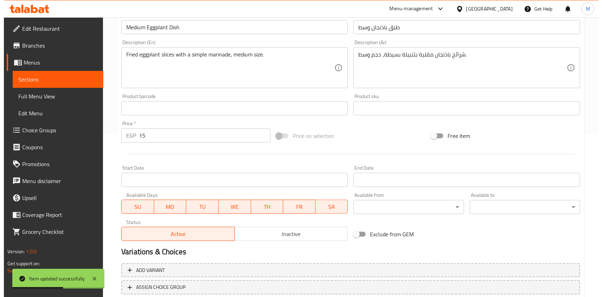
scroll to position [211, 0]
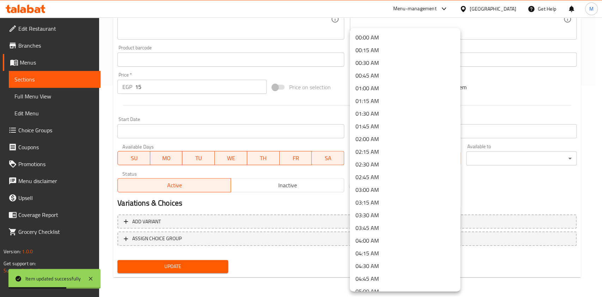
click at [375, 108] on li "06:00 AM" at bounding box center [405, 105] width 110 height 13
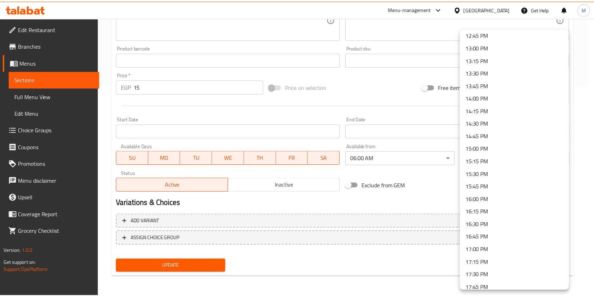
scroll to position [651, 0]
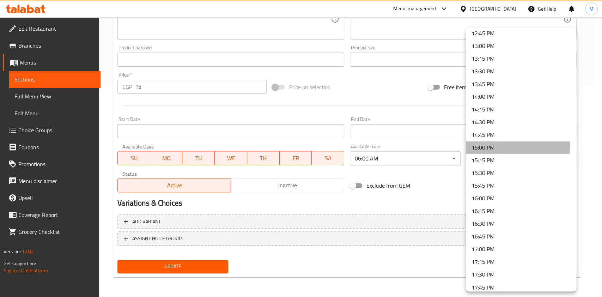
click at [492, 142] on li "15:00 PM" at bounding box center [520, 147] width 110 height 13
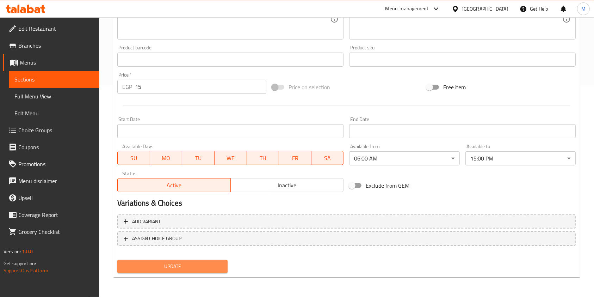
click at [199, 265] on span "Update" at bounding box center [172, 266] width 99 height 9
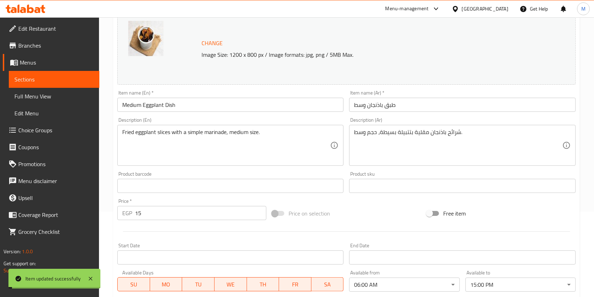
scroll to position [0, 0]
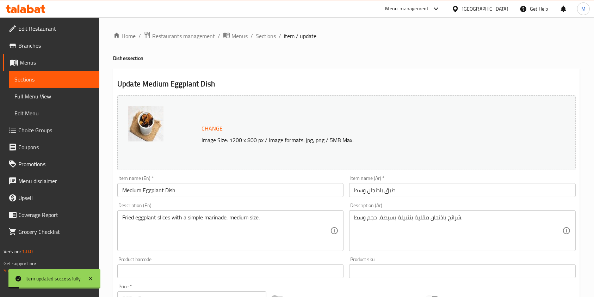
click at [275, 39] on ol "Home / Restaurants management / Menus / Sections / item / update" at bounding box center [346, 35] width 467 height 9
click at [274, 39] on span "Sections" at bounding box center [266, 36] width 20 height 8
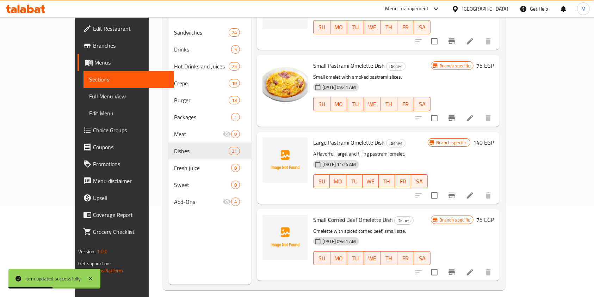
scroll to position [99, 0]
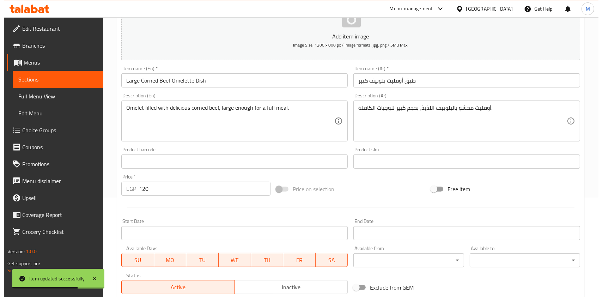
scroll to position [201, 0]
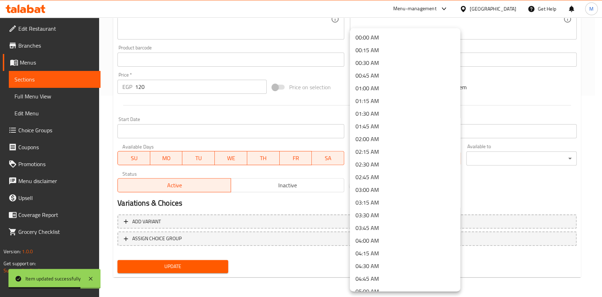
drag, startPoint x: 452, startPoint y: 83, endPoint x: 454, endPoint y: 87, distance: 4.6
click at [454, 87] on div "00:00 AM 00:15 AM 00:30 AM 00:45 AM 01:00 AM 01:15 AM 01:30 AM 01:45 AM 02:00 A…" at bounding box center [405, 159] width 110 height 263
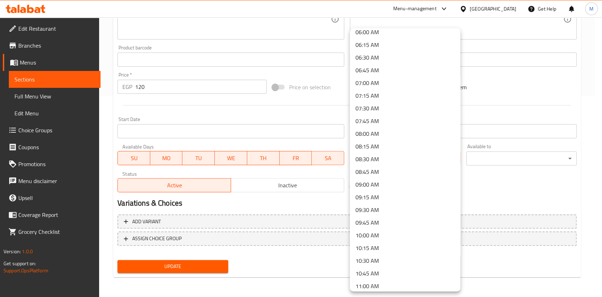
scroll to position [304, 0]
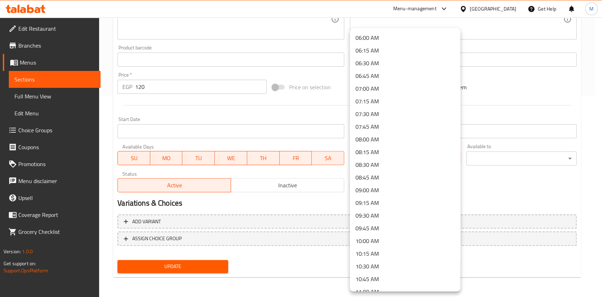
click at [391, 44] on li "06:15 AM" at bounding box center [405, 50] width 110 height 13
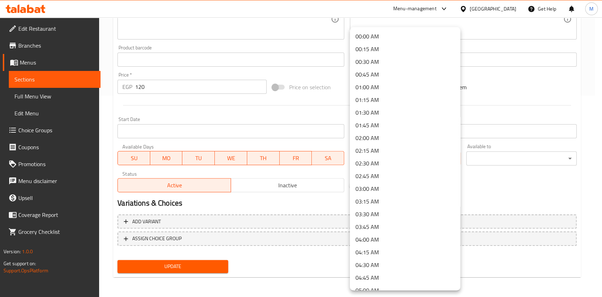
scroll to position [195, 0]
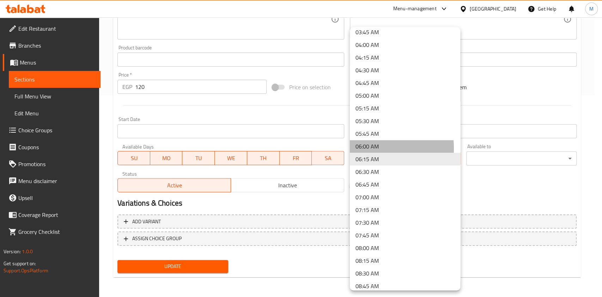
click at [368, 148] on li "06:00 AM" at bounding box center [405, 146] width 110 height 13
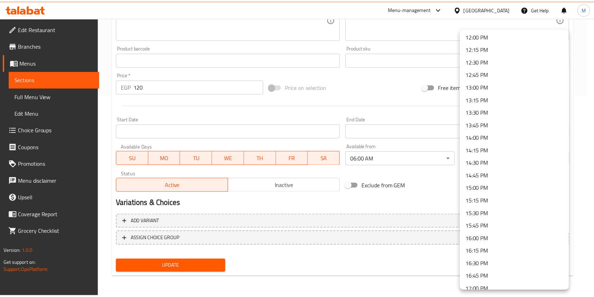
scroll to position [615, 0]
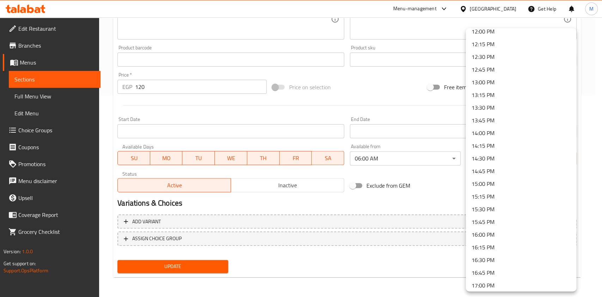
click at [487, 184] on li "15:00 PM" at bounding box center [520, 183] width 110 height 13
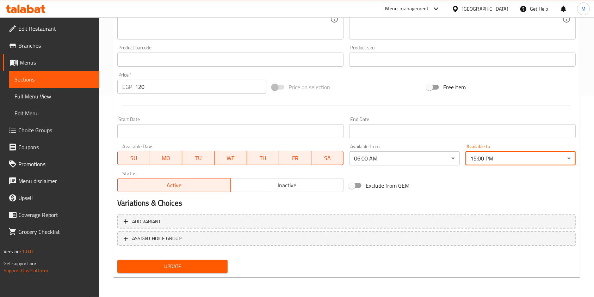
click at [175, 270] on span "Update" at bounding box center [172, 266] width 99 height 9
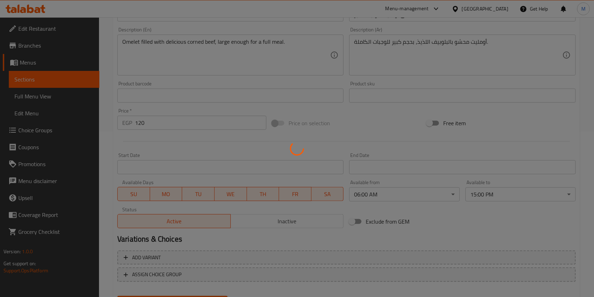
scroll to position [0, 0]
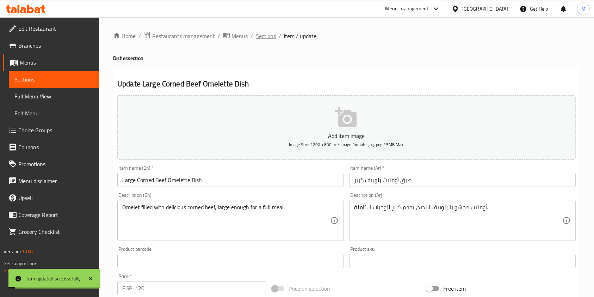
click at [270, 38] on span "Sections" at bounding box center [266, 36] width 20 height 8
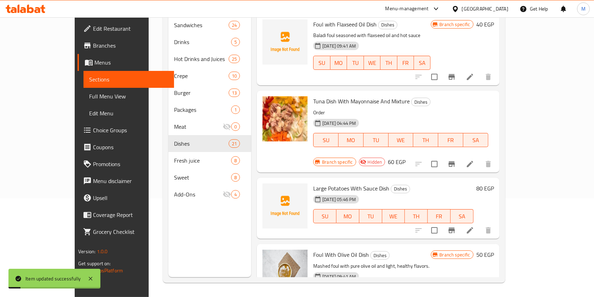
scroll to position [1316, 0]
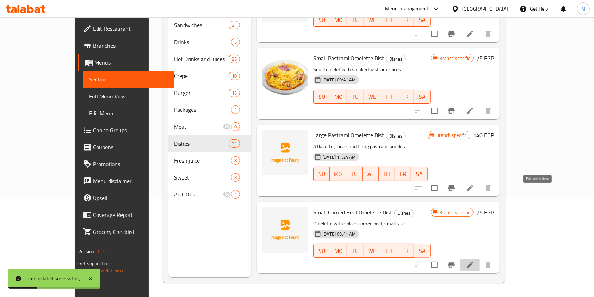
click at [474, 260] on icon at bounding box center [470, 264] width 8 height 8
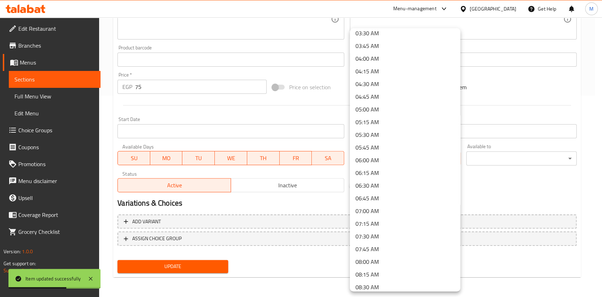
scroll to position [185, 0]
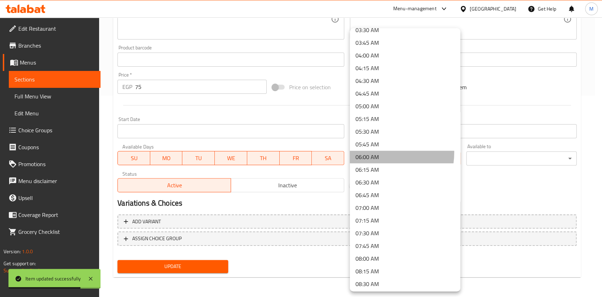
click at [369, 152] on li "06:00 AM" at bounding box center [405, 156] width 110 height 13
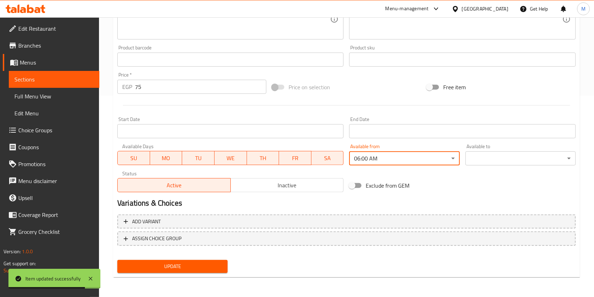
click at [477, 166] on div "Available to ​ ​" at bounding box center [521, 154] width 116 height 27
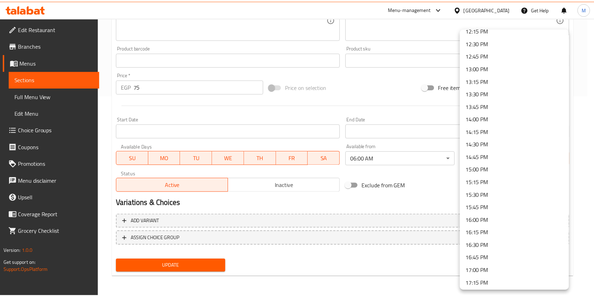
scroll to position [648, 0]
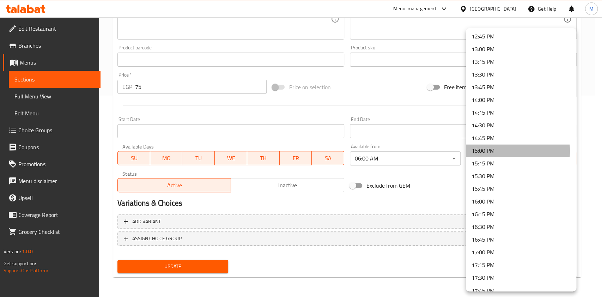
click at [488, 151] on li "15:00 PM" at bounding box center [520, 150] width 110 height 13
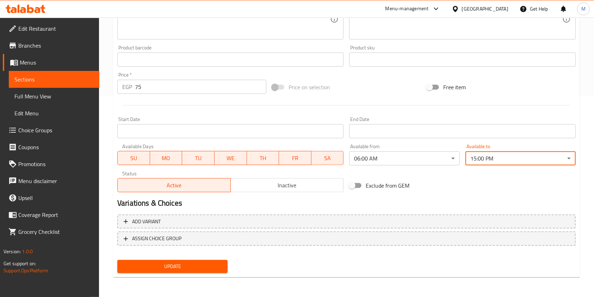
click at [222, 267] on span "Update" at bounding box center [172, 266] width 99 height 9
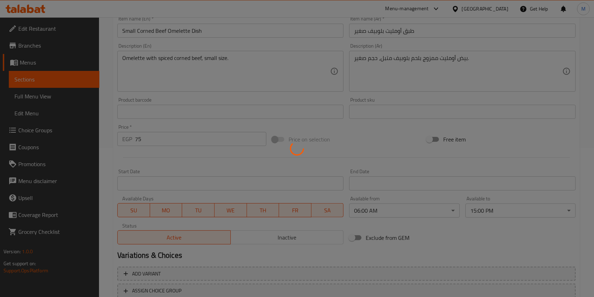
scroll to position [0, 0]
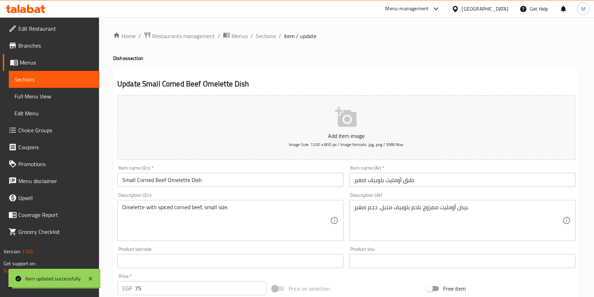
drag, startPoint x: 265, startPoint y: 38, endPoint x: 601, endPoint y: 86, distance: 339.5
click at [265, 38] on span "Sections" at bounding box center [266, 36] width 20 height 8
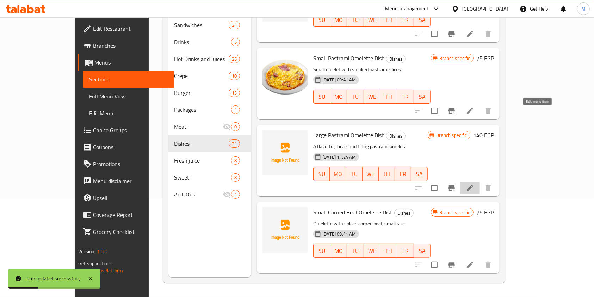
click at [474, 184] on icon at bounding box center [470, 188] width 8 height 8
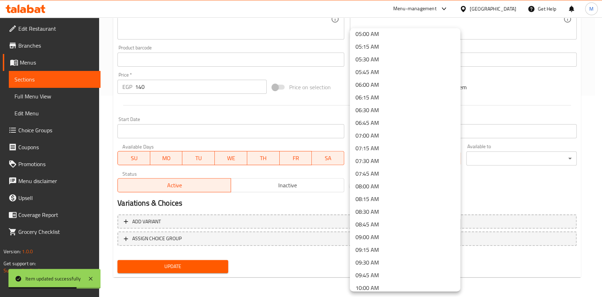
click at [364, 86] on li "06:00 AM" at bounding box center [405, 84] width 110 height 13
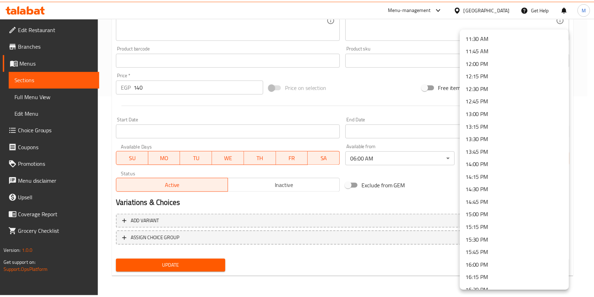
scroll to position [582, 0]
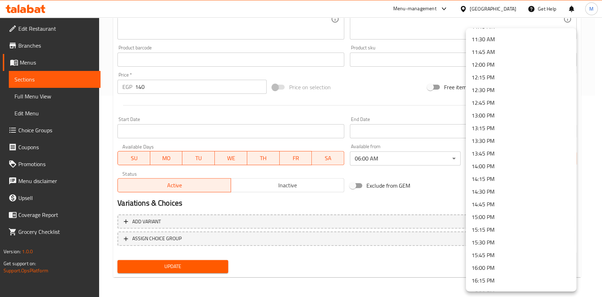
click at [491, 218] on li "15:00 PM" at bounding box center [520, 216] width 110 height 13
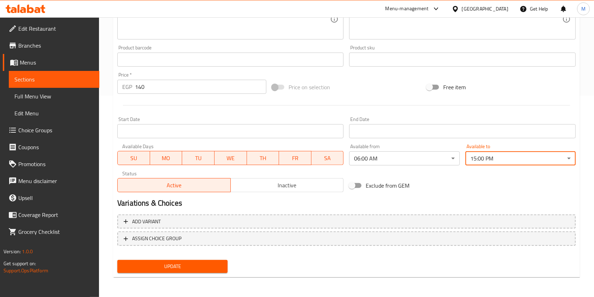
click at [182, 269] on span "Update" at bounding box center [172, 266] width 99 height 9
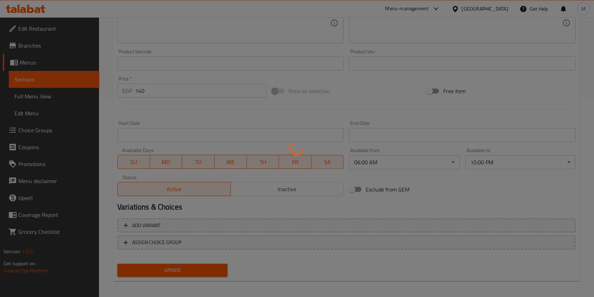
scroll to position [30, 0]
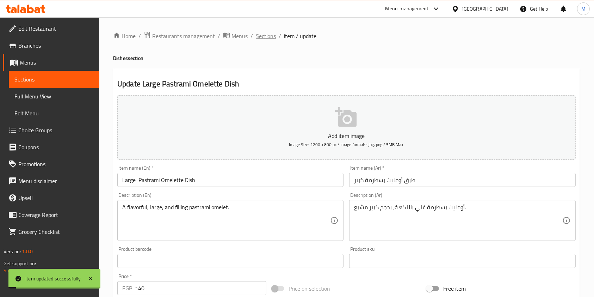
click at [273, 38] on span "Sections" at bounding box center [266, 36] width 20 height 8
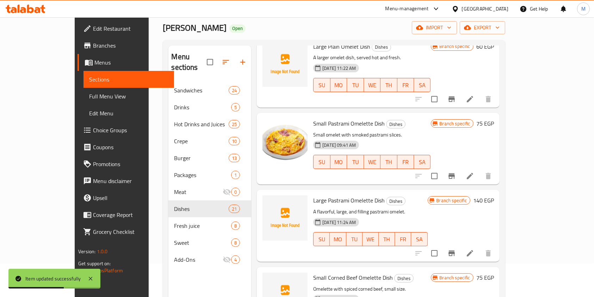
click at [480, 169] on li at bounding box center [470, 175] width 20 height 13
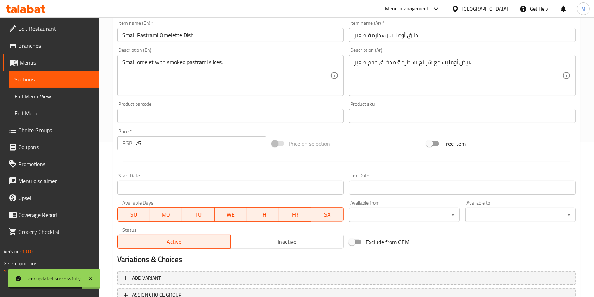
click at [407, 142] on body "Item updated successfully ​ Menu-management [GEOGRAPHIC_DATA] Get Help M Edit R…" at bounding box center [297, 1] width 594 height 279
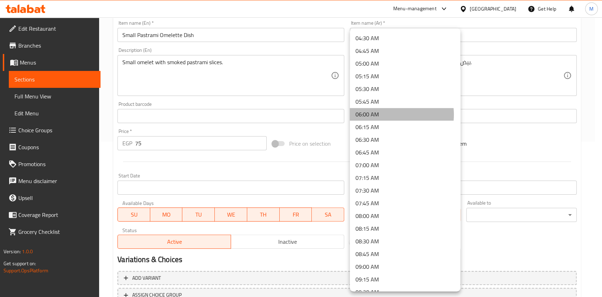
click at [386, 115] on li "06:00 AM" at bounding box center [405, 114] width 110 height 13
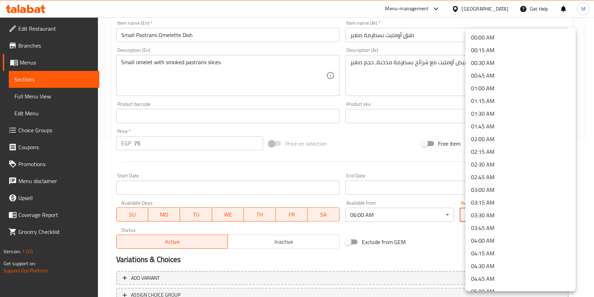
drag, startPoint x: 525, startPoint y: 213, endPoint x: 507, endPoint y: 208, distance: 18.7
click at [525, 142] on body "​ Menu-management [GEOGRAPHIC_DATA] Get Help M Edit Restaurant Branches Menus S…" at bounding box center [297, 1] width 594 height 279
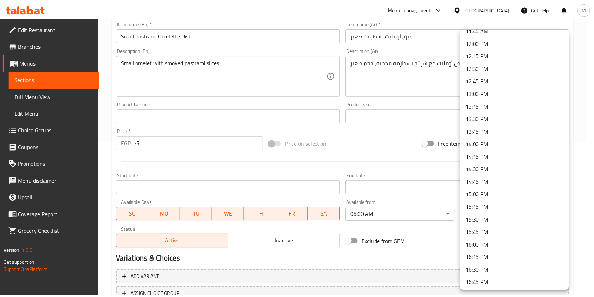
scroll to position [612, 0]
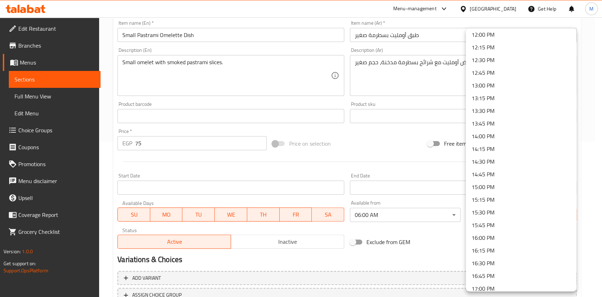
click at [488, 190] on li "15:00 PM" at bounding box center [520, 186] width 110 height 13
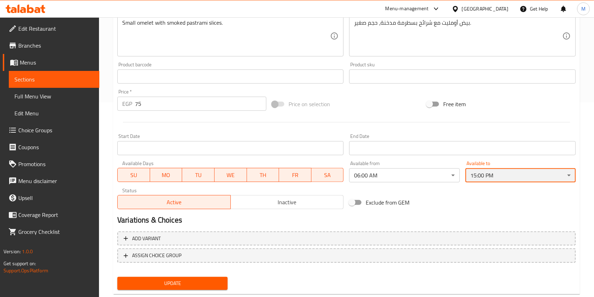
scroll to position [211, 0]
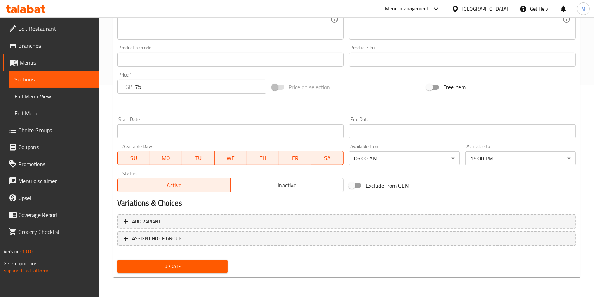
click at [209, 256] on div "Add variant ASSIGN CHOICE GROUP" at bounding box center [347, 234] width 464 height 46
drag, startPoint x: 214, startPoint y: 265, endPoint x: 383, endPoint y: 231, distance: 172.6
click at [214, 266] on span "Update" at bounding box center [172, 266] width 99 height 9
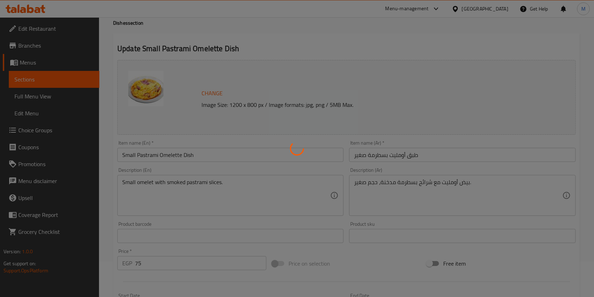
scroll to position [0, 0]
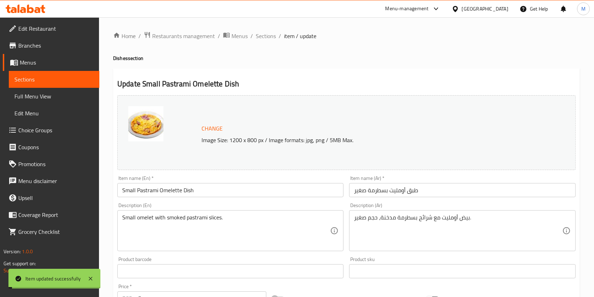
drag, startPoint x: 265, startPoint y: 34, endPoint x: 601, endPoint y: 55, distance: 336.1
click at [265, 34] on span "Sections" at bounding box center [266, 36] width 20 height 8
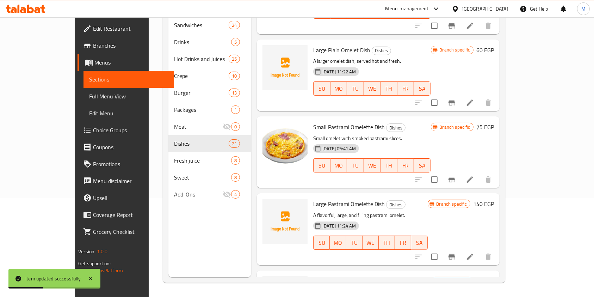
drag, startPoint x: 576, startPoint y: 233, endPoint x: 571, endPoint y: 234, distance: 4.7
click at [505, 240] on div "Menu sections Sandwiches 24 Drinks 5 Hot Drinks and Juices 25 Crepe 10 Burger 1…" at bounding box center [334, 129] width 342 height 308
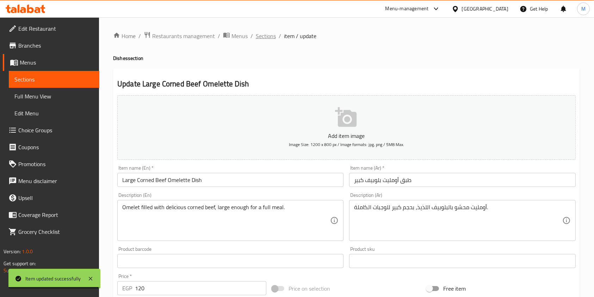
click at [273, 32] on span "Sections" at bounding box center [266, 36] width 20 height 8
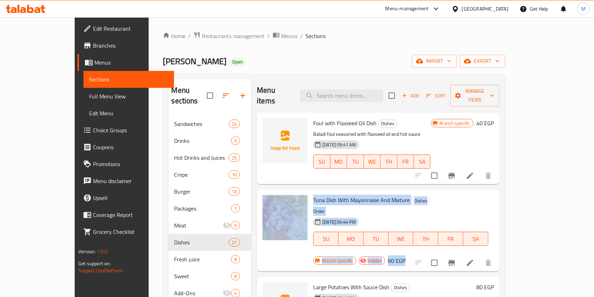
drag, startPoint x: 567, startPoint y: 134, endPoint x: 572, endPoint y: 197, distance: 62.9
click at [499, 221] on div "Menu items Add Sort Manage items Foul with Flaxseed Oil Dish Dishes Baladi foul…" at bounding box center [375, 227] width 248 height 297
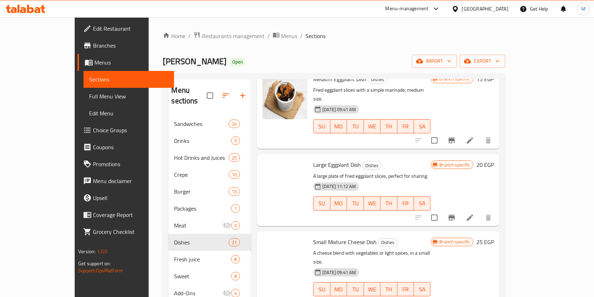
scroll to position [843, 0]
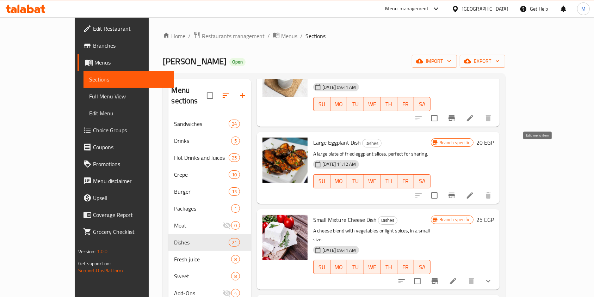
click at [474, 191] on icon at bounding box center [470, 195] width 8 height 8
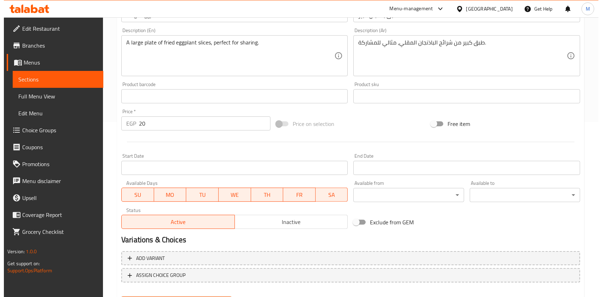
scroll to position [180, 0]
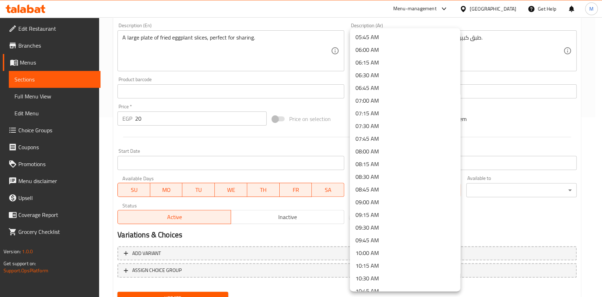
scroll to position [288, 0]
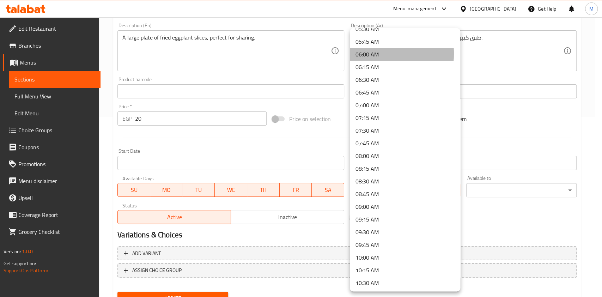
click at [361, 54] on li "06:00 AM" at bounding box center [405, 54] width 110 height 13
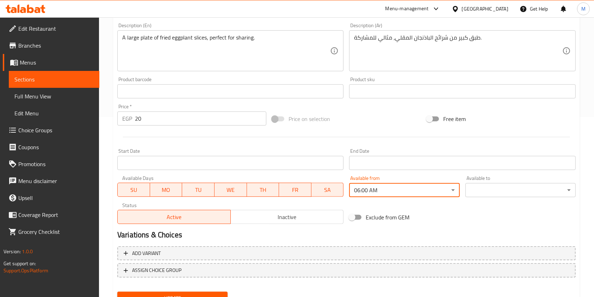
click at [496, 182] on div "Available to ​ ​" at bounding box center [520, 185] width 110 height 21
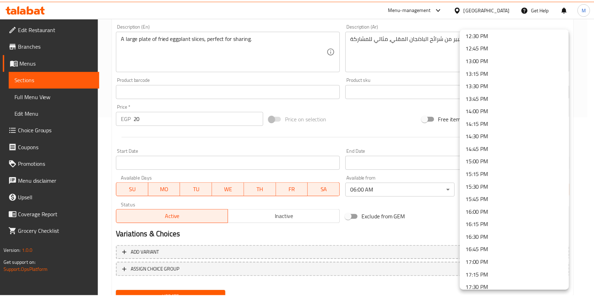
scroll to position [651, 0]
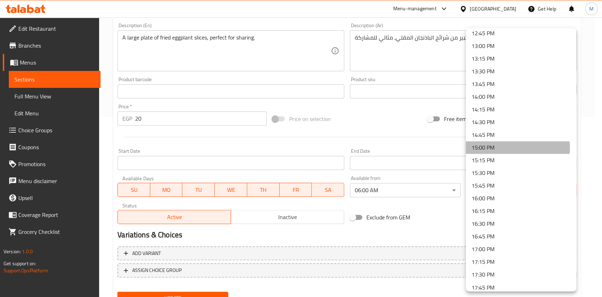
click at [506, 147] on li "15:00 PM" at bounding box center [520, 147] width 110 height 13
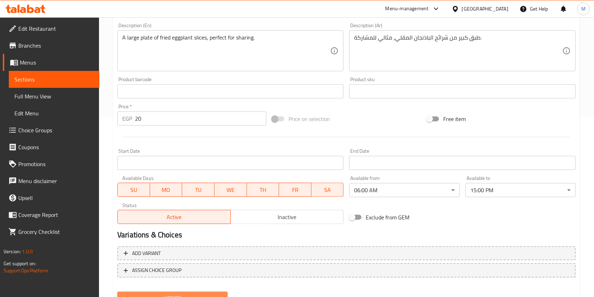
click at [179, 295] on span "Update" at bounding box center [172, 298] width 99 height 9
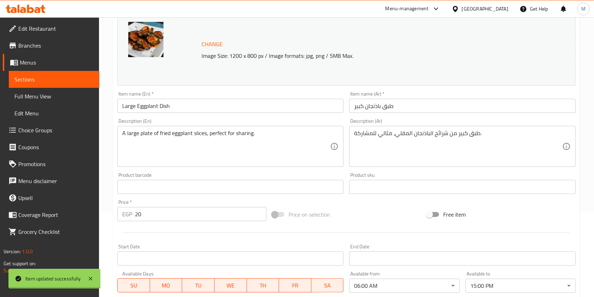
scroll to position [0, 0]
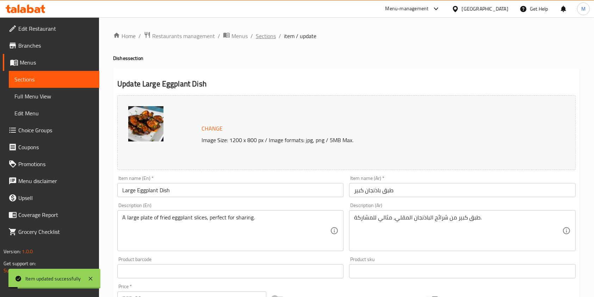
click at [273, 36] on span "Sections" at bounding box center [266, 36] width 20 height 8
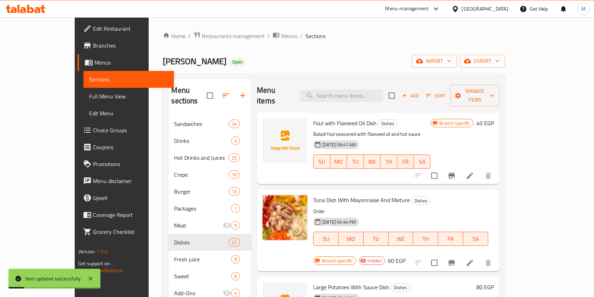
scroll to position [40, 0]
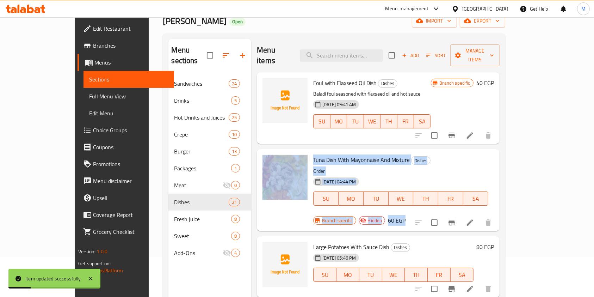
drag, startPoint x: 574, startPoint y: 97, endPoint x: 569, endPoint y: 120, distance: 23.8
click at [505, 138] on div "Menu sections Sandwiches 24 Drinks 5 Hot Drinks and Juices 25 Crepe 10 Burger 1…" at bounding box center [334, 187] width 342 height 308
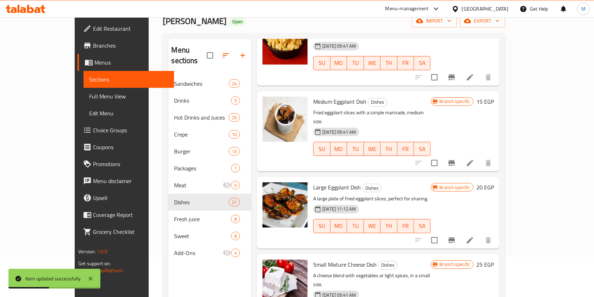
scroll to position [772, 0]
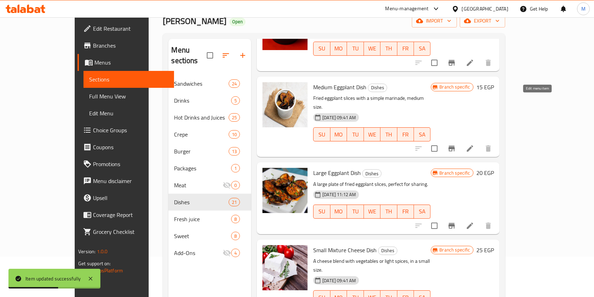
click at [473, 145] on icon at bounding box center [470, 148] width 6 height 6
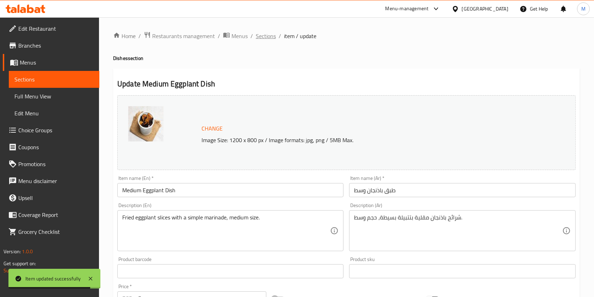
click at [269, 38] on span "Sections" at bounding box center [266, 36] width 20 height 8
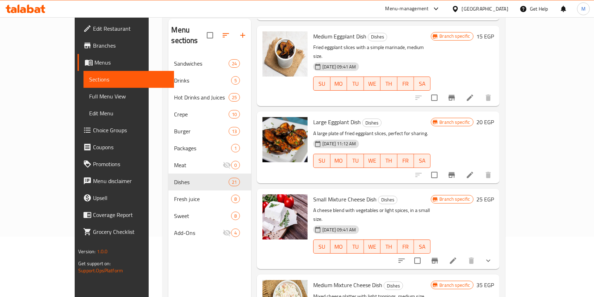
scroll to position [810, 0]
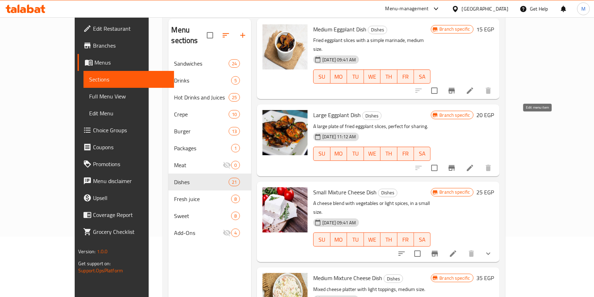
click at [474, 164] on icon at bounding box center [470, 168] width 8 height 8
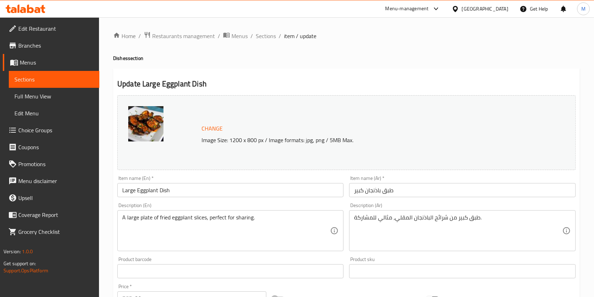
click at [264, 34] on span "Sections" at bounding box center [266, 36] width 20 height 8
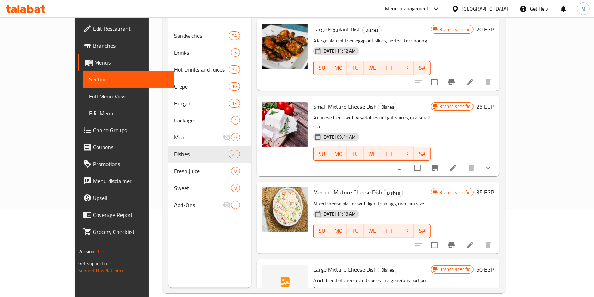
scroll to position [880, 0]
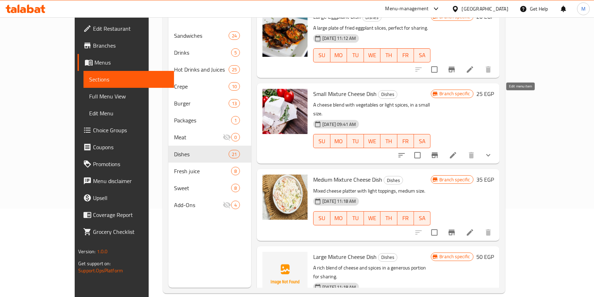
click at [457, 151] on icon at bounding box center [453, 155] width 8 height 8
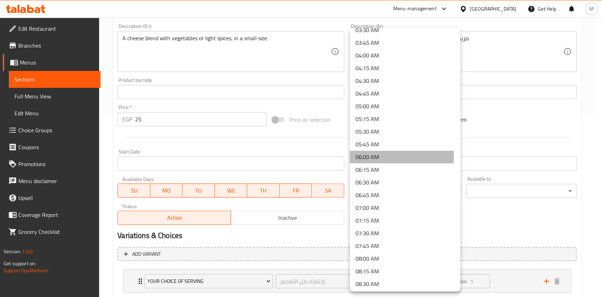
click at [386, 156] on li "06:00 AM" at bounding box center [405, 156] width 110 height 13
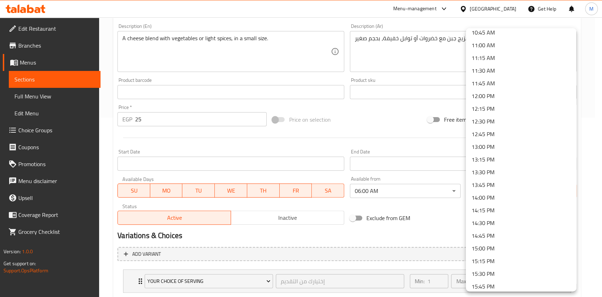
click at [485, 246] on li "15:00 PM" at bounding box center [520, 248] width 110 height 13
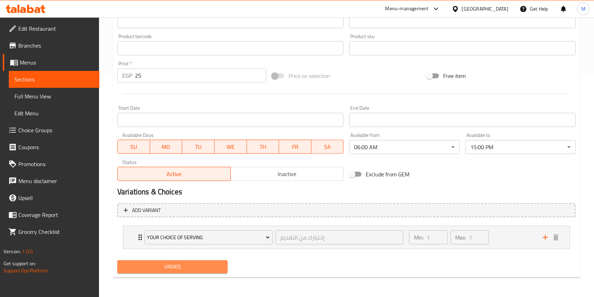
click at [215, 265] on span "Update" at bounding box center [172, 266] width 99 height 9
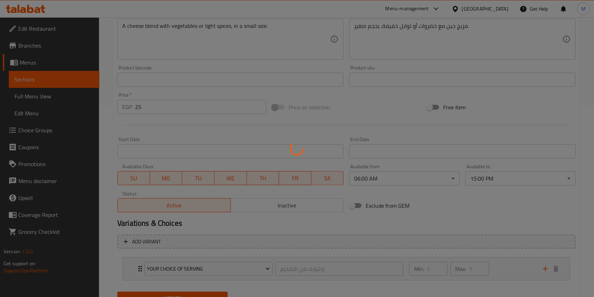
scroll to position [68, 0]
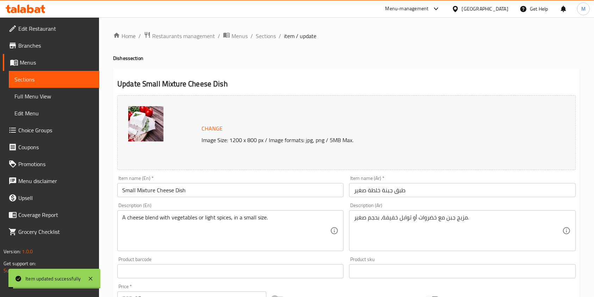
drag, startPoint x: 264, startPoint y: 33, endPoint x: 378, endPoint y: 50, distance: 115.7
click at [265, 33] on span "Sections" at bounding box center [266, 36] width 20 height 8
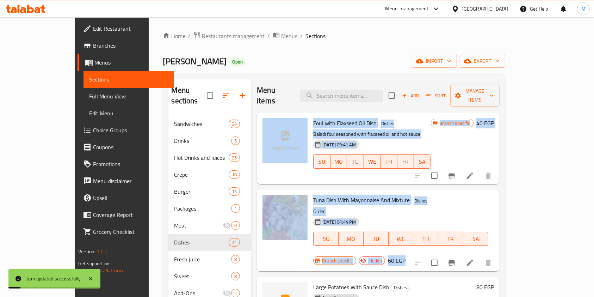
drag, startPoint x: 601, startPoint y: 146, endPoint x: 599, endPoint y: 135, distance: 11.4
click at [594, 170] on html "Item updated successfully ​ Menu-management [GEOGRAPHIC_DATA] Get Help M Edit R…" at bounding box center [297, 148] width 594 height 297
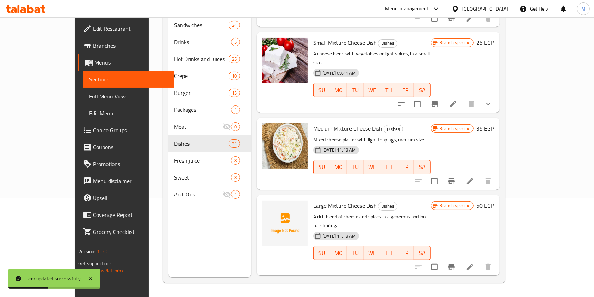
scroll to position [935, 0]
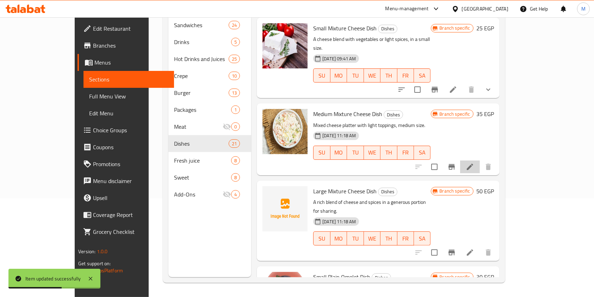
click at [480, 160] on li at bounding box center [470, 166] width 20 height 13
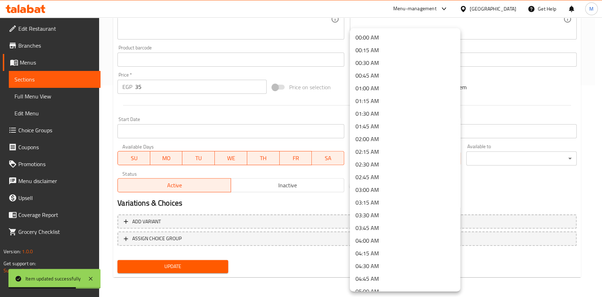
click at [375, 69] on li "06:00 AM" at bounding box center [405, 67] width 110 height 13
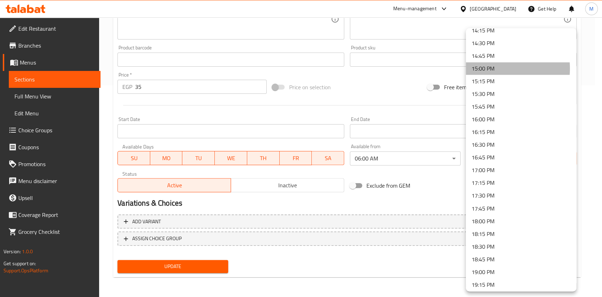
click at [482, 68] on li "15:00 PM" at bounding box center [520, 68] width 110 height 13
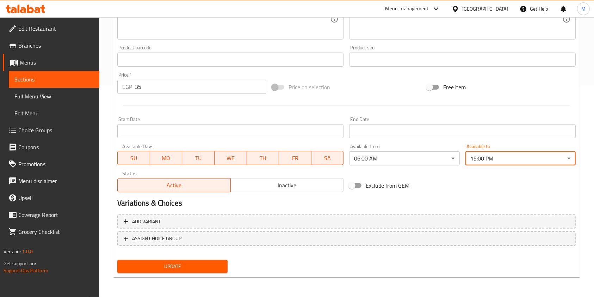
click at [203, 262] on span "Update" at bounding box center [172, 266] width 99 height 9
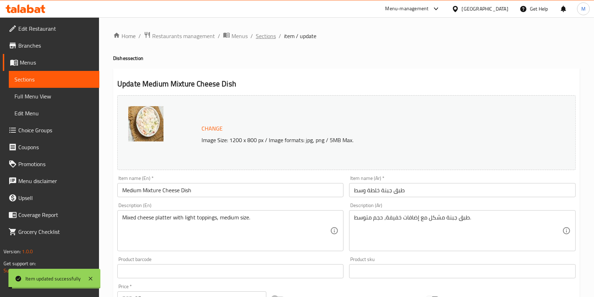
click at [271, 35] on span "Sections" at bounding box center [266, 36] width 20 height 8
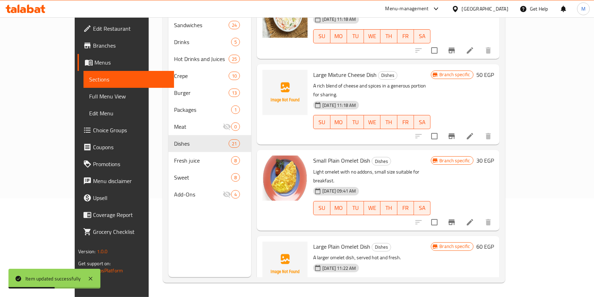
click at [497, 128] on div at bounding box center [453, 136] width 87 height 17
click at [474, 132] on icon at bounding box center [470, 136] width 8 height 8
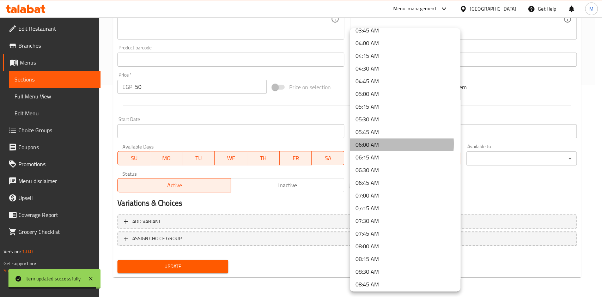
click at [397, 143] on li "06:00 AM" at bounding box center [405, 144] width 110 height 13
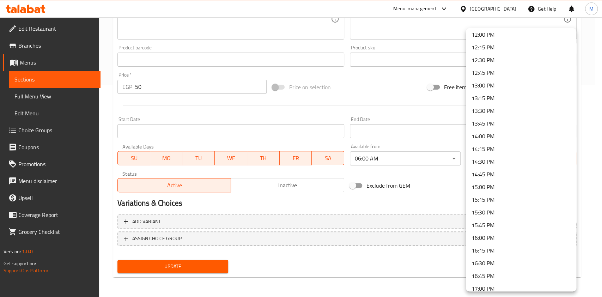
click at [514, 189] on li "15:00 PM" at bounding box center [520, 186] width 110 height 13
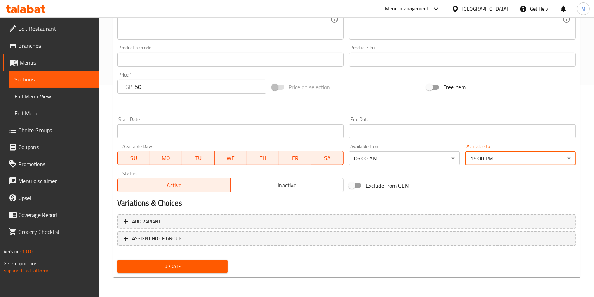
click at [195, 261] on button "Update" at bounding box center [172, 266] width 110 height 13
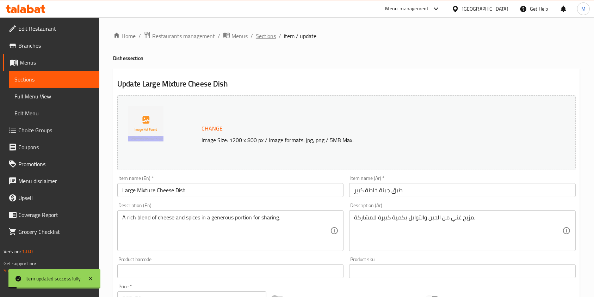
click at [271, 36] on span "Sections" at bounding box center [266, 36] width 20 height 8
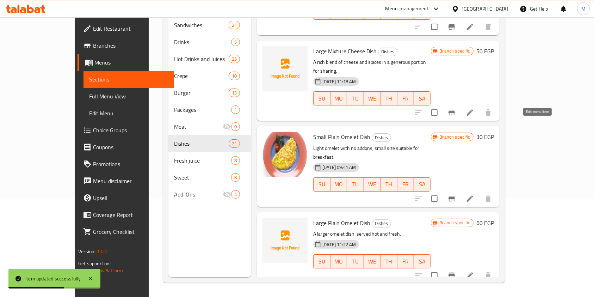
click at [474, 194] on icon at bounding box center [470, 198] width 8 height 8
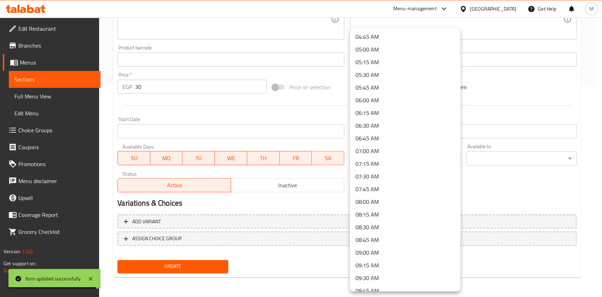
scroll to position [243, 0]
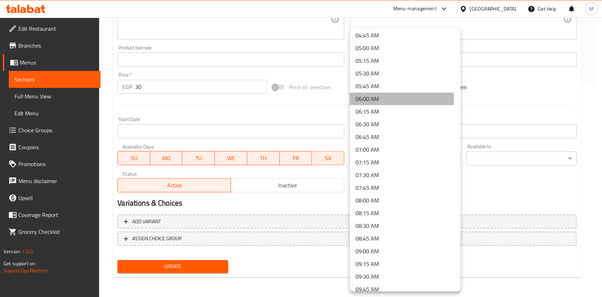
click at [378, 97] on li "06:00 AM" at bounding box center [405, 98] width 110 height 13
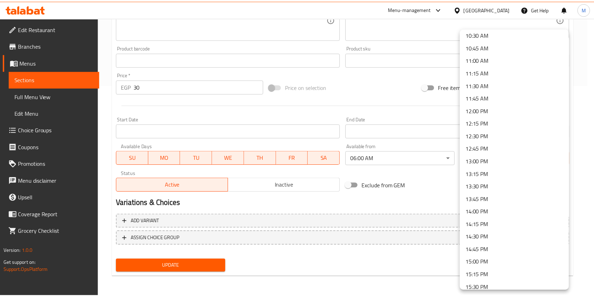
scroll to position [554, 0]
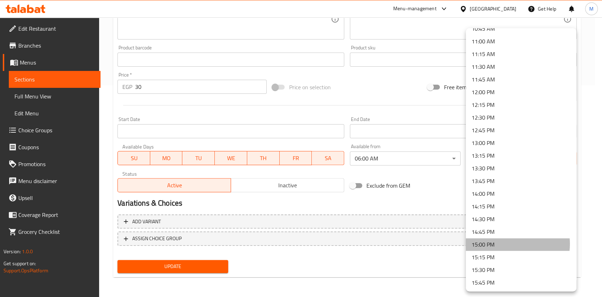
click at [508, 243] on li "15:00 PM" at bounding box center [520, 244] width 110 height 13
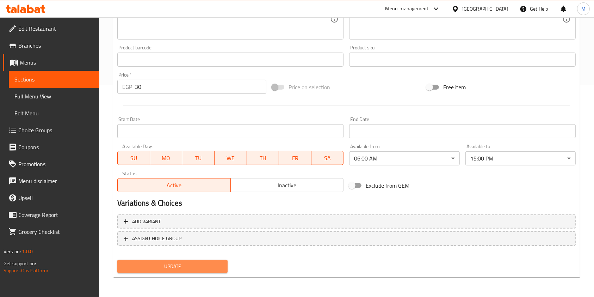
click at [219, 262] on span "Update" at bounding box center [172, 266] width 99 height 9
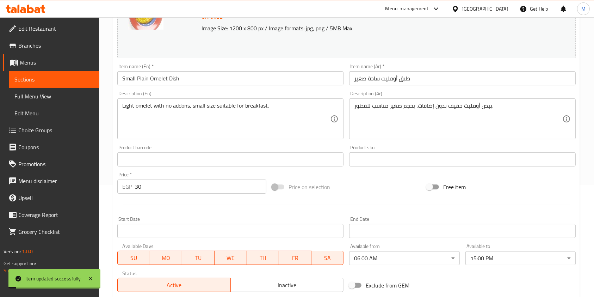
scroll to position [0, 0]
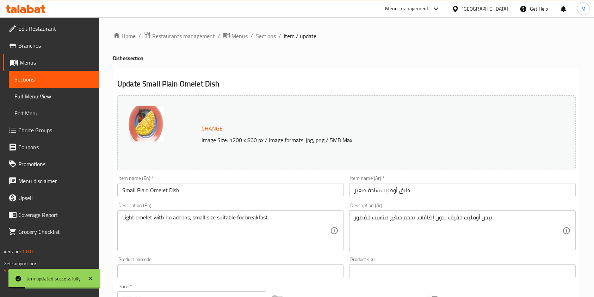
drag, startPoint x: 273, startPoint y: 36, endPoint x: 253, endPoint y: 24, distance: 23.3
click at [273, 36] on span "Sections" at bounding box center [266, 36] width 20 height 8
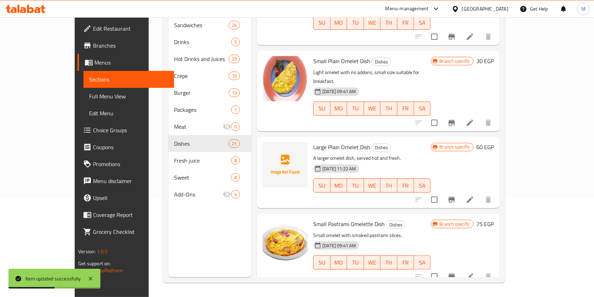
scroll to position [1155, 0]
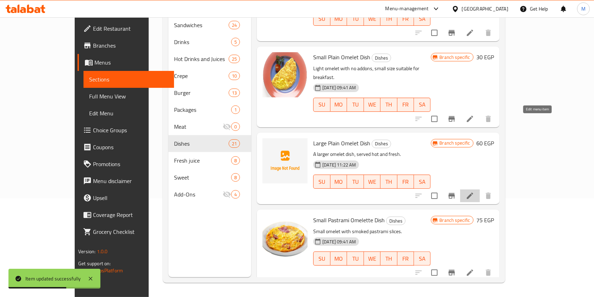
click at [473, 192] on icon at bounding box center [470, 195] width 6 height 6
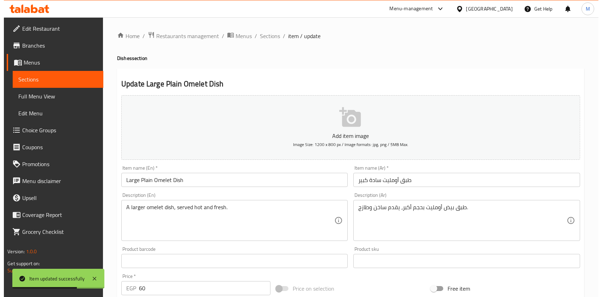
scroll to position [201, 0]
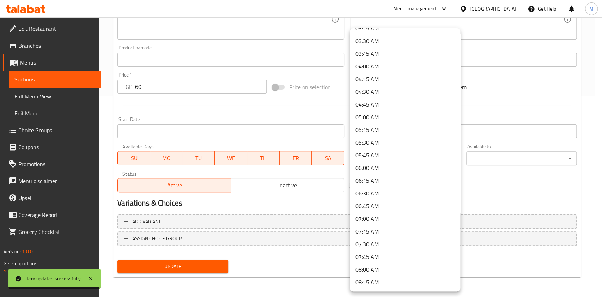
scroll to position [188, 0]
click at [369, 156] on li "06:00 AM" at bounding box center [405, 153] width 110 height 13
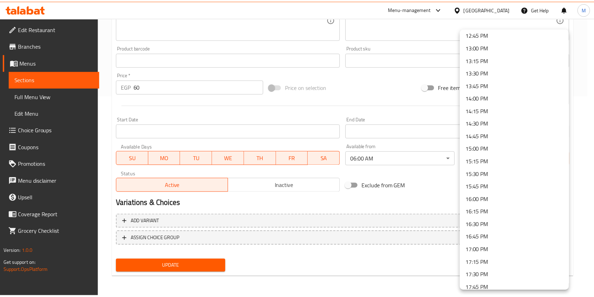
scroll to position [656, 0]
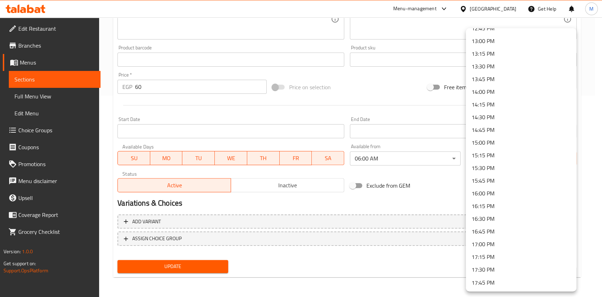
click at [485, 140] on li "15:00 PM" at bounding box center [520, 142] width 110 height 13
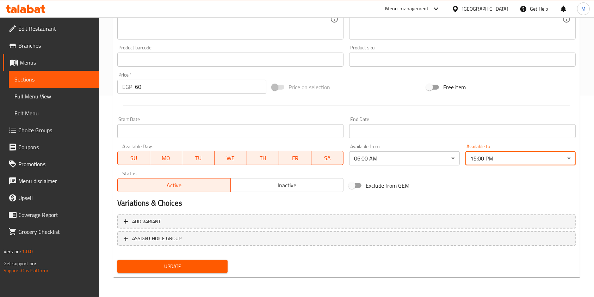
click at [188, 267] on span "Update" at bounding box center [172, 266] width 99 height 9
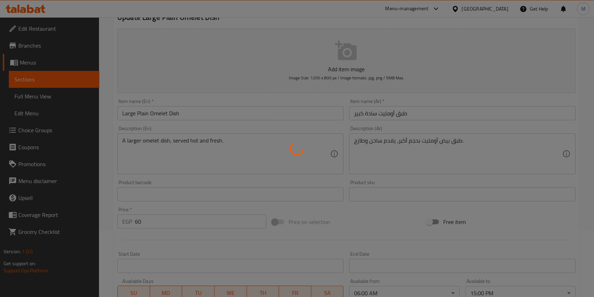
scroll to position [0, 0]
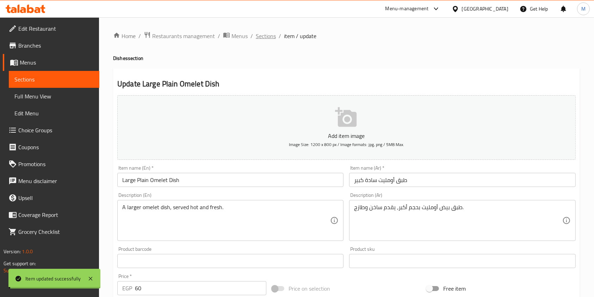
click at [267, 34] on span "Sections" at bounding box center [266, 36] width 20 height 8
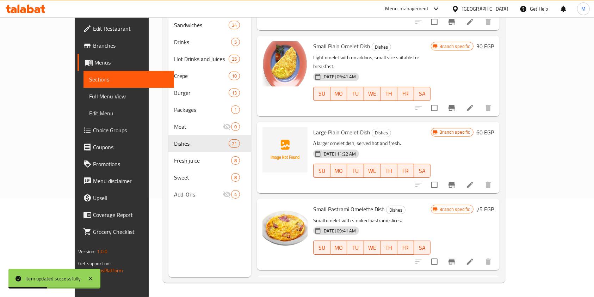
scroll to position [1182, 0]
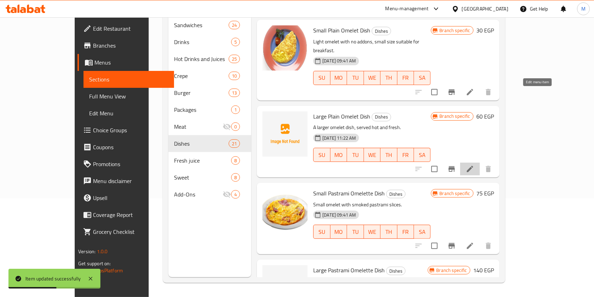
click at [474, 165] on icon at bounding box center [470, 169] width 8 height 8
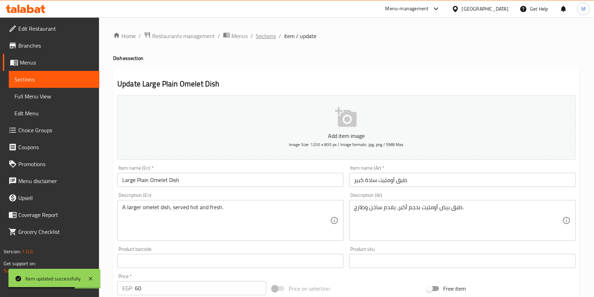
click at [273, 32] on span "Sections" at bounding box center [266, 36] width 20 height 8
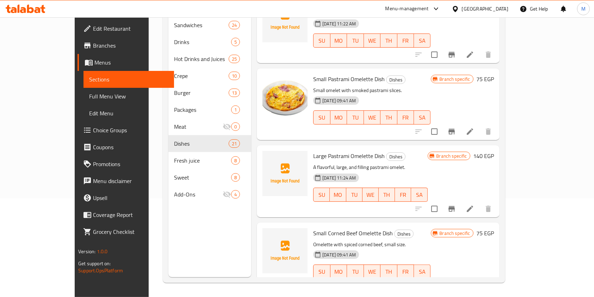
scroll to position [1285, 0]
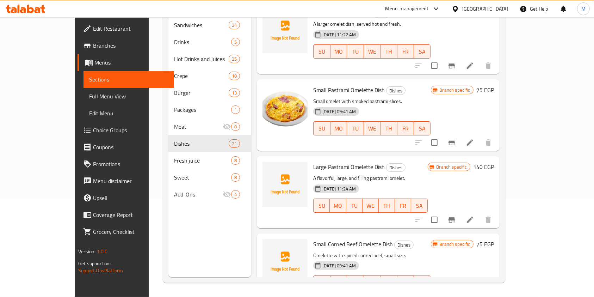
click at [473, 139] on icon at bounding box center [470, 142] width 6 height 6
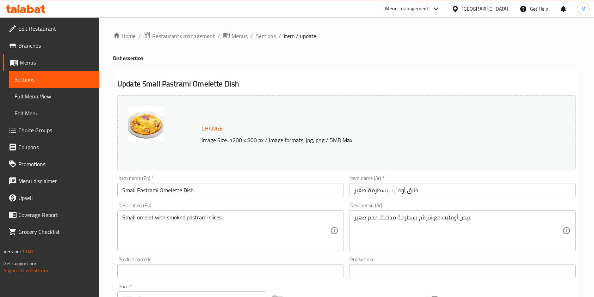
click at [271, 41] on div "Home / Restaurants management / Menus / Sections / item / update Dishes section…" at bounding box center [346, 262] width 467 height 463
click at [275, 35] on span "Sections" at bounding box center [266, 36] width 20 height 8
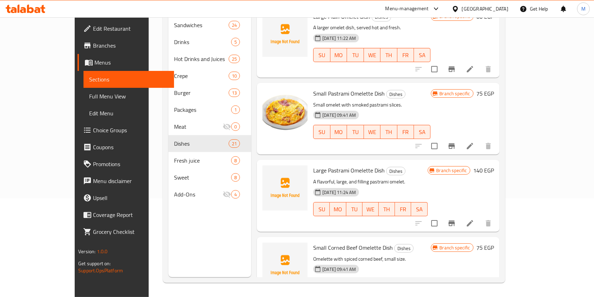
scroll to position [1316, 0]
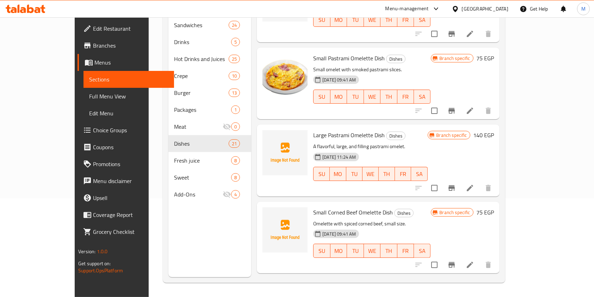
click at [480, 181] on li at bounding box center [470, 187] width 20 height 13
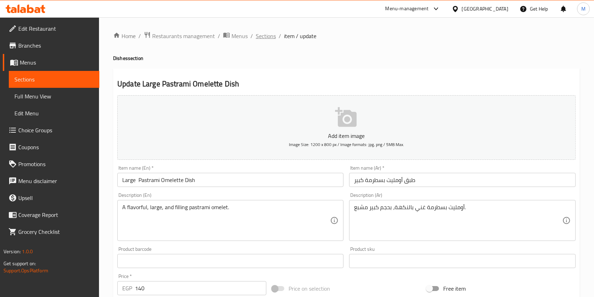
click at [268, 36] on span "Sections" at bounding box center [266, 36] width 20 height 8
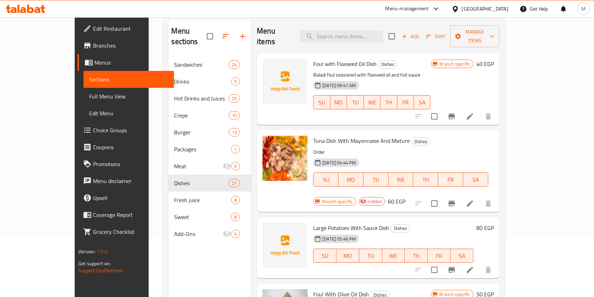
scroll to position [60, 0]
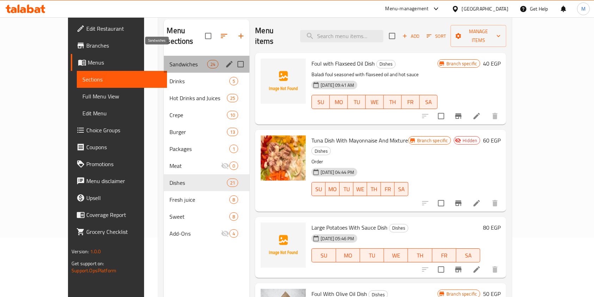
click at [173, 60] on span "Sandwiches" at bounding box center [188, 64] width 38 height 8
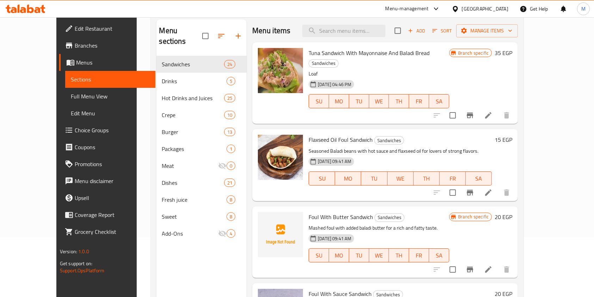
click at [493, 111] on icon at bounding box center [488, 115] width 8 height 8
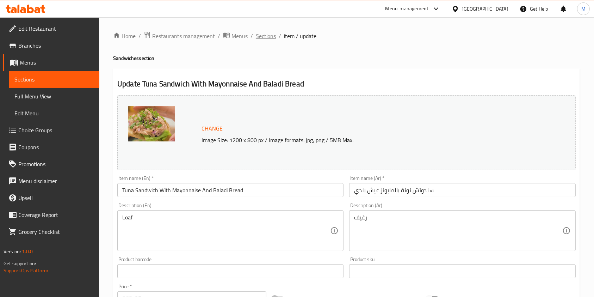
click at [258, 34] on span "Sections" at bounding box center [266, 36] width 20 height 8
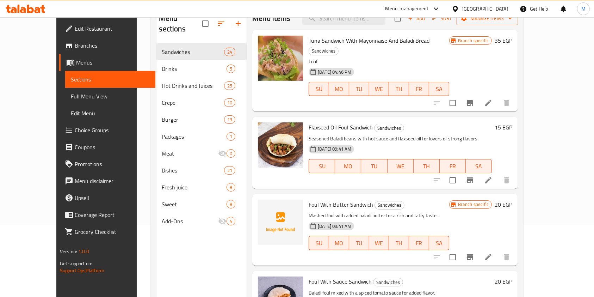
scroll to position [73, 0]
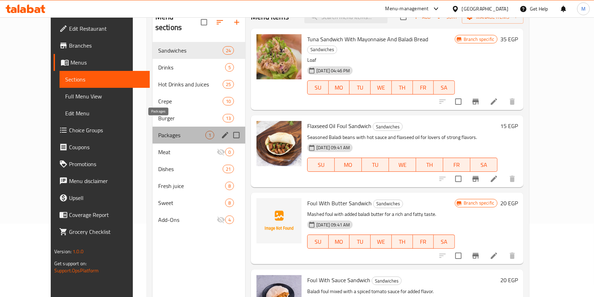
click at [179, 131] on span "Packages" at bounding box center [181, 135] width 47 height 8
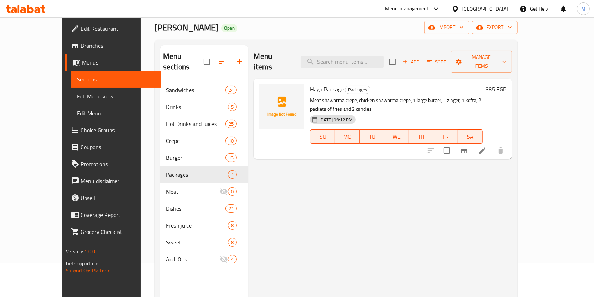
scroll to position [28, 0]
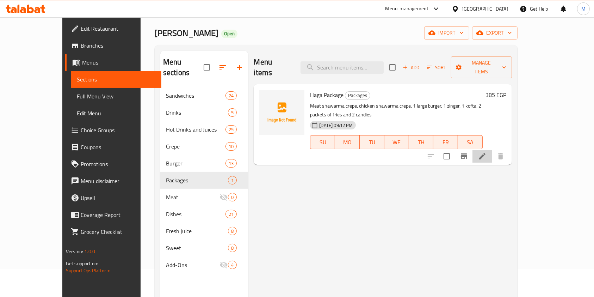
click at [492, 150] on li at bounding box center [483, 156] width 20 height 13
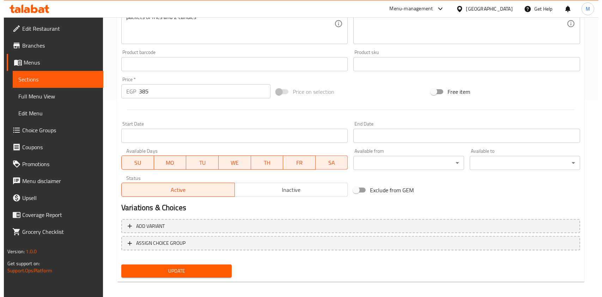
scroll to position [201, 0]
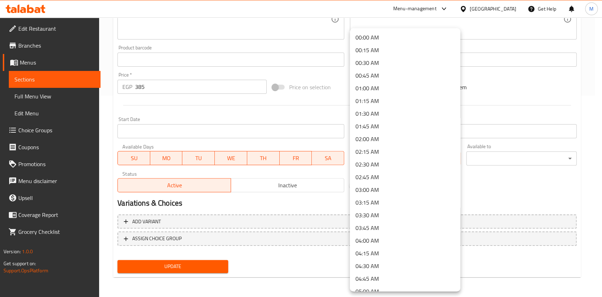
click at [373, 218] on li "16:00 PM" at bounding box center [405, 214] width 110 height 13
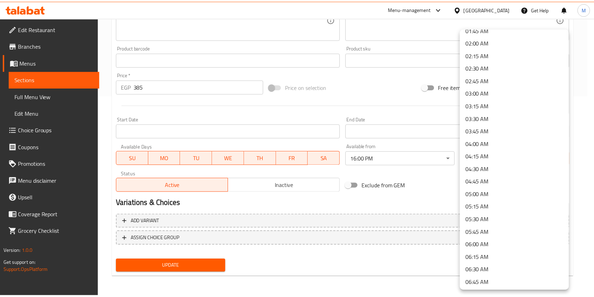
scroll to position [98, 0]
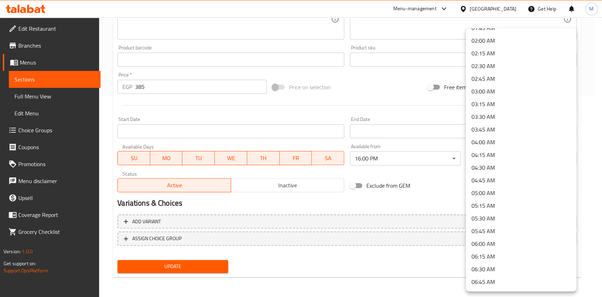
click at [516, 142] on li "04:00 AM" at bounding box center [520, 142] width 110 height 13
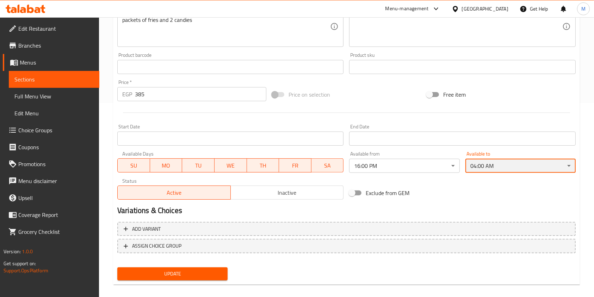
scroll to position [201, 0]
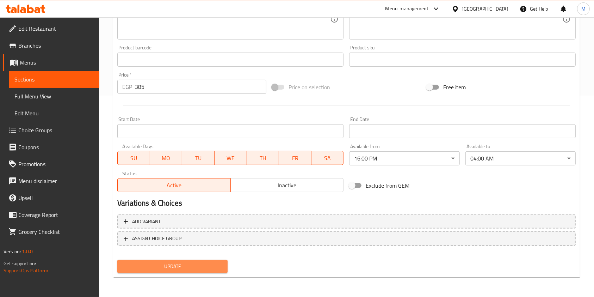
click at [216, 268] on span "Update" at bounding box center [172, 266] width 99 height 9
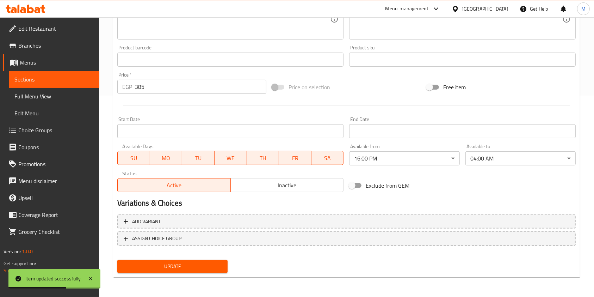
scroll to position [0, 0]
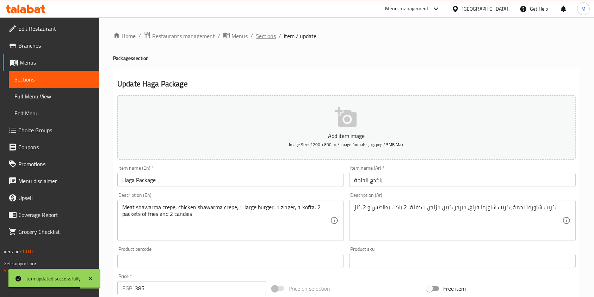
click at [273, 32] on span "Sections" at bounding box center [266, 36] width 20 height 8
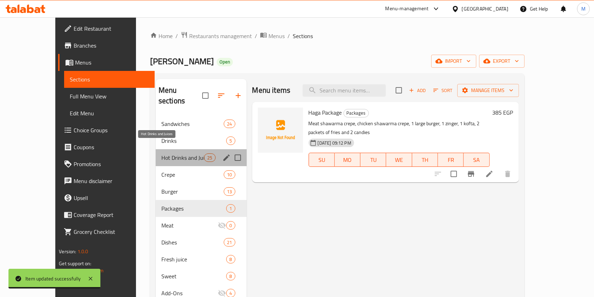
click at [172, 153] on span "Hot Drinks and Juices" at bounding box center [182, 157] width 43 height 8
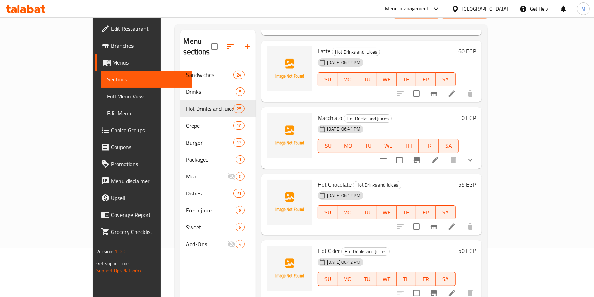
scroll to position [29, 0]
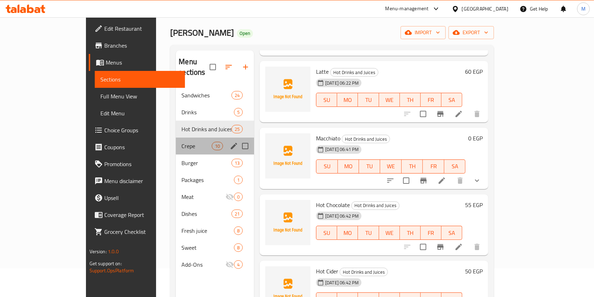
click at [176, 137] on div "Crepe 10" at bounding box center [215, 145] width 78 height 17
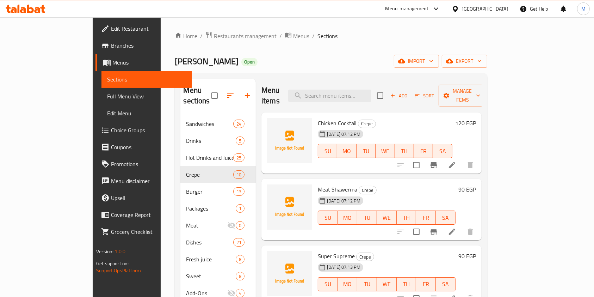
click at [456, 161] on icon at bounding box center [452, 165] width 8 height 8
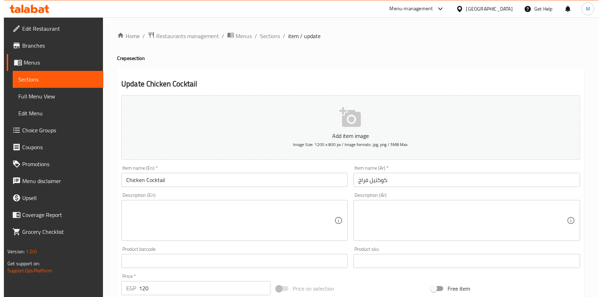
scroll to position [137, 0]
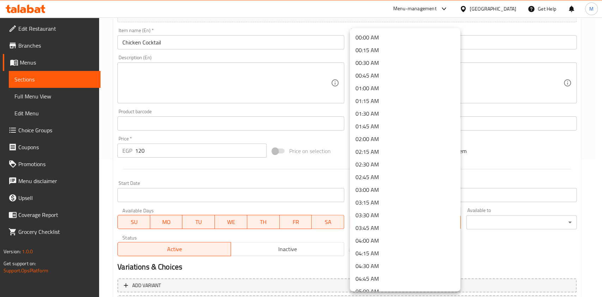
click at [439, 159] on body "​ Menu-management [GEOGRAPHIC_DATA] Get Help M Edit Restaurant Branches Menus S…" at bounding box center [301, 19] width 602 height 279
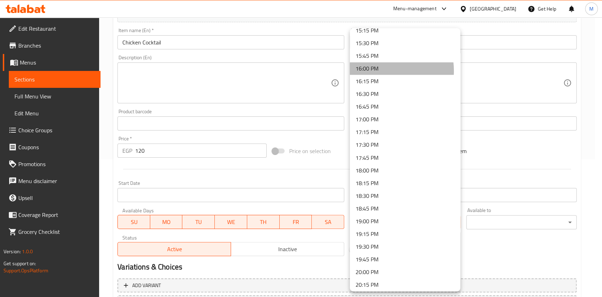
click at [380, 70] on li "16:00 PM" at bounding box center [405, 68] width 110 height 13
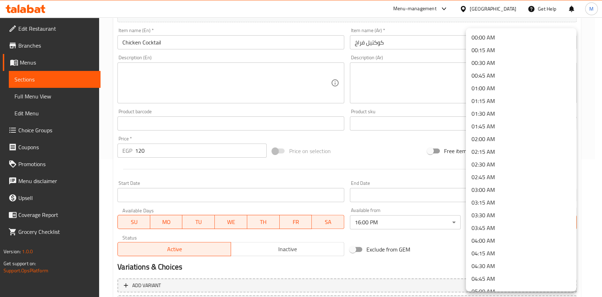
click at [483, 159] on body "​ Menu-management [GEOGRAPHIC_DATA] Get Help M Edit Restaurant Branches Menus S…" at bounding box center [301, 19] width 602 height 279
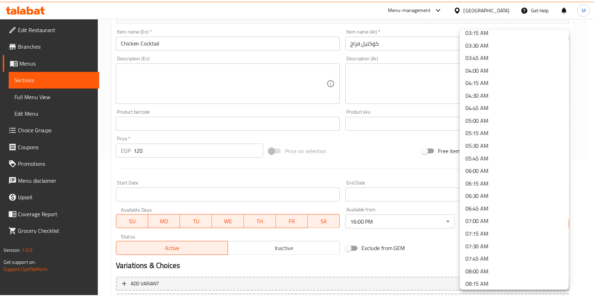
scroll to position [169, 0]
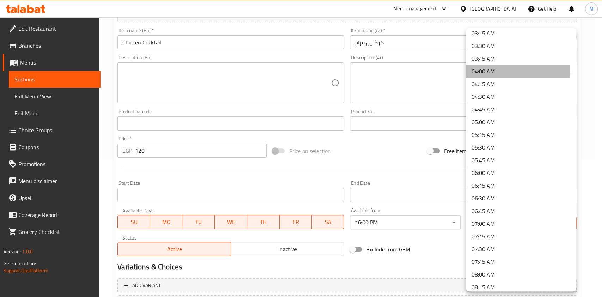
click at [482, 68] on li "04:00 AM" at bounding box center [520, 71] width 110 height 13
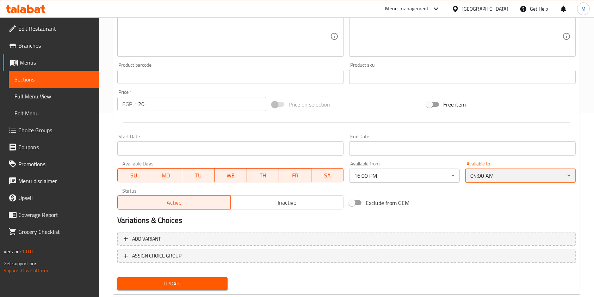
scroll to position [201, 0]
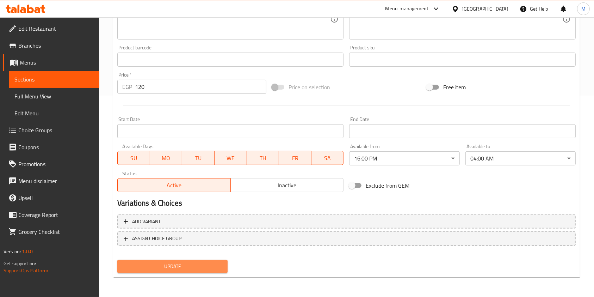
click at [223, 264] on button "Update" at bounding box center [172, 266] width 110 height 13
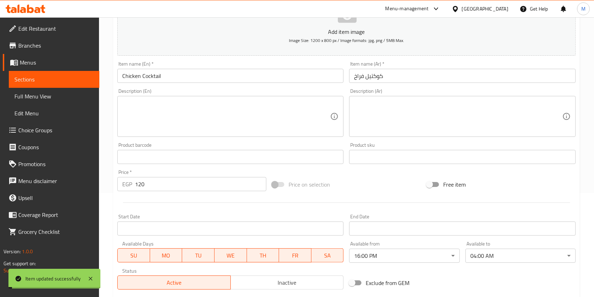
scroll to position [0, 0]
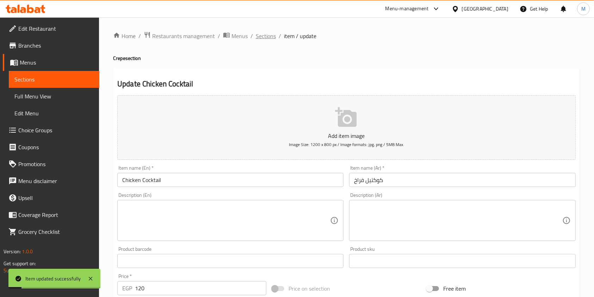
click at [270, 40] on span "Sections" at bounding box center [266, 36] width 20 height 8
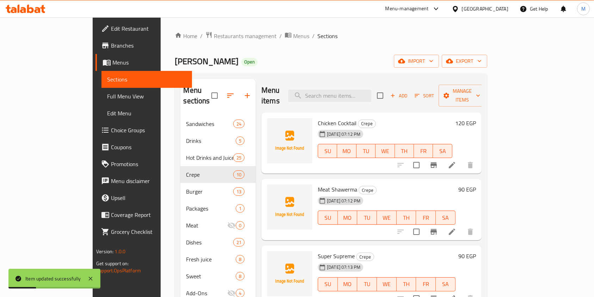
click at [456, 227] on icon at bounding box center [452, 231] width 8 height 8
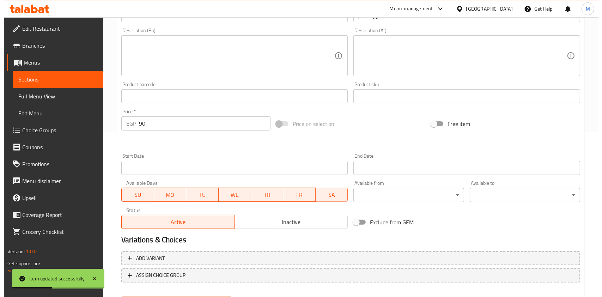
scroll to position [166, 0]
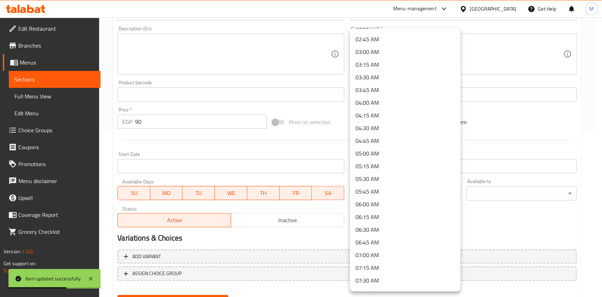
scroll to position [220, 0]
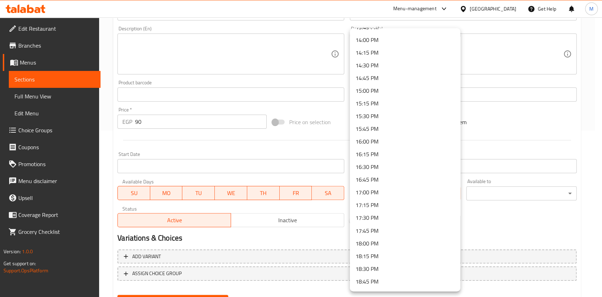
scroll to position [710, 0]
click at [383, 143] on li "16:00 PM" at bounding box center [405, 139] width 110 height 13
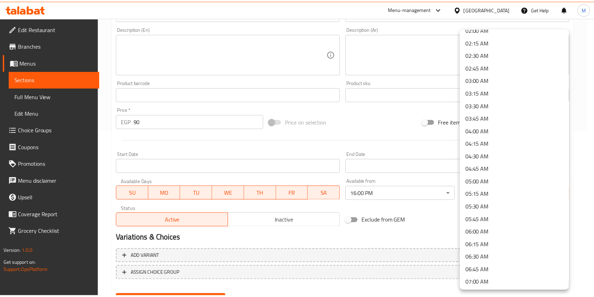
scroll to position [93, 0]
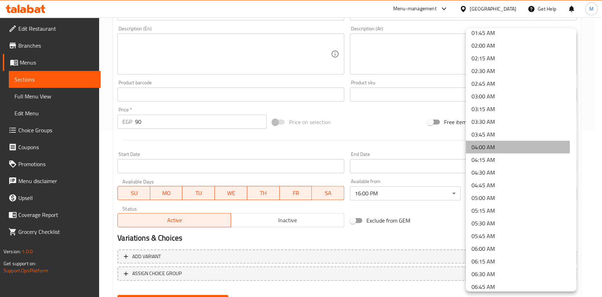
click at [482, 146] on li "04:00 AM" at bounding box center [520, 147] width 110 height 13
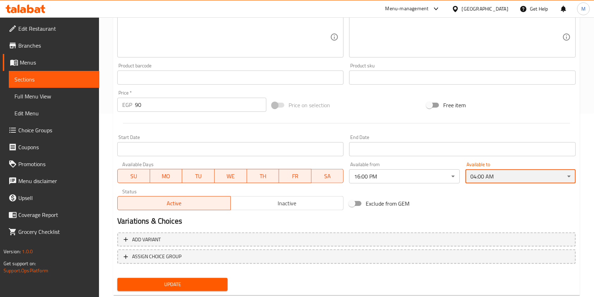
scroll to position [201, 0]
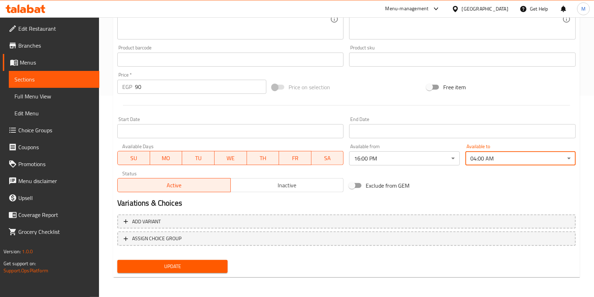
click at [222, 272] on button "Update" at bounding box center [172, 266] width 110 height 13
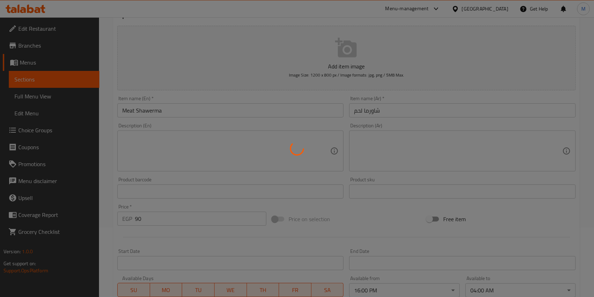
scroll to position [0, 0]
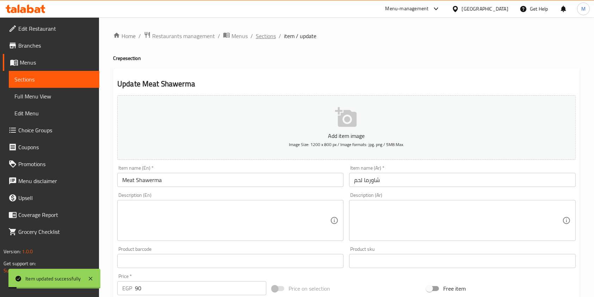
click at [266, 39] on span "Sections" at bounding box center [266, 36] width 20 height 8
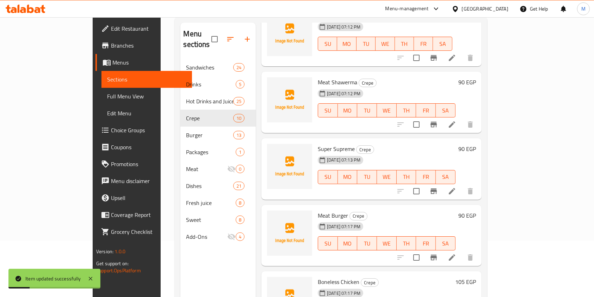
scroll to position [93, 0]
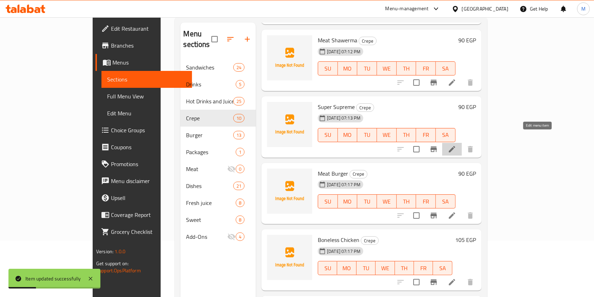
click at [455, 146] on icon at bounding box center [452, 149] width 6 height 6
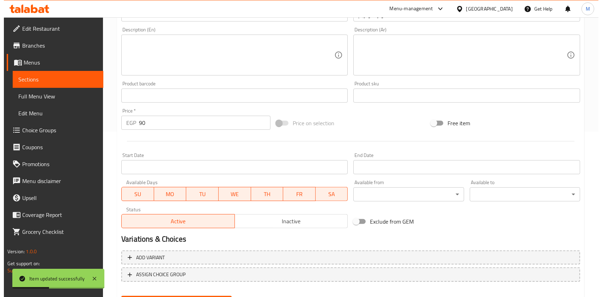
scroll to position [166, 0]
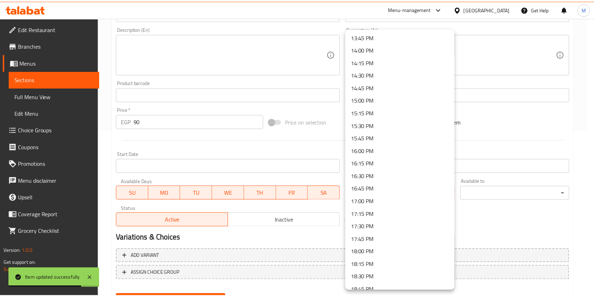
scroll to position [707, 0]
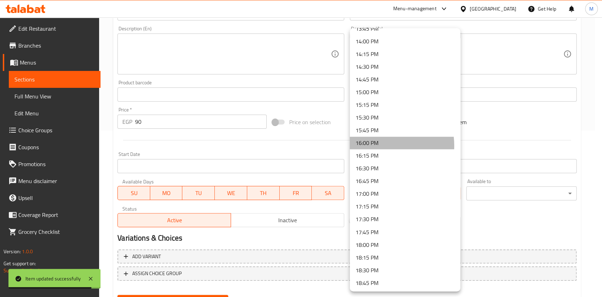
click at [374, 146] on li "16:00 PM" at bounding box center [405, 142] width 110 height 13
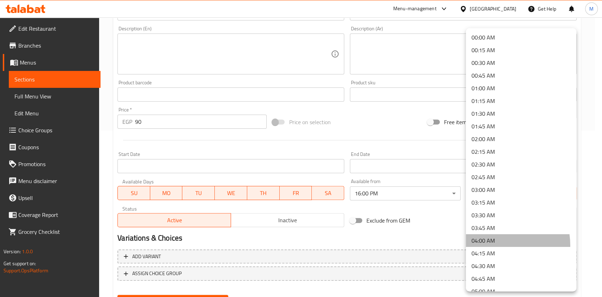
click at [488, 245] on li "04:00 AM" at bounding box center [520, 240] width 110 height 13
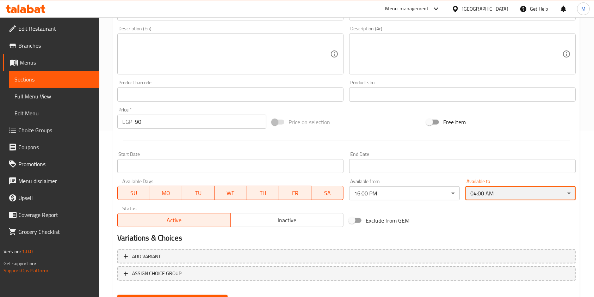
scroll to position [201, 0]
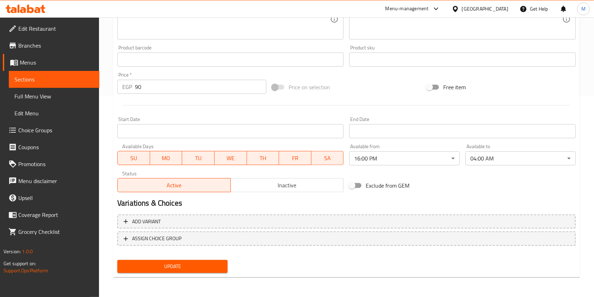
click at [224, 259] on div "Update" at bounding box center [173, 266] width 116 height 19
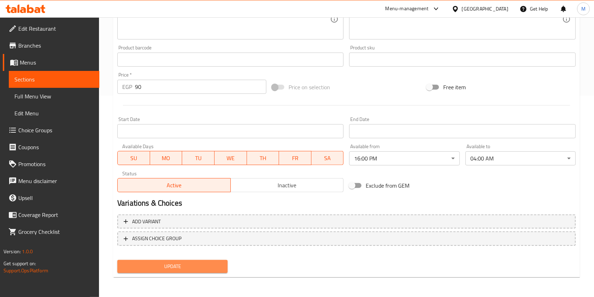
click at [222, 265] on span "Update" at bounding box center [172, 266] width 99 height 9
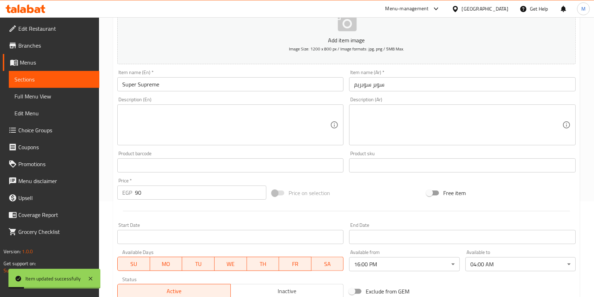
scroll to position [0, 0]
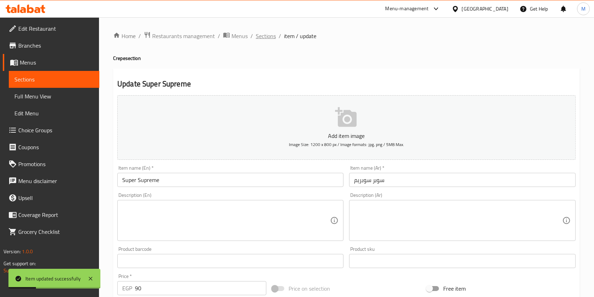
click at [275, 39] on span "Sections" at bounding box center [266, 36] width 20 height 8
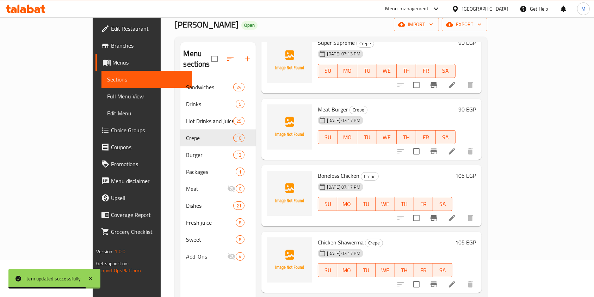
scroll to position [175, 0]
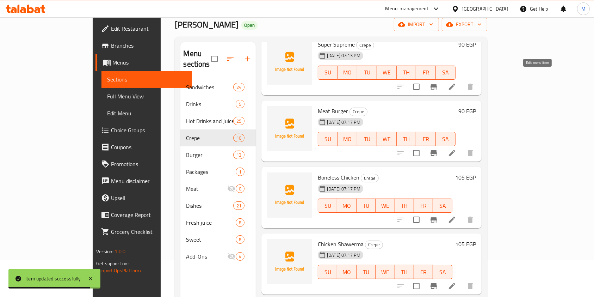
drag, startPoint x: 533, startPoint y: 66, endPoint x: 538, endPoint y: 77, distance: 12.1
click at [458, 74] on div "Super Supreme Crepe 05-09-2025 07:13 PM SU MO TU WE TH FR SA" at bounding box center [386, 65] width 143 height 56
click at [456, 82] on icon at bounding box center [452, 86] width 8 height 8
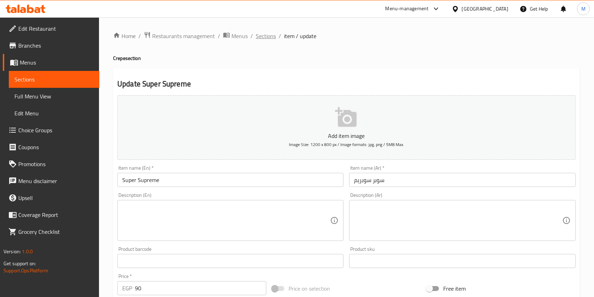
click at [272, 38] on span "Sections" at bounding box center [266, 36] width 20 height 8
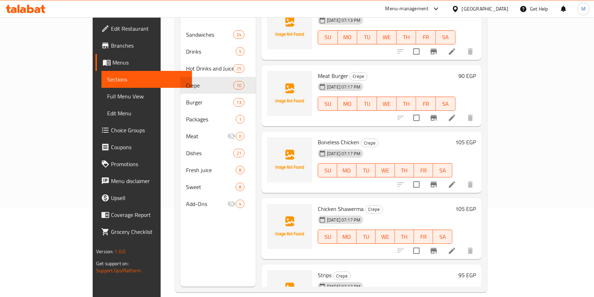
scroll to position [161, 0]
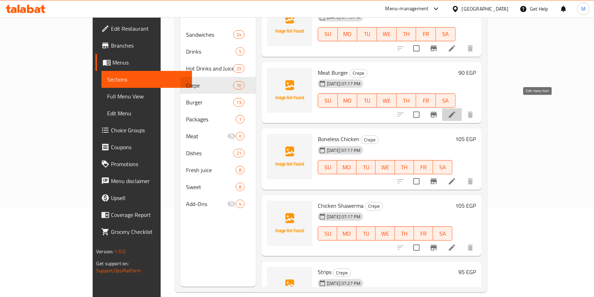
click at [455, 111] on icon at bounding box center [452, 114] width 6 height 6
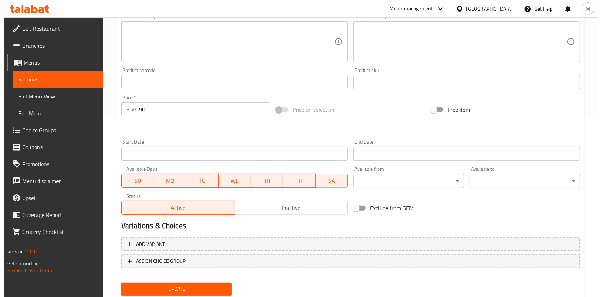
scroll to position [192, 0]
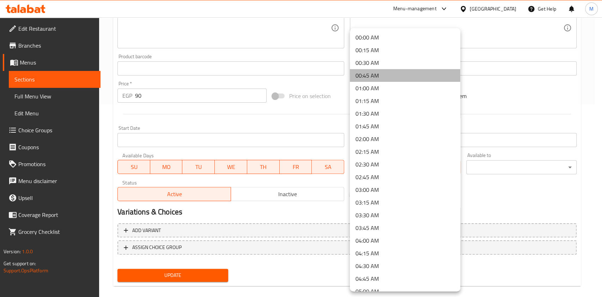
click at [452, 78] on li "00:45 AM" at bounding box center [405, 75] width 110 height 13
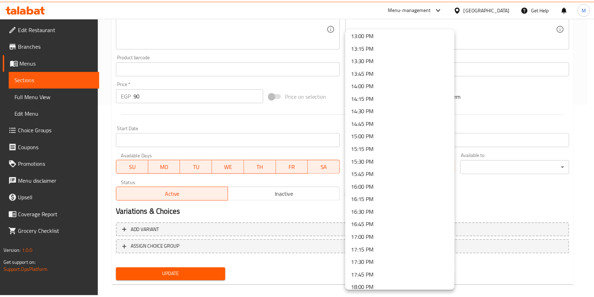
scroll to position [664, 0]
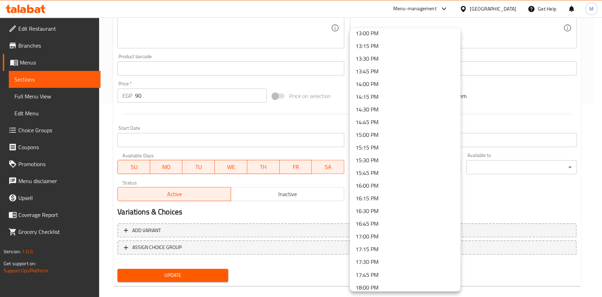
click at [397, 185] on li "16:00 PM" at bounding box center [405, 185] width 110 height 13
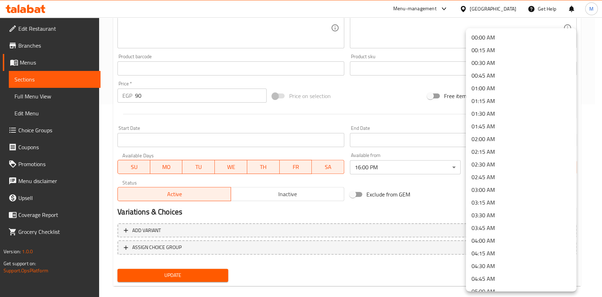
click at [502, 243] on li "04:00 AM" at bounding box center [520, 240] width 110 height 13
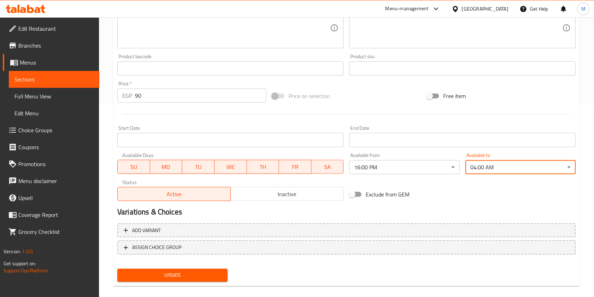
click at [205, 272] on span "Update" at bounding box center [172, 275] width 99 height 9
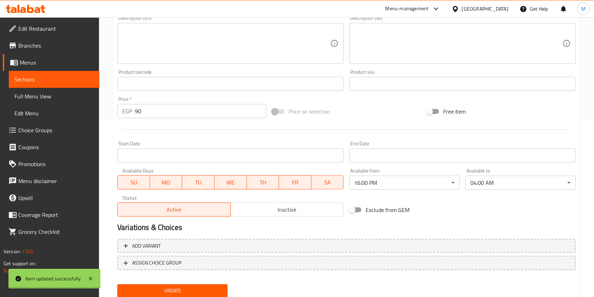
scroll to position [0, 0]
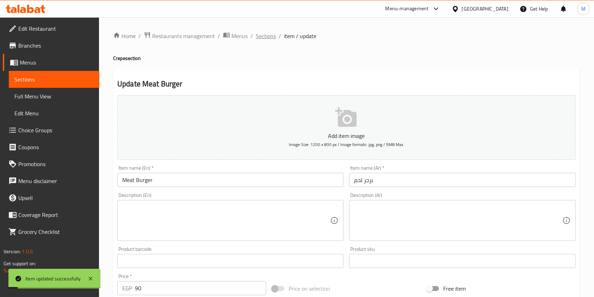
click at [264, 39] on span "Sections" at bounding box center [266, 36] width 20 height 8
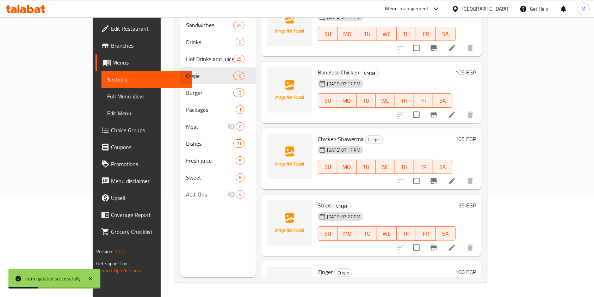
scroll to position [220, 0]
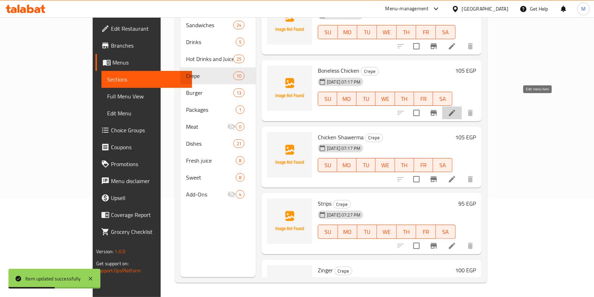
click at [456, 109] on icon at bounding box center [452, 113] width 8 height 8
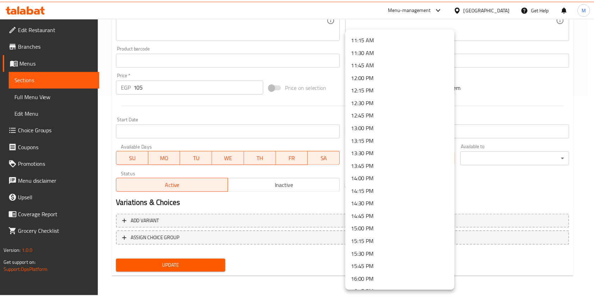
scroll to position [651, 0]
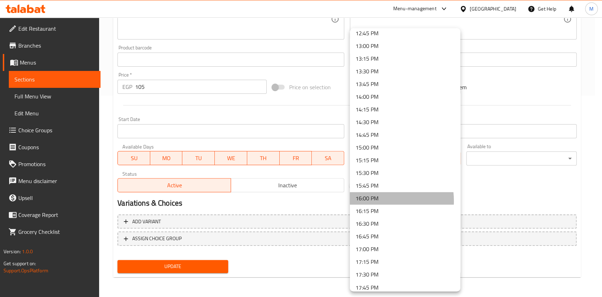
click at [372, 200] on li "16:00 PM" at bounding box center [405, 198] width 110 height 13
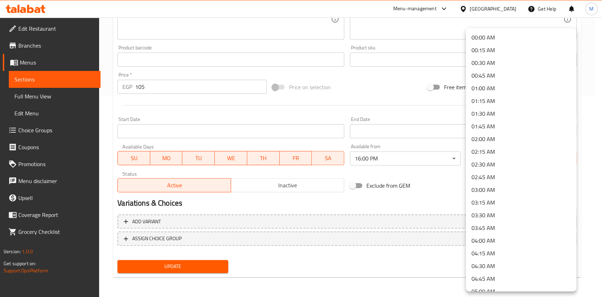
click at [496, 236] on li "04:00 AM" at bounding box center [520, 240] width 110 height 13
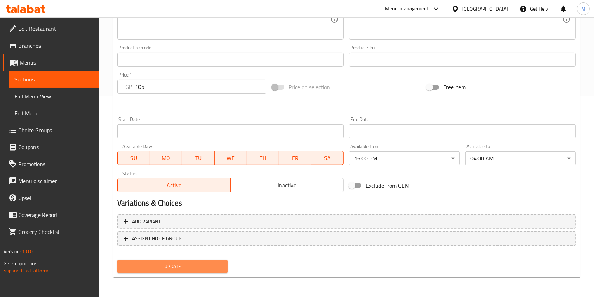
click at [218, 264] on span "Update" at bounding box center [172, 266] width 99 height 9
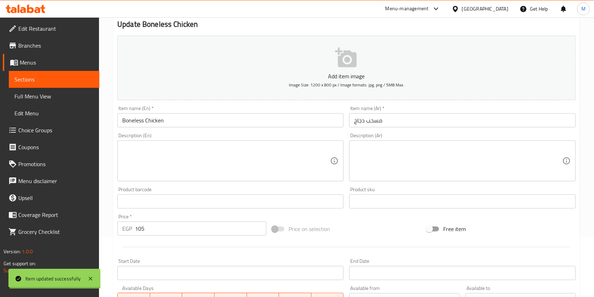
scroll to position [0, 0]
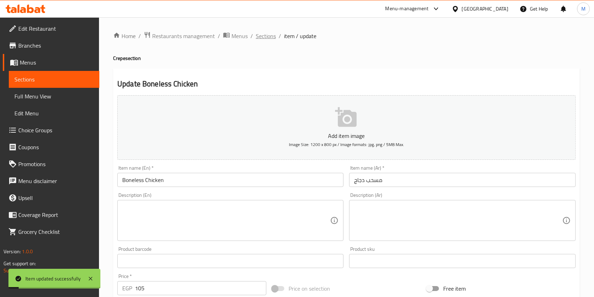
click at [263, 37] on span "Sections" at bounding box center [266, 36] width 20 height 8
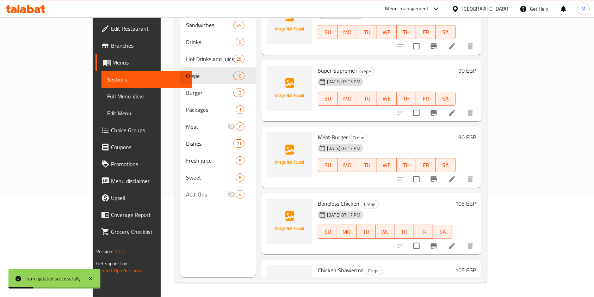
scroll to position [386, 0]
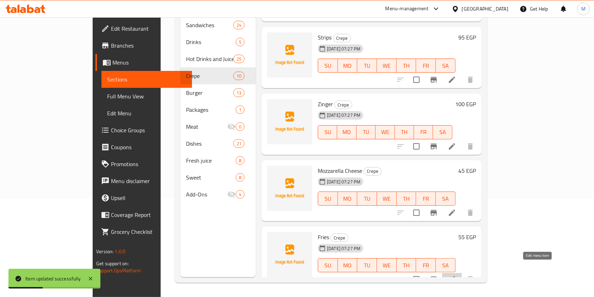
click at [455, 276] on icon at bounding box center [452, 279] width 6 height 6
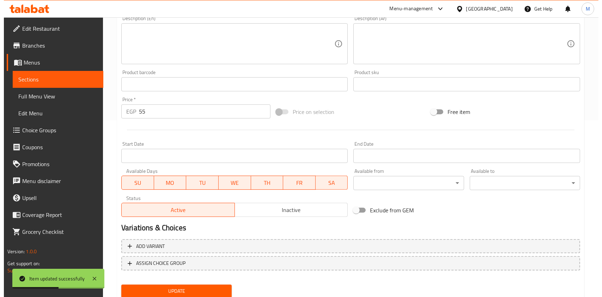
scroll to position [177, 0]
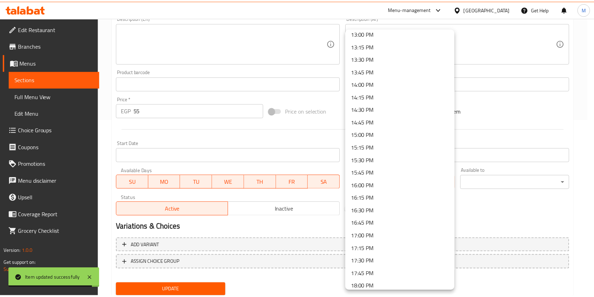
scroll to position [667, 0]
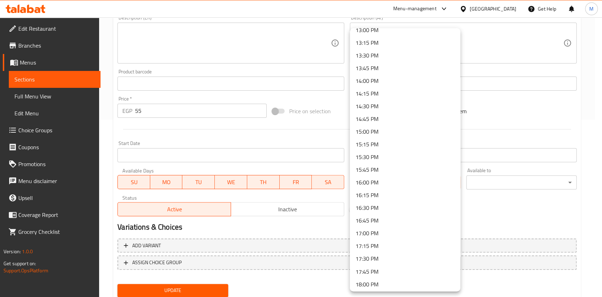
click at [382, 185] on li "16:00 PM" at bounding box center [405, 182] width 110 height 13
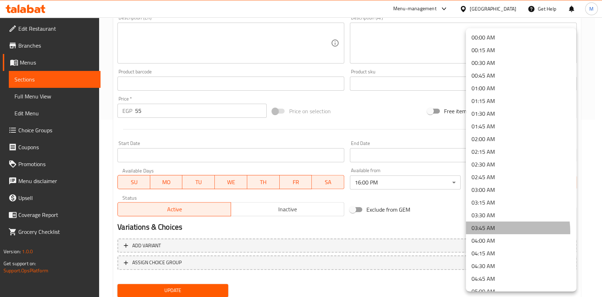
click at [488, 232] on li "03:45 AM" at bounding box center [520, 227] width 110 height 13
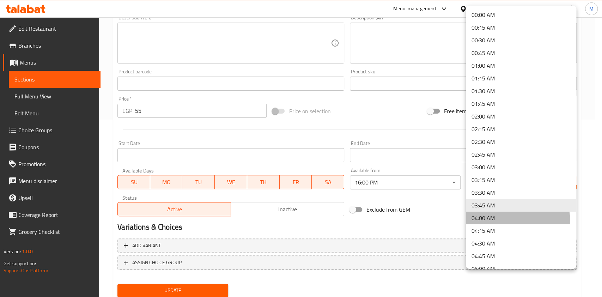
click at [492, 223] on li "04:00 AM" at bounding box center [520, 217] width 110 height 13
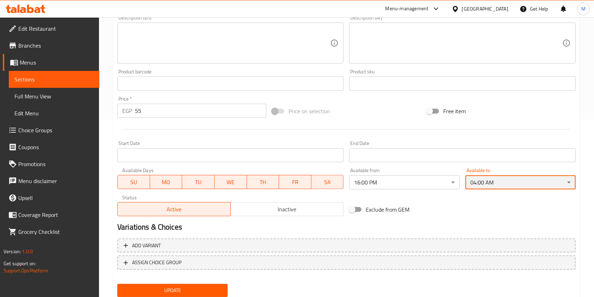
scroll to position [201, 0]
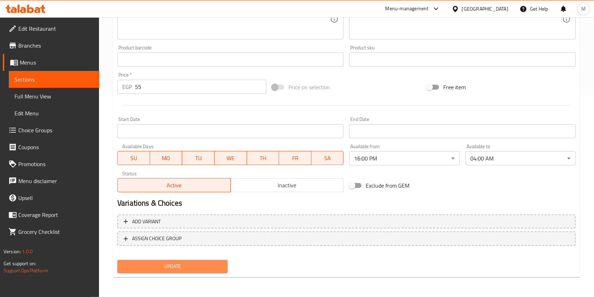
click at [217, 263] on span "Update" at bounding box center [172, 266] width 99 height 9
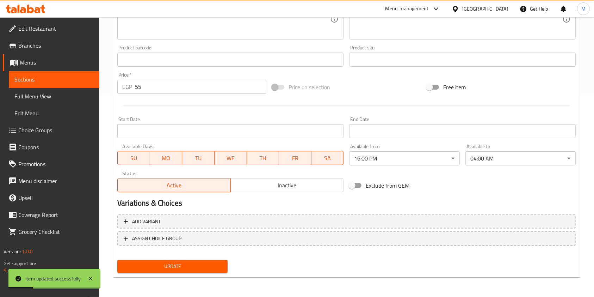
scroll to position [0, 0]
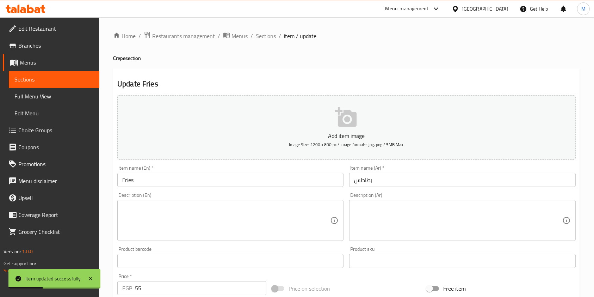
click at [276, 39] on ol "Home / Restaurants management / Menus / Sections / item / update" at bounding box center [346, 35] width 467 height 9
click at [275, 38] on span "Sections" at bounding box center [266, 36] width 20 height 8
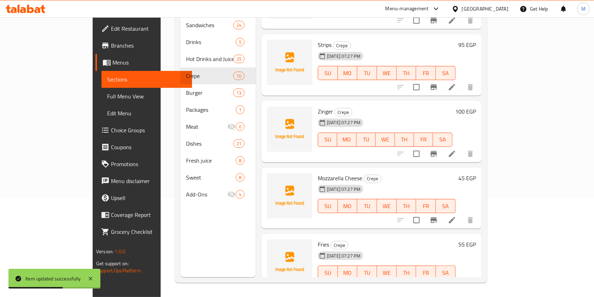
scroll to position [386, 0]
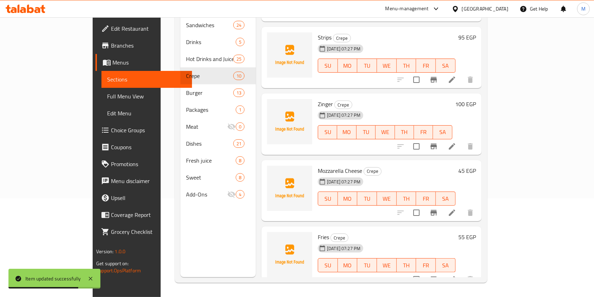
click at [462, 208] on li at bounding box center [452, 212] width 20 height 13
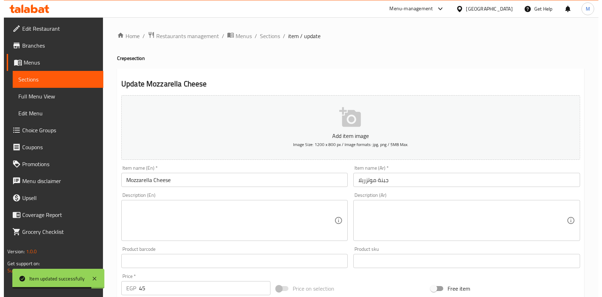
scroll to position [201, 0]
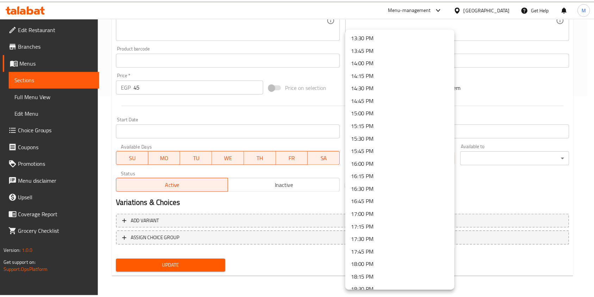
scroll to position [687, 0]
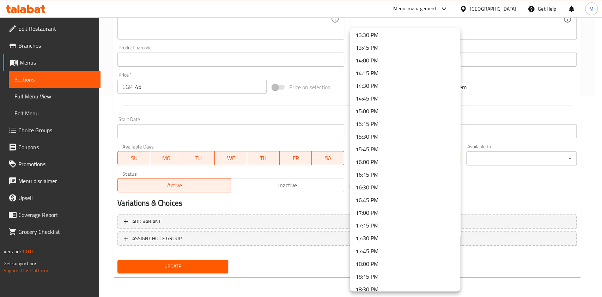
click at [375, 160] on li "16:00 PM" at bounding box center [405, 161] width 110 height 13
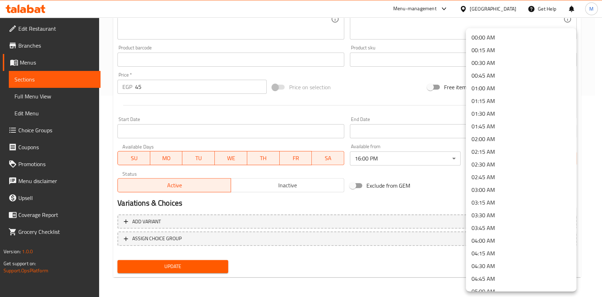
click at [493, 241] on li "04:00 AM" at bounding box center [520, 240] width 110 height 13
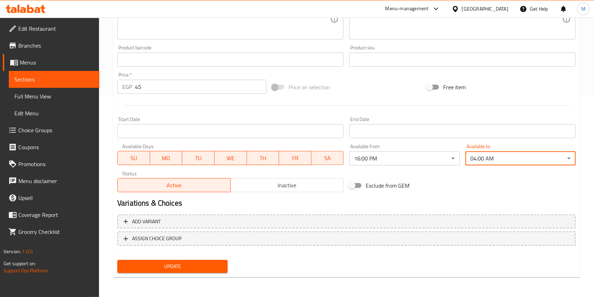
click at [208, 269] on span "Update" at bounding box center [172, 266] width 99 height 9
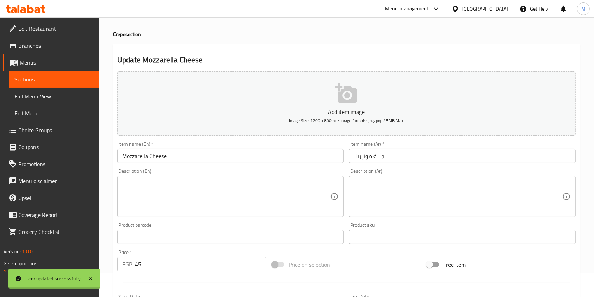
scroll to position [0, 0]
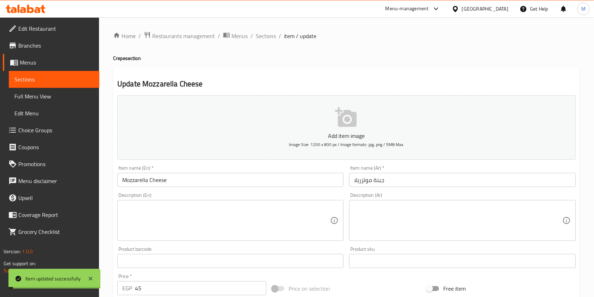
click at [266, 30] on div "Home / Restaurants management / Menus / Sections / item / update Crepe section …" at bounding box center [346, 257] width 495 height 481
click at [269, 35] on span "Sections" at bounding box center [266, 36] width 20 height 8
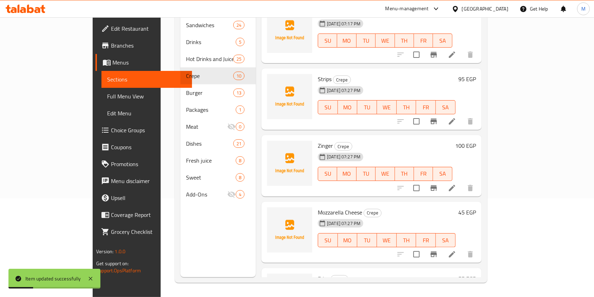
scroll to position [386, 0]
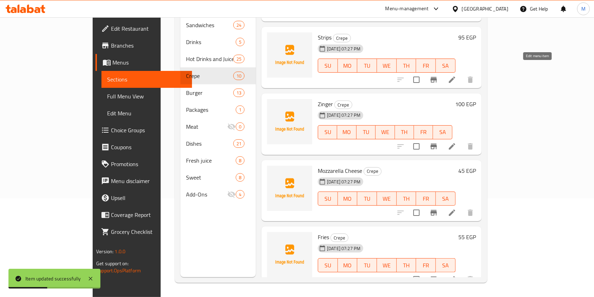
click at [456, 75] on icon at bounding box center [452, 79] width 8 height 8
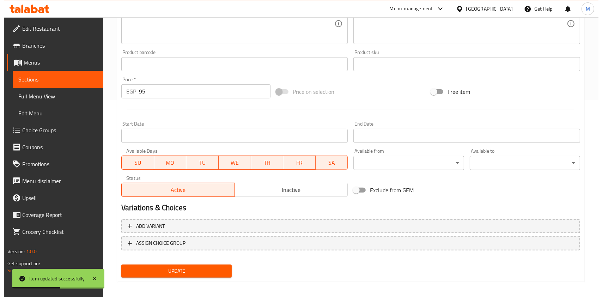
scroll to position [201, 0]
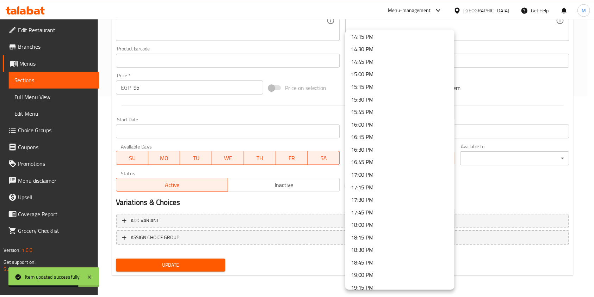
scroll to position [742, 0]
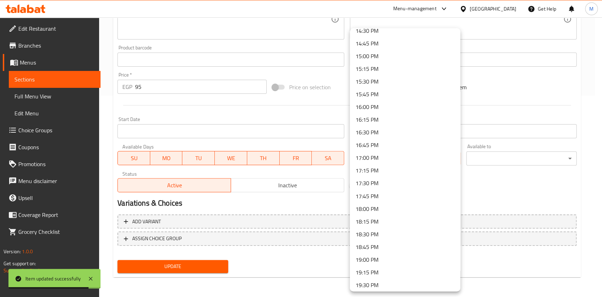
click at [377, 106] on li "16:00 PM" at bounding box center [405, 106] width 110 height 13
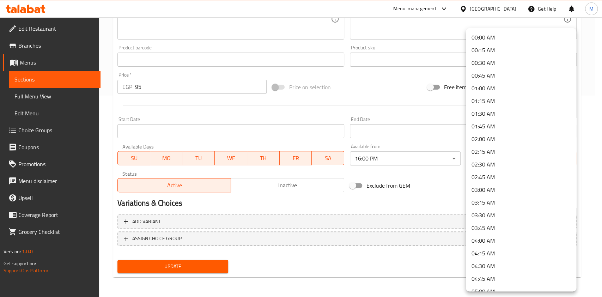
click at [502, 244] on li "04:00 AM" at bounding box center [520, 240] width 110 height 13
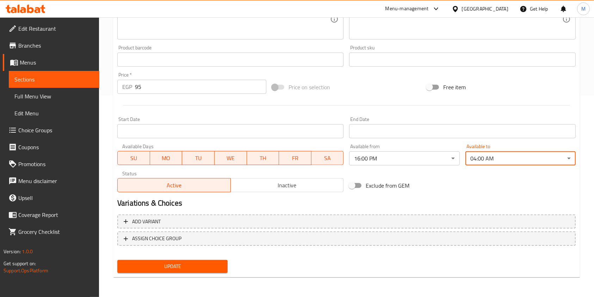
click at [217, 274] on div "Update" at bounding box center [173, 266] width 116 height 19
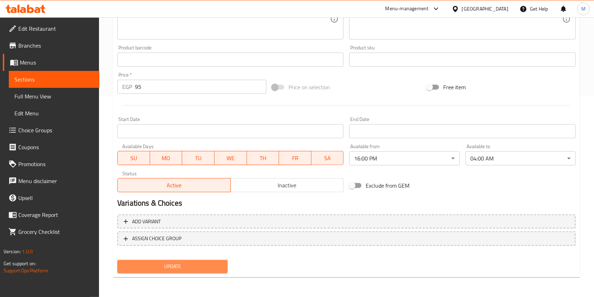
click at [220, 270] on span "Update" at bounding box center [172, 266] width 99 height 9
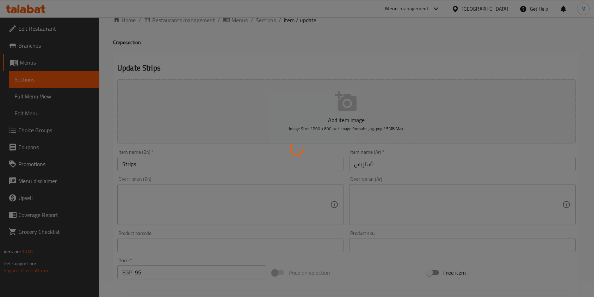
scroll to position [0, 0]
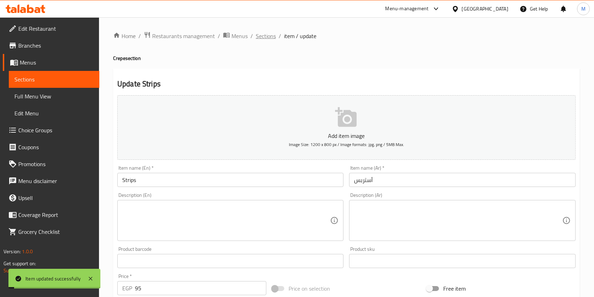
click at [266, 38] on span "Sections" at bounding box center [266, 36] width 20 height 8
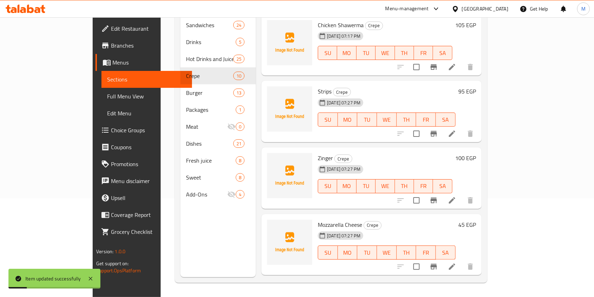
scroll to position [386, 0]
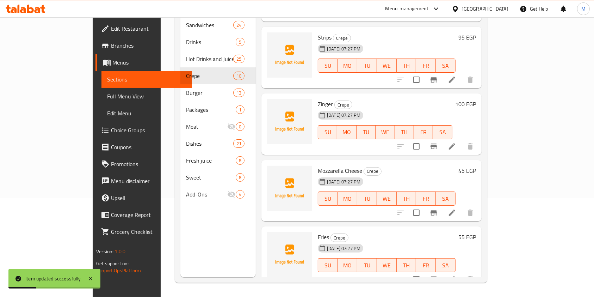
click at [479, 77] on div at bounding box center [435, 79] width 87 height 17
click at [455, 143] on icon at bounding box center [452, 146] width 6 height 6
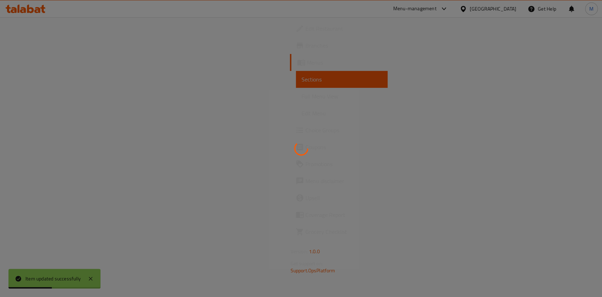
drag, startPoint x: 601, startPoint y: 195, endPoint x: 601, endPoint y: 216, distance: 20.8
click at [601, 216] on div at bounding box center [301, 148] width 602 height 297
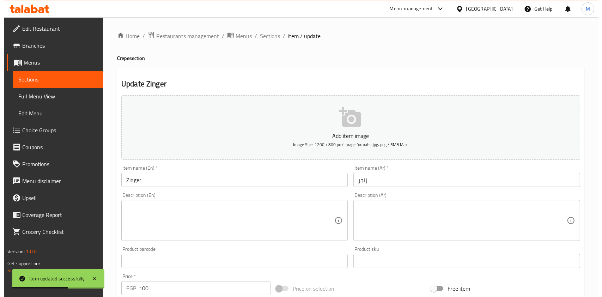
scroll to position [201, 0]
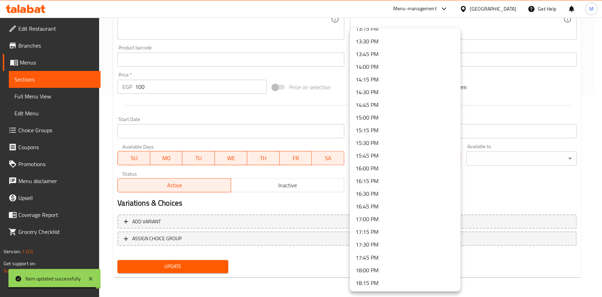
scroll to position [684, 0]
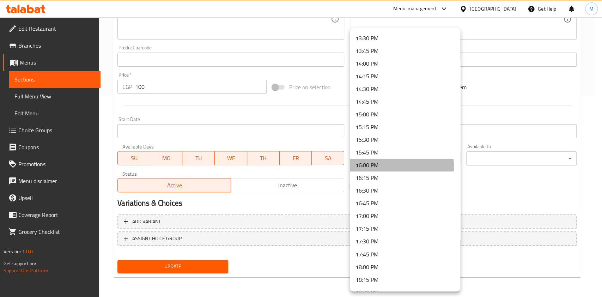
click at [387, 166] on li "16:00 PM" at bounding box center [405, 165] width 110 height 13
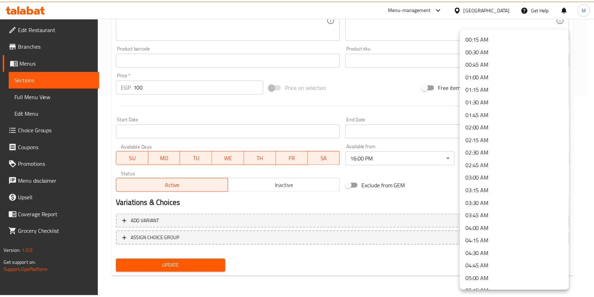
scroll to position [15, 0]
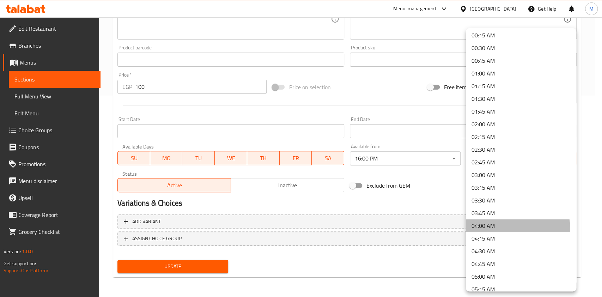
click at [502, 229] on li "04:00 AM" at bounding box center [520, 225] width 110 height 13
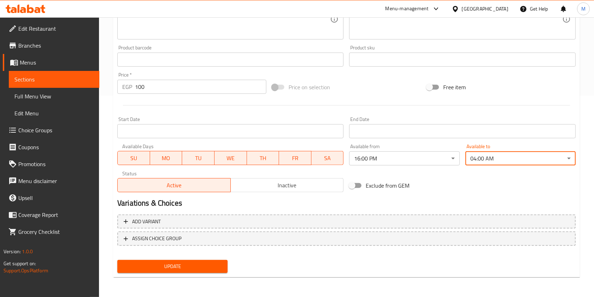
click at [204, 271] on button "Update" at bounding box center [172, 266] width 110 height 13
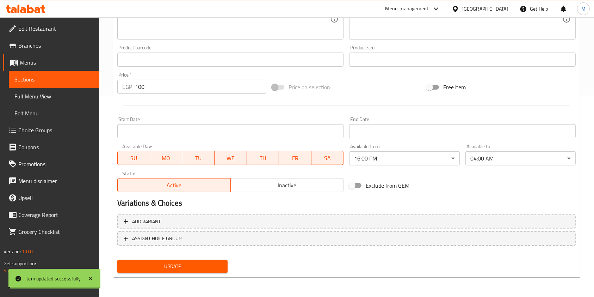
scroll to position [0, 0]
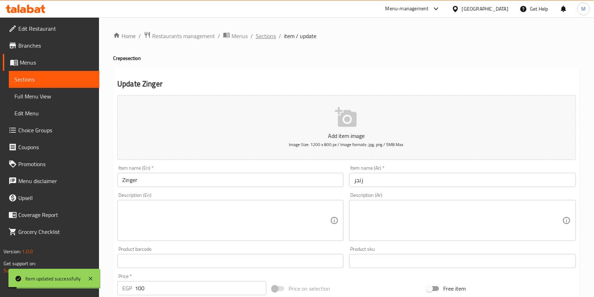
click at [275, 38] on span "Sections" at bounding box center [266, 36] width 20 height 8
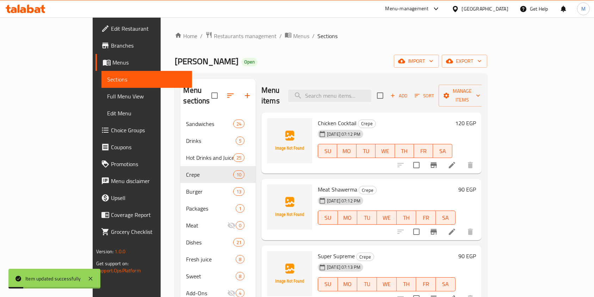
scroll to position [99, 0]
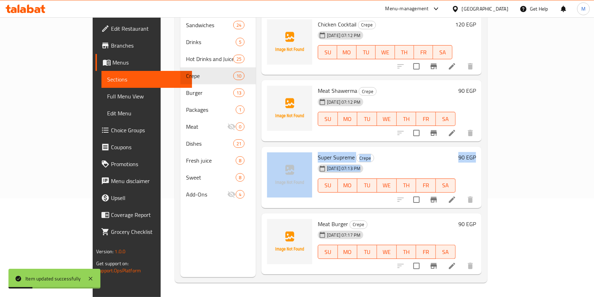
drag, startPoint x: 574, startPoint y: 85, endPoint x: 578, endPoint y: 119, distance: 34.7
click at [501, 138] on div "Home / Restaurants management / Menus / Sections Hajja Omm Hussein Open import …" at bounding box center [331, 108] width 340 height 378
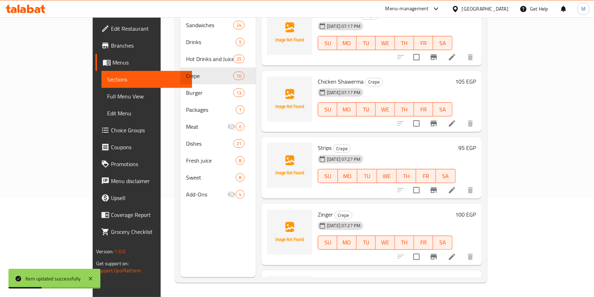
scroll to position [386, 0]
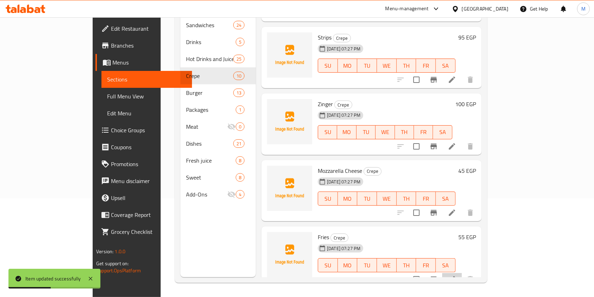
click at [462, 273] on li at bounding box center [452, 279] width 20 height 13
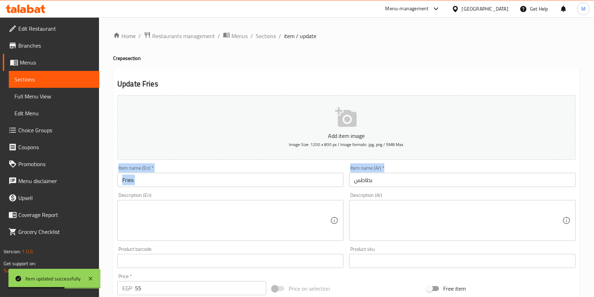
drag, startPoint x: 588, startPoint y: 92, endPoint x: 601, endPoint y: 171, distance: 80.3
click at [594, 171] on html "Item updated successfully ​ Menu-management Egypt Get Help M Edit Restaurant Br…" at bounding box center [297, 148] width 594 height 297
click at [279, 38] on li "/" at bounding box center [280, 36] width 2 height 8
click at [265, 38] on span "Sections" at bounding box center [266, 36] width 20 height 8
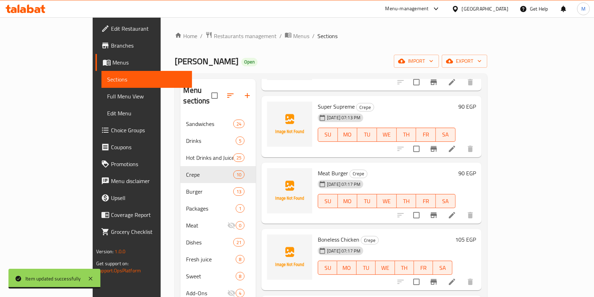
click at [479, 212] on div at bounding box center [435, 214] width 87 height 17
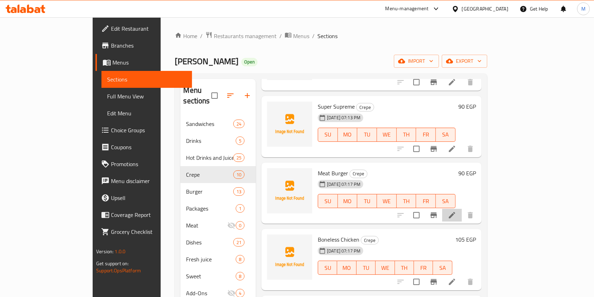
click at [462, 209] on li at bounding box center [452, 215] width 20 height 13
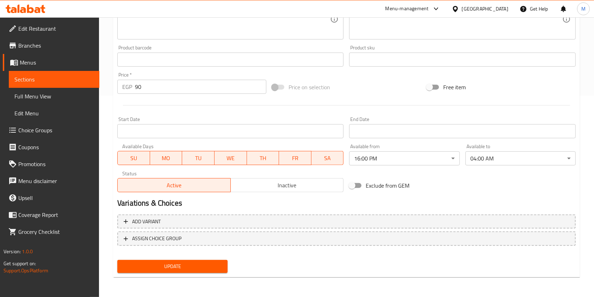
scroll to position [145, 0]
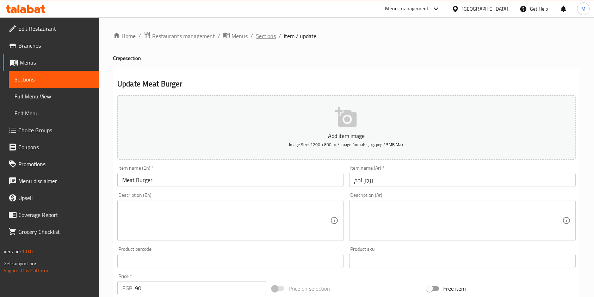
drag, startPoint x: 265, startPoint y: 29, endPoint x: 265, endPoint y: 33, distance: 3.9
click at [264, 30] on div "Home / Restaurants management / Menus / Sections / item / update Crepe section …" at bounding box center [346, 257] width 495 height 481
click at [266, 35] on span "Sections" at bounding box center [266, 36] width 20 height 8
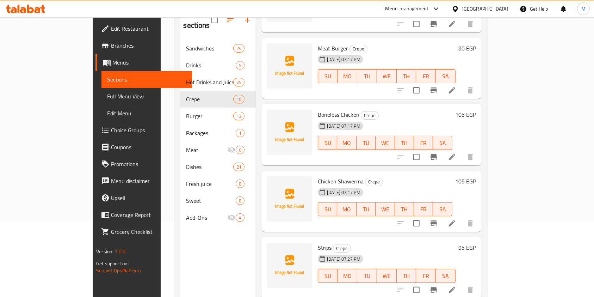
scroll to position [200, 0]
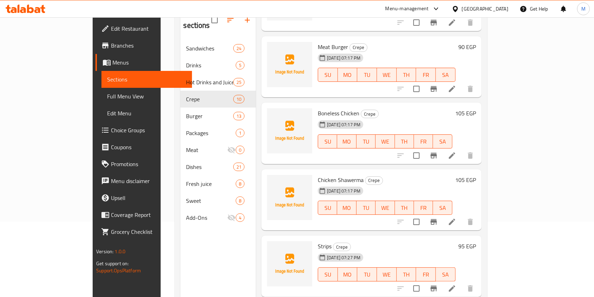
click at [479, 85] on div at bounding box center [435, 88] width 87 height 17
click at [462, 83] on li at bounding box center [452, 88] width 20 height 13
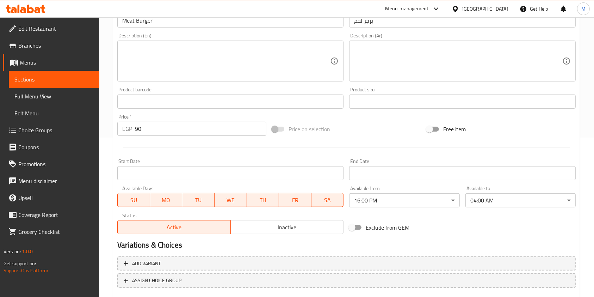
scroll to position [192, 0]
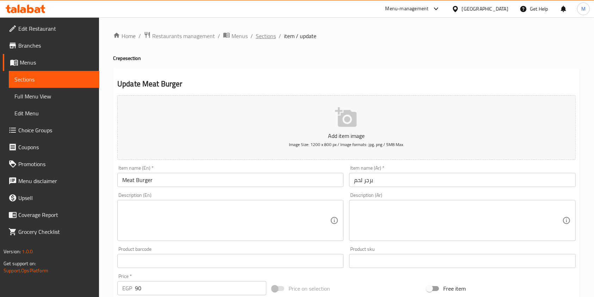
click at [262, 38] on span "Sections" at bounding box center [266, 36] width 20 height 8
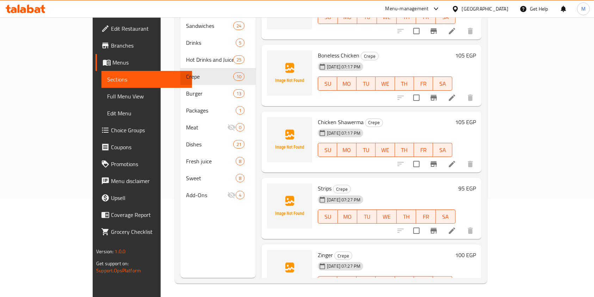
click at [462, 91] on li at bounding box center [452, 97] width 20 height 13
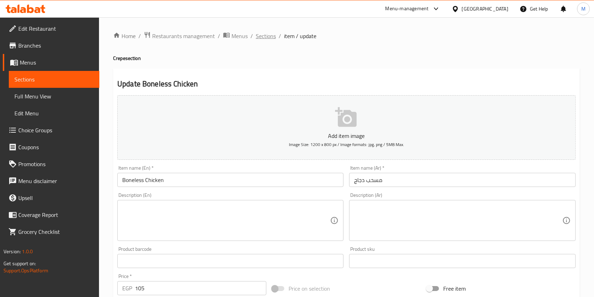
click at [270, 36] on span "Sections" at bounding box center [266, 36] width 20 height 8
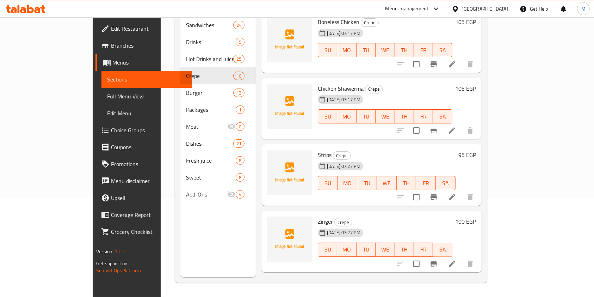
click at [456, 126] on icon at bounding box center [452, 130] width 8 height 8
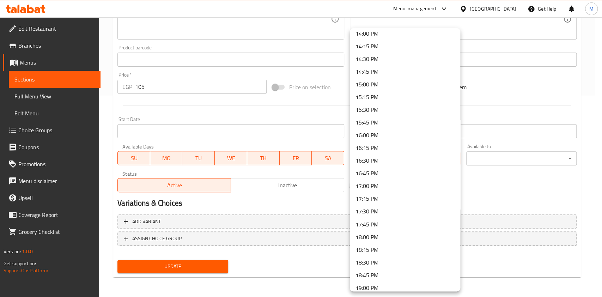
click at [377, 134] on li "16:00 PM" at bounding box center [405, 135] width 110 height 13
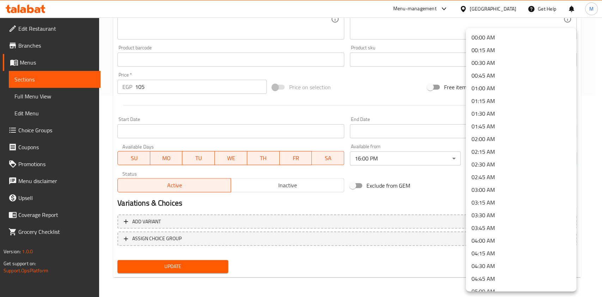
click at [497, 238] on li "04:00 AM" at bounding box center [520, 240] width 110 height 13
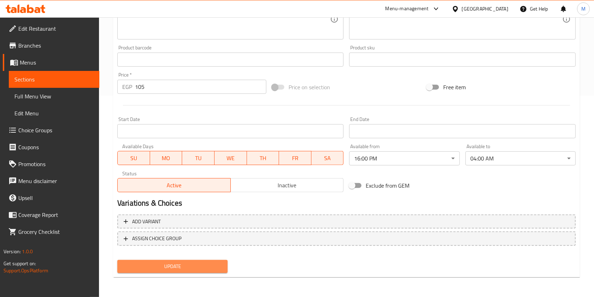
click at [220, 263] on span "Update" at bounding box center [172, 266] width 99 height 9
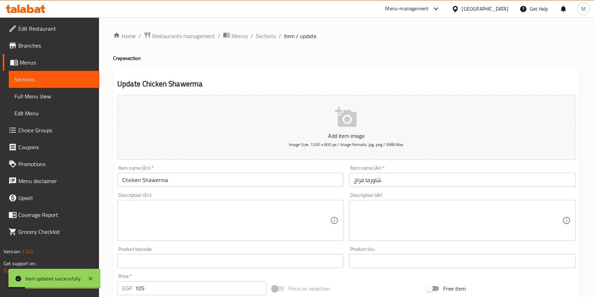
drag, startPoint x: 272, startPoint y: 37, endPoint x: 357, endPoint y: 69, distance: 91.1
click at [271, 37] on span "Sections" at bounding box center [266, 36] width 20 height 8
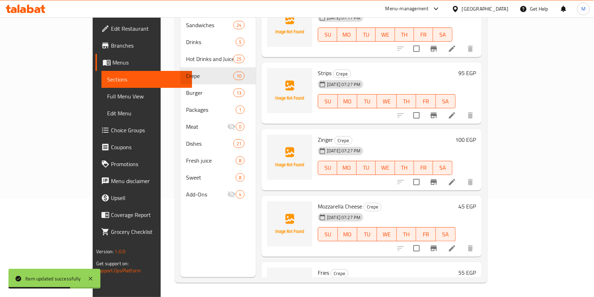
scroll to position [351, 0]
click at [462, 43] on li at bounding box center [452, 48] width 20 height 13
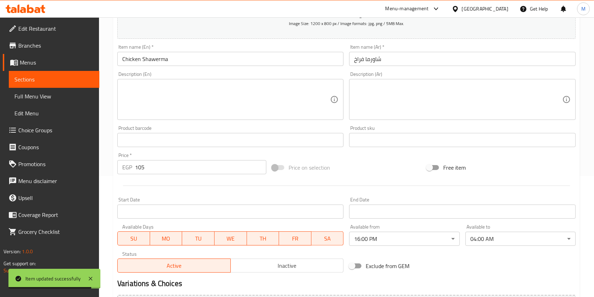
scroll to position [121, 0]
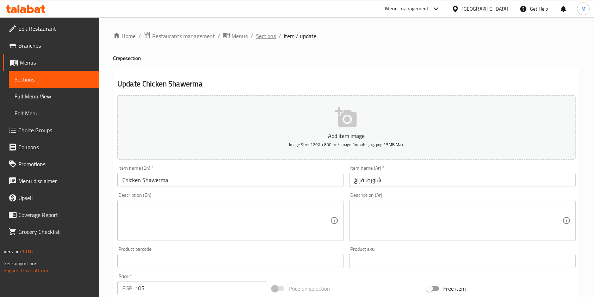
click at [265, 33] on span "Sections" at bounding box center [266, 36] width 20 height 8
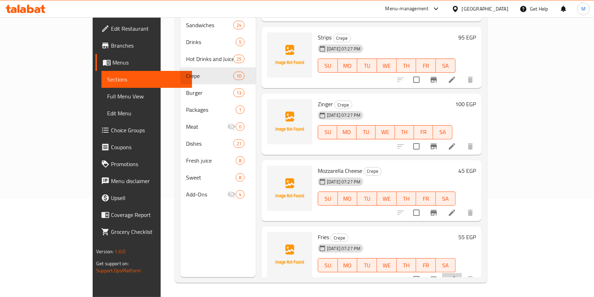
click at [462, 273] on li at bounding box center [452, 279] width 20 height 13
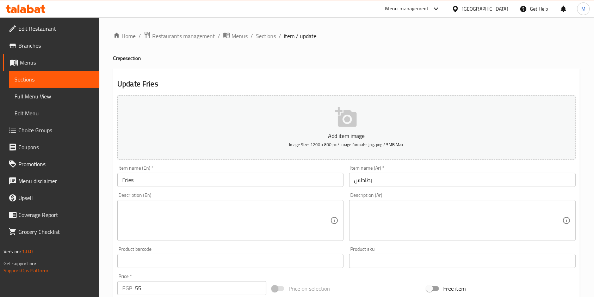
click at [262, 41] on div "Home / Restaurants management / Menus / Sections / item / update Crepe section …" at bounding box center [346, 257] width 467 height 452
click at [270, 36] on span "Sections" at bounding box center [266, 36] width 20 height 8
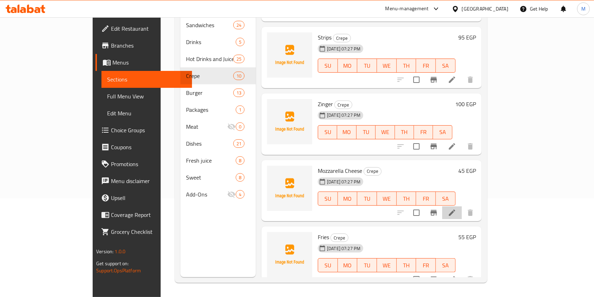
click at [462, 206] on li at bounding box center [452, 212] width 20 height 13
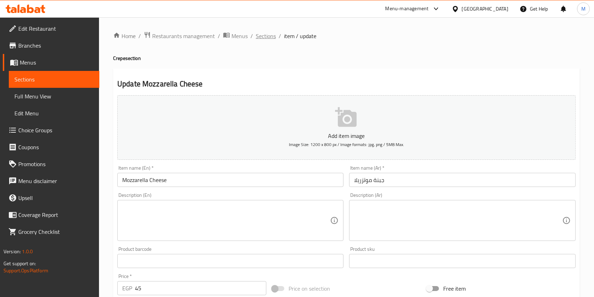
click at [263, 36] on span "Sections" at bounding box center [266, 36] width 20 height 8
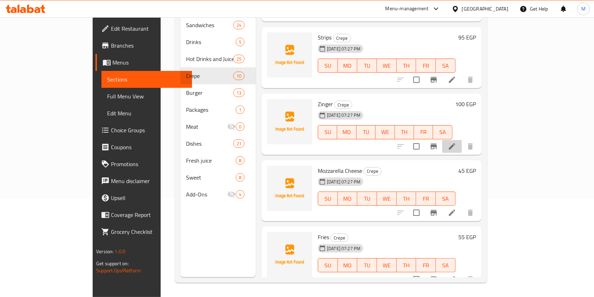
click at [462, 140] on li at bounding box center [452, 146] width 20 height 13
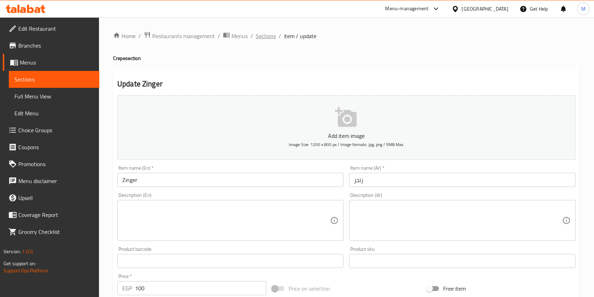
click at [266, 37] on span "Sections" at bounding box center [266, 36] width 20 height 8
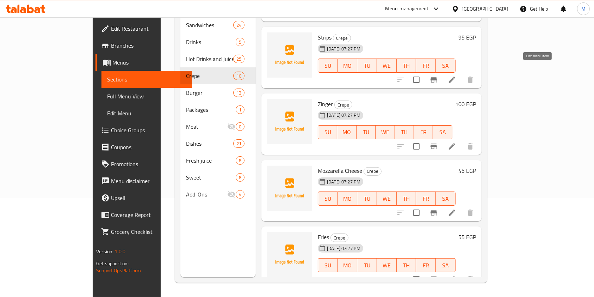
click at [456, 75] on icon at bounding box center [452, 79] width 8 height 8
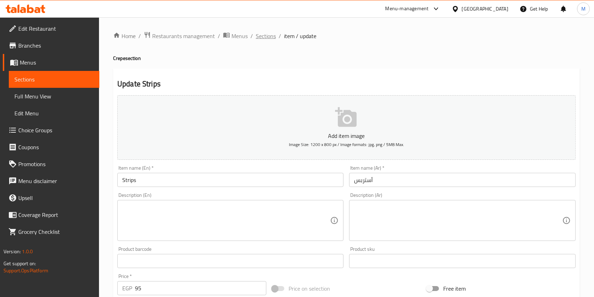
click at [269, 40] on span "Sections" at bounding box center [266, 36] width 20 height 8
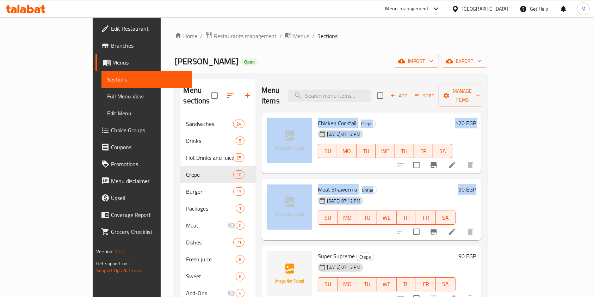
drag, startPoint x: 591, startPoint y: 76, endPoint x: 597, endPoint y: 119, distance: 43.9
click at [594, 210] on html "​ Menu-management Egypt Get Help M Edit Restaurant Branches Menus Sections Full…" at bounding box center [297, 148] width 594 height 297
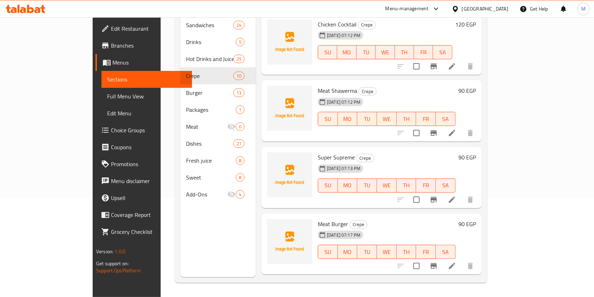
click at [501, 160] on div "Home / Restaurants management / Menus / Sections Hajja Omm Hussein Open import …" at bounding box center [331, 108] width 340 height 378
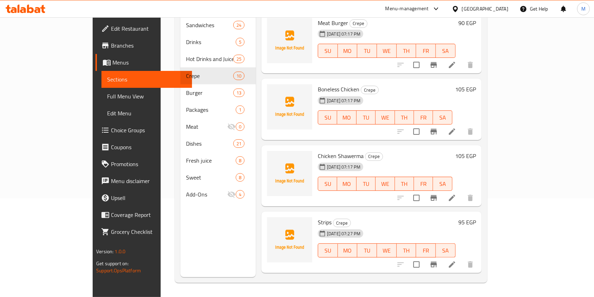
click at [456, 260] on icon at bounding box center [452, 264] width 8 height 8
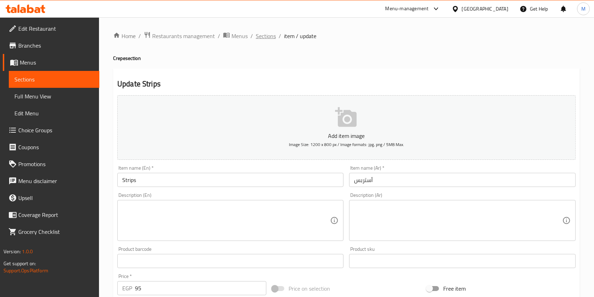
click at [261, 38] on span "Sections" at bounding box center [266, 36] width 20 height 8
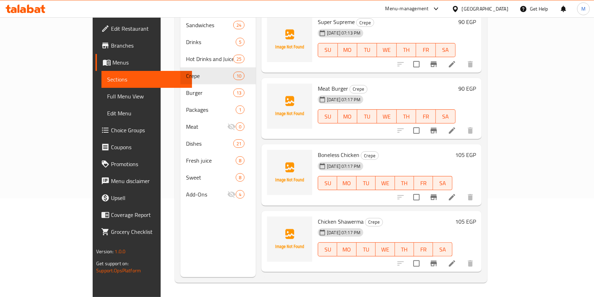
click at [462, 257] on li at bounding box center [452, 263] width 20 height 13
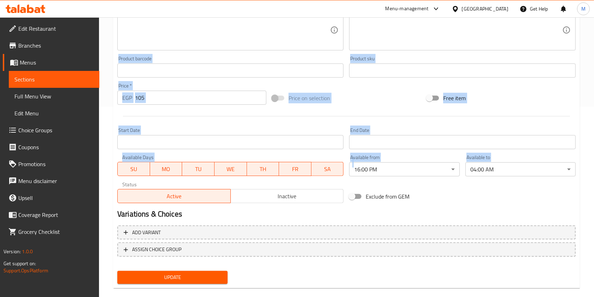
drag, startPoint x: 593, startPoint y: 189, endPoint x: 600, endPoint y: 34, distance: 155.6
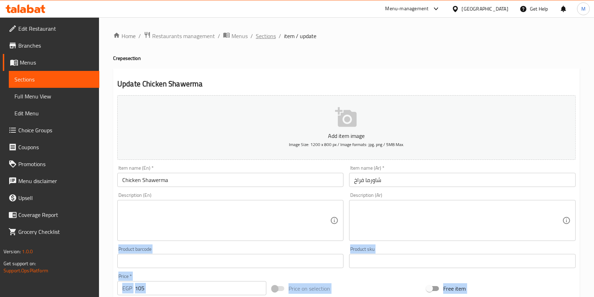
click at [270, 39] on span "Sections" at bounding box center [266, 36] width 20 height 8
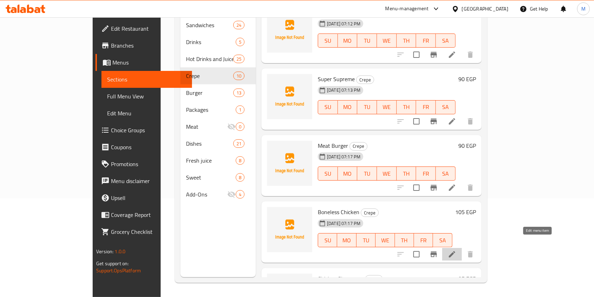
click at [456, 250] on icon at bounding box center [452, 254] width 8 height 8
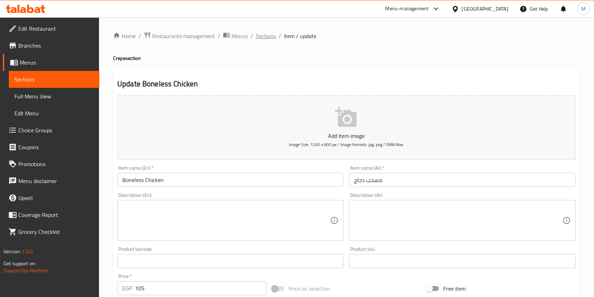
click at [263, 35] on span "Sections" at bounding box center [266, 36] width 20 height 8
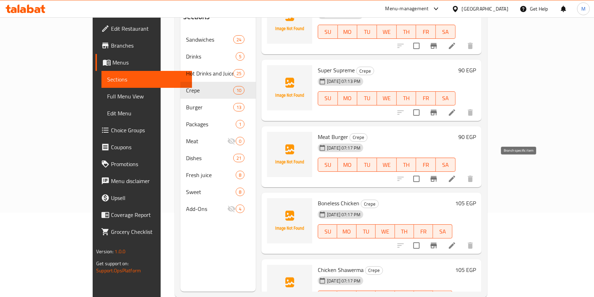
click at [437, 176] on icon "Branch-specific-item" at bounding box center [434, 179] width 6 height 6
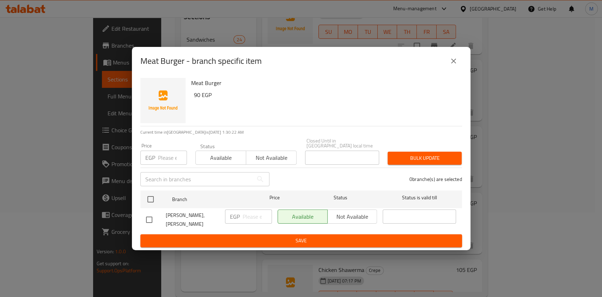
click at [460, 68] on div "Meat Burger - branch specific item" at bounding box center [300, 61] width 321 height 17
click at [457, 65] on icon "close" at bounding box center [453, 61] width 8 height 8
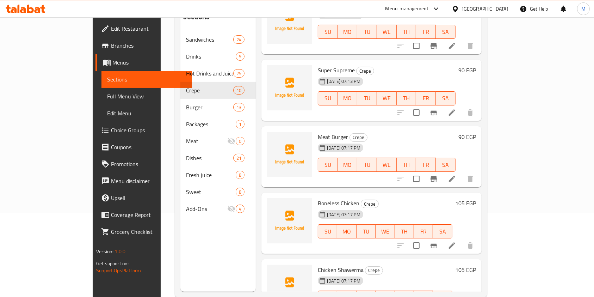
click at [462, 172] on li at bounding box center [452, 178] width 20 height 13
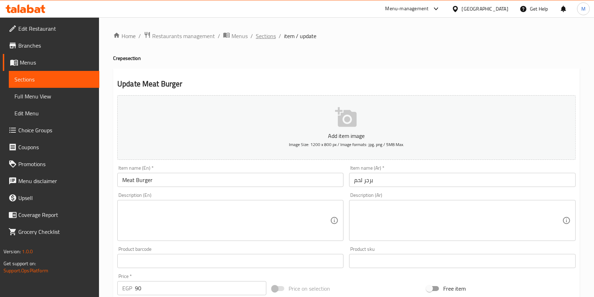
click at [266, 38] on span "Sections" at bounding box center [266, 36] width 20 height 8
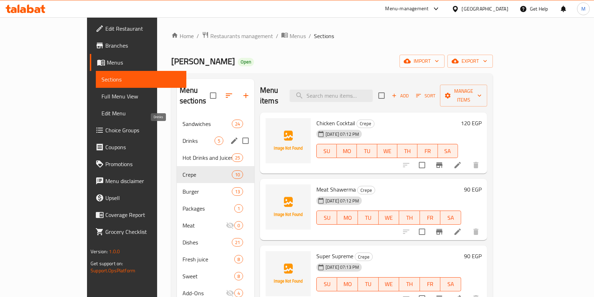
click at [183, 136] on span "Drinks" at bounding box center [199, 140] width 32 height 8
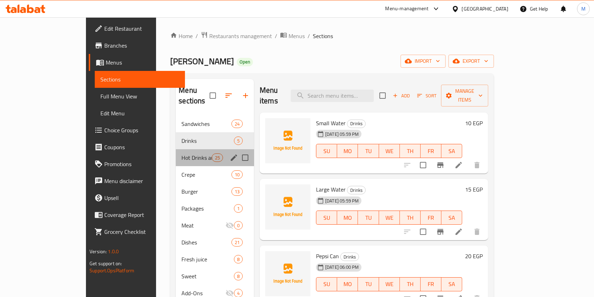
click at [176, 149] on div "Hot Drinks and Juices 25" at bounding box center [215, 157] width 78 height 17
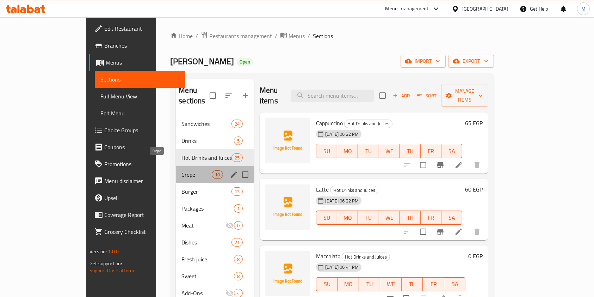
drag, startPoint x: 171, startPoint y: 162, endPoint x: 172, endPoint y: 166, distance: 3.9
click at [181, 170] on span "Crepe" at bounding box center [196, 174] width 30 height 8
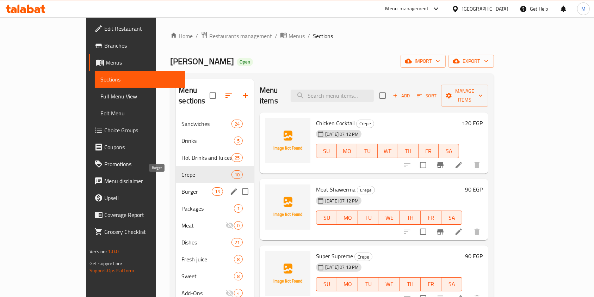
click at [181, 187] on span "Burger" at bounding box center [196, 191] width 30 height 8
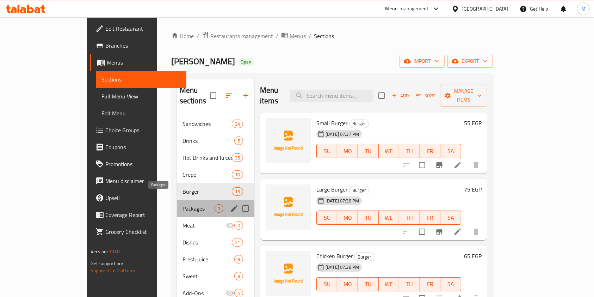
click at [183, 204] on span "Packages" at bounding box center [199, 208] width 32 height 8
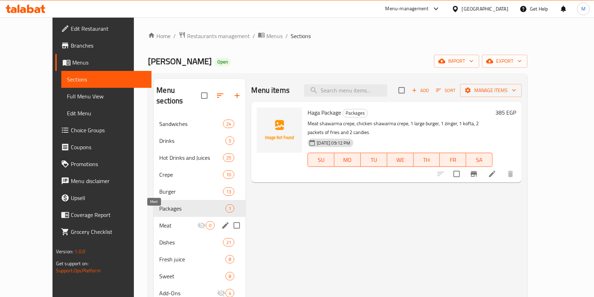
click at [180, 221] on span "Meat" at bounding box center [178, 225] width 38 height 8
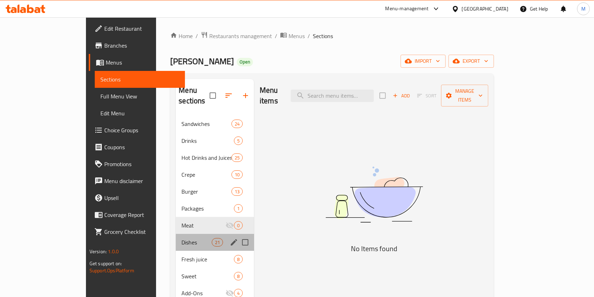
click at [176, 234] on div "Dishes 21" at bounding box center [215, 242] width 78 height 17
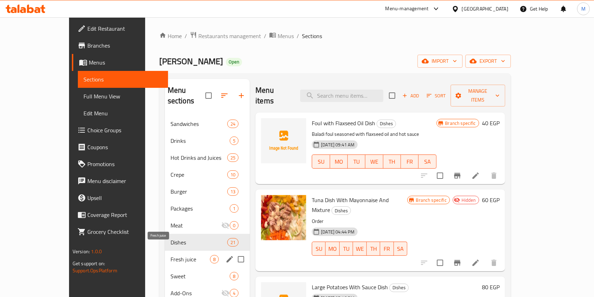
click at [171, 255] on span "Fresh juice" at bounding box center [190, 259] width 39 height 8
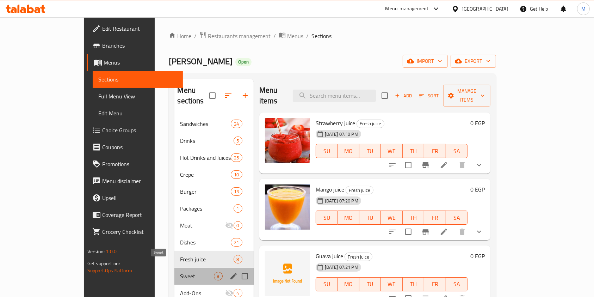
click at [180, 272] on span "Sweet" at bounding box center [196, 276] width 33 height 8
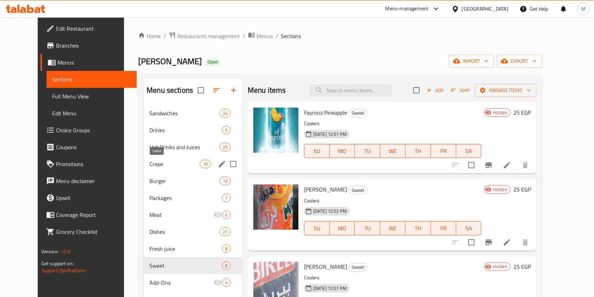
click at [158, 164] on span "Crepe" at bounding box center [174, 164] width 50 height 8
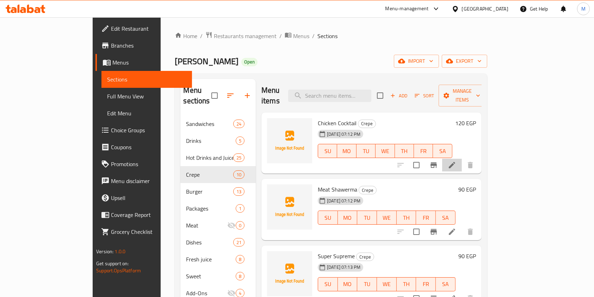
click at [462, 159] on li at bounding box center [452, 165] width 20 height 13
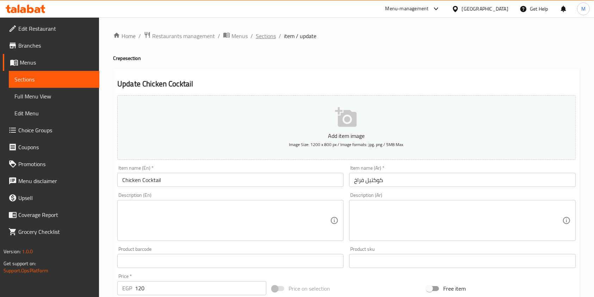
click at [267, 36] on span "Sections" at bounding box center [266, 36] width 20 height 8
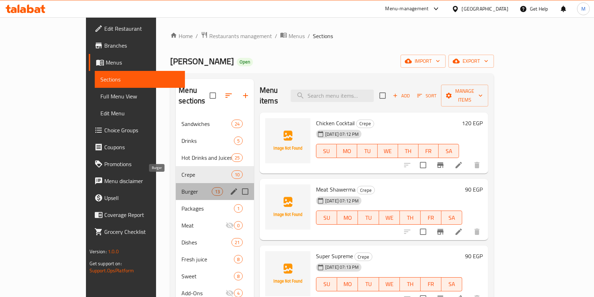
click at [181, 187] on span "Burger" at bounding box center [196, 191] width 30 height 8
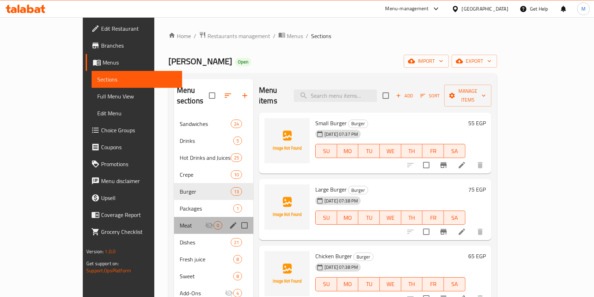
click at [174, 219] on div "Meat 0" at bounding box center [213, 225] width 79 height 17
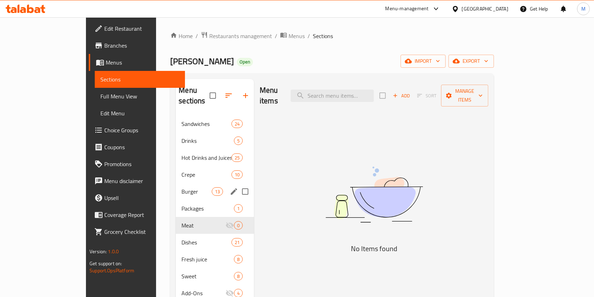
click at [176, 186] on div "Burger 13" at bounding box center [215, 191] width 78 height 17
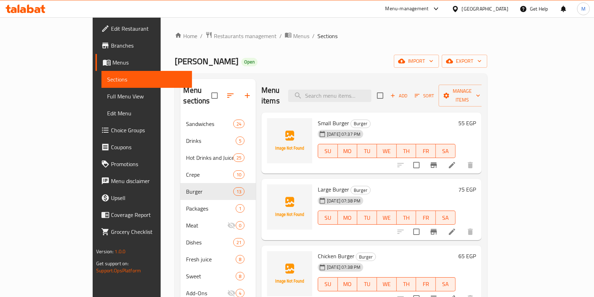
click at [462, 159] on li at bounding box center [452, 165] width 20 height 13
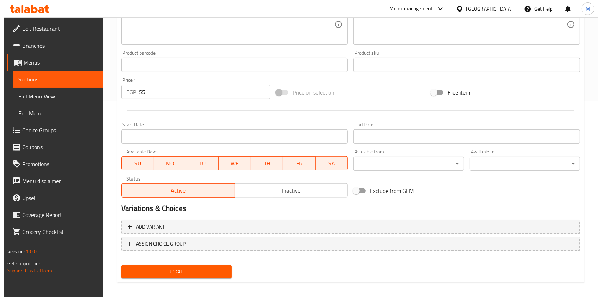
scroll to position [201, 0]
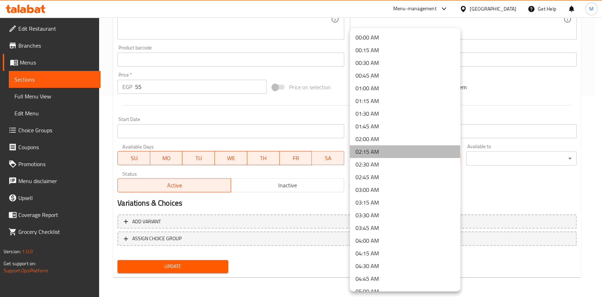
click at [416, 155] on li "02:15 AM" at bounding box center [405, 151] width 110 height 13
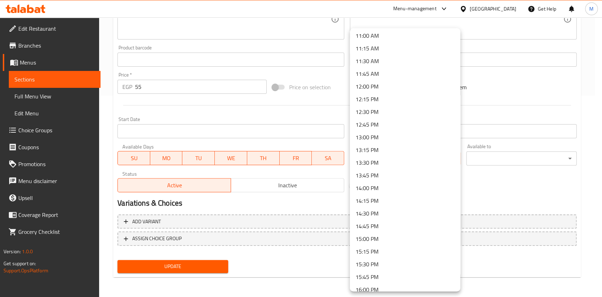
scroll to position [571, 0]
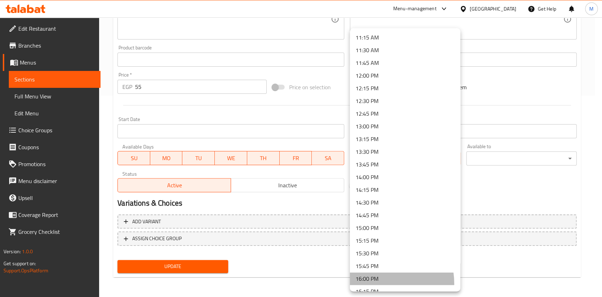
click at [372, 283] on li "16:00 PM" at bounding box center [405, 278] width 110 height 13
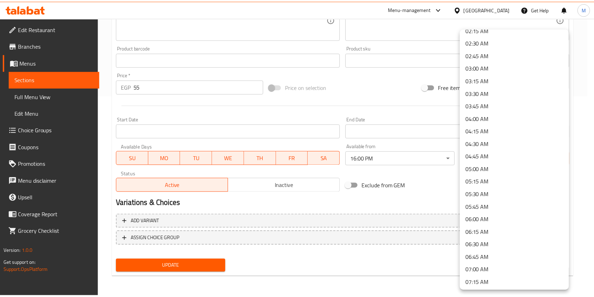
scroll to position [131, 0]
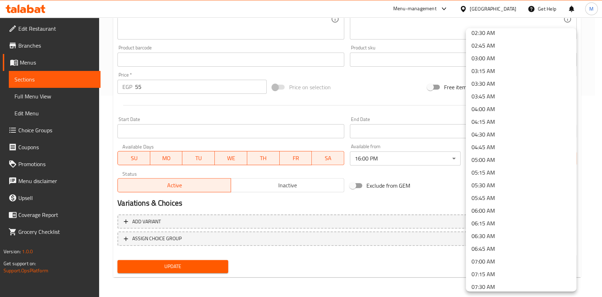
click at [486, 108] on li "04:00 AM" at bounding box center [520, 109] width 110 height 13
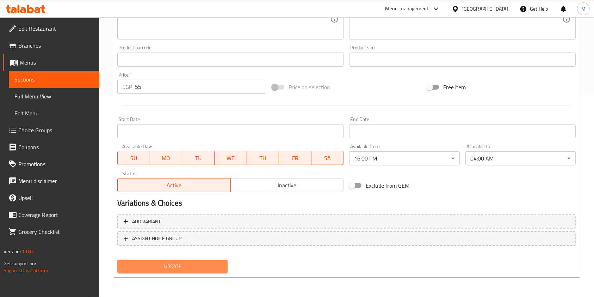
click at [173, 265] on span "Update" at bounding box center [172, 266] width 99 height 9
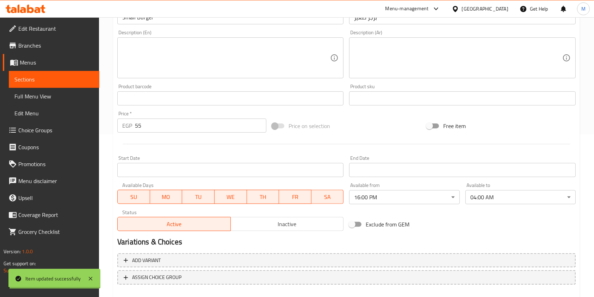
scroll to position [0, 0]
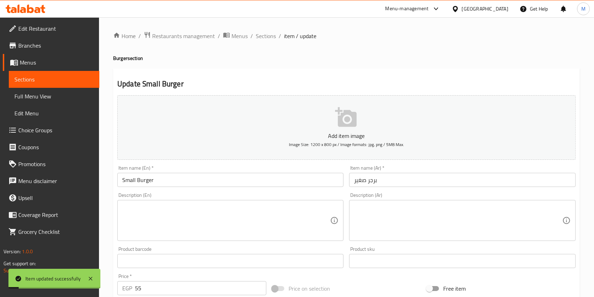
click at [276, 38] on ol "Home / Restaurants management / Menus / Sections / item / update" at bounding box center [346, 35] width 467 height 9
drag, startPoint x: 273, startPoint y: 37, endPoint x: 299, endPoint y: 68, distance: 40.8
click at [273, 37] on span "Sections" at bounding box center [266, 36] width 20 height 8
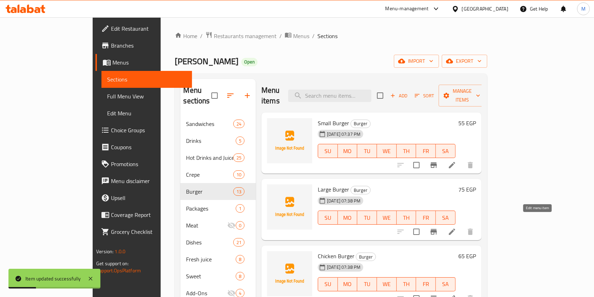
click at [455, 228] on icon at bounding box center [452, 231] width 6 height 6
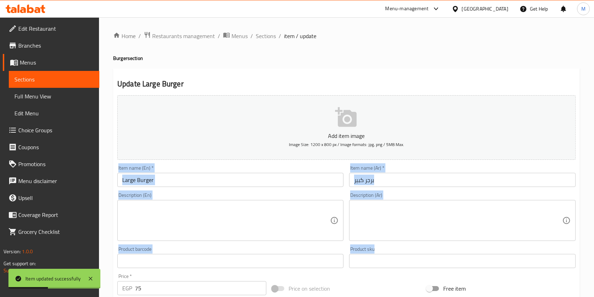
drag, startPoint x: 600, startPoint y: 153, endPoint x: 601, endPoint y: 246, distance: 93.7
click at [594, 246] on html "Item updated successfully ​ Menu-management Egypt Get Help M Edit Restaurant Br…" at bounding box center [297, 148] width 594 height 297
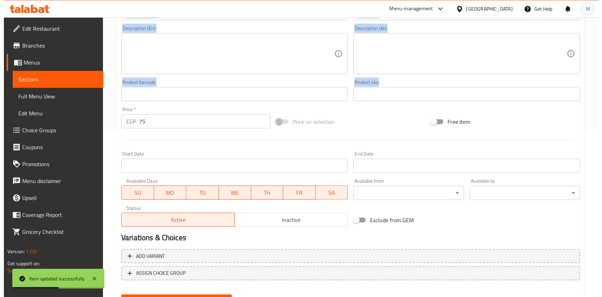
scroll to position [161, 0]
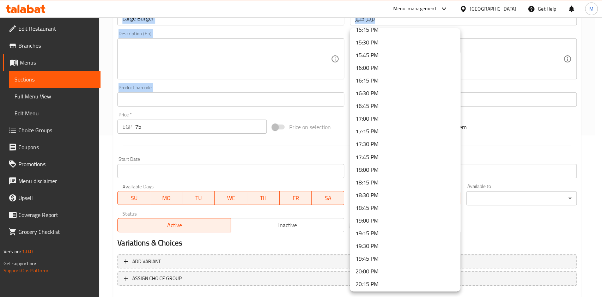
scroll to position [771, 0]
click at [376, 80] on li "16:00 PM" at bounding box center [405, 78] width 110 height 13
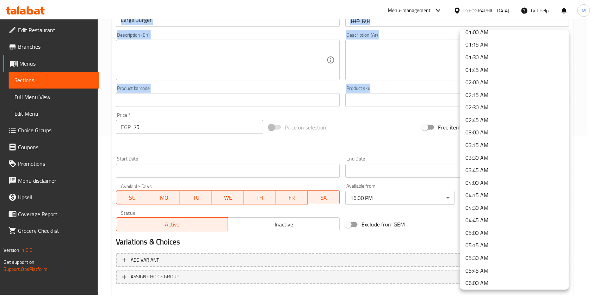
scroll to position [67, 0]
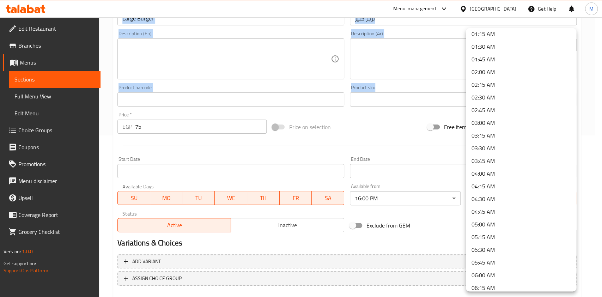
click at [511, 173] on li "04:00 AM" at bounding box center [520, 173] width 110 height 13
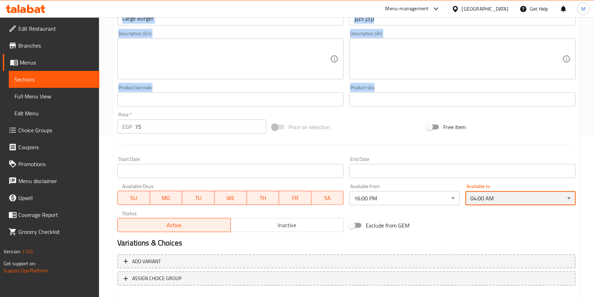
scroll to position [201, 0]
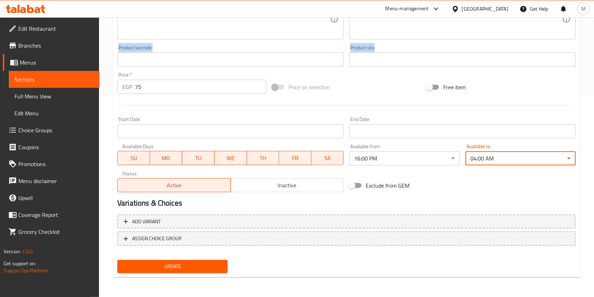
click at [212, 264] on span "Update" at bounding box center [172, 266] width 99 height 9
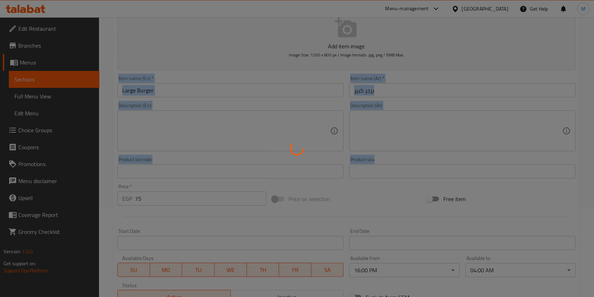
scroll to position [0, 0]
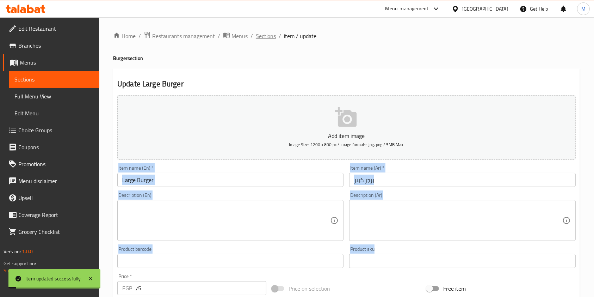
click at [271, 37] on span "Sections" at bounding box center [266, 36] width 20 height 8
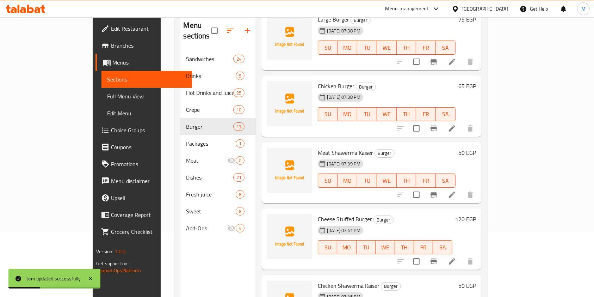
scroll to position [135, 0]
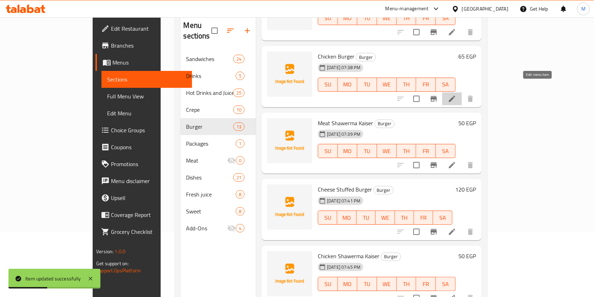
click at [456, 94] on icon at bounding box center [452, 98] width 8 height 8
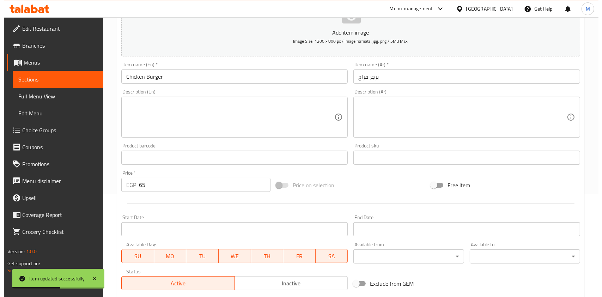
scroll to position [201, 0]
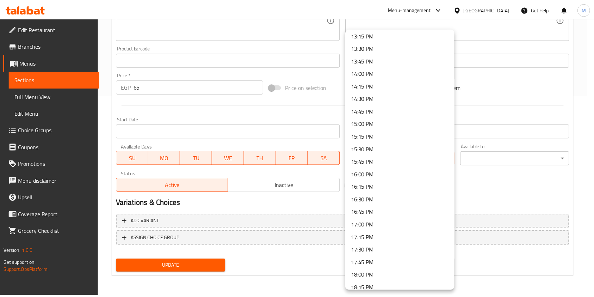
scroll to position [683, 0]
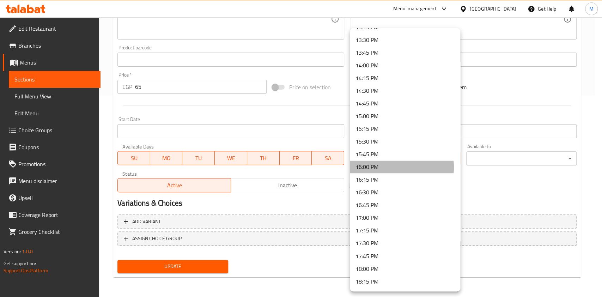
click at [385, 167] on li "16:00 PM" at bounding box center [405, 166] width 110 height 13
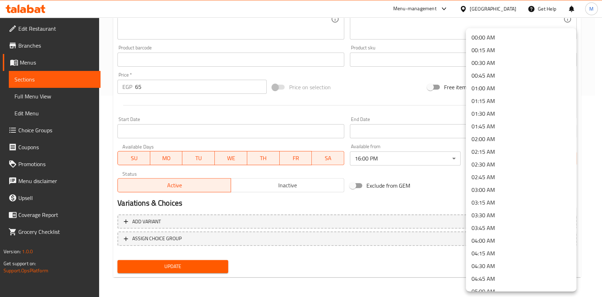
click at [491, 241] on li "04:00 AM" at bounding box center [520, 240] width 110 height 13
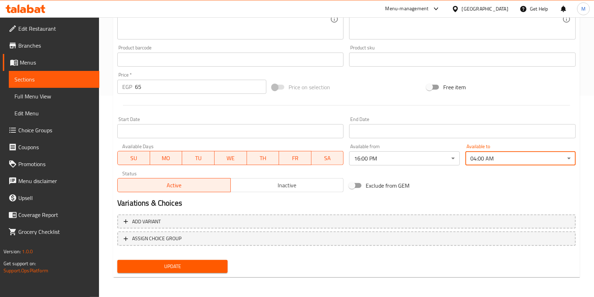
click at [214, 275] on div "Update" at bounding box center [173, 266] width 116 height 19
click at [214, 271] on button "Update" at bounding box center [172, 266] width 110 height 13
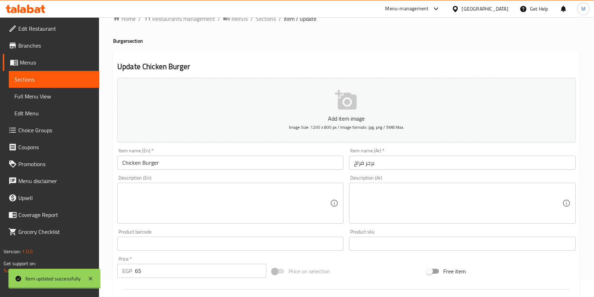
scroll to position [0, 0]
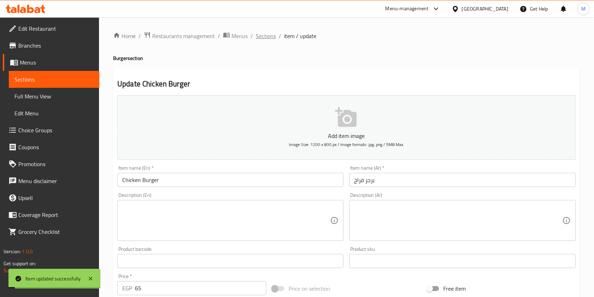
click at [259, 38] on span "Sections" at bounding box center [266, 36] width 20 height 8
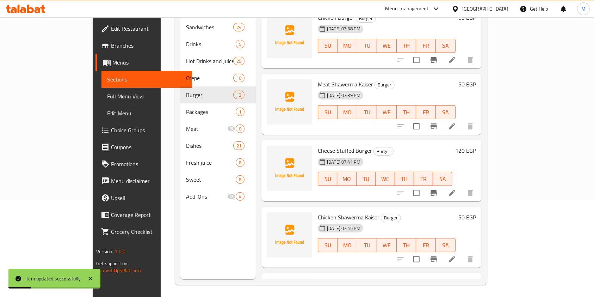
scroll to position [159, 0]
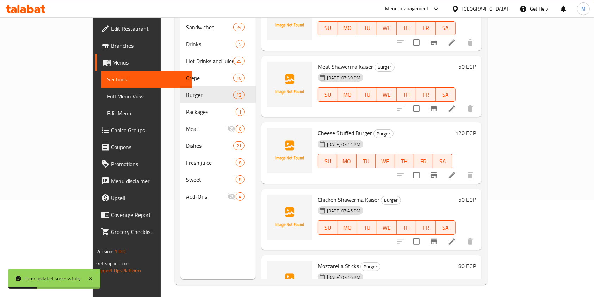
click at [462, 102] on li at bounding box center [452, 108] width 20 height 13
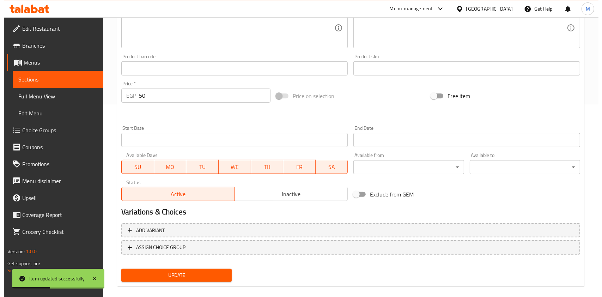
scroll to position [199, 0]
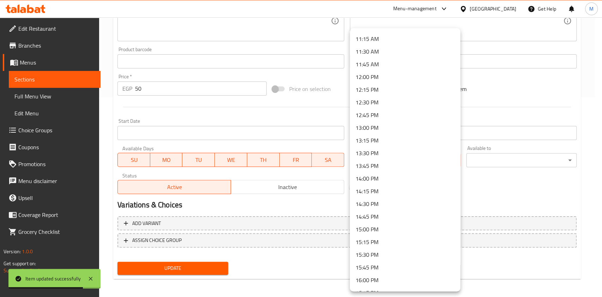
scroll to position [575, 0]
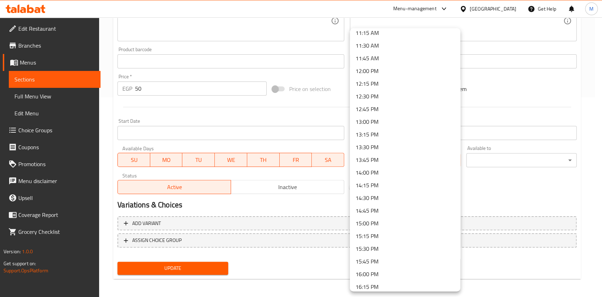
click at [379, 273] on li "16:00 PM" at bounding box center [405, 273] width 110 height 13
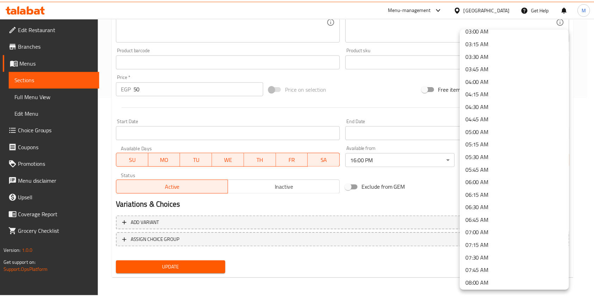
scroll to position [166, 0]
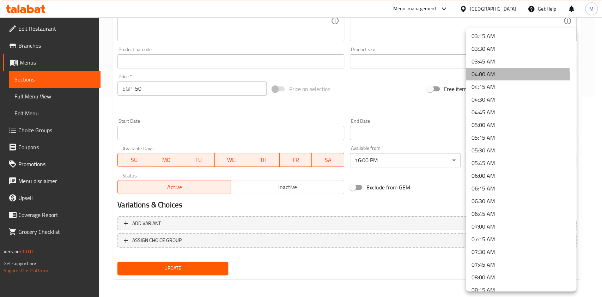
click at [486, 76] on li "04:00 AM" at bounding box center [520, 74] width 110 height 13
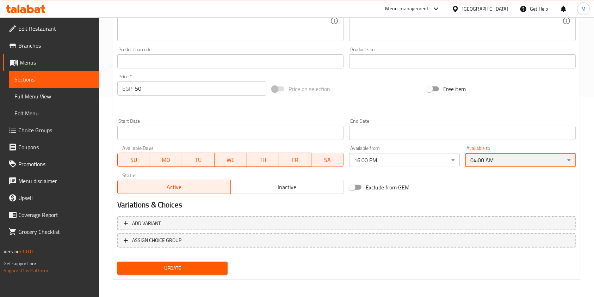
scroll to position [201, 0]
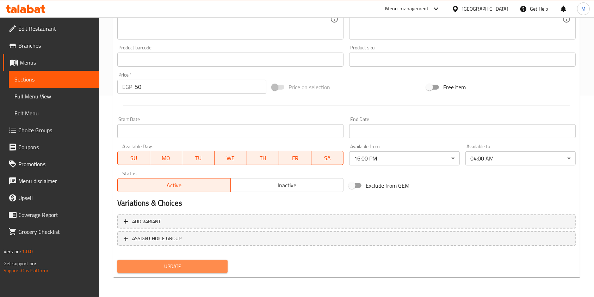
click at [197, 263] on span "Update" at bounding box center [172, 266] width 99 height 9
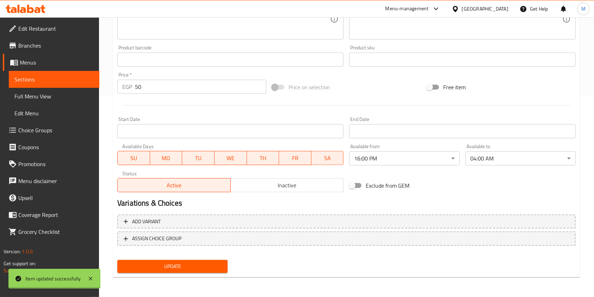
scroll to position [0, 0]
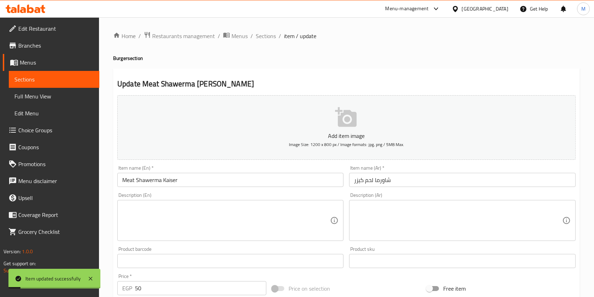
drag, startPoint x: 275, startPoint y: 36, endPoint x: 270, endPoint y: 25, distance: 12.0
click at [274, 36] on span "Sections" at bounding box center [266, 36] width 20 height 8
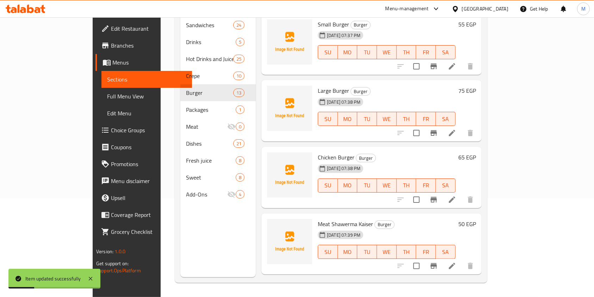
scroll to position [585, 0]
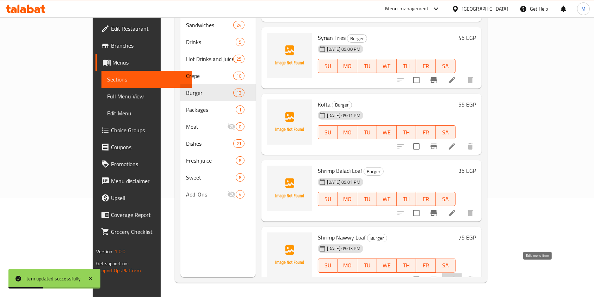
click at [455, 276] on icon at bounding box center [452, 279] width 6 height 6
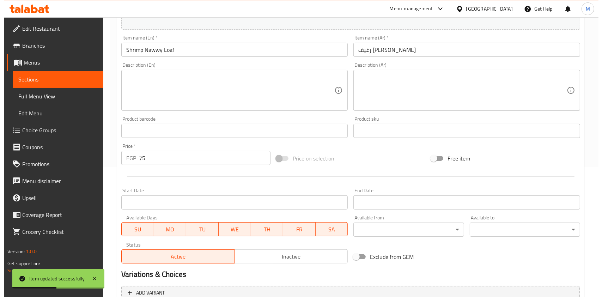
scroll to position [201, 0]
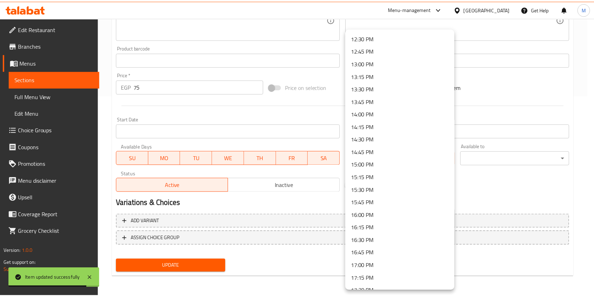
scroll to position [637, 0]
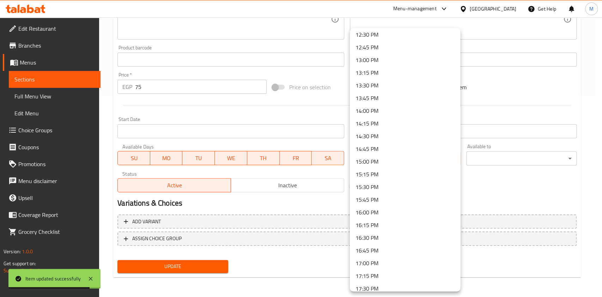
click at [402, 206] on li "16:00 PM" at bounding box center [405, 212] width 110 height 13
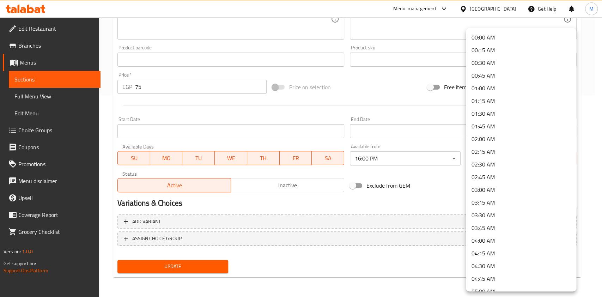
click at [486, 240] on li "04:00 AM" at bounding box center [520, 240] width 110 height 13
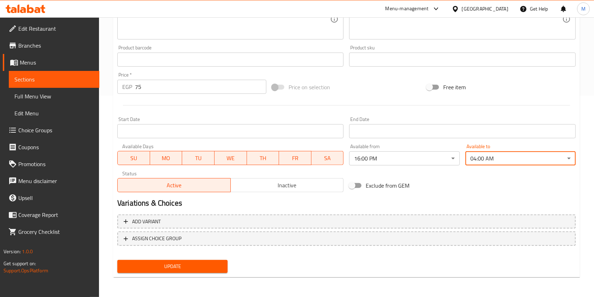
click at [217, 267] on span "Update" at bounding box center [172, 266] width 99 height 9
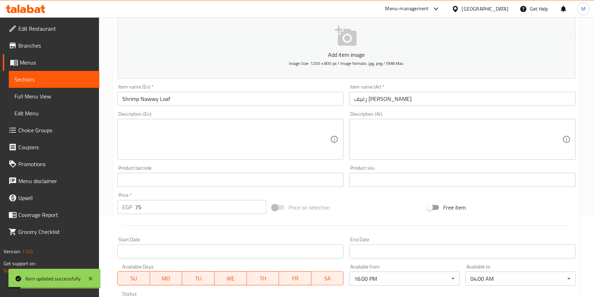
scroll to position [0, 0]
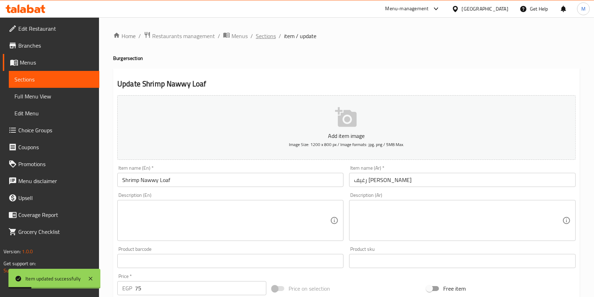
click at [259, 39] on span "Sections" at bounding box center [266, 36] width 20 height 8
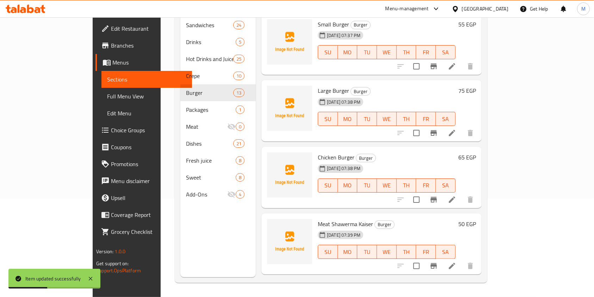
scroll to position [259, 0]
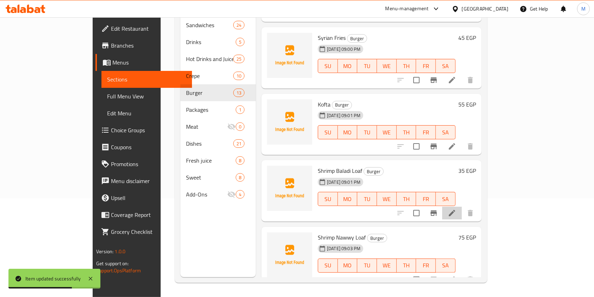
click at [462, 206] on li at bounding box center [452, 212] width 20 height 13
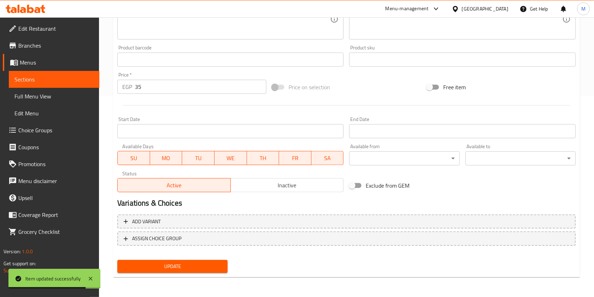
click at [433, 172] on div "Add item image Image Size: 1200 x 800 px / Image formats: jpg, png / 5MB Max. I…" at bounding box center [347, 43] width 464 height 304
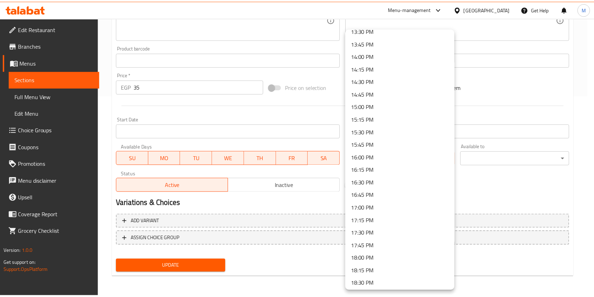
scroll to position [700, 0]
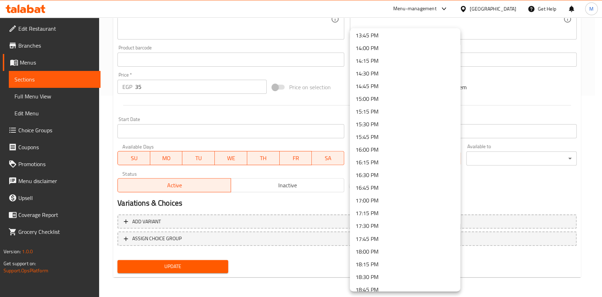
click at [367, 150] on li "16:00 PM" at bounding box center [405, 149] width 110 height 13
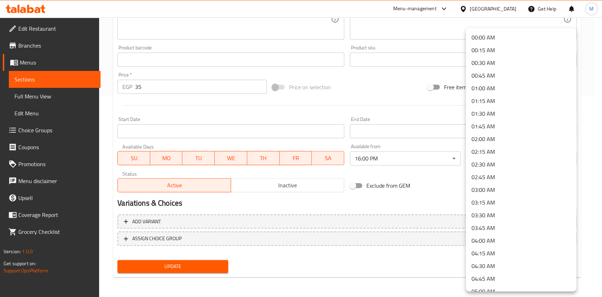
click at [488, 236] on li "04:00 AM" at bounding box center [520, 240] width 110 height 13
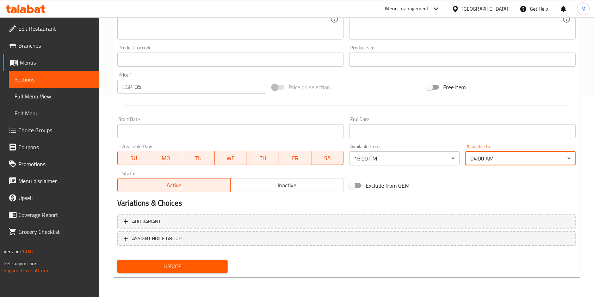
click at [212, 270] on span "Update" at bounding box center [172, 266] width 99 height 9
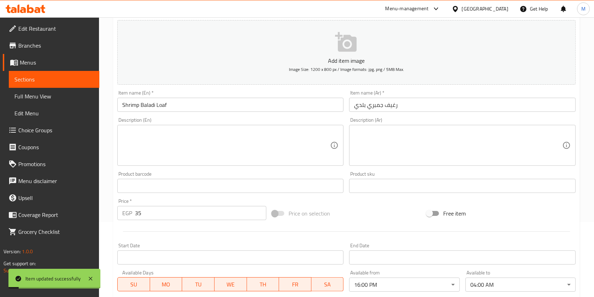
scroll to position [0, 0]
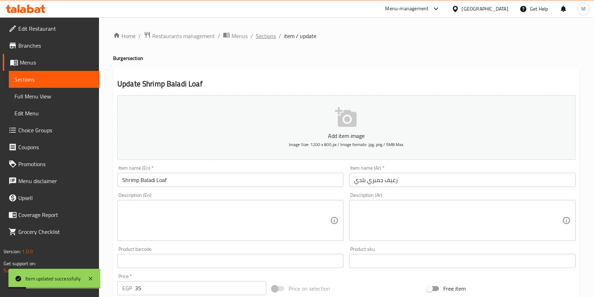
click at [264, 35] on span "Sections" at bounding box center [266, 36] width 20 height 8
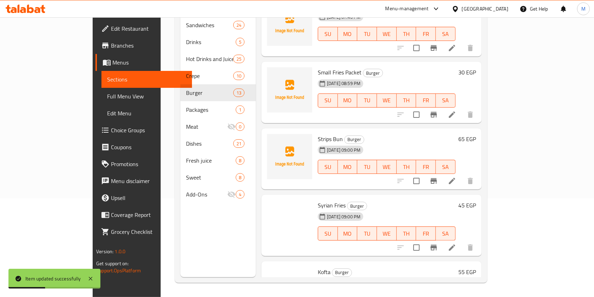
scroll to position [585, 0]
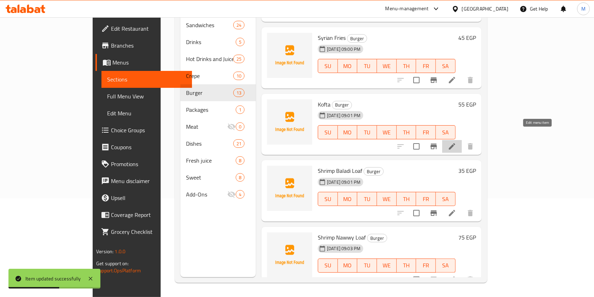
click at [456, 142] on icon at bounding box center [452, 146] width 8 height 8
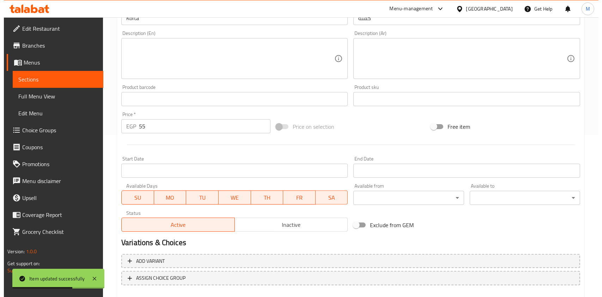
scroll to position [201, 0]
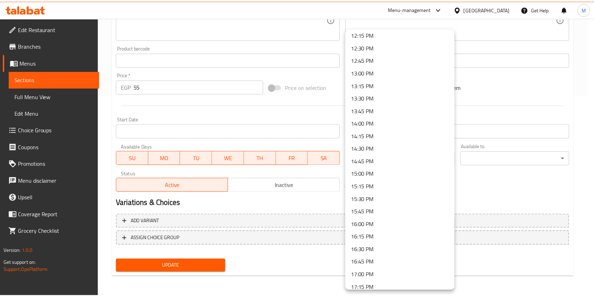
scroll to position [635, 0]
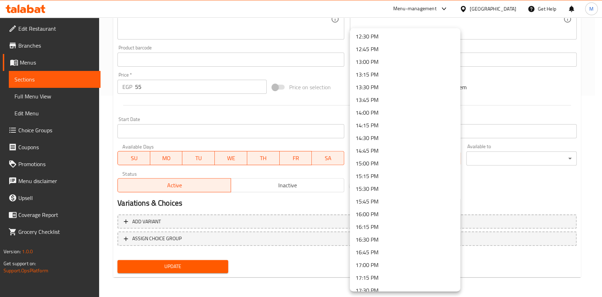
click at [395, 217] on li "16:00 PM" at bounding box center [405, 214] width 110 height 13
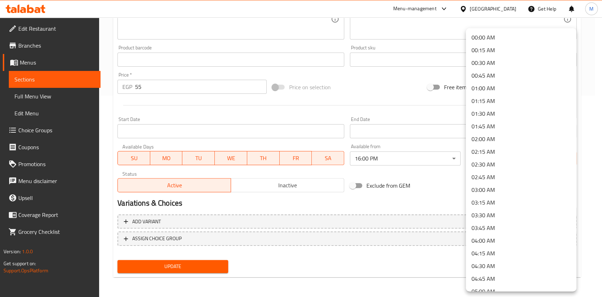
click at [493, 241] on li "04:00 AM" at bounding box center [520, 240] width 110 height 13
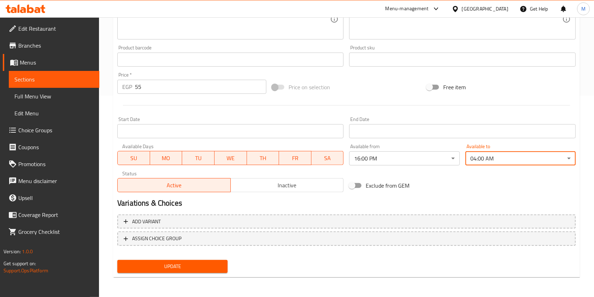
click at [209, 266] on span "Update" at bounding box center [172, 266] width 99 height 9
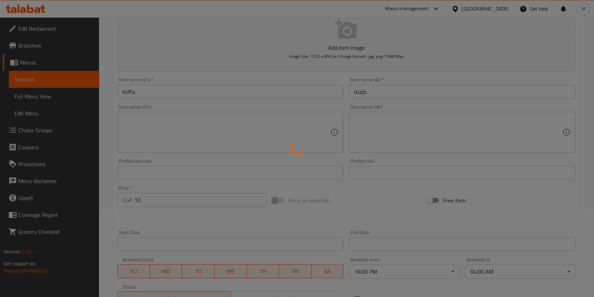
scroll to position [0, 0]
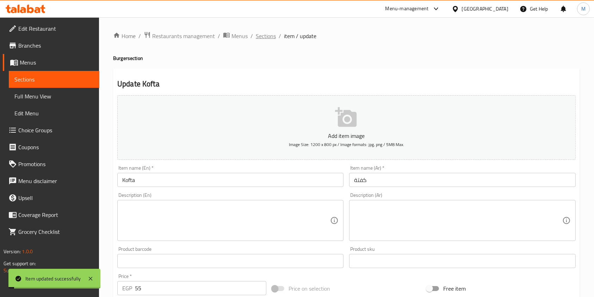
click at [271, 40] on span "Sections" at bounding box center [266, 36] width 20 height 8
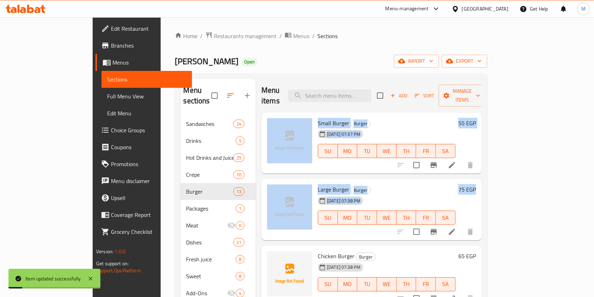
drag, startPoint x: 567, startPoint y: 79, endPoint x: 600, endPoint y: 164, distance: 90.6
click at [501, 188] on div "Home / Restaurants management / Menus / Sections Hajja Omm Hussein Open import …" at bounding box center [331, 206] width 340 height 378
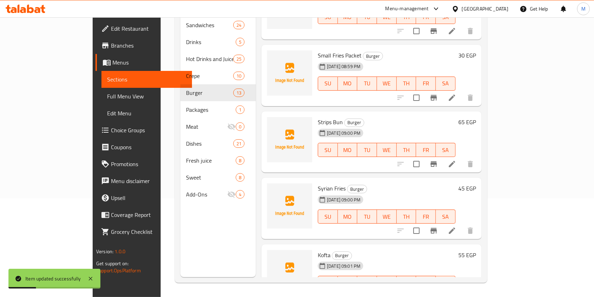
scroll to position [585, 0]
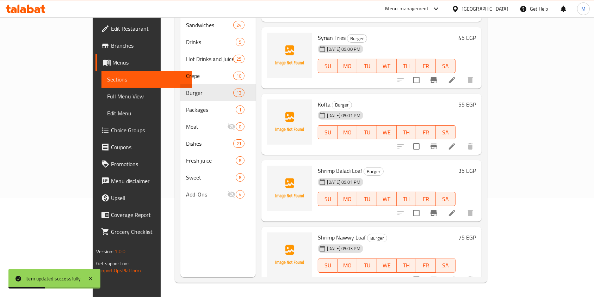
click at [462, 74] on li at bounding box center [452, 80] width 20 height 13
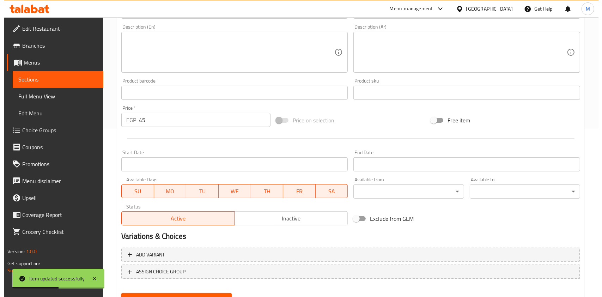
scroll to position [201, 0]
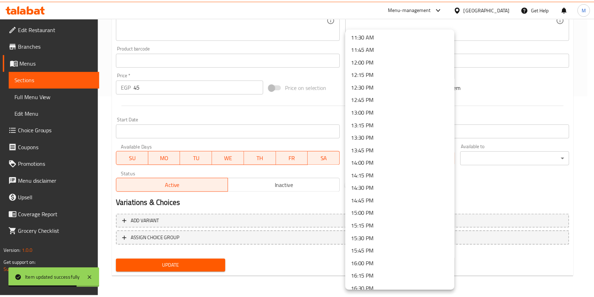
scroll to position [631, 0]
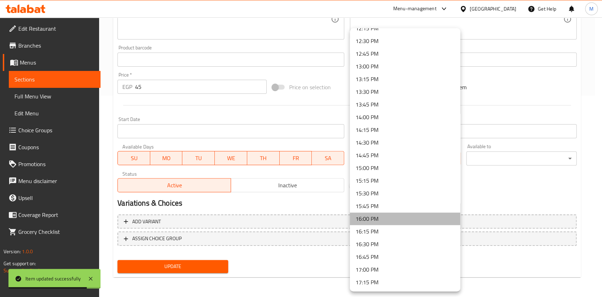
click at [405, 220] on li "16:00 PM" at bounding box center [405, 218] width 110 height 13
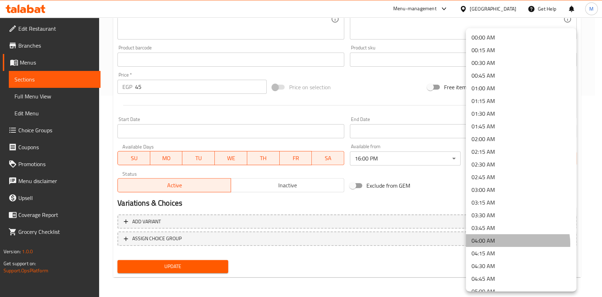
click at [510, 243] on li "04:00 AM" at bounding box center [520, 240] width 110 height 13
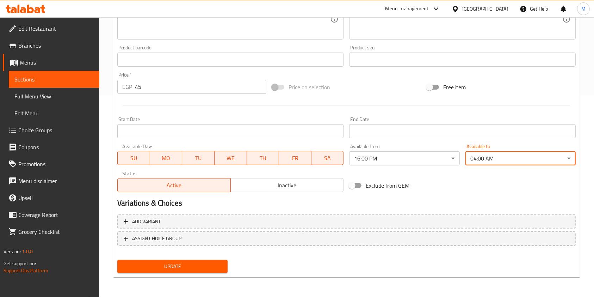
click at [203, 267] on span "Update" at bounding box center [172, 266] width 99 height 9
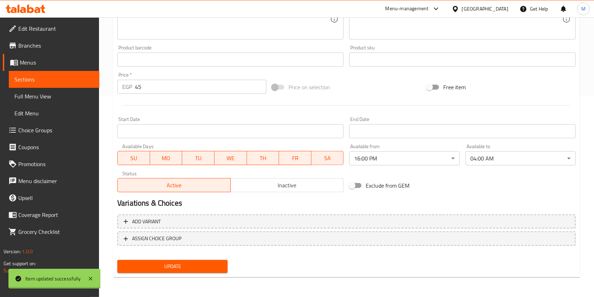
scroll to position [0, 0]
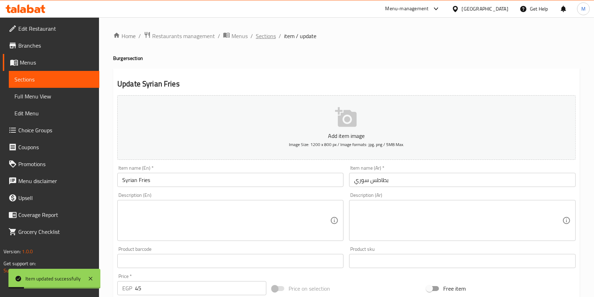
click at [270, 35] on span "Sections" at bounding box center [266, 36] width 20 height 8
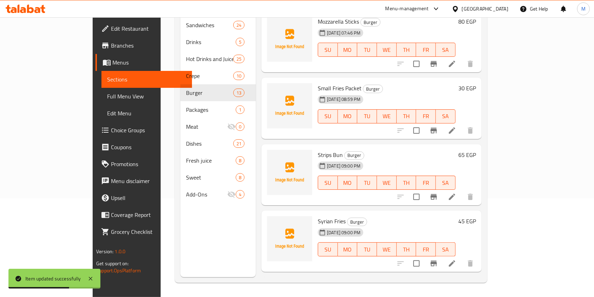
scroll to position [400, 0]
click at [462, 191] on li at bounding box center [452, 197] width 20 height 13
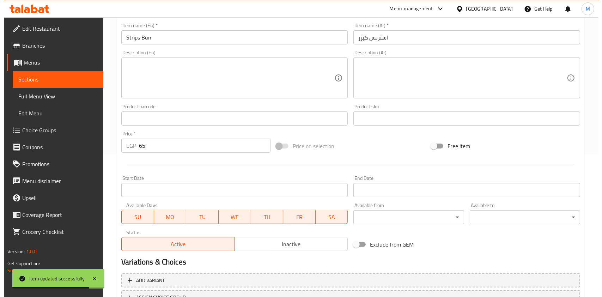
scroll to position [201, 0]
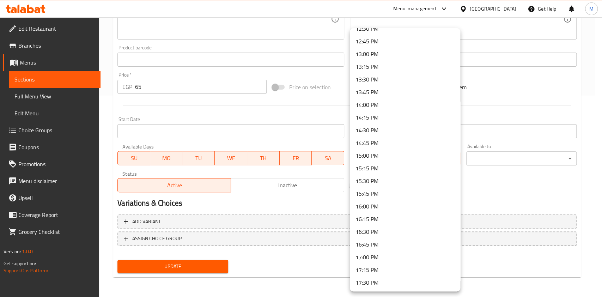
scroll to position [648, 0]
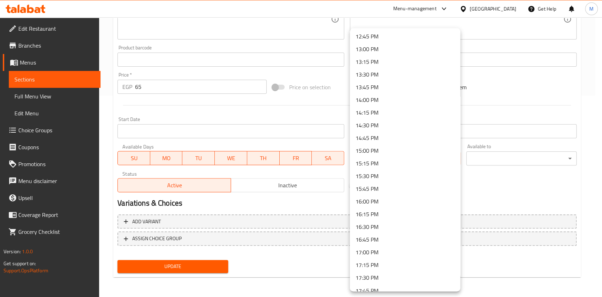
drag, startPoint x: 379, startPoint y: 200, endPoint x: 387, endPoint y: 198, distance: 8.5
click at [379, 201] on li "16:00 PM" at bounding box center [405, 201] width 110 height 13
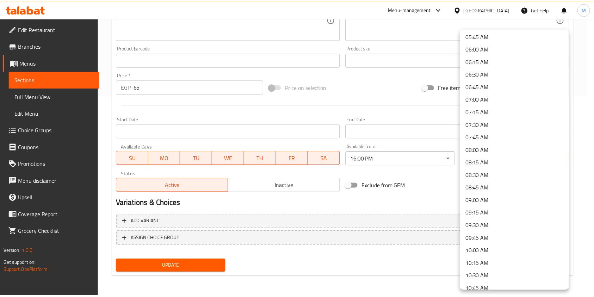
scroll to position [335, 0]
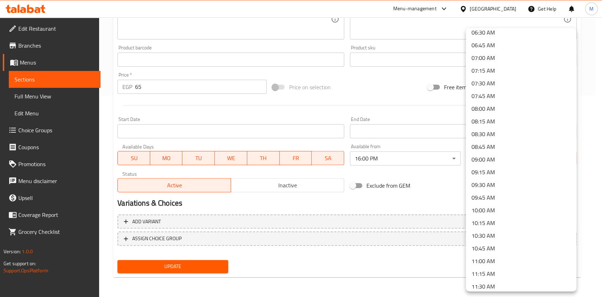
click at [601, 137] on div at bounding box center [301, 148] width 602 height 297
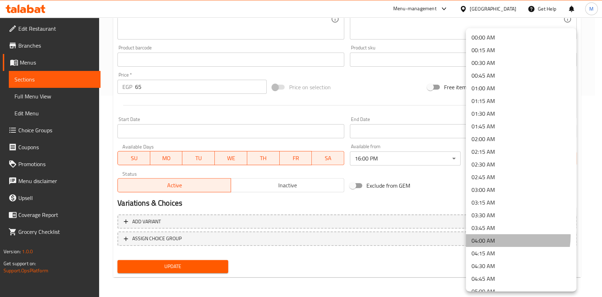
click at [493, 235] on li "04:00 AM" at bounding box center [520, 240] width 110 height 13
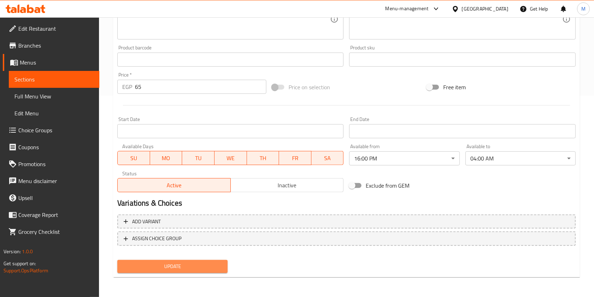
click at [196, 270] on span "Update" at bounding box center [172, 266] width 99 height 9
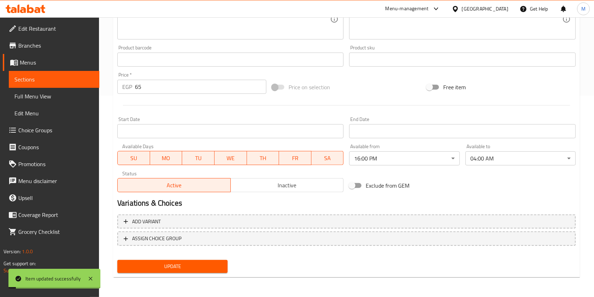
scroll to position [0, 0]
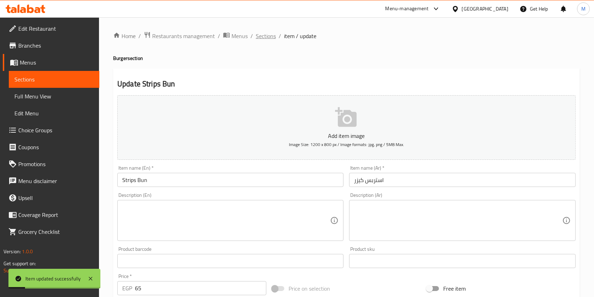
click at [273, 40] on span "Sections" at bounding box center [266, 36] width 20 height 8
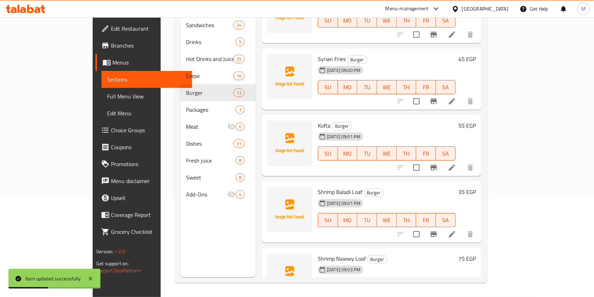
scroll to position [585, 0]
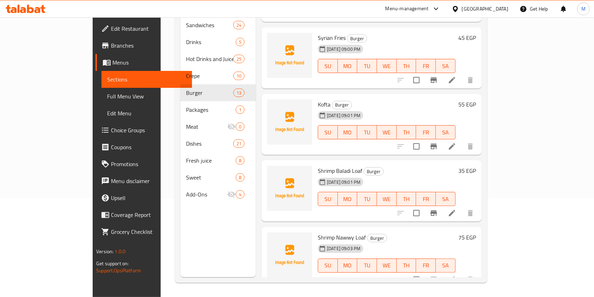
click at [462, 273] on li at bounding box center [452, 279] width 20 height 13
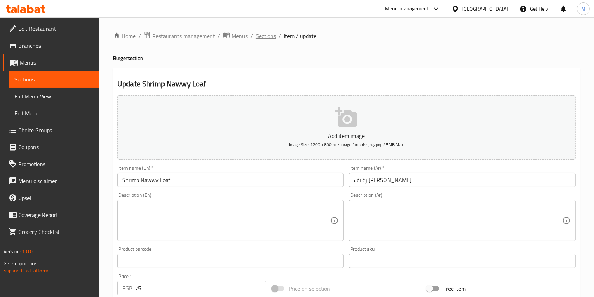
click at [268, 38] on span "Sections" at bounding box center [266, 36] width 20 height 8
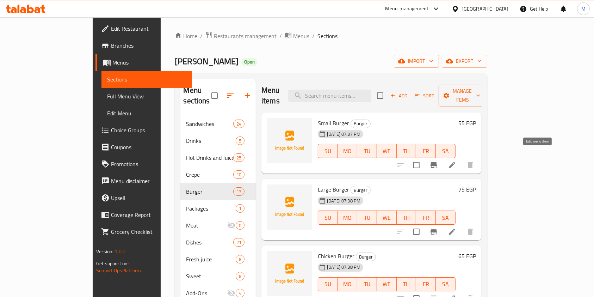
click at [456, 161] on icon at bounding box center [452, 165] width 8 height 8
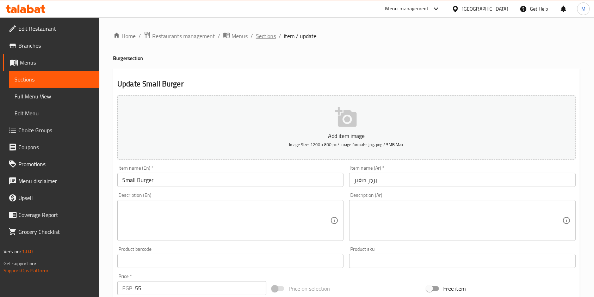
click at [273, 38] on span "Sections" at bounding box center [266, 36] width 20 height 8
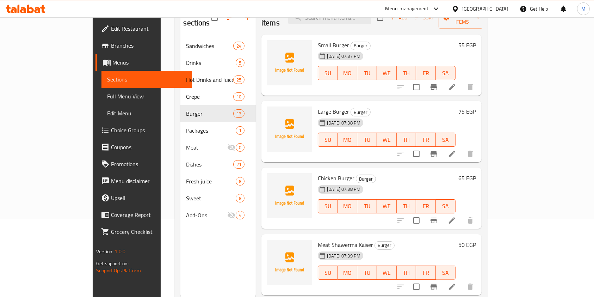
scroll to position [65, 0]
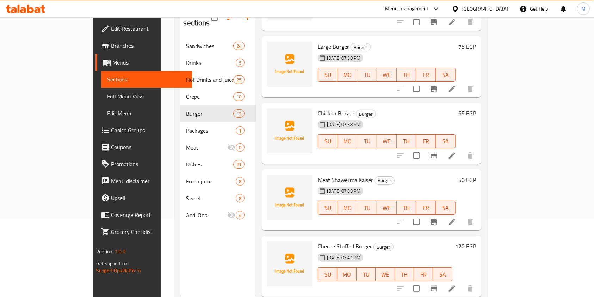
click at [479, 86] on div at bounding box center [435, 88] width 87 height 17
click at [456, 85] on icon at bounding box center [452, 89] width 8 height 8
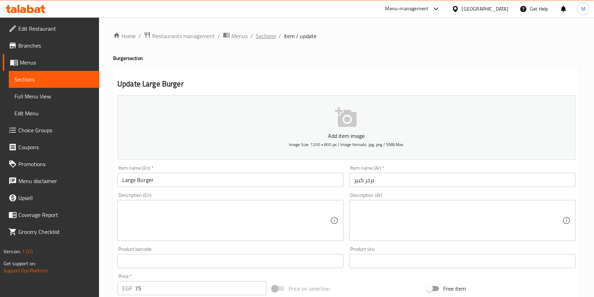
click at [271, 38] on span "Sections" at bounding box center [266, 36] width 20 height 8
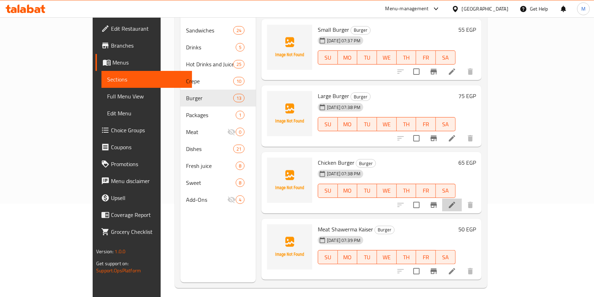
click at [462, 198] on li at bounding box center [452, 204] width 20 height 13
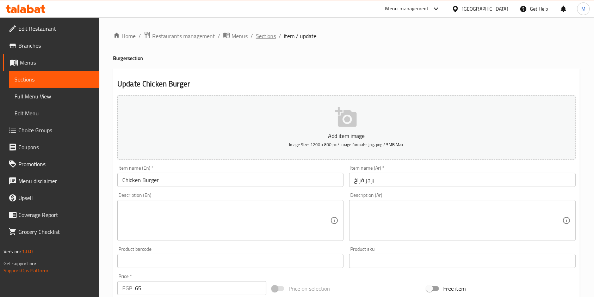
click at [265, 39] on span "Sections" at bounding box center [266, 36] width 20 height 8
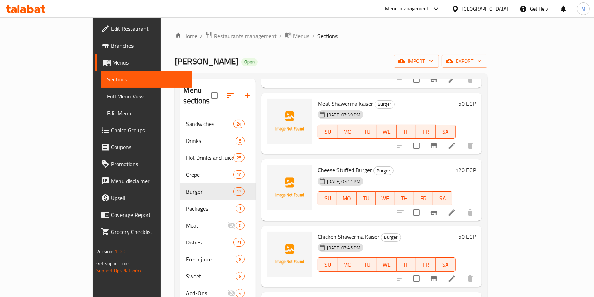
scroll to position [220, 0]
click at [462, 138] on li at bounding box center [452, 144] width 20 height 13
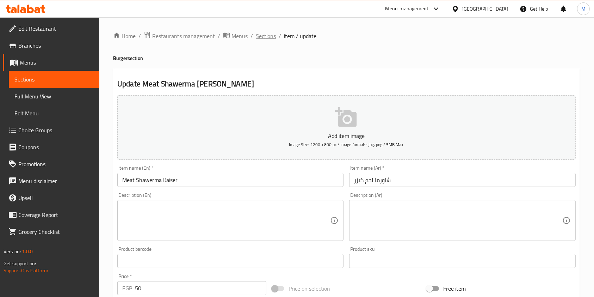
click at [265, 38] on span "Sections" at bounding box center [266, 36] width 20 height 8
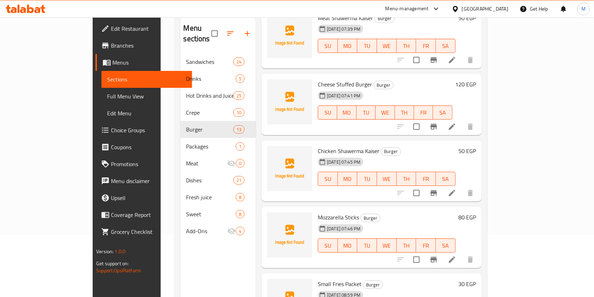
scroll to position [253, 0]
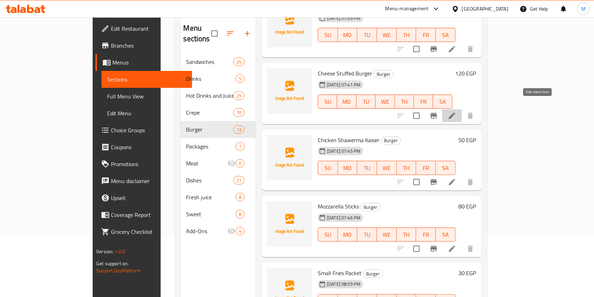
click at [456, 111] on icon at bounding box center [452, 115] width 8 height 8
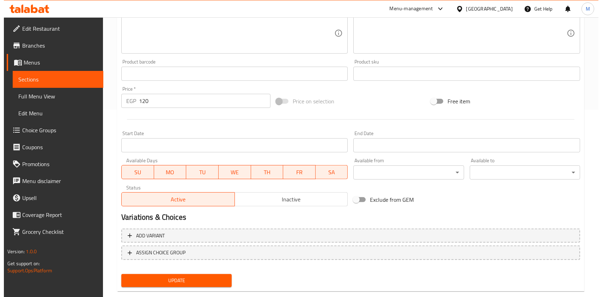
scroll to position [183, 0]
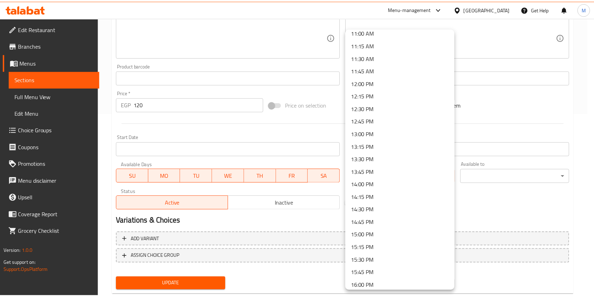
scroll to position [575, 0]
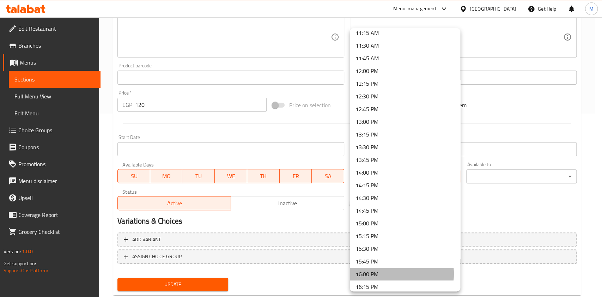
click at [390, 273] on li "16:00 PM" at bounding box center [405, 273] width 110 height 13
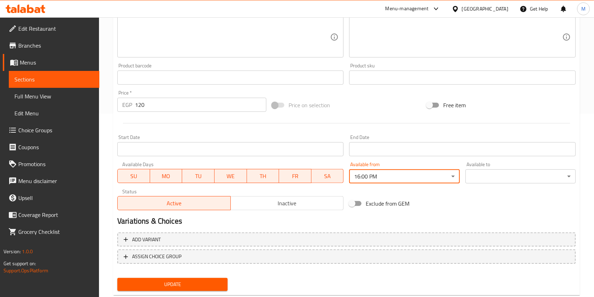
drag, startPoint x: 477, startPoint y: 161, endPoint x: 479, endPoint y: 165, distance: 4.4
click at [478, 162] on div "Available to ​ ​" at bounding box center [521, 172] width 116 height 27
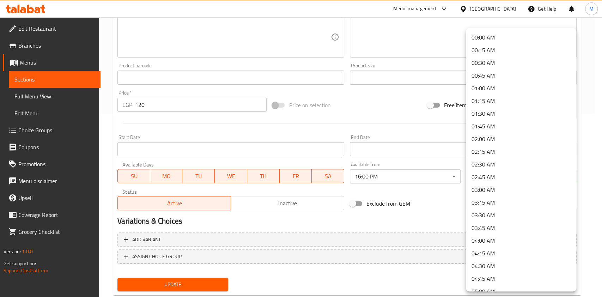
click at [499, 245] on li "04:00 AM" at bounding box center [520, 240] width 110 height 13
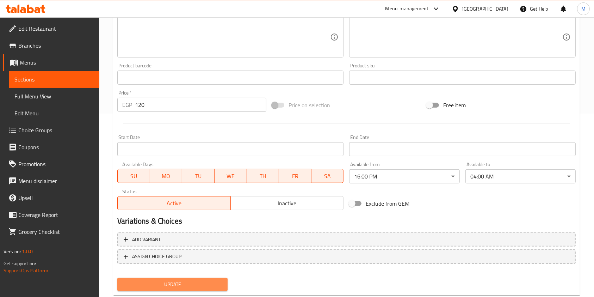
click at [196, 282] on span "Update" at bounding box center [172, 284] width 99 height 9
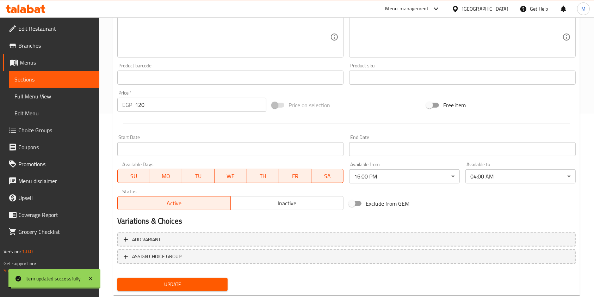
scroll to position [0, 0]
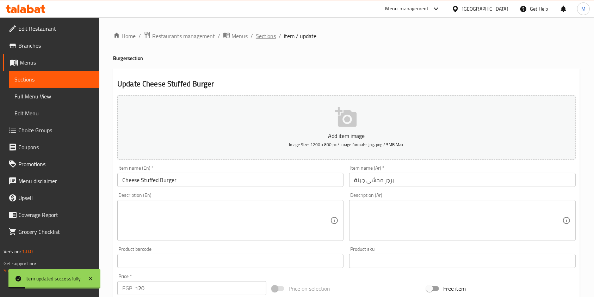
click at [270, 33] on span "Sections" at bounding box center [266, 36] width 20 height 8
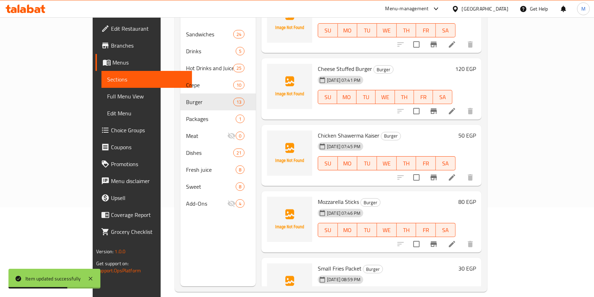
scroll to position [260, 0]
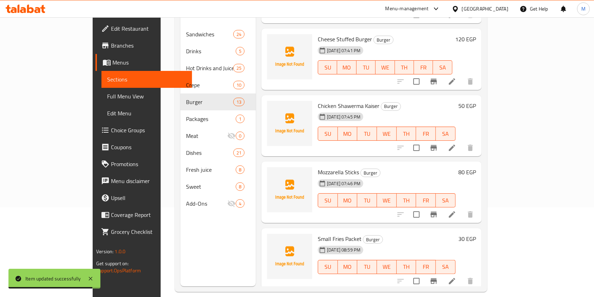
click at [462, 141] on li at bounding box center [452, 147] width 20 height 13
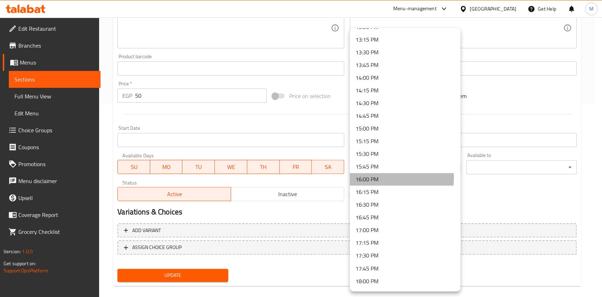
click at [376, 178] on li "16:00 PM" at bounding box center [405, 179] width 110 height 13
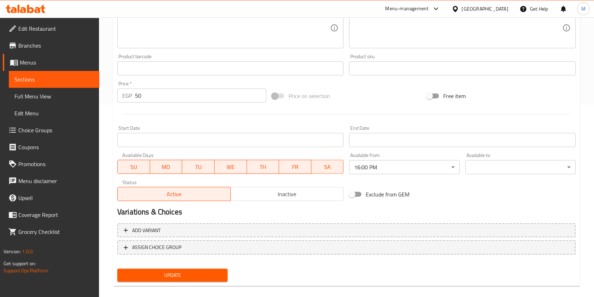
click at [486, 175] on div "Available to ​ ​" at bounding box center [521, 163] width 116 height 27
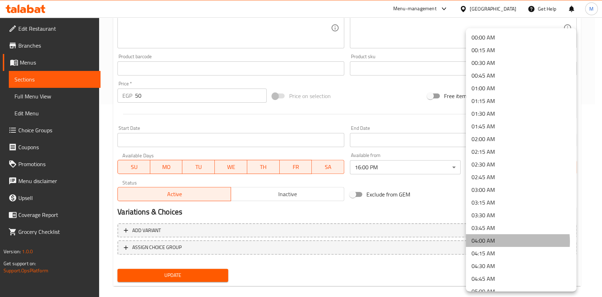
click at [494, 241] on li "04:00 AM" at bounding box center [520, 240] width 110 height 13
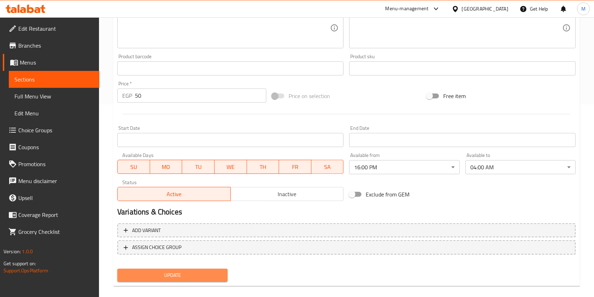
click at [214, 274] on span "Update" at bounding box center [172, 275] width 99 height 9
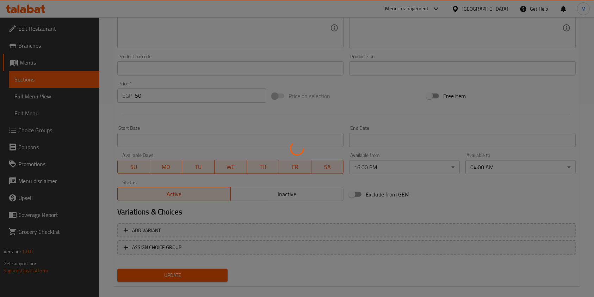
scroll to position [93, 0]
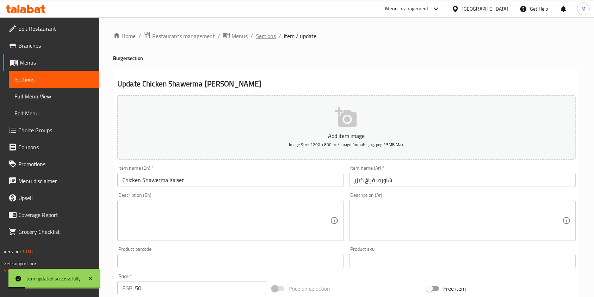
click at [266, 39] on span "Sections" at bounding box center [266, 36] width 20 height 8
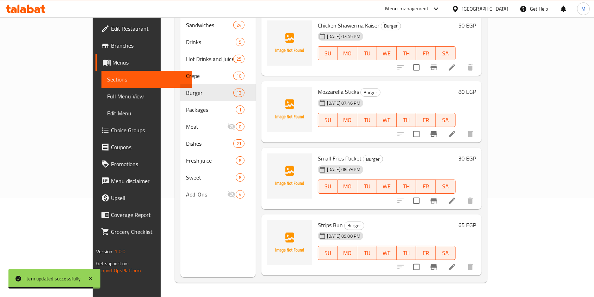
scroll to position [333, 0]
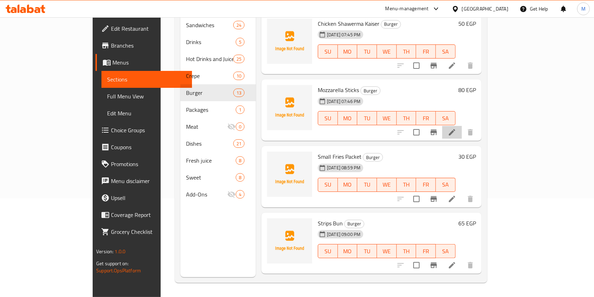
click at [462, 128] on li at bounding box center [452, 132] width 20 height 13
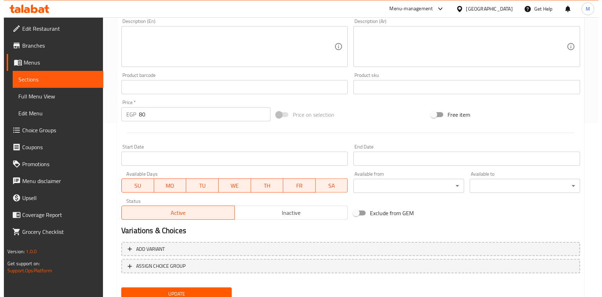
scroll to position [192, 0]
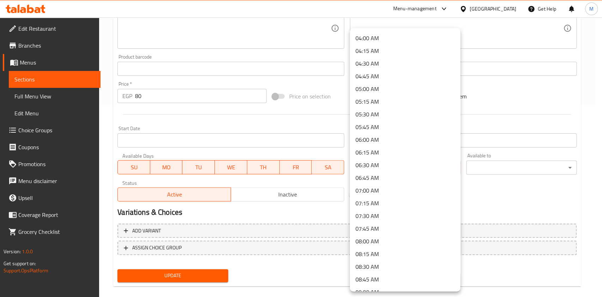
scroll to position [218, 0]
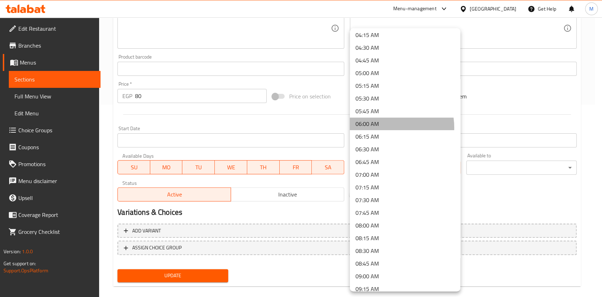
click at [380, 127] on li "06:00 AM" at bounding box center [405, 123] width 110 height 13
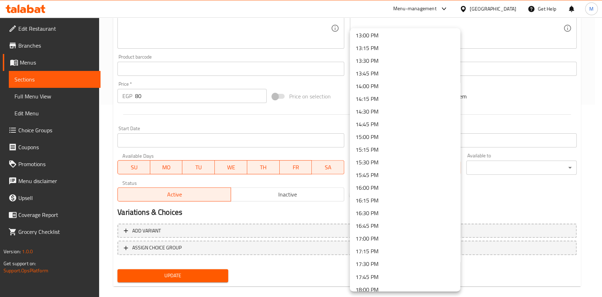
scroll to position [666, 0]
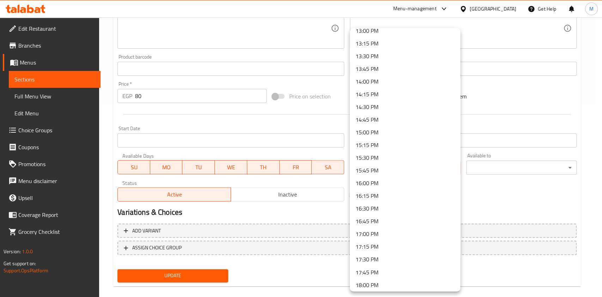
click at [388, 182] on li "16:00 PM" at bounding box center [405, 183] width 110 height 13
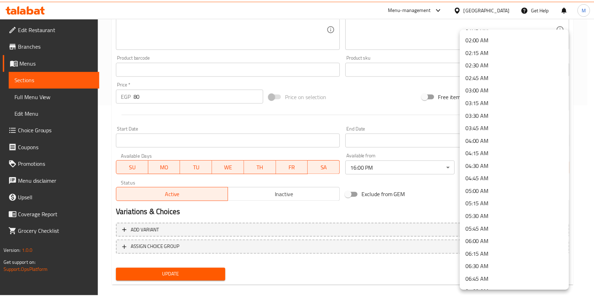
scroll to position [103, 0]
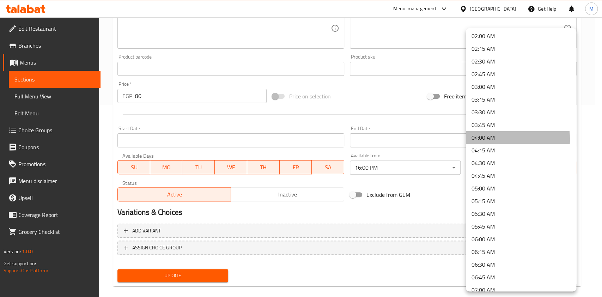
click at [486, 139] on li "04:00 AM" at bounding box center [520, 137] width 110 height 13
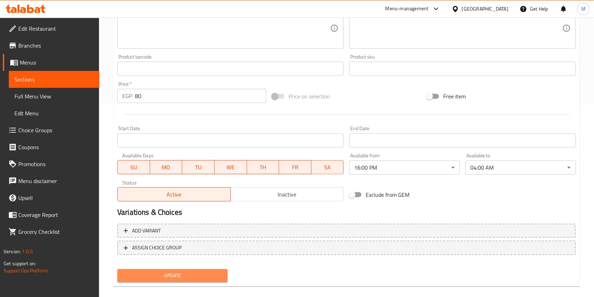
click at [207, 270] on button "Update" at bounding box center [172, 275] width 110 height 13
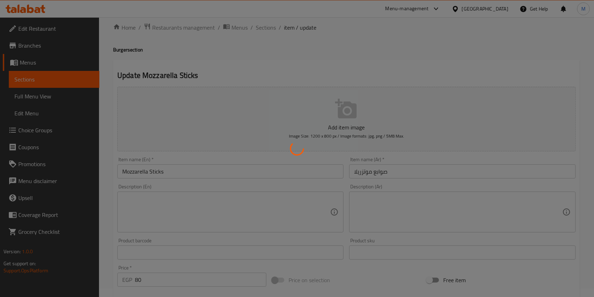
scroll to position [0, 0]
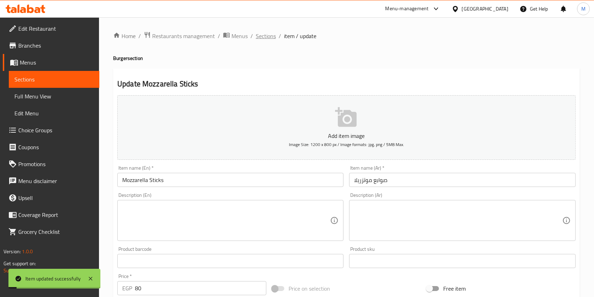
click at [269, 36] on span "Sections" at bounding box center [266, 36] width 20 height 8
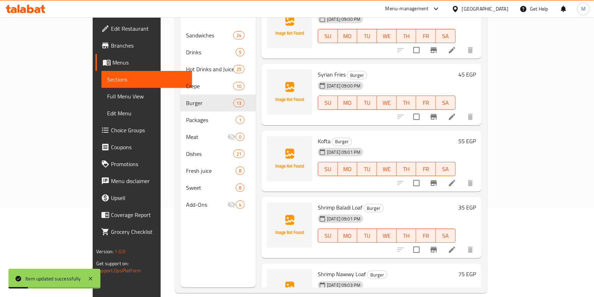
scroll to position [585, 0]
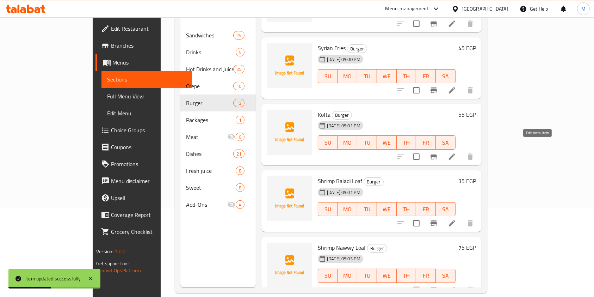
click at [456, 152] on icon at bounding box center [452, 156] width 8 height 8
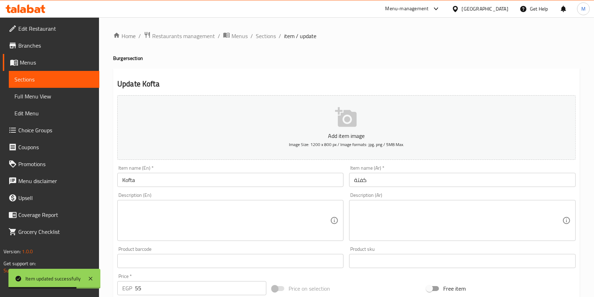
click at [276, 36] on ol "Home / Restaurants management / Menus / Sections / item / update" at bounding box center [346, 35] width 467 height 9
click at [274, 36] on span "Sections" at bounding box center [266, 36] width 20 height 8
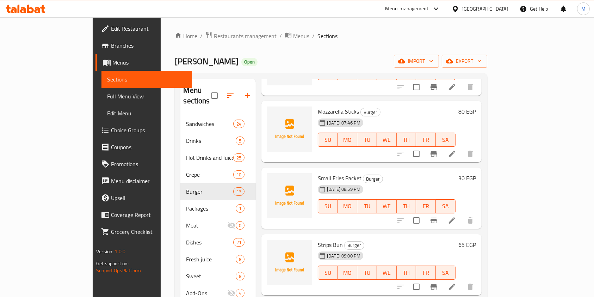
scroll to position [417, 0]
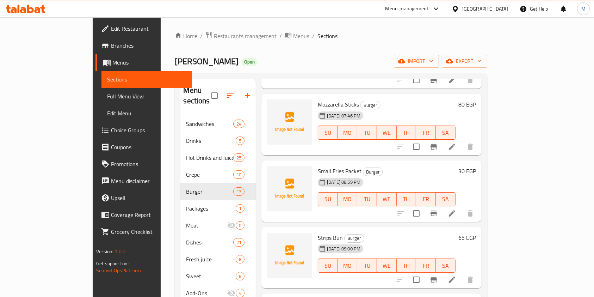
click at [462, 207] on li at bounding box center [452, 213] width 20 height 13
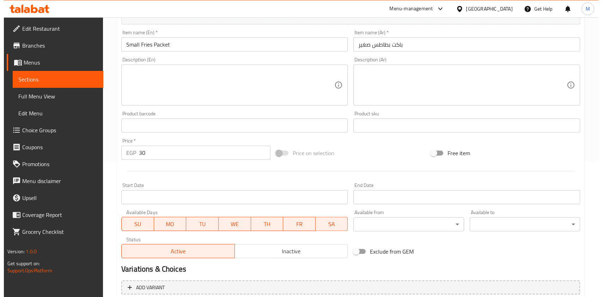
scroll to position [140, 0]
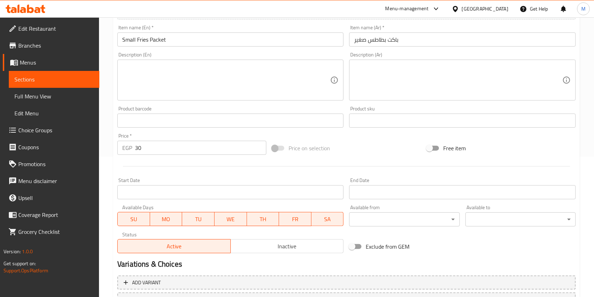
click at [437, 156] on body "​ Menu-management Egypt Get Help M Edit Restaurant Branches Menus Sections Full…" at bounding box center [297, 16] width 594 height 279
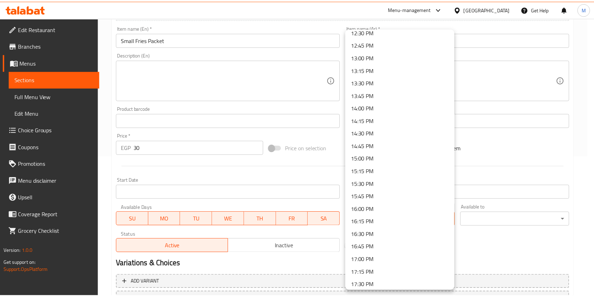
scroll to position [643, 0]
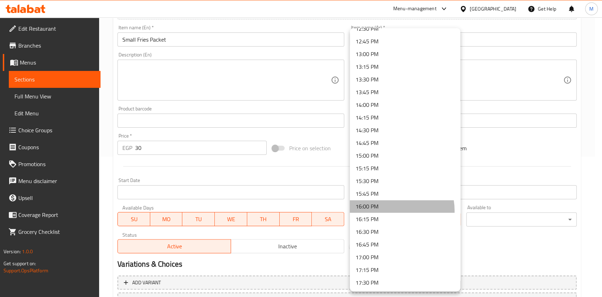
click at [389, 210] on li "16:00 PM" at bounding box center [405, 206] width 110 height 13
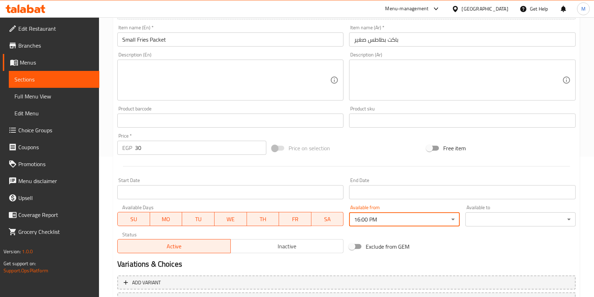
click at [464, 214] on div "Available to ​ ​" at bounding box center [521, 215] width 116 height 27
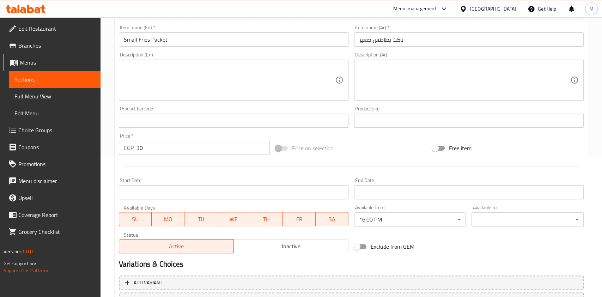
click at [465, 156] on body "​ Menu-management Egypt Get Help M Edit Restaurant Branches Menus Sections Full…" at bounding box center [301, 16] width 602 height 279
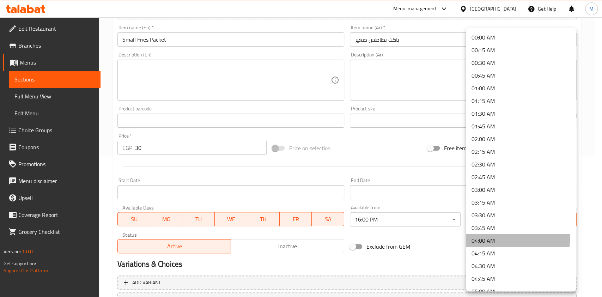
click at [489, 235] on li "04:00 AM" at bounding box center [520, 240] width 110 height 13
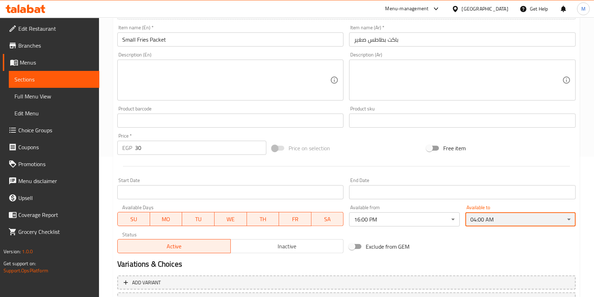
scroll to position [201, 0]
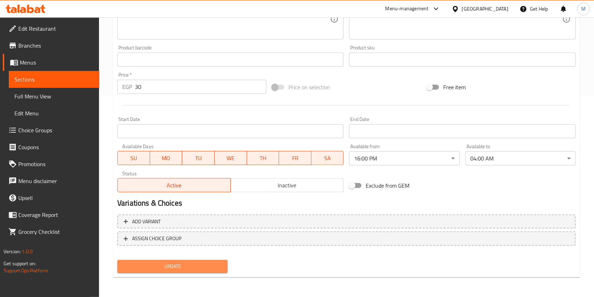
click at [203, 267] on span "Update" at bounding box center [172, 266] width 99 height 9
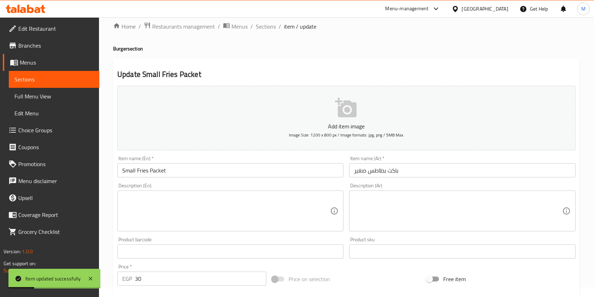
scroll to position [0, 0]
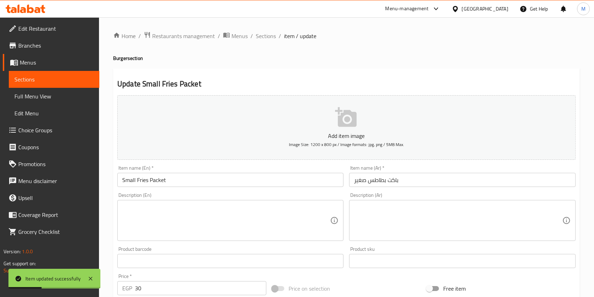
click at [271, 41] on div "Home / Restaurants management / Menus / Sections / item / update Burger section…" at bounding box center [346, 257] width 467 height 452
click at [271, 39] on span "Sections" at bounding box center [266, 36] width 20 height 8
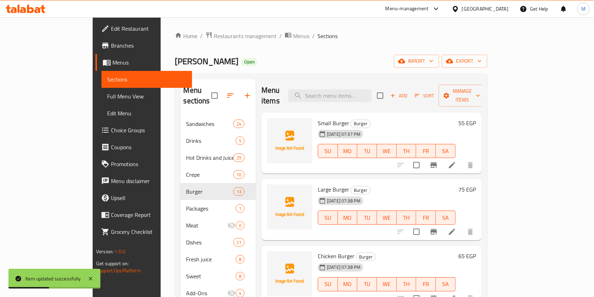
scroll to position [99, 0]
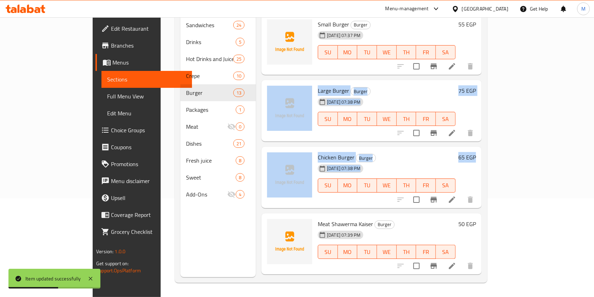
drag, startPoint x: 567, startPoint y: 63, endPoint x: 571, endPoint y: 122, distance: 59.3
click at [501, 177] on div "Home / Restaurants management / Menus / Sections Hajja Omm Hussein Open import …" at bounding box center [331, 108] width 340 height 378
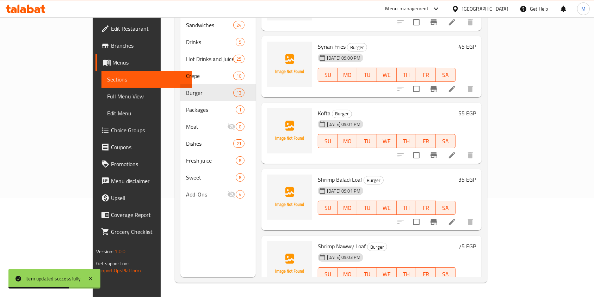
scroll to position [585, 0]
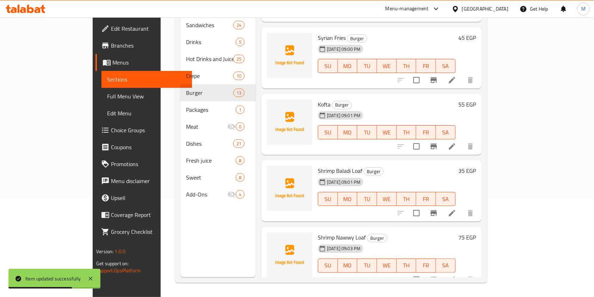
click at [501, 225] on div "Home / Restaurants management / Menus / Sections Hajja Omm Hussein Open import …" at bounding box center [331, 108] width 340 height 378
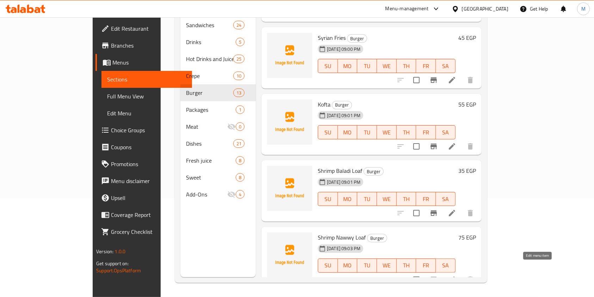
click at [456, 275] on icon at bounding box center [452, 279] width 8 height 8
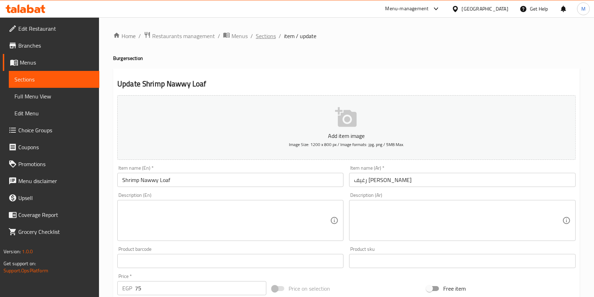
click at [263, 34] on span "Sections" at bounding box center [266, 36] width 20 height 8
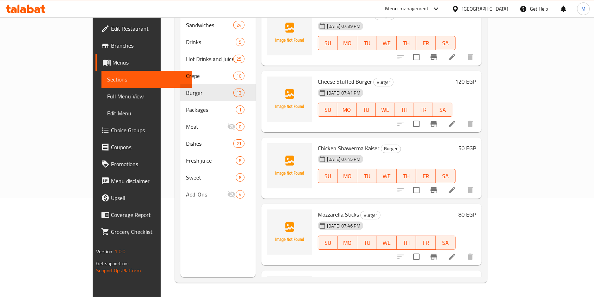
scroll to position [585, 0]
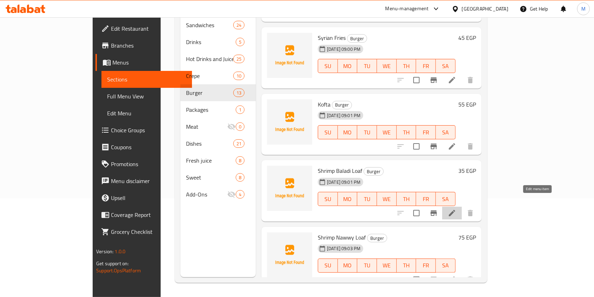
click at [455, 210] on icon at bounding box center [452, 213] width 6 height 6
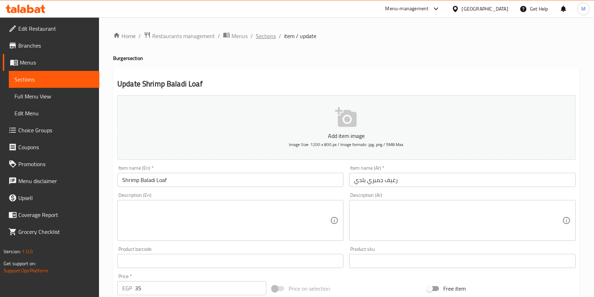
click at [272, 38] on span "Sections" at bounding box center [266, 36] width 20 height 8
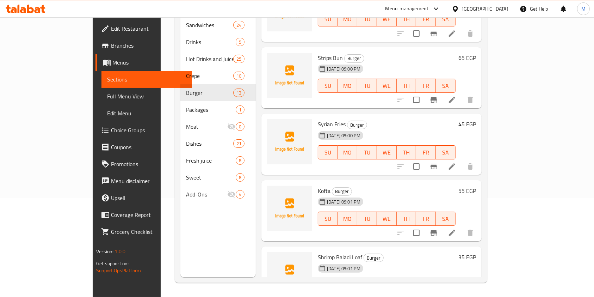
scroll to position [459, 0]
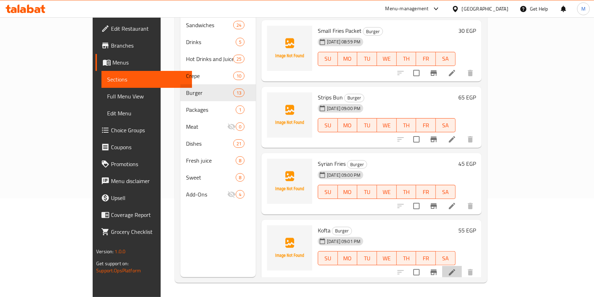
click at [462, 266] on li at bounding box center [452, 272] width 20 height 13
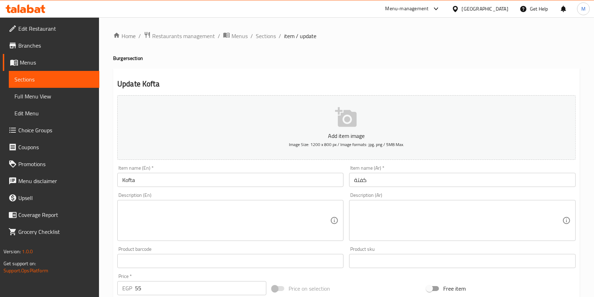
click at [276, 38] on ol "Home / Restaurants management / Menus / Sections / item / update" at bounding box center [346, 35] width 467 height 9
click at [273, 37] on span "Sections" at bounding box center [266, 36] width 20 height 8
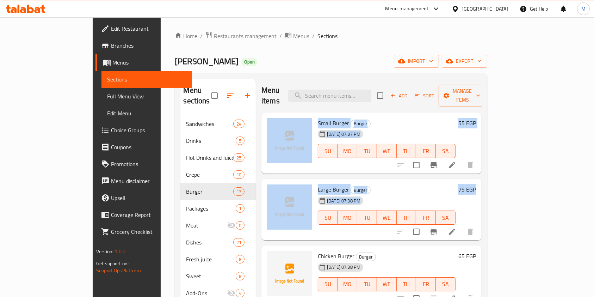
drag, startPoint x: 601, startPoint y: 132, endPoint x: 600, endPoint y: 122, distance: 10.9
click at [594, 185] on html "​ Menu-management Egypt Get Help M Edit Restaurant Branches Menus Sections Full…" at bounding box center [297, 148] width 594 height 297
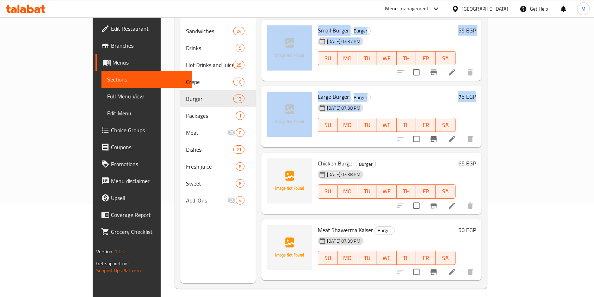
scroll to position [98, 0]
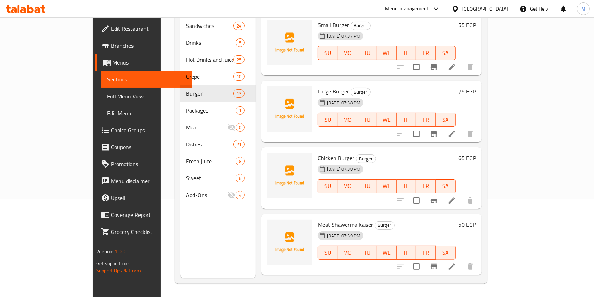
click at [501, 149] on div "Home / Restaurants management / Menus / Sections Hajja Omm Hussein Open import …" at bounding box center [331, 108] width 340 height 378
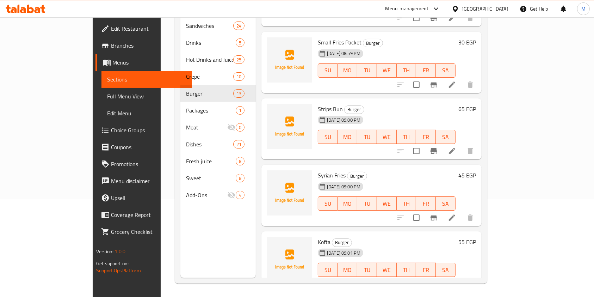
scroll to position [585, 0]
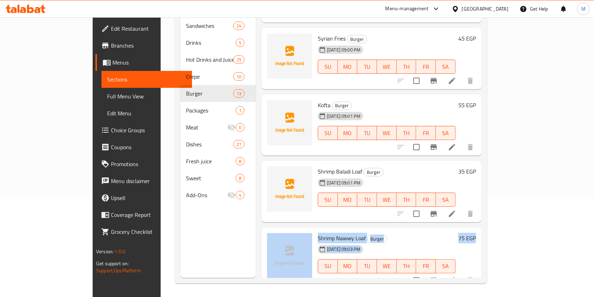
drag, startPoint x: 600, startPoint y: 200, endPoint x: 600, endPoint y: 214, distance: 13.8
click at [594, 199] on html "​ Menu-management Egypt Get Help M Edit Restaurant Branches Menus Sections Full…" at bounding box center [297, 50] width 594 height 297
click at [501, 205] on div "Home / Restaurants management / Menus / Sections Hajja Omm Hussein Open import …" at bounding box center [331, 108] width 340 height 378
click at [487, 220] on div "Menu sections Sandwiches 24 Drinks 5 Hot Drinks and Juices 25 Crepe 10 Burger 1…" at bounding box center [331, 129] width 312 height 308
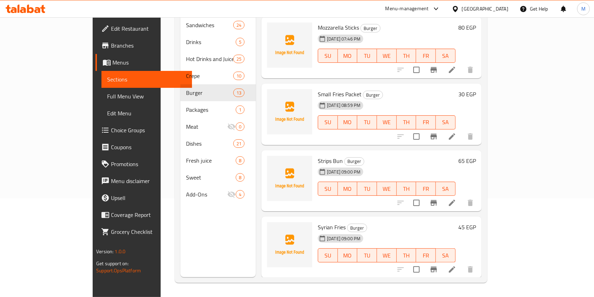
scroll to position [389, 0]
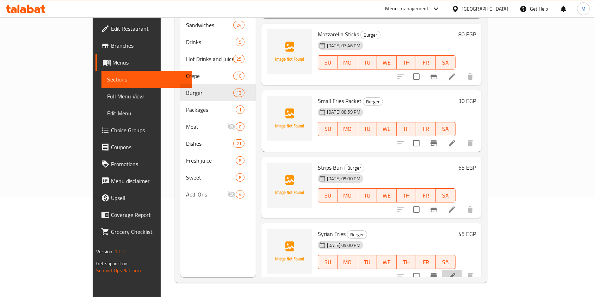
click at [462, 270] on li at bounding box center [452, 276] width 20 height 13
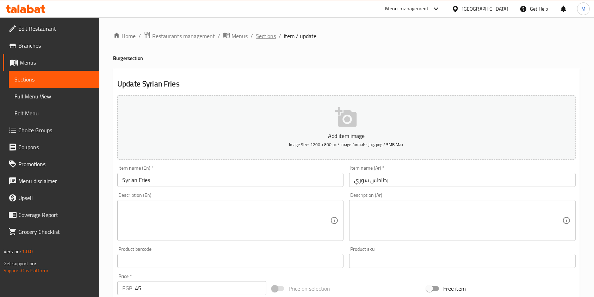
click at [257, 35] on span "Sections" at bounding box center [266, 36] width 20 height 8
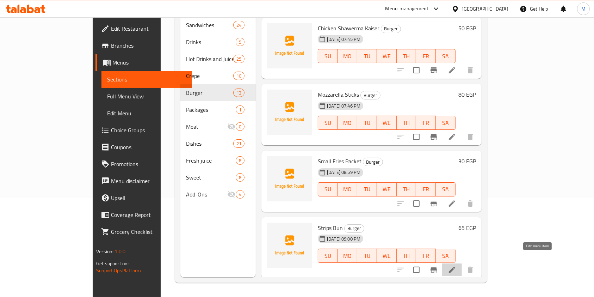
click at [455, 266] on icon at bounding box center [452, 269] width 6 height 6
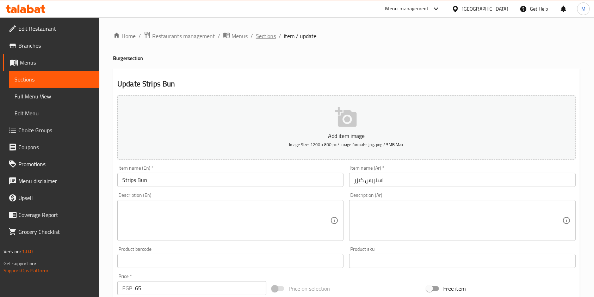
click at [266, 38] on span "Sections" at bounding box center [266, 36] width 20 height 8
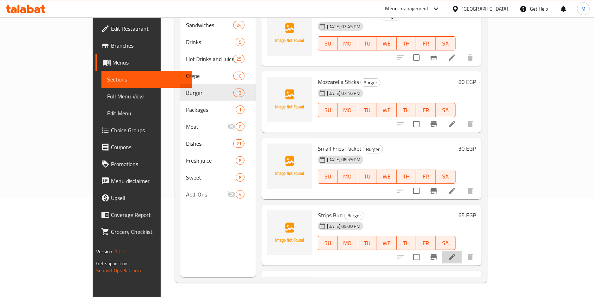
click at [462, 251] on li at bounding box center [452, 257] width 20 height 13
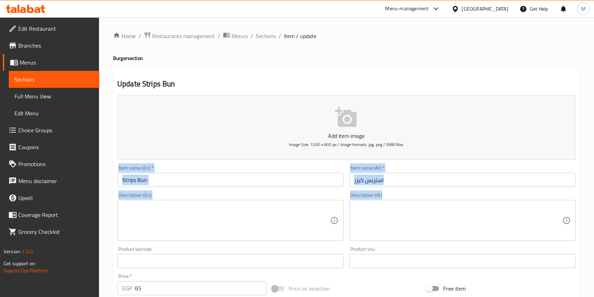
drag, startPoint x: 601, startPoint y: 173, endPoint x: 601, endPoint y: 178, distance: 4.6
click at [594, 215] on html "​ Menu-management Egypt Get Help M Edit Restaurant Branches Menus Sections Full…" at bounding box center [297, 148] width 594 height 297
click at [264, 39] on span "Sections" at bounding box center [266, 36] width 20 height 8
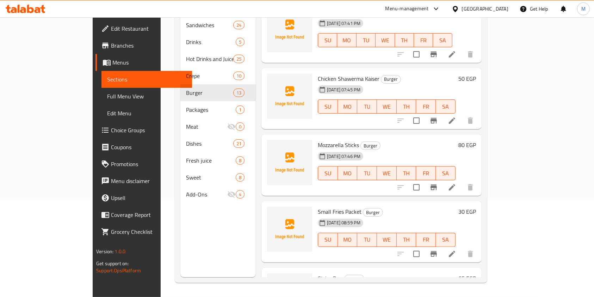
click at [462, 247] on li at bounding box center [452, 253] width 20 height 13
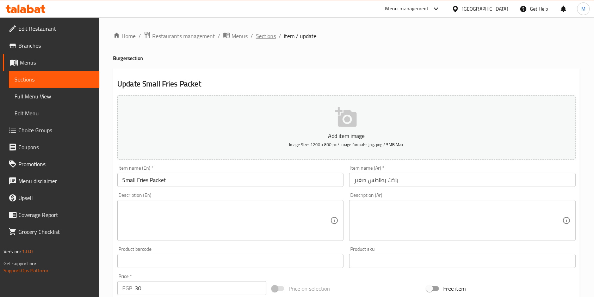
click at [263, 32] on span "Sections" at bounding box center [266, 36] width 20 height 8
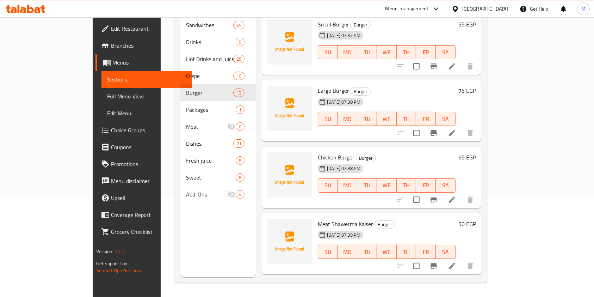
drag, startPoint x: 574, startPoint y: 73, endPoint x: 573, endPoint y: 96, distance: 22.9
click at [487, 110] on div "Menu sections Sandwiches 24 Drinks 5 Hot Drinks and Juices 25 Crepe 10 Burger 1…" at bounding box center [331, 129] width 312 height 308
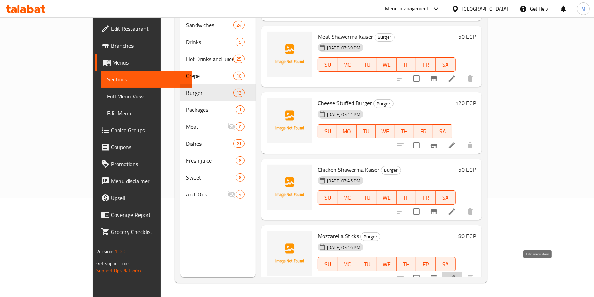
click at [456, 274] on icon at bounding box center [452, 278] width 8 height 8
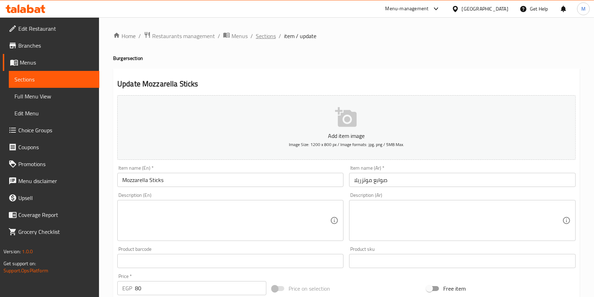
click at [258, 34] on span "Sections" at bounding box center [266, 36] width 20 height 8
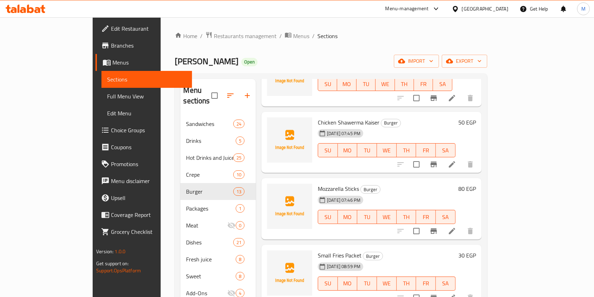
scroll to position [6, 0]
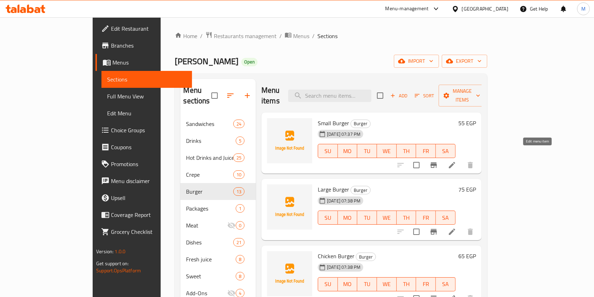
click at [456, 161] on icon at bounding box center [452, 165] width 8 height 8
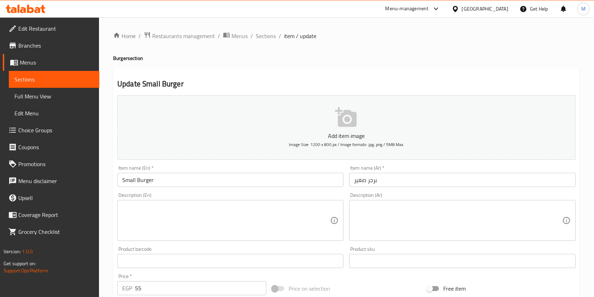
drag, startPoint x: 258, startPoint y: 42, endPoint x: 272, endPoint y: 45, distance: 14.1
click at [258, 43] on div "Home / Restaurants management / Menus / Sections / item / update Burger section…" at bounding box center [346, 257] width 467 height 452
click at [274, 44] on div "Home / Restaurants management / Menus / Sections / item / update Burger section…" at bounding box center [346, 257] width 467 height 452
click at [274, 38] on span "Sections" at bounding box center [266, 36] width 20 height 8
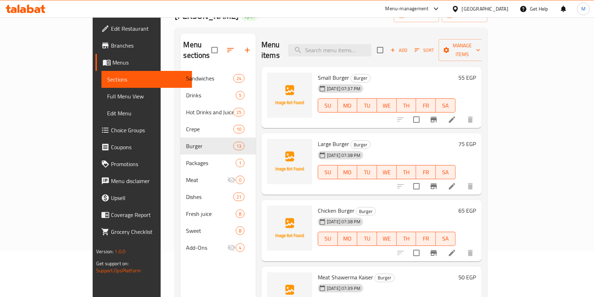
scroll to position [41, 0]
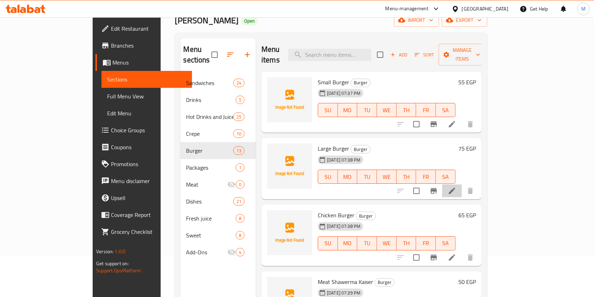
click at [462, 184] on li at bounding box center [452, 190] width 20 height 13
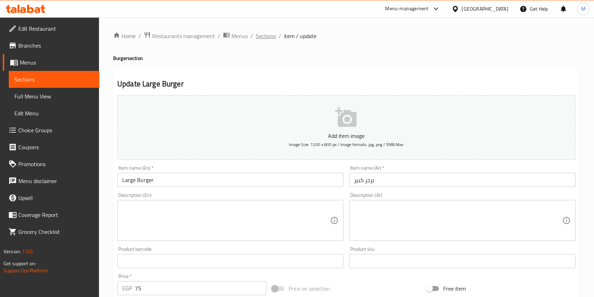
click at [272, 32] on span "Sections" at bounding box center [266, 36] width 20 height 8
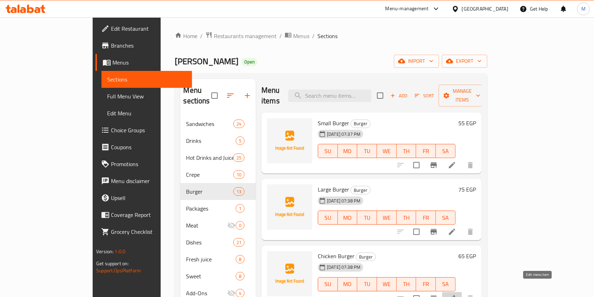
click at [456, 294] on icon at bounding box center [452, 298] width 8 height 8
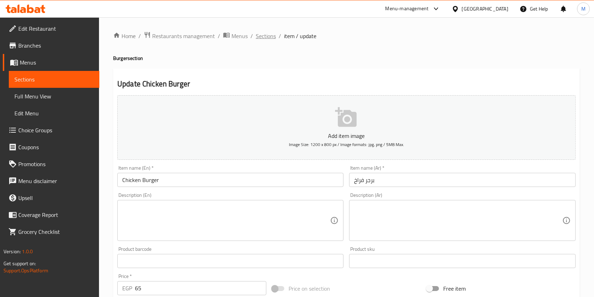
click at [263, 36] on span "Sections" at bounding box center [266, 36] width 20 height 8
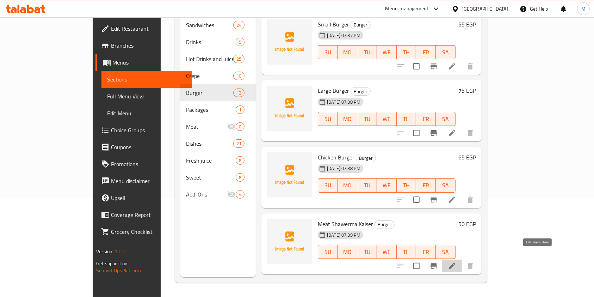
click at [456, 261] on icon at bounding box center [452, 265] width 8 height 8
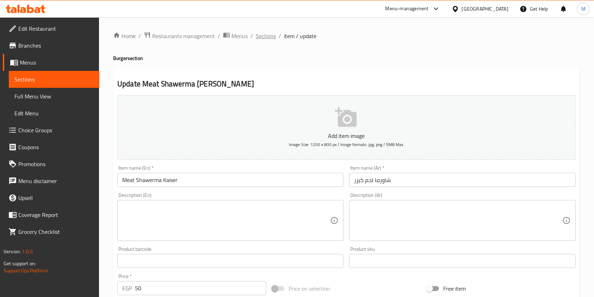
click at [267, 32] on span "Sections" at bounding box center [266, 36] width 20 height 8
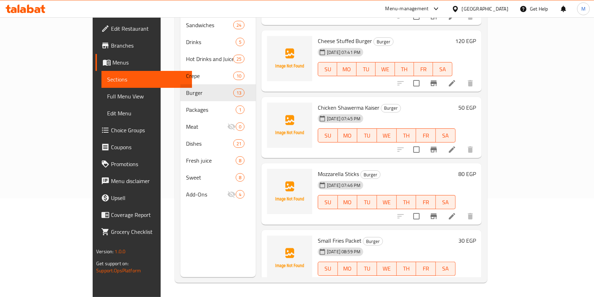
click at [462, 77] on li at bounding box center [452, 83] width 20 height 13
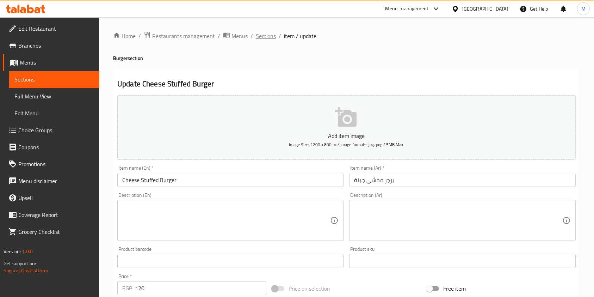
click at [271, 35] on span "Sections" at bounding box center [266, 36] width 20 height 8
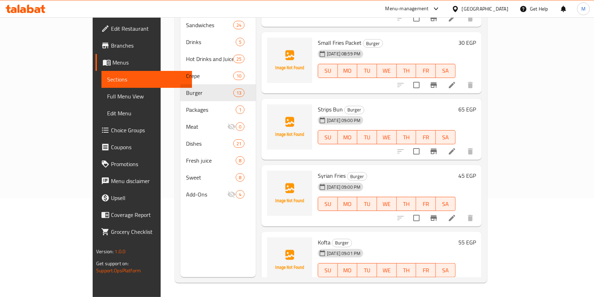
click at [455, 148] on icon at bounding box center [452, 151] width 6 height 6
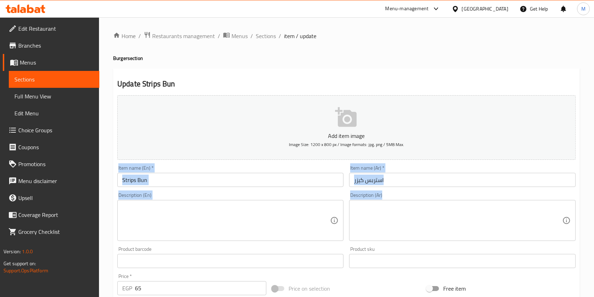
drag, startPoint x: 594, startPoint y: 137, endPoint x: 601, endPoint y: 145, distance: 10.6
click at [594, 228] on html "​ Menu-management Egypt Get Help M Edit Restaurant Branches Menus Sections Full…" at bounding box center [297, 148] width 594 height 297
click at [263, 32] on span "Sections" at bounding box center [266, 36] width 20 height 8
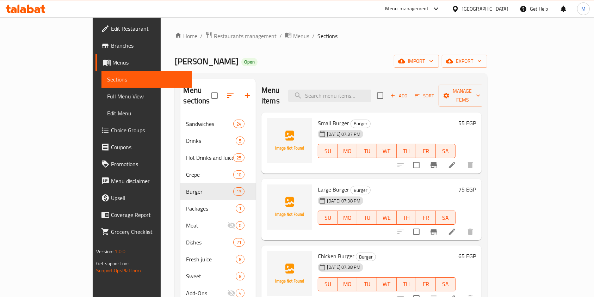
click at [95, 51] on link "Branches" at bounding box center [143, 45] width 97 height 17
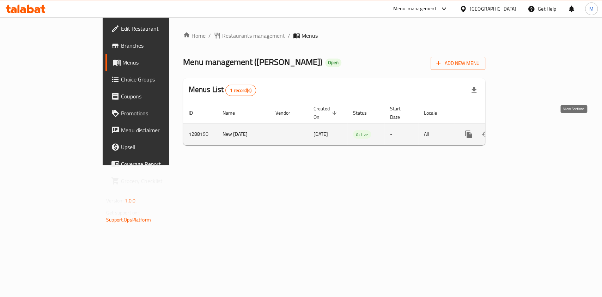
click at [528, 126] on link "enhanced table" at bounding box center [519, 134] width 17 height 17
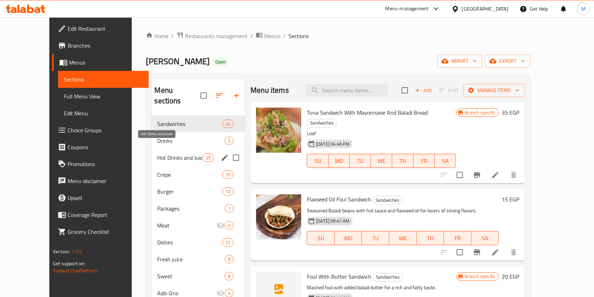
click at [180, 153] on span "Hot Drinks and Juices" at bounding box center [179, 157] width 45 height 8
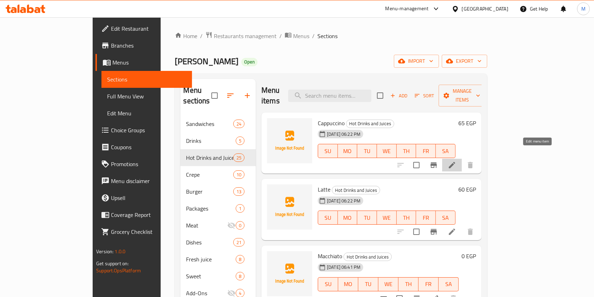
click at [456, 161] on icon at bounding box center [452, 165] width 8 height 8
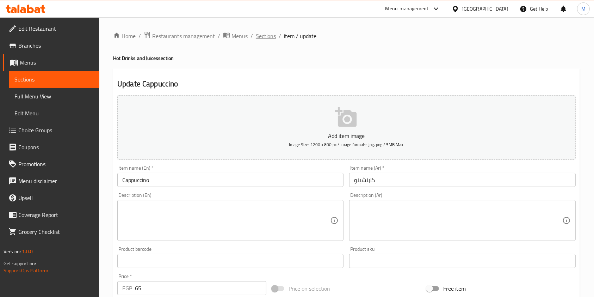
click at [259, 40] on span "Sections" at bounding box center [266, 36] width 20 height 8
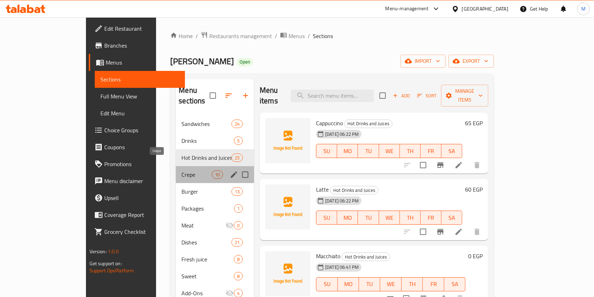
click at [181, 170] on span "Crepe" at bounding box center [196, 174] width 30 height 8
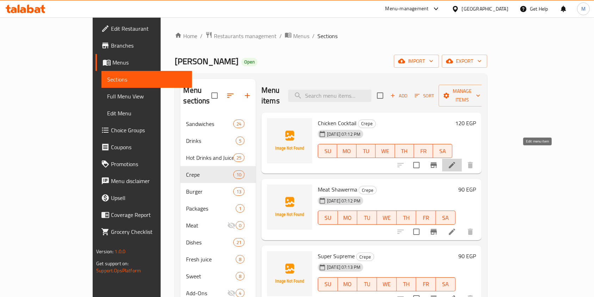
click at [456, 161] on icon at bounding box center [452, 165] width 8 height 8
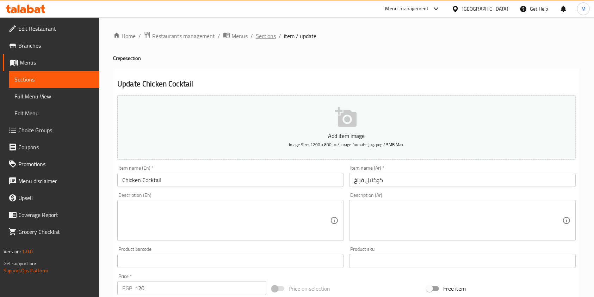
click at [269, 32] on span "Sections" at bounding box center [266, 36] width 20 height 8
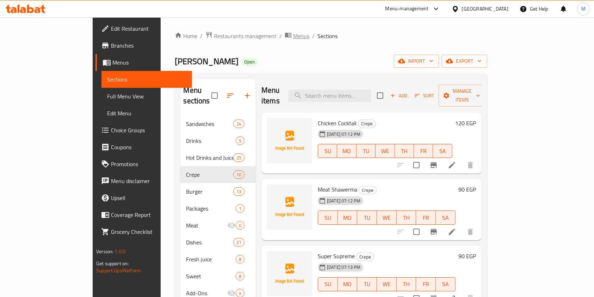
click at [293, 38] on span "Menus" at bounding box center [301, 36] width 16 height 8
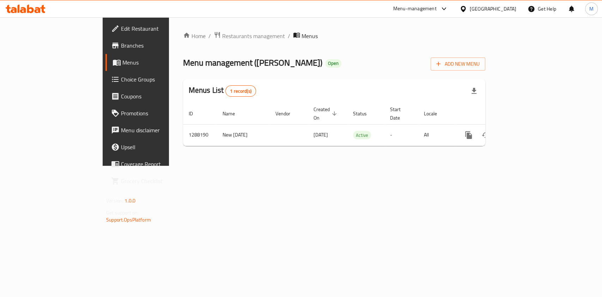
click at [241, 69] on span "Menu management ( Hajja Omm Hussein )" at bounding box center [252, 63] width 139 height 16
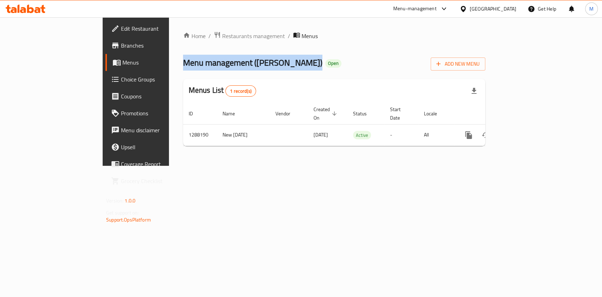
click at [241, 69] on span "Menu management ( Hajja Omm Hussein )" at bounding box center [252, 63] width 139 height 16
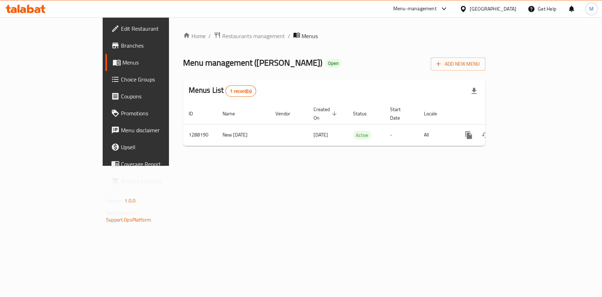
click at [250, 166] on div "Home / Restaurants management / Menus Menu management ( Hajja Omm Hussein ) Ope…" at bounding box center [334, 91] width 330 height 148
click at [105, 86] on link "Choice Groups" at bounding box center [154, 79] width 98 height 17
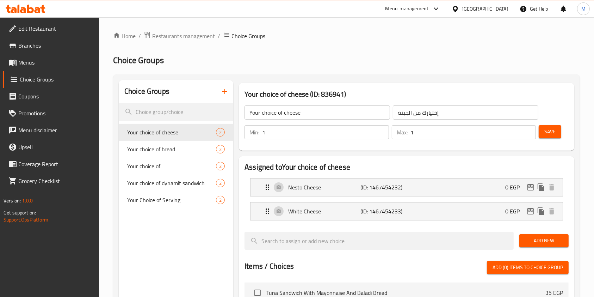
click at [39, 56] on link "Menus" at bounding box center [51, 62] width 97 height 17
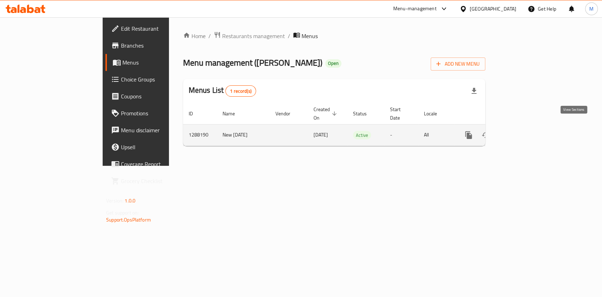
click at [523, 131] on icon "enhanced table" at bounding box center [519, 135] width 8 height 8
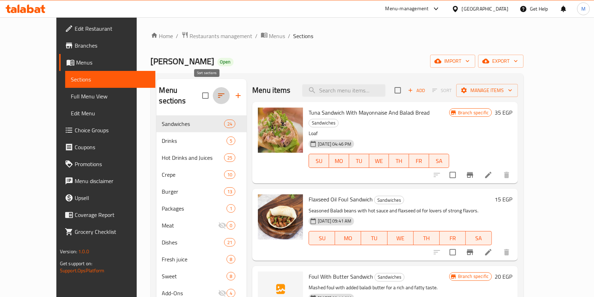
click at [217, 93] on icon "button" at bounding box center [221, 95] width 8 height 8
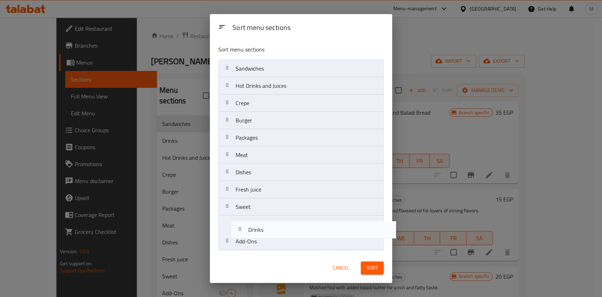
drag, startPoint x: 257, startPoint y: 87, endPoint x: 268, endPoint y: 235, distance: 148.1
click at [268, 235] on nav "Sandwiches Drinks Hot Drinks and Juices Crepe Burger Packages Meat Dishes Fresh…" at bounding box center [300, 155] width 165 height 191
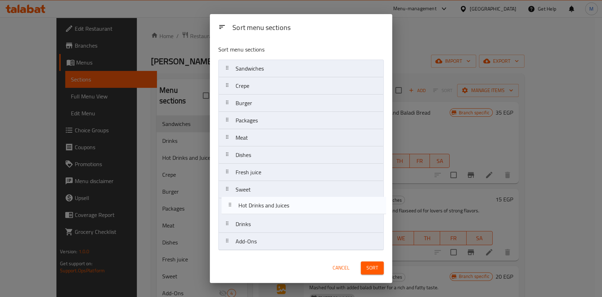
drag, startPoint x: 248, startPoint y: 89, endPoint x: 251, endPoint y: 211, distance: 121.6
click at [251, 211] on nav "Sandwiches Hot Drinks and Juices Crepe Burger Packages Meat Dishes Fresh juice …" at bounding box center [300, 155] width 165 height 191
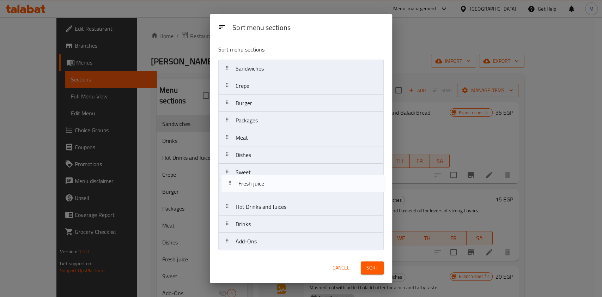
drag, startPoint x: 247, startPoint y: 172, endPoint x: 251, endPoint y: 185, distance: 13.9
click at [251, 185] on nav "Sandwiches Crepe Burger Packages Meat Dishes Fresh juice Sweet Hot Drinks and J…" at bounding box center [300, 155] width 165 height 191
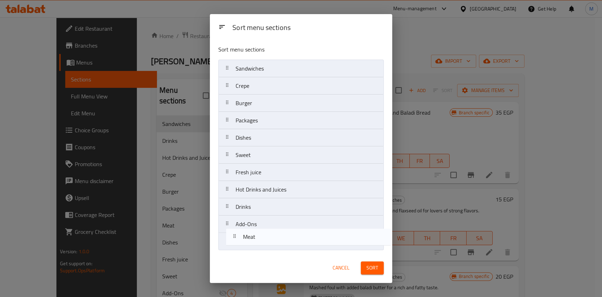
drag, startPoint x: 256, startPoint y: 142, endPoint x: 264, endPoint y: 244, distance: 101.8
click at [264, 244] on nav "Sandwiches Crepe Burger Packages Meat Dishes Sweet Fresh juice Hot Drinks and J…" at bounding box center [300, 155] width 165 height 191
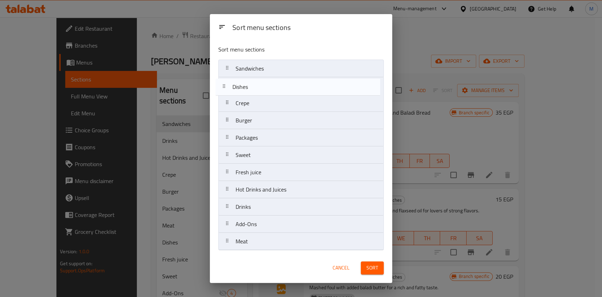
drag, startPoint x: 262, startPoint y: 138, endPoint x: 257, endPoint y: 89, distance: 49.6
click at [257, 89] on nav "Sandwiches Crepe Burger Packages Dishes Sweet Fresh juice Hot Drinks and Juices…" at bounding box center [300, 155] width 165 height 191
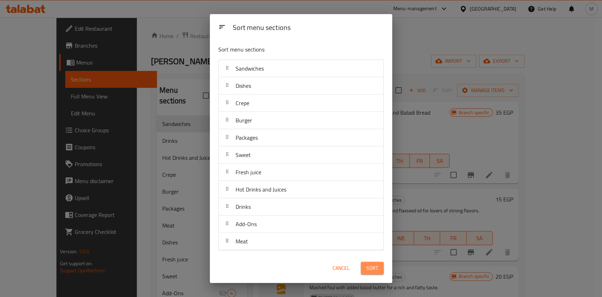
click at [378, 265] on button "Sort" at bounding box center [371, 267] width 23 height 13
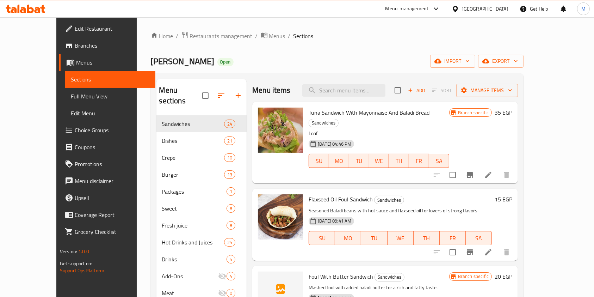
click at [208, 81] on div "Menu sections" at bounding box center [201, 95] width 91 height 33
click at [213, 87] on button "button" at bounding box center [221, 95] width 17 height 17
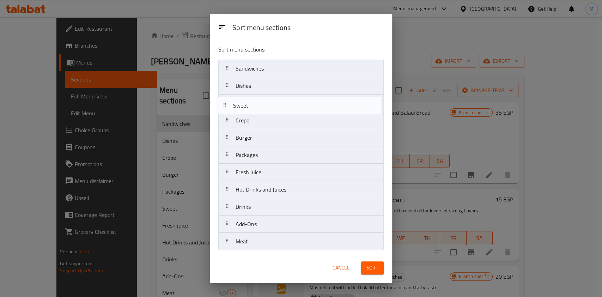
drag, startPoint x: 255, startPoint y: 156, endPoint x: 252, endPoint y: 103, distance: 52.6
click at [252, 103] on nav "Sandwiches Dishes Crepe Burger Packages Sweet Fresh juice Hot Drinks and Juices…" at bounding box center [300, 155] width 165 height 191
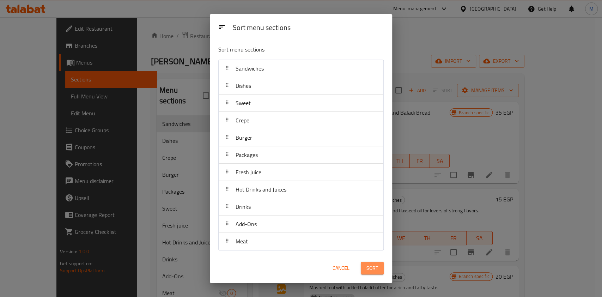
click at [369, 261] on button "Sort" at bounding box center [371, 267] width 23 height 13
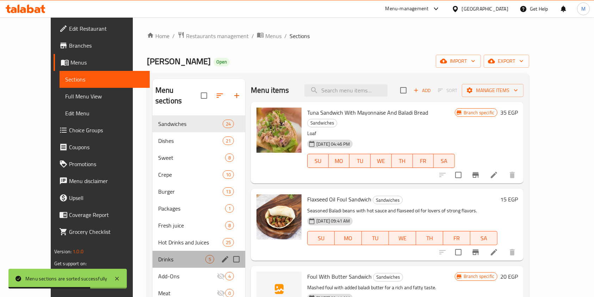
click at [161, 254] on div "Drinks 5" at bounding box center [199, 259] width 93 height 17
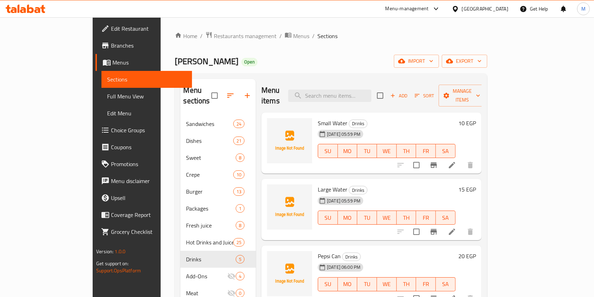
click at [175, 214] on div "Menu sections Sandwiches 24 Dishes 21 Sweet 8 Crepe 10 Burger 13 Packages 1 Fre…" at bounding box center [331, 227] width 312 height 308
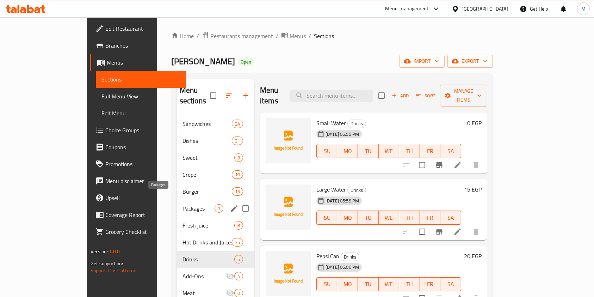
click at [183, 204] on span "Packages" at bounding box center [199, 208] width 32 height 8
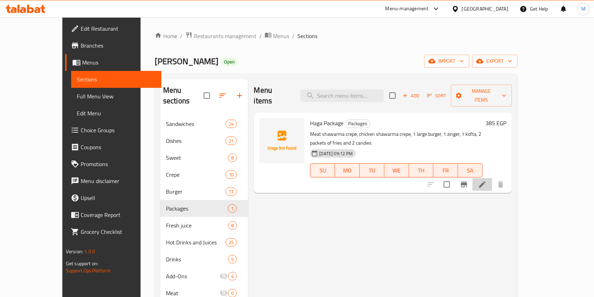
click at [492, 178] on li at bounding box center [483, 184] width 20 height 13
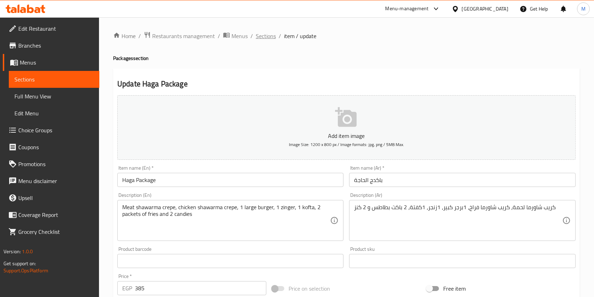
click at [257, 40] on span "Sections" at bounding box center [266, 36] width 20 height 8
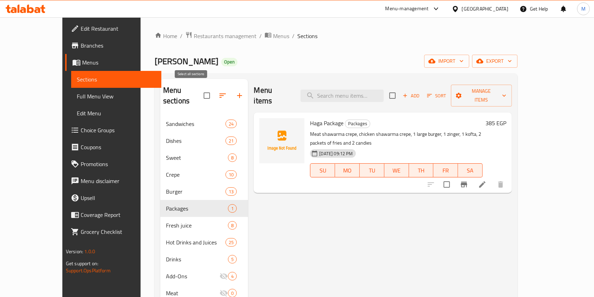
click at [199, 92] on input "checkbox" at bounding box center [206, 95] width 15 height 15
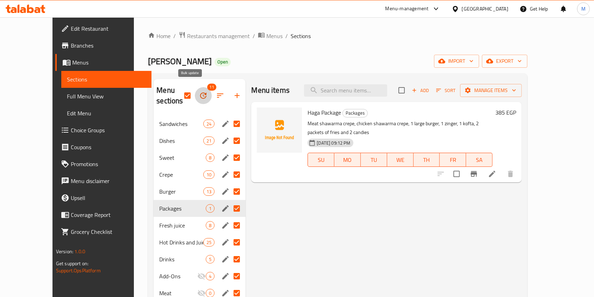
click at [199, 91] on icon "button" at bounding box center [203, 95] width 8 height 8
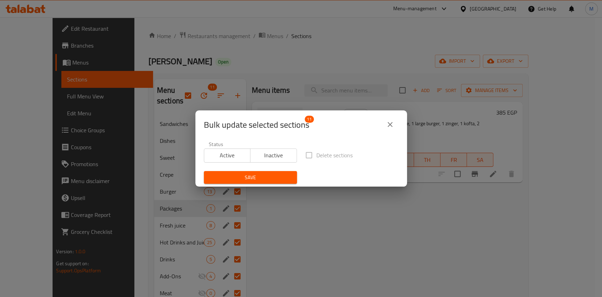
click at [383, 123] on button "close" at bounding box center [389, 124] width 17 height 17
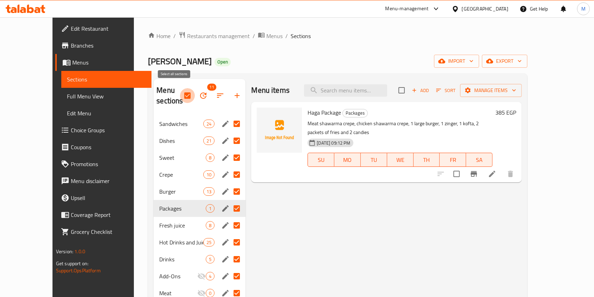
click at [180, 90] on input "checkbox" at bounding box center [187, 95] width 15 height 15
checkbox input "false"
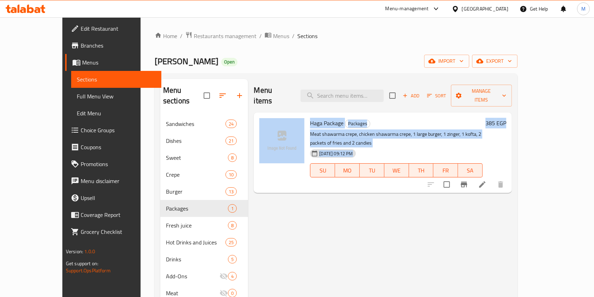
drag, startPoint x: 591, startPoint y: 102, endPoint x: 591, endPoint y: 106, distance: 3.9
click at [532, 106] on div "Home / Restaurants management / Menus / Sections Hajja Omm Hussein Open import …" at bounding box center [336, 206] width 391 height 378
click at [248, 211] on div "Menu items Add Sort Manage items Haga Package Packages Meat shawarma crepe, chi…" at bounding box center [380, 227] width 264 height 297
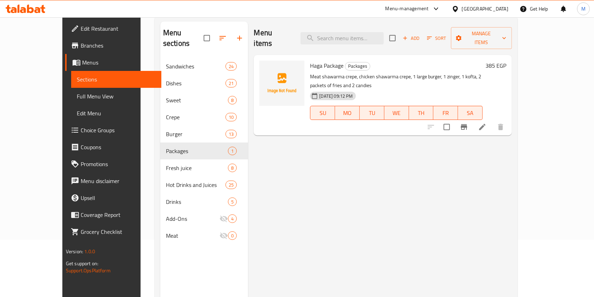
scroll to position [60, 0]
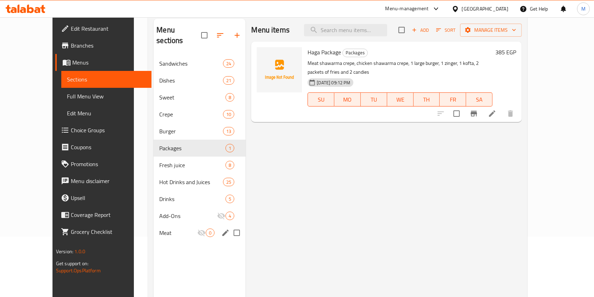
click at [173, 224] on div "Meat 0" at bounding box center [200, 232] width 92 height 17
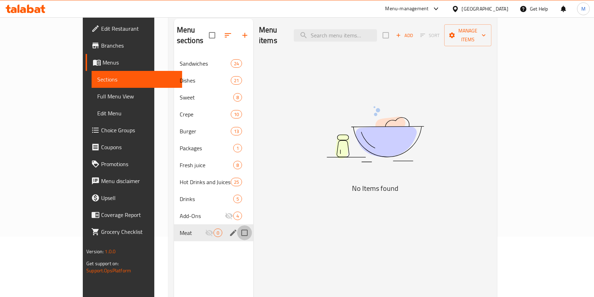
click at [237, 225] on input "Menu sections" at bounding box center [244, 232] width 15 height 15
checkbox input "true"
click at [235, 31] on icon "button" at bounding box center [239, 35] width 8 height 8
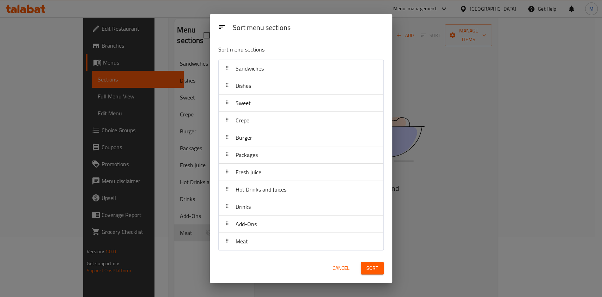
click at [345, 260] on div "Cancel" at bounding box center [340, 267] width 31 height 21
click at [344, 263] on button "Cancel" at bounding box center [340, 267] width 23 height 13
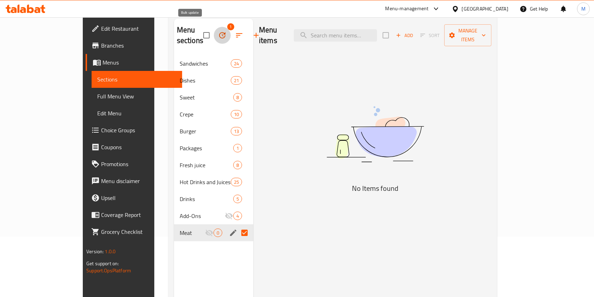
click at [219, 32] on icon "button" at bounding box center [222, 35] width 6 height 6
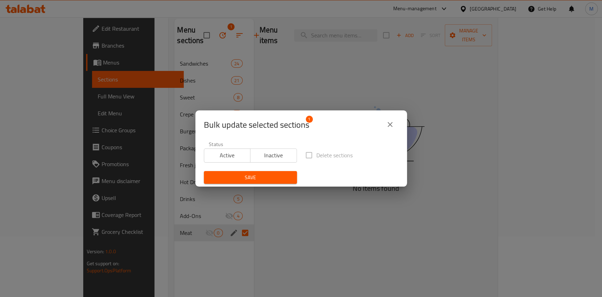
click at [270, 154] on span "Inactive" at bounding box center [273, 155] width 41 height 10
click at [243, 153] on span "Active" at bounding box center [227, 155] width 41 height 10
click at [286, 158] on span "Inactive" at bounding box center [273, 155] width 41 height 10
click at [306, 156] on label "Delete sections" at bounding box center [326, 155] width 51 height 15
click at [270, 178] on span "Save" at bounding box center [250, 177] width 82 height 9
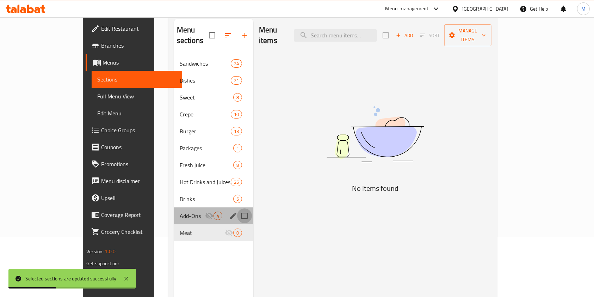
click at [237, 208] on input "Menu sections" at bounding box center [244, 215] width 15 height 15
checkbox input "true"
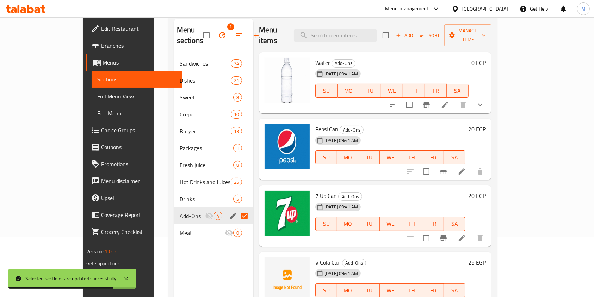
click at [489, 163] on div at bounding box center [445, 171] width 87 height 17
click at [218, 31] on icon "button" at bounding box center [222, 35] width 8 height 8
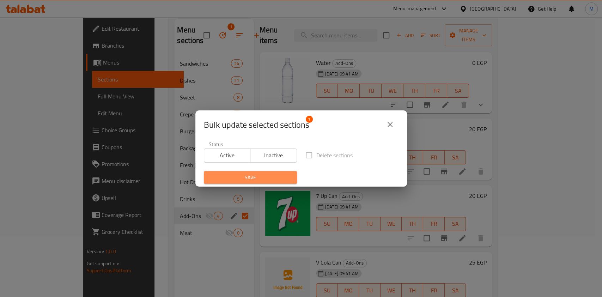
click at [285, 174] on span "Save" at bounding box center [250, 177] width 82 height 9
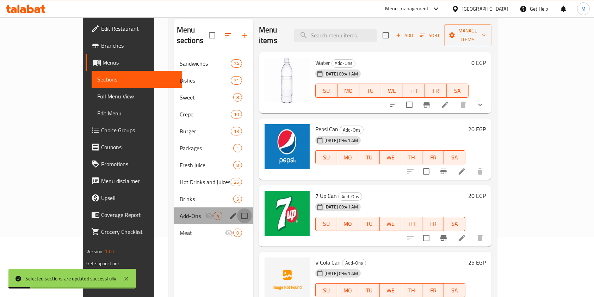
click at [237, 208] on input "Menu sections" at bounding box center [244, 215] width 15 height 15
checkbox input "true"
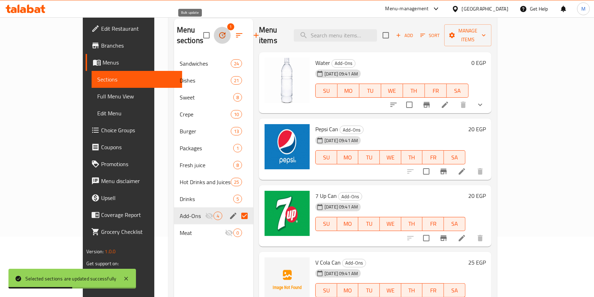
click at [214, 30] on button "button" at bounding box center [222, 35] width 17 height 17
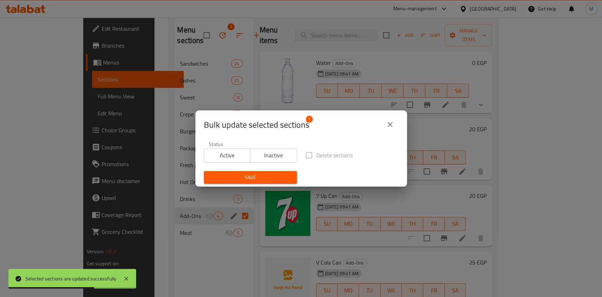
click at [392, 116] on button "close" at bounding box center [389, 124] width 17 height 17
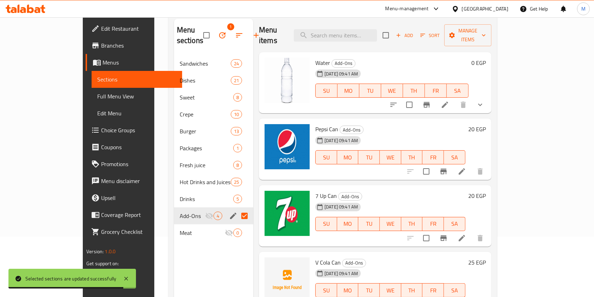
drag, startPoint x: 14, startPoint y: 98, endPoint x: 76, endPoint y: 100, distance: 62.1
click at [97, 98] on span "Full Menu View" at bounding box center [136, 96] width 79 height 8
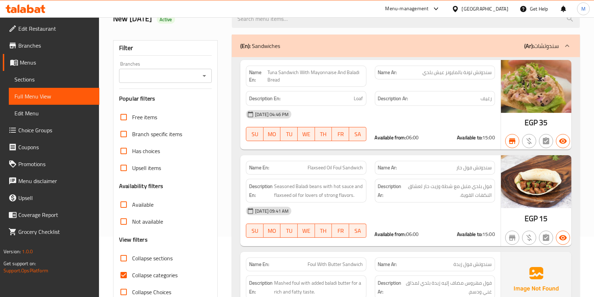
click at [139, 118] on span "Free items" at bounding box center [144, 117] width 25 height 8
click at [132, 118] on input "Free items" at bounding box center [123, 117] width 17 height 17
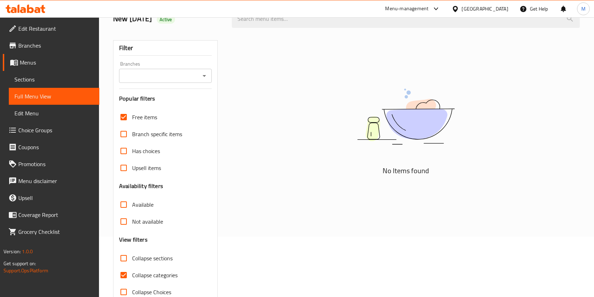
click at [138, 123] on label "Free items" at bounding box center [136, 117] width 42 height 17
click at [132, 123] on input "Free items" at bounding box center [123, 117] width 17 height 17
checkbox input "false"
click at [134, 133] on span "Branch specific items" at bounding box center [157, 134] width 50 height 8
click at [132, 133] on input "Branch specific items" at bounding box center [123, 133] width 17 height 17
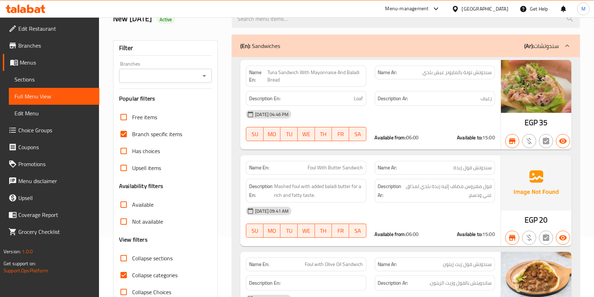
click at [133, 131] on span "Branch specific items" at bounding box center [157, 134] width 50 height 8
click at [132, 131] on input "Branch specific items" at bounding box center [123, 133] width 17 height 17
checkbox input "false"
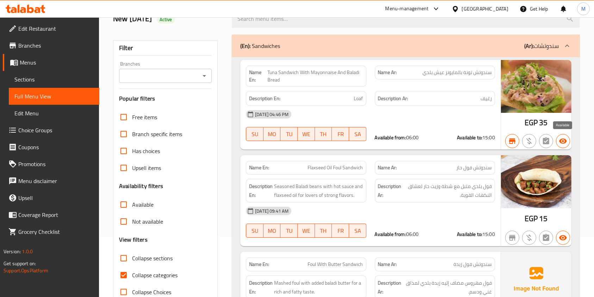
click at [568, 141] on span "button" at bounding box center [562, 141] width 13 height 8
click at [563, 139] on icon "button" at bounding box center [563, 140] width 8 height 5
click at [511, 145] on icon "button" at bounding box center [512, 141] width 8 height 8
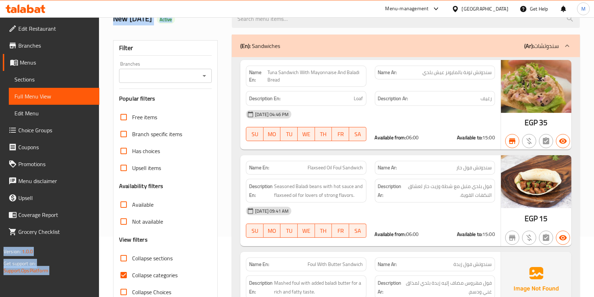
drag, startPoint x: 591, startPoint y: 17, endPoint x: 597, endPoint y: 24, distance: 9.0
click at [594, 25] on html "​ Menu-management Egypt Get Help M Edit Restaurant Branches Menus Sections Full…" at bounding box center [297, 88] width 594 height 297
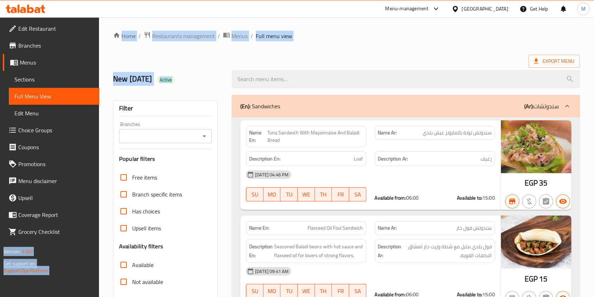
drag, startPoint x: 585, startPoint y: 41, endPoint x: 594, endPoint y: 29, distance: 15.1
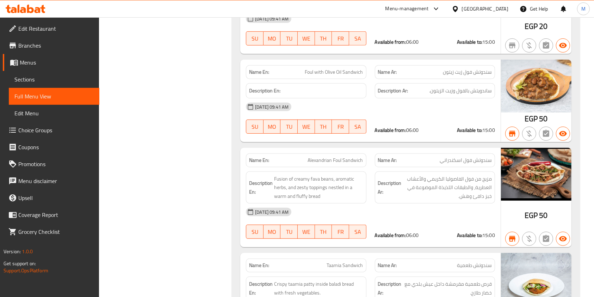
scroll to position [459, 0]
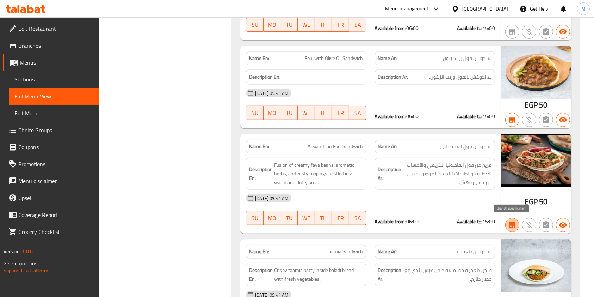
click at [516, 221] on icon "button" at bounding box center [512, 225] width 8 height 8
click at [529, 222] on icon "button" at bounding box center [529, 225] width 8 height 8
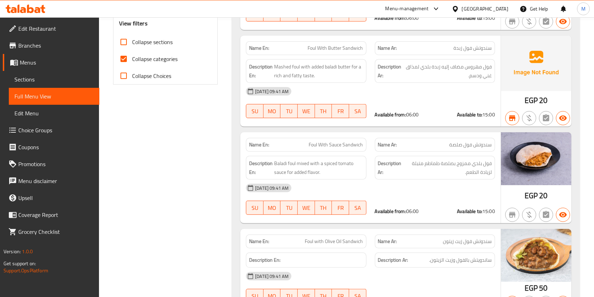
scroll to position [282, 0]
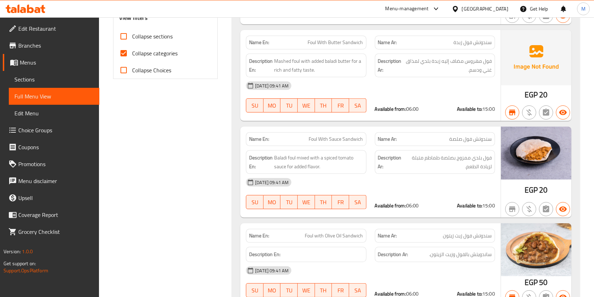
click at [406, 104] on strong "Available from:" at bounding box center [390, 108] width 31 height 9
drag, startPoint x: 411, startPoint y: 110, endPoint x: 418, endPoint y: 111, distance: 6.5
click at [418, 111] on span "06:00" at bounding box center [412, 108] width 13 height 9
click at [350, 58] on span "Mashed foul with added baladi butter for a rich and fatty taste." at bounding box center [318, 65] width 89 height 17
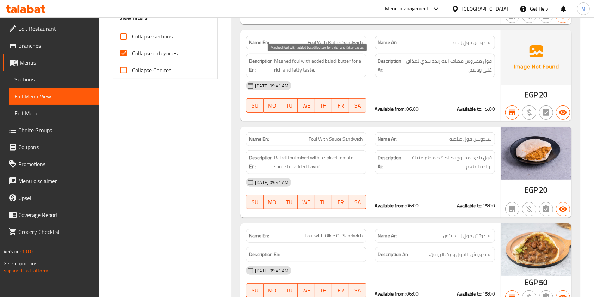
click at [351, 62] on span "Mashed foul with added baladi butter for a rich and fatty taste." at bounding box center [318, 65] width 89 height 17
click at [265, 104] on button "MO" at bounding box center [272, 105] width 17 height 14
click at [366, 112] on div "SU MO TU WE TH FR SA" at bounding box center [306, 105] width 129 height 23
click at [362, 109] on span "SA" at bounding box center [358, 105] width 12 height 10
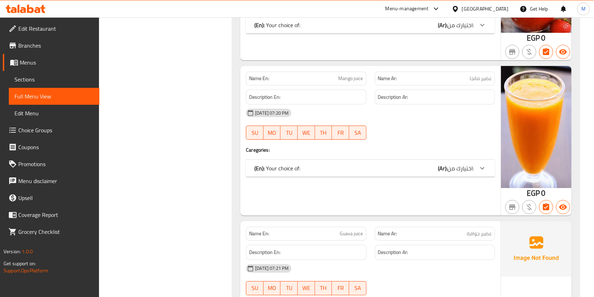
scroll to position [7907, 0]
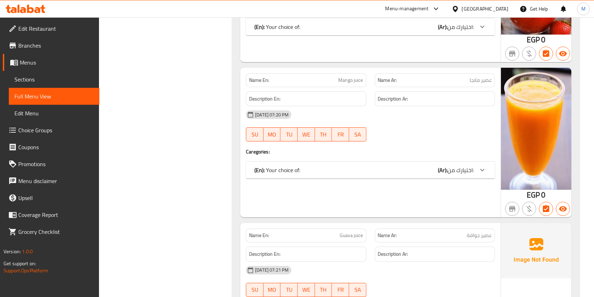
click at [483, 166] on icon at bounding box center [482, 170] width 8 height 8
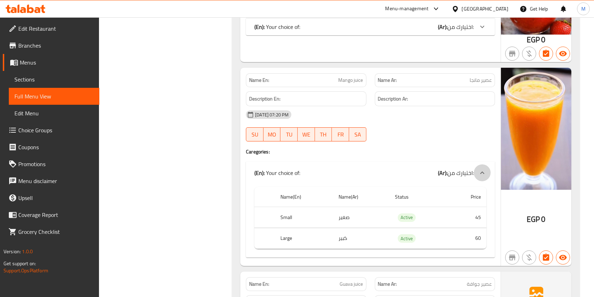
click at [482, 168] on icon at bounding box center [482, 172] width 8 height 8
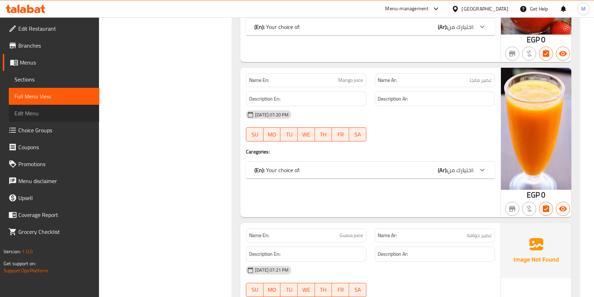
click at [37, 114] on span "Edit Menu" at bounding box center [53, 113] width 79 height 8
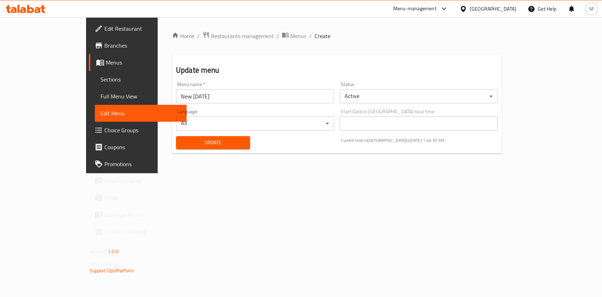
click at [328, 125] on body "​ Menu-management Egypt Get Help M Edit Restaurant Branches Menus Sections Full…" at bounding box center [301, 156] width 602 height 279
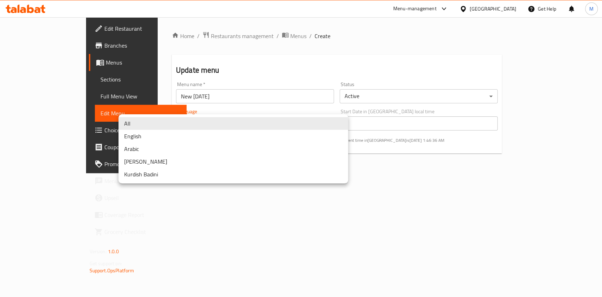
click at [294, 221] on div at bounding box center [301, 148] width 602 height 297
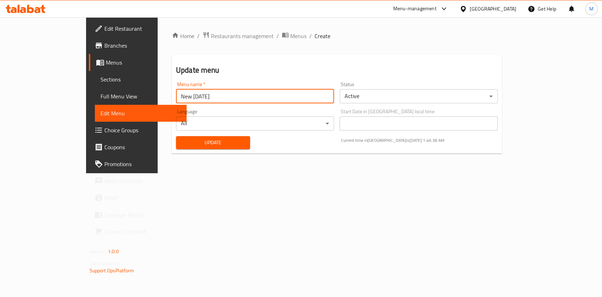
click at [313, 98] on input "New 11/5/2025" at bounding box center [255, 96] width 158 height 14
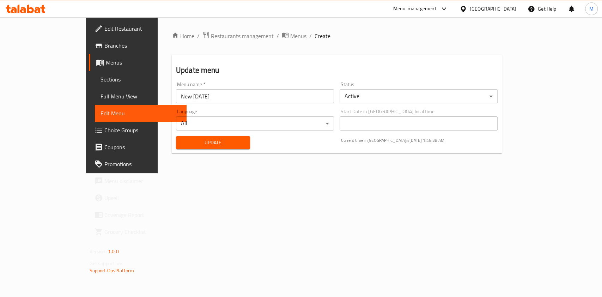
click at [306, 173] on div "Home / Restaurants management / Menus / Create Update menu Menu name   * New 11…" at bounding box center [337, 95] width 358 height 156
click at [556, 97] on body "​ Menu-management Egypt Get Help M Edit Restaurant Branches Menus Sections Full…" at bounding box center [301, 156] width 602 height 279
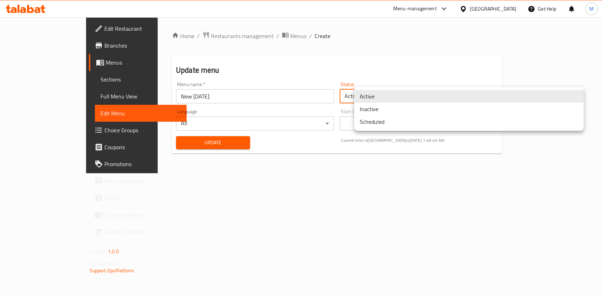
click at [439, 229] on div at bounding box center [301, 148] width 602 height 297
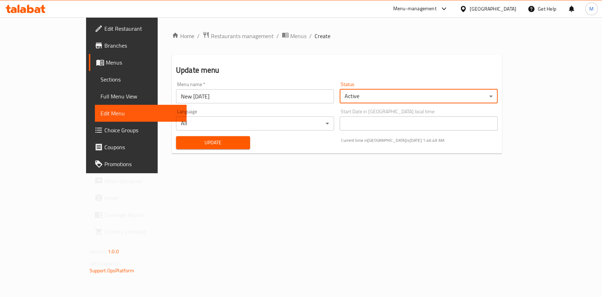
click at [100, 79] on span "Sections" at bounding box center [140, 79] width 80 height 8
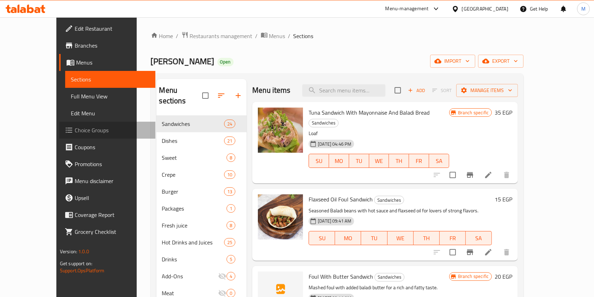
click at [75, 129] on span "Choice Groups" at bounding box center [112, 130] width 75 height 8
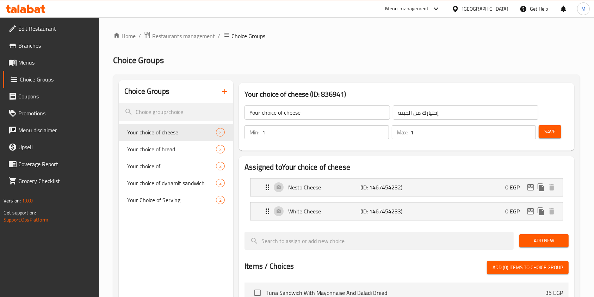
click at [58, 94] on span "Coupons" at bounding box center [55, 96] width 75 height 8
